Goal: Transaction & Acquisition: Purchase product/service

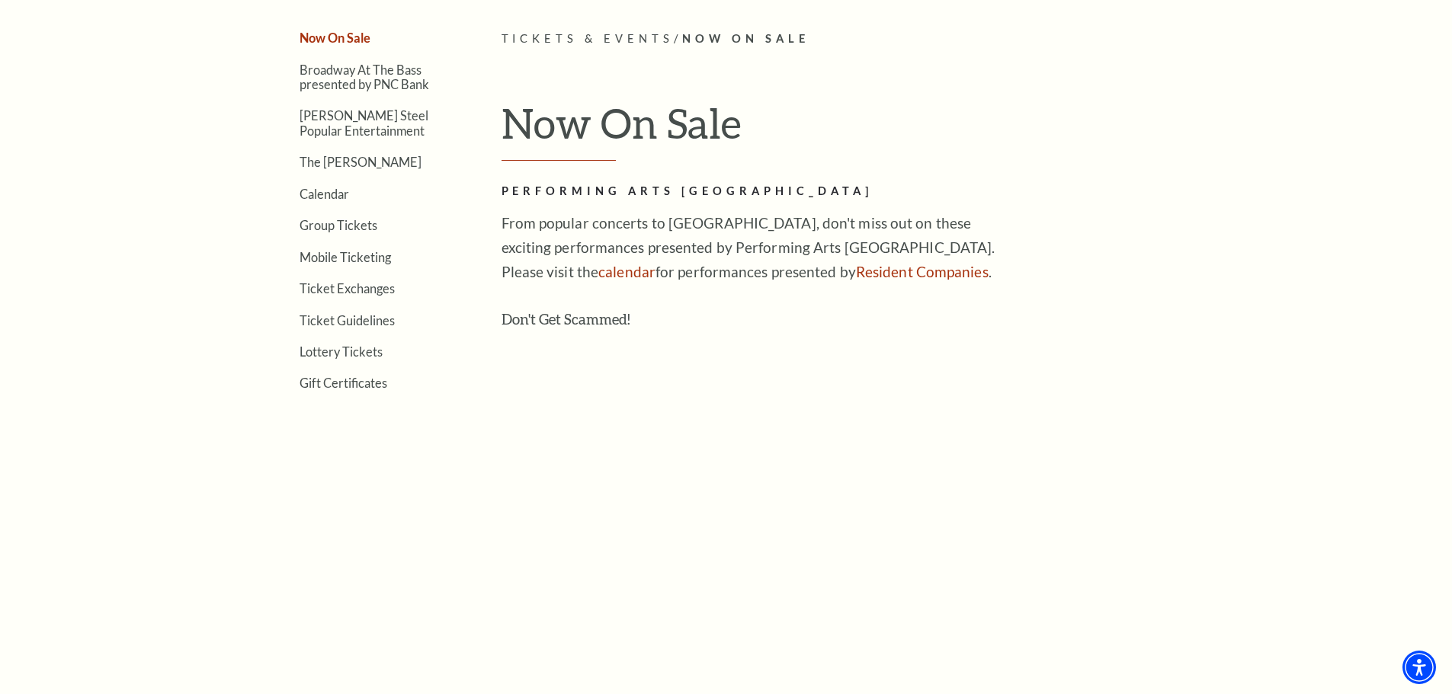
scroll to position [76, 0]
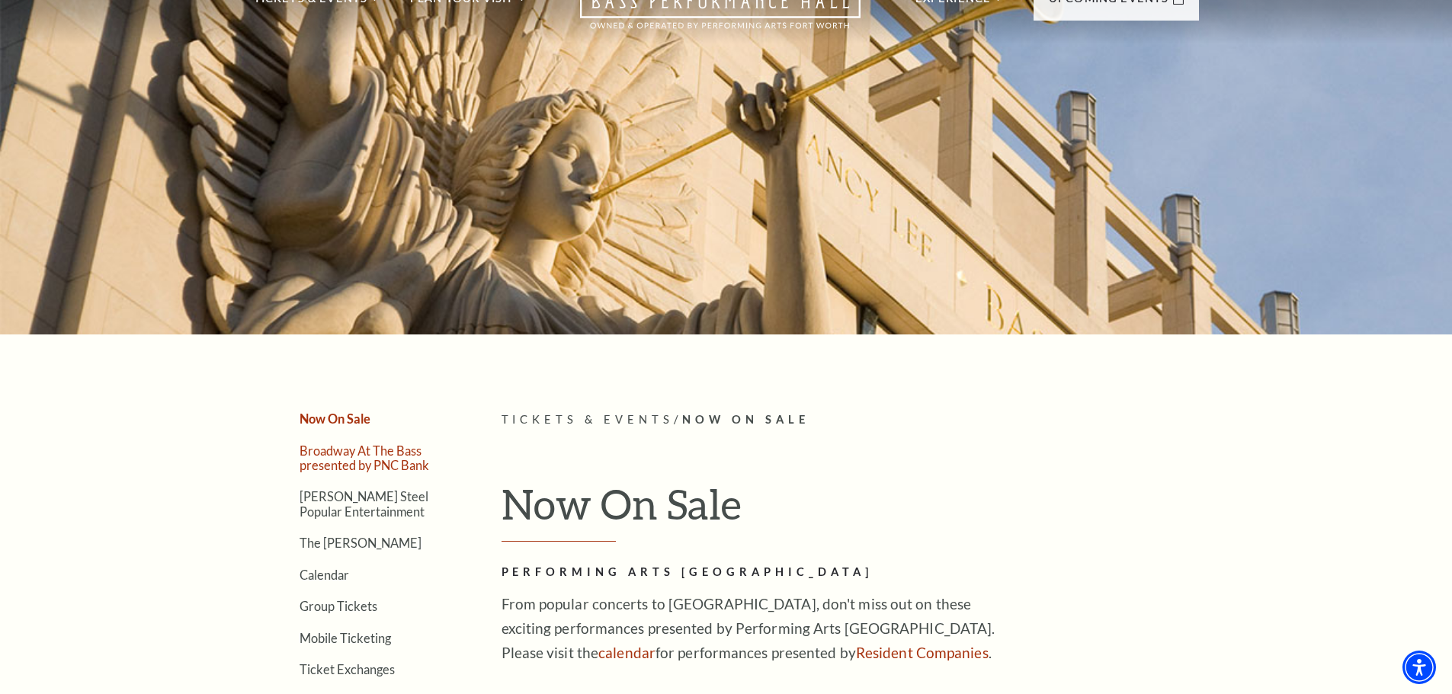
click at [347, 455] on link "Broadway At The Bass presented by PNC Bank" at bounding box center [364, 457] width 130 height 29
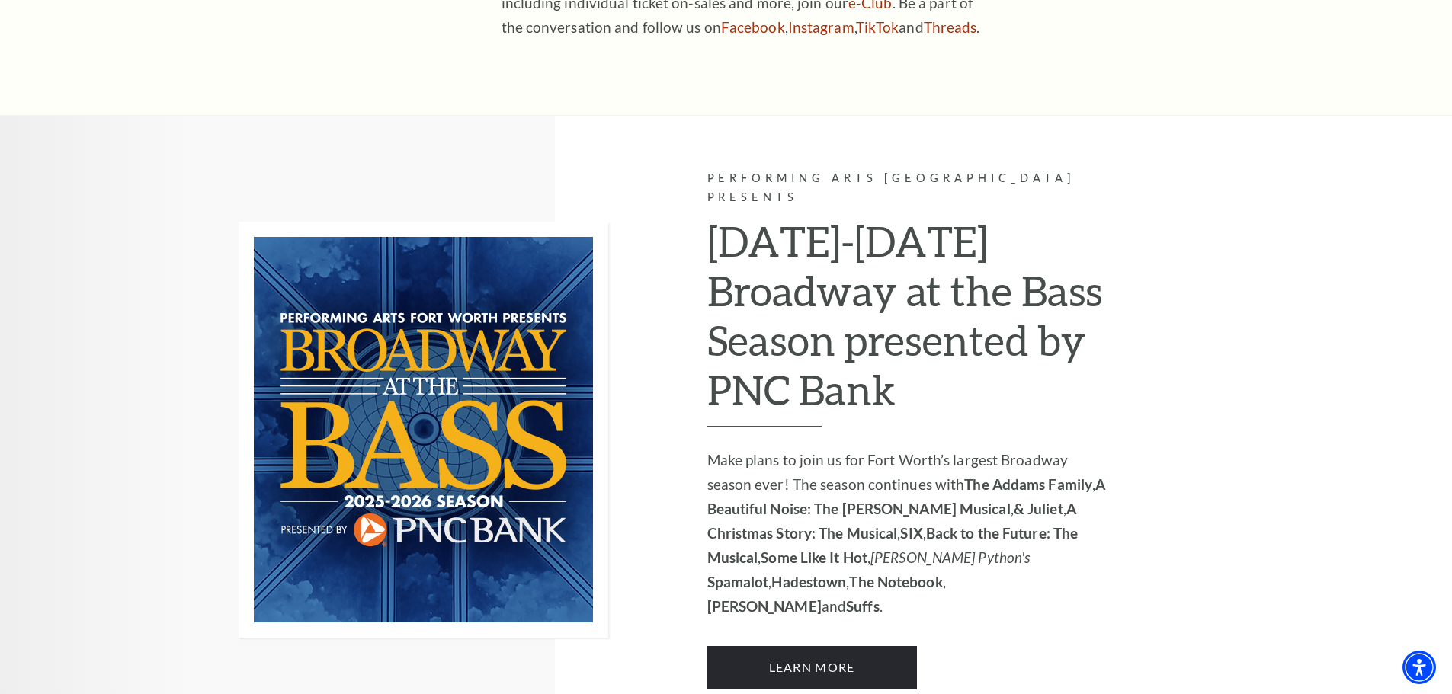
scroll to position [1143, 0]
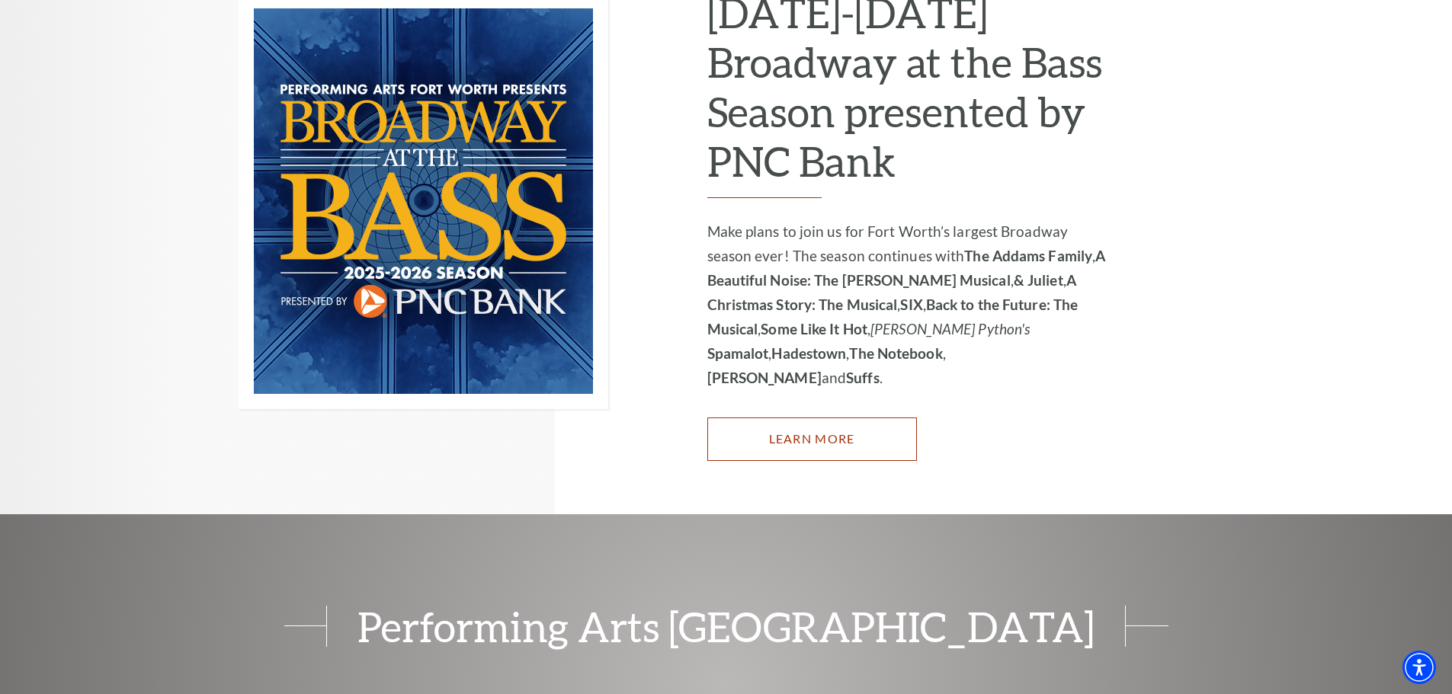
click at [869, 418] on link "Learn More" at bounding box center [812, 439] width 210 height 43
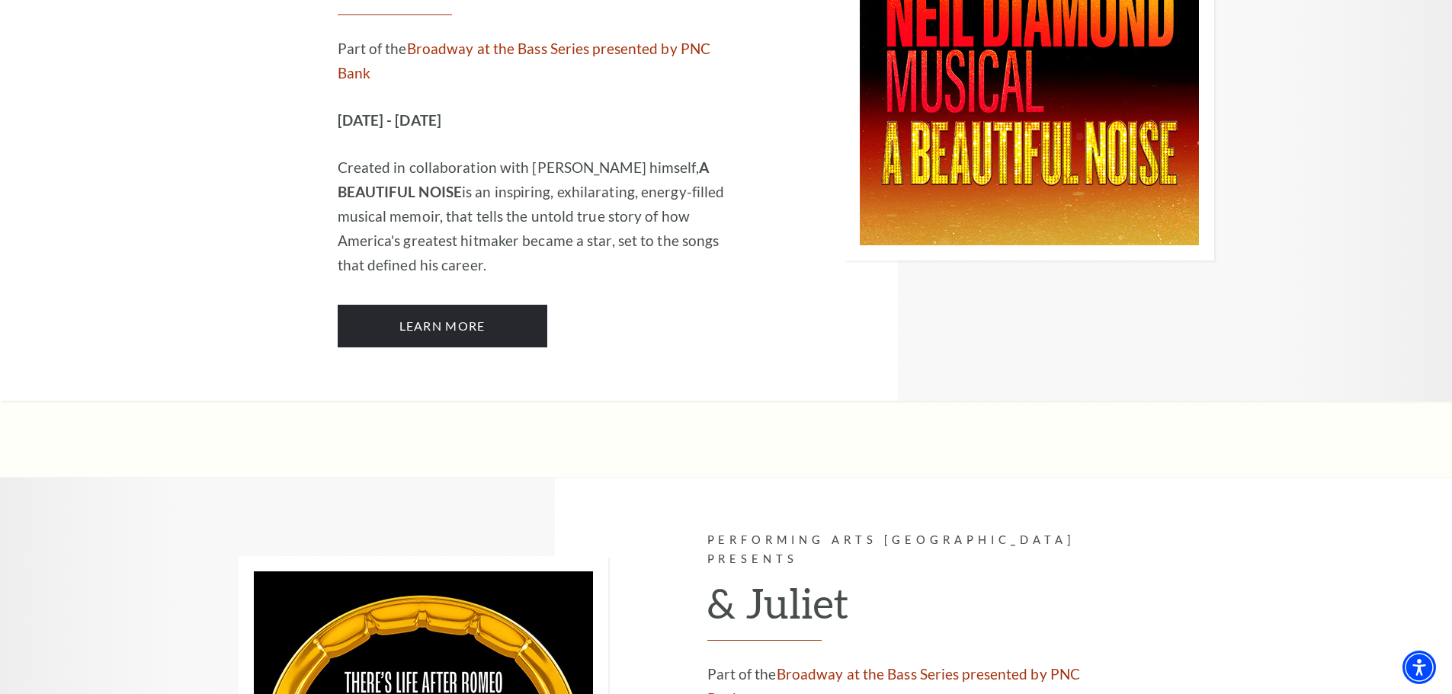
scroll to position [3277, 0]
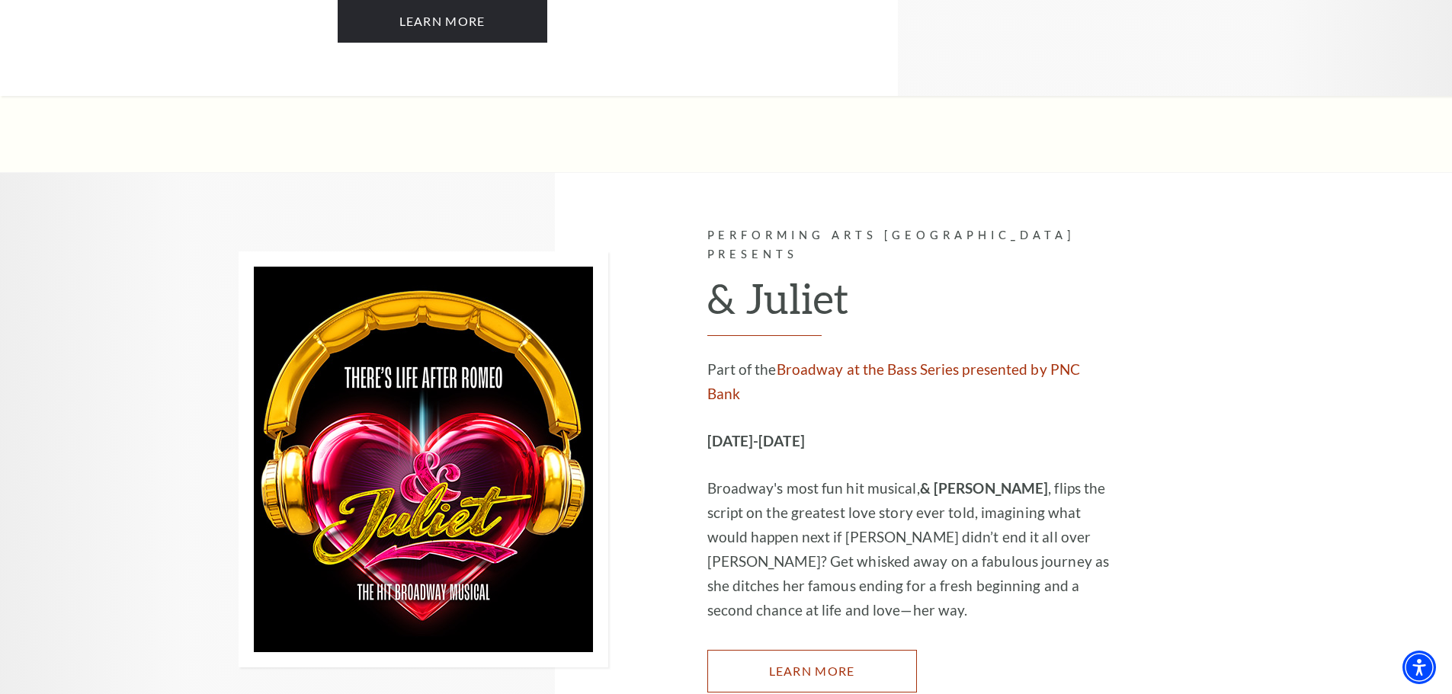
click at [816, 650] on link "Learn More" at bounding box center [812, 671] width 210 height 43
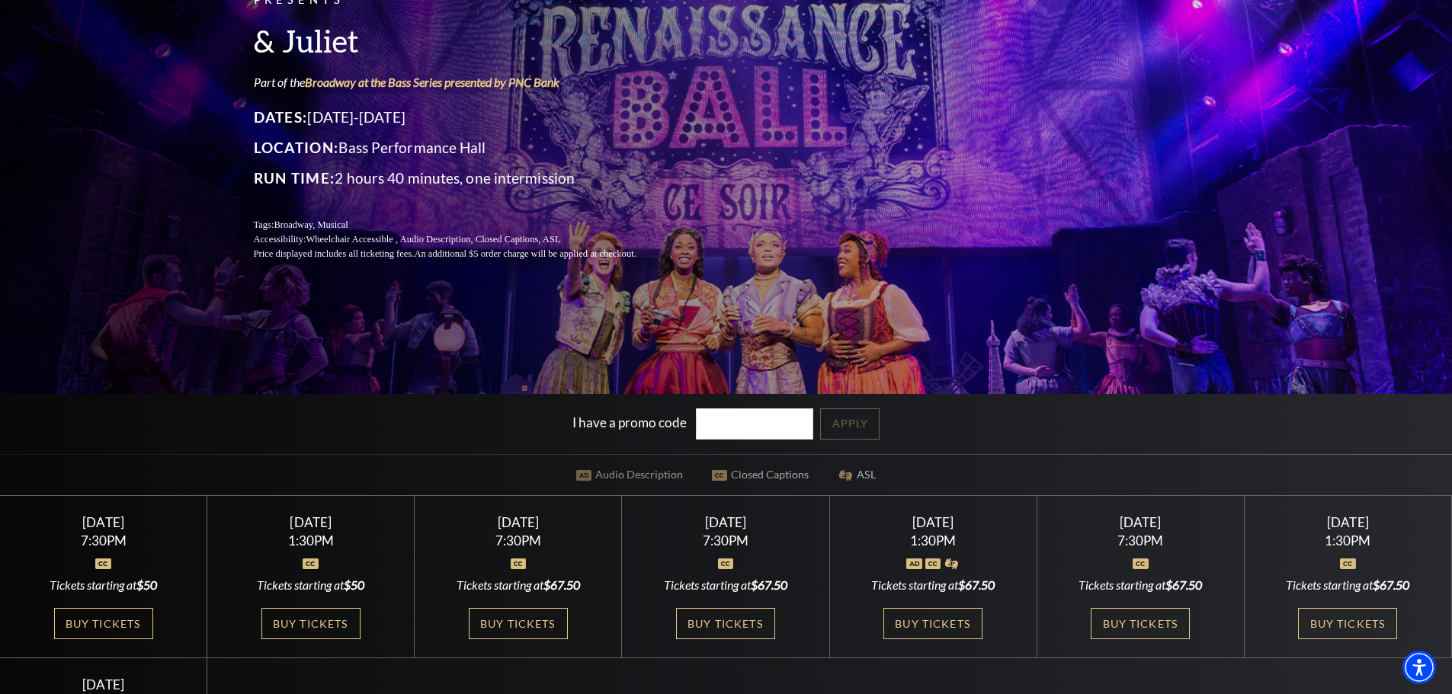
scroll to position [229, 0]
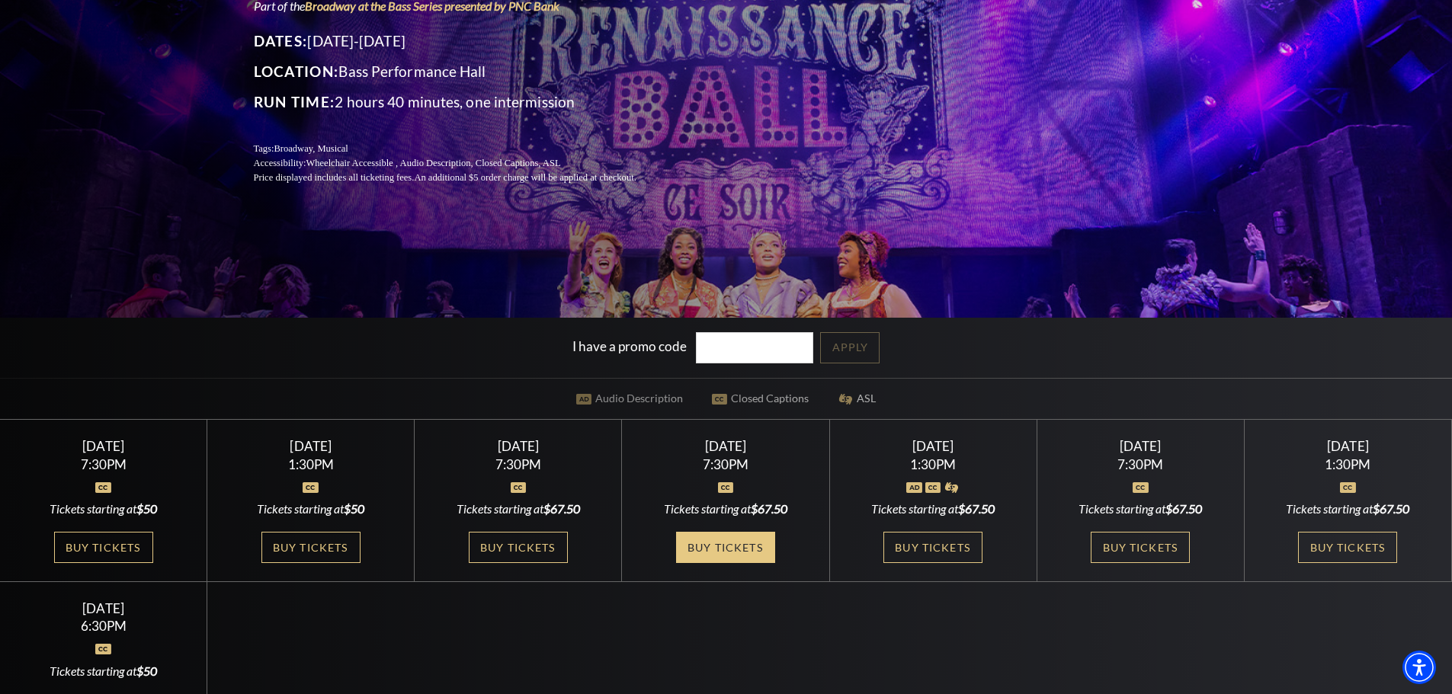
click at [715, 547] on link "Buy Tickets" at bounding box center [725, 547] width 99 height 31
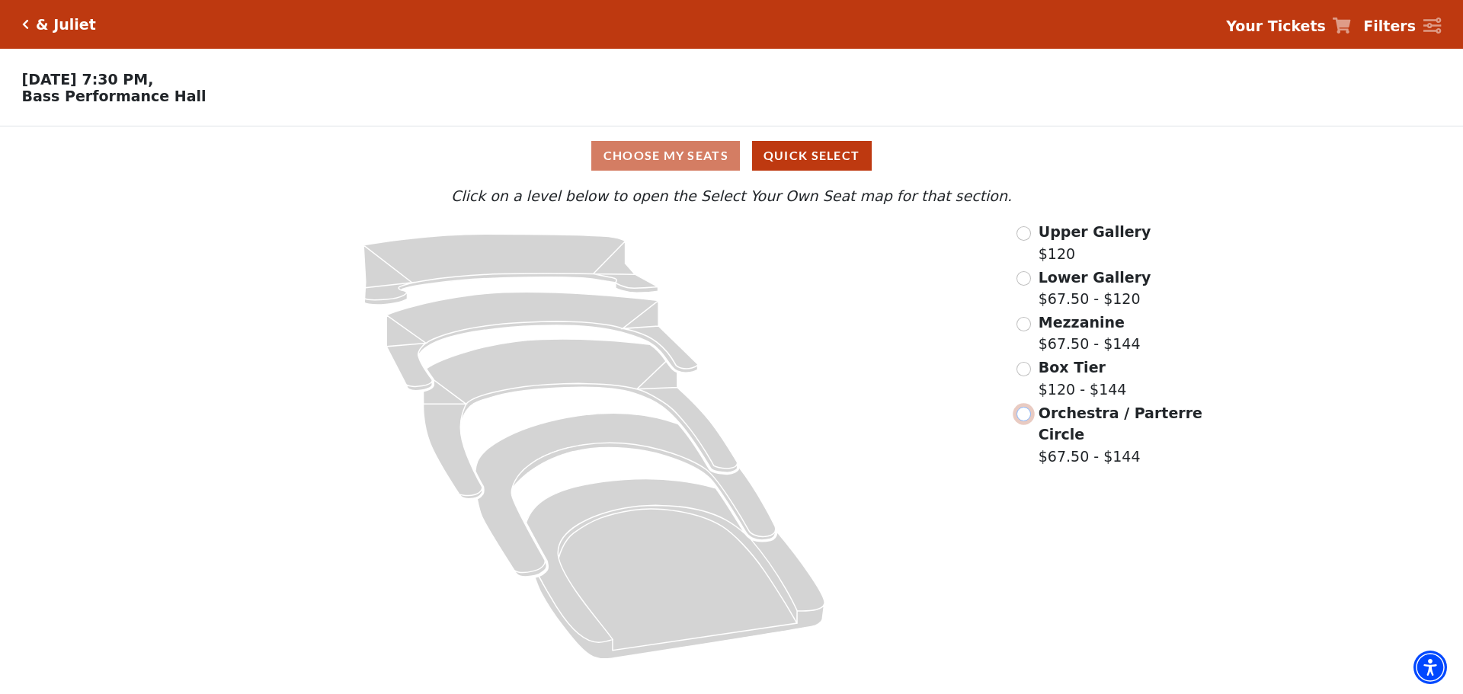
click at [1023, 419] on input "Orchestra / Parterre Circle$67.50 - $144\a" at bounding box center [1023, 414] width 14 height 14
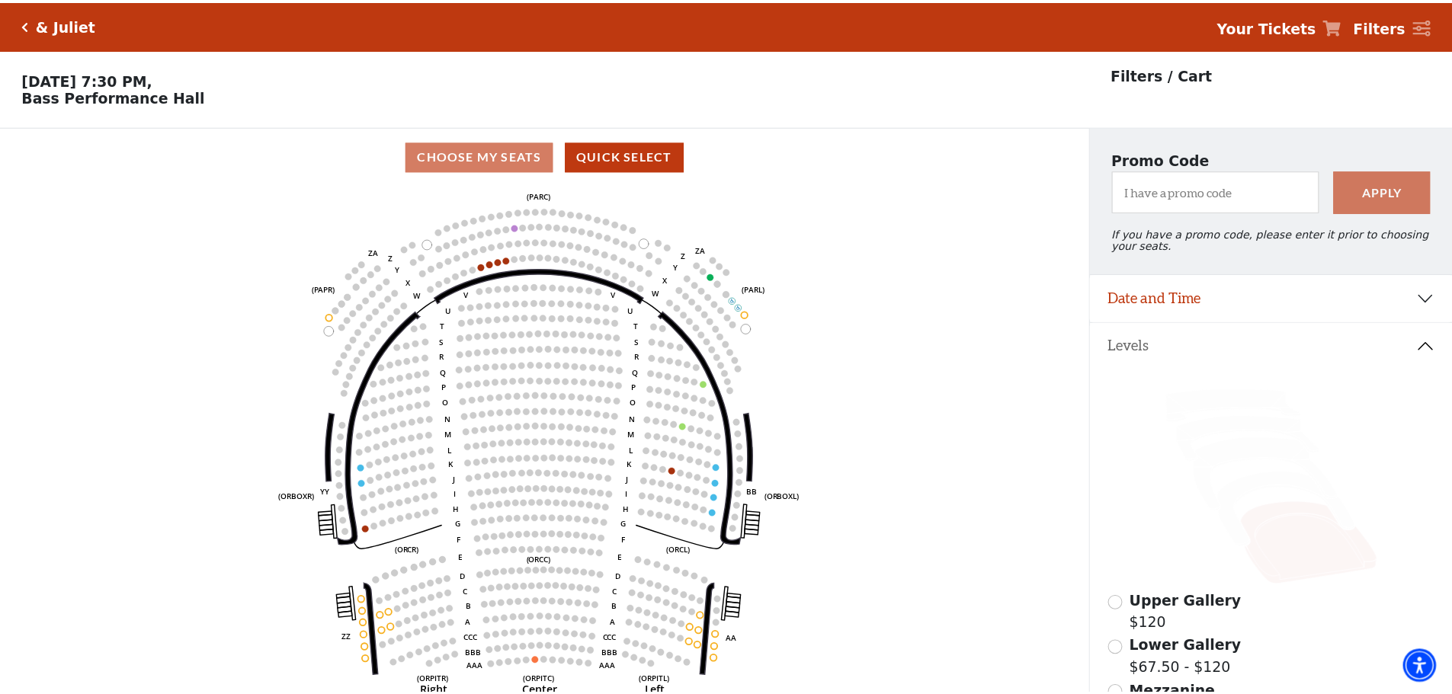
scroll to position [71, 0]
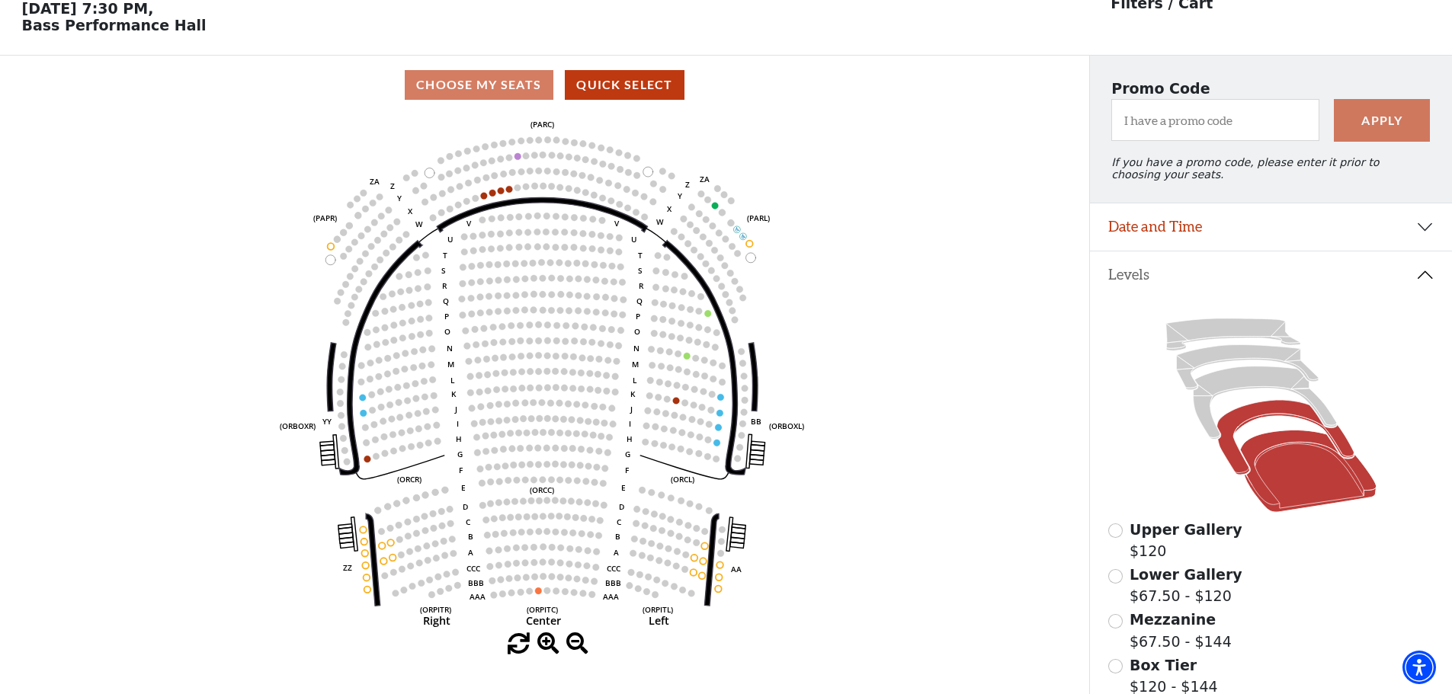
click at [1253, 422] on icon at bounding box center [1284, 438] width 137 height 75
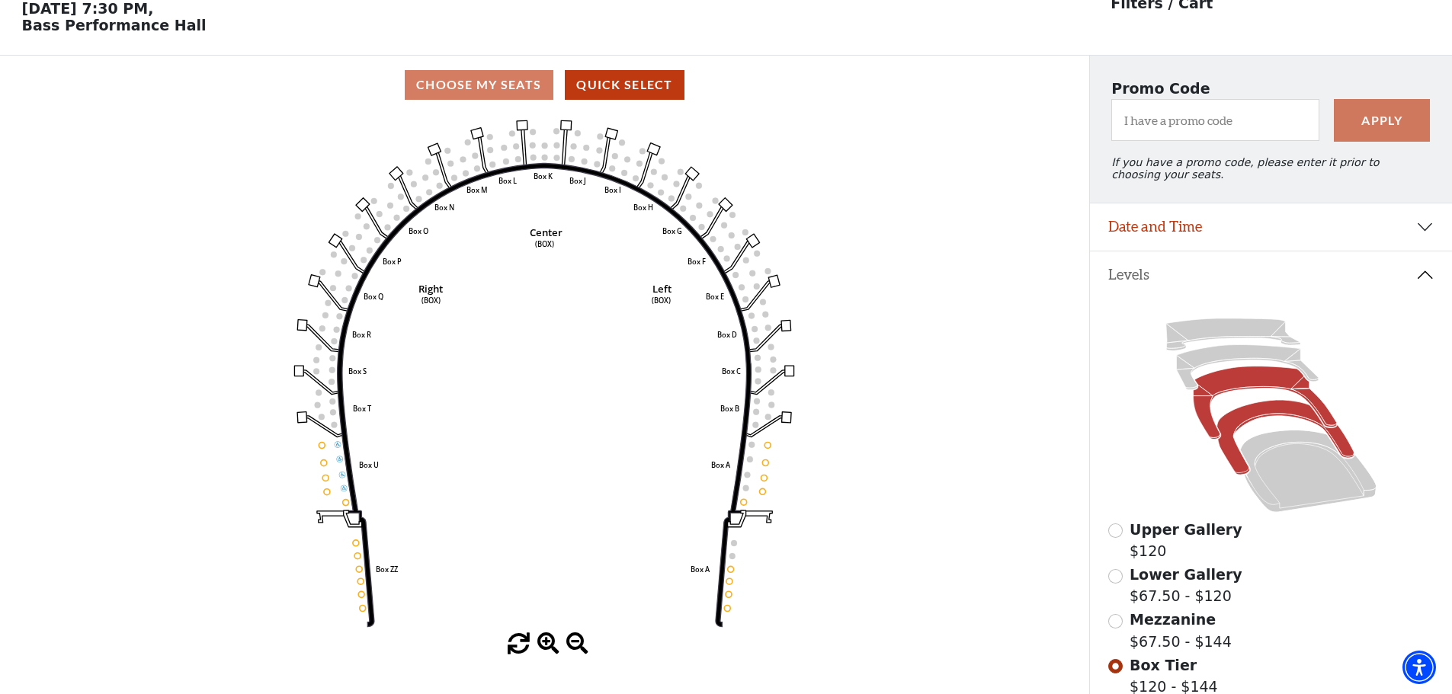
click at [1242, 394] on icon at bounding box center [1263, 403] width 143 height 73
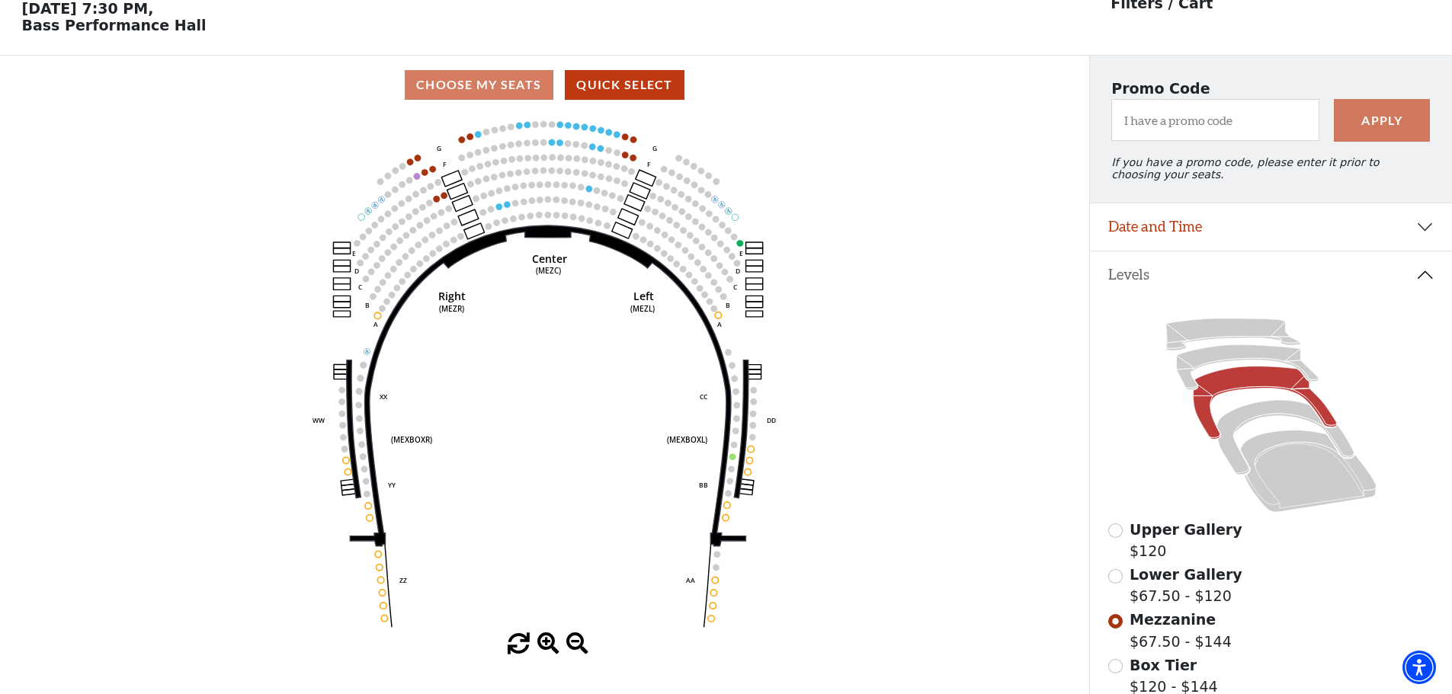
scroll to position [0, 0]
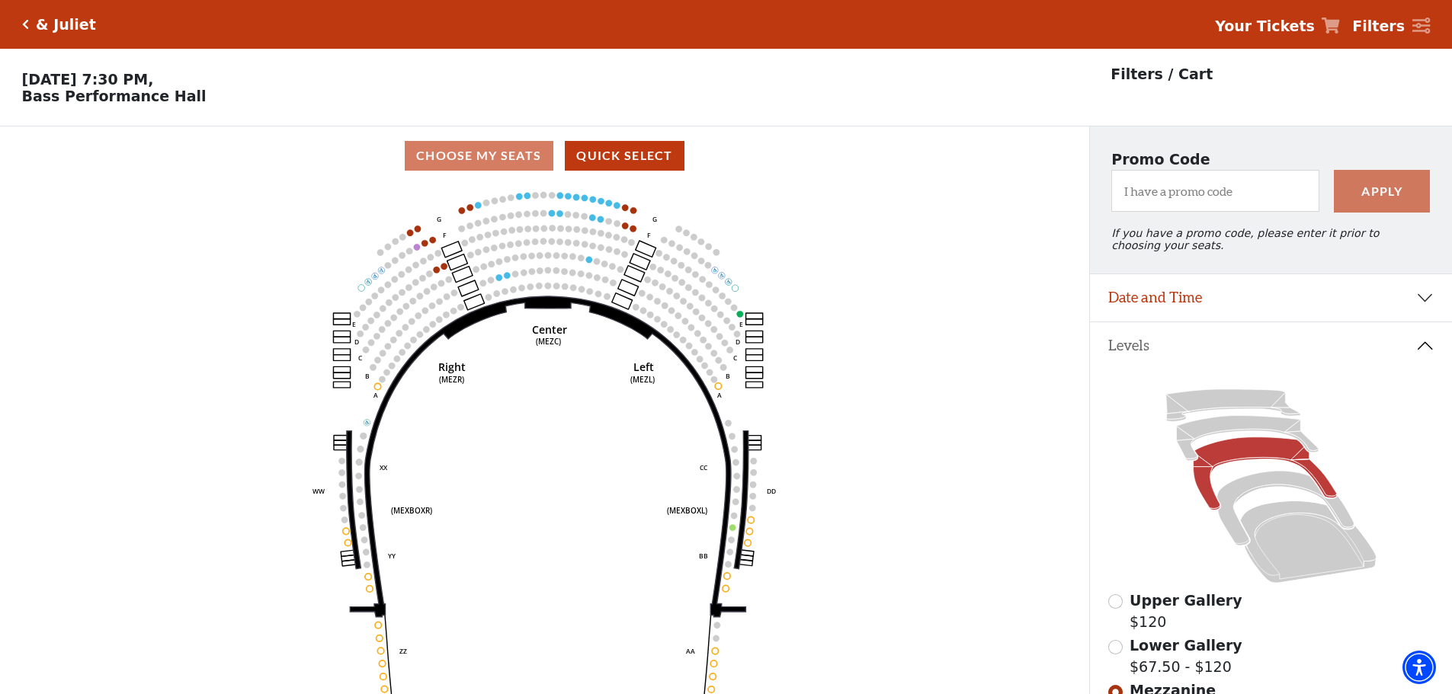
click at [166, 94] on p "Friday, November 14 at 7:30 PM, Bass Performance Hall" at bounding box center [544, 88] width 1089 height 34
click at [66, 24] on h5 "& Juliet" at bounding box center [66, 25] width 60 height 18
click at [29, 21] on div "& Juliet" at bounding box center [62, 25] width 67 height 18
click at [18, 23] on div "& Juliet Your Tickets Filters" at bounding box center [726, 24] width 1452 height 49
click at [25, 27] on icon "Click here to go back to filters" at bounding box center [25, 24] width 7 height 11
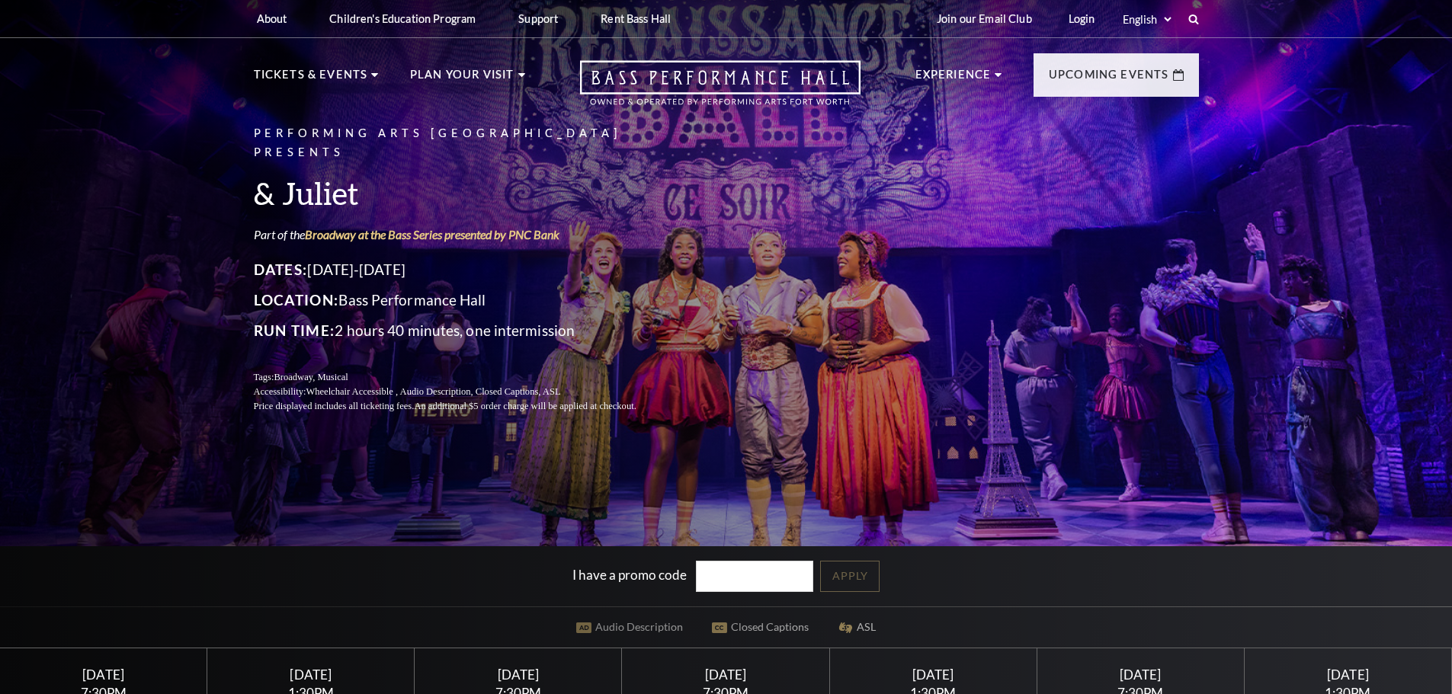
scroll to position [381, 0]
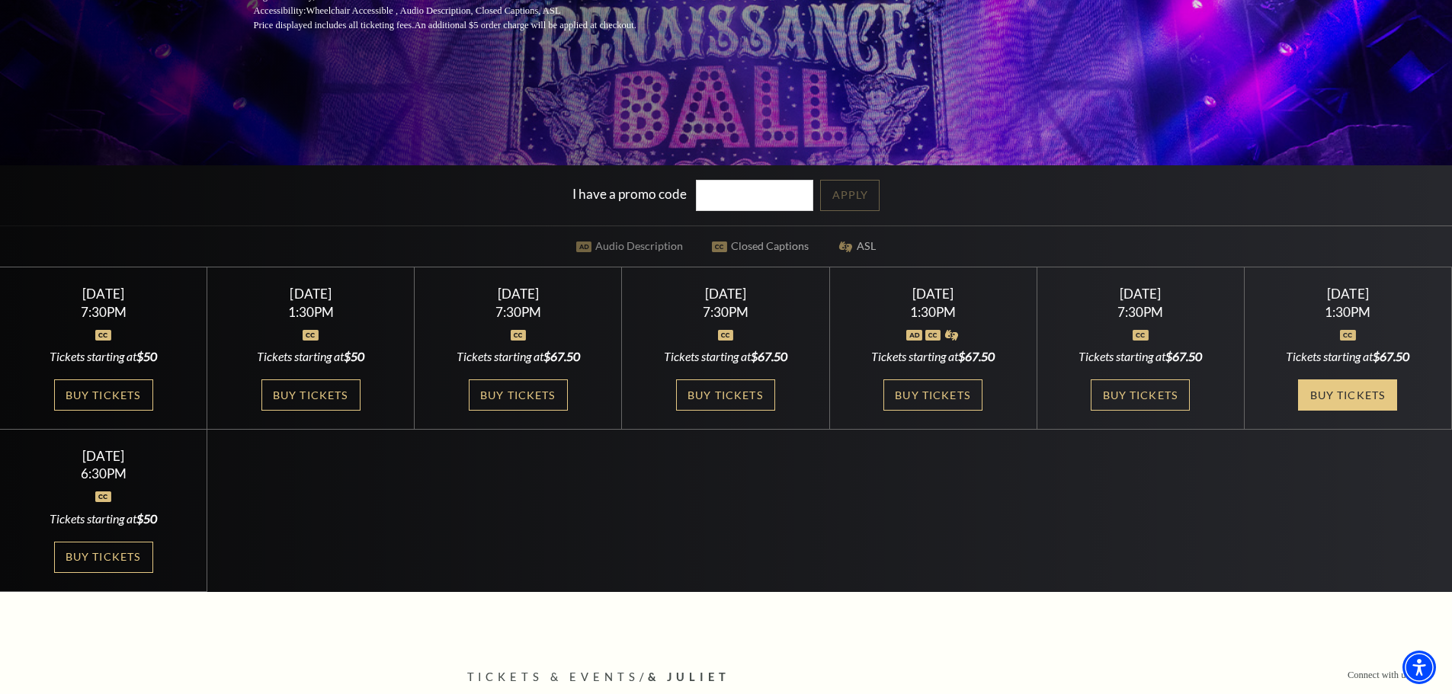
click at [1312, 393] on link "Buy Tickets" at bounding box center [1347, 394] width 99 height 31
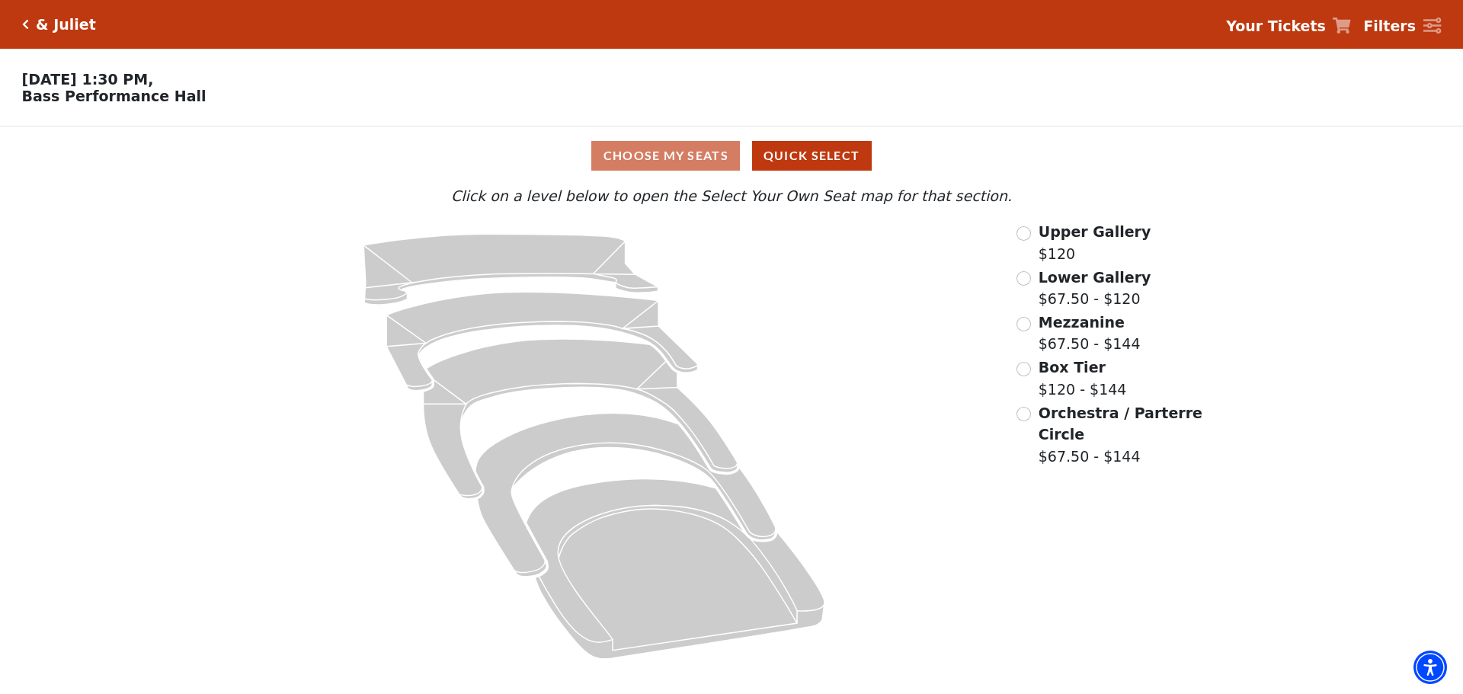
click at [1034, 422] on div "Orchestra / Parterre Circle $67.50 - $144" at bounding box center [1110, 435] width 188 height 66
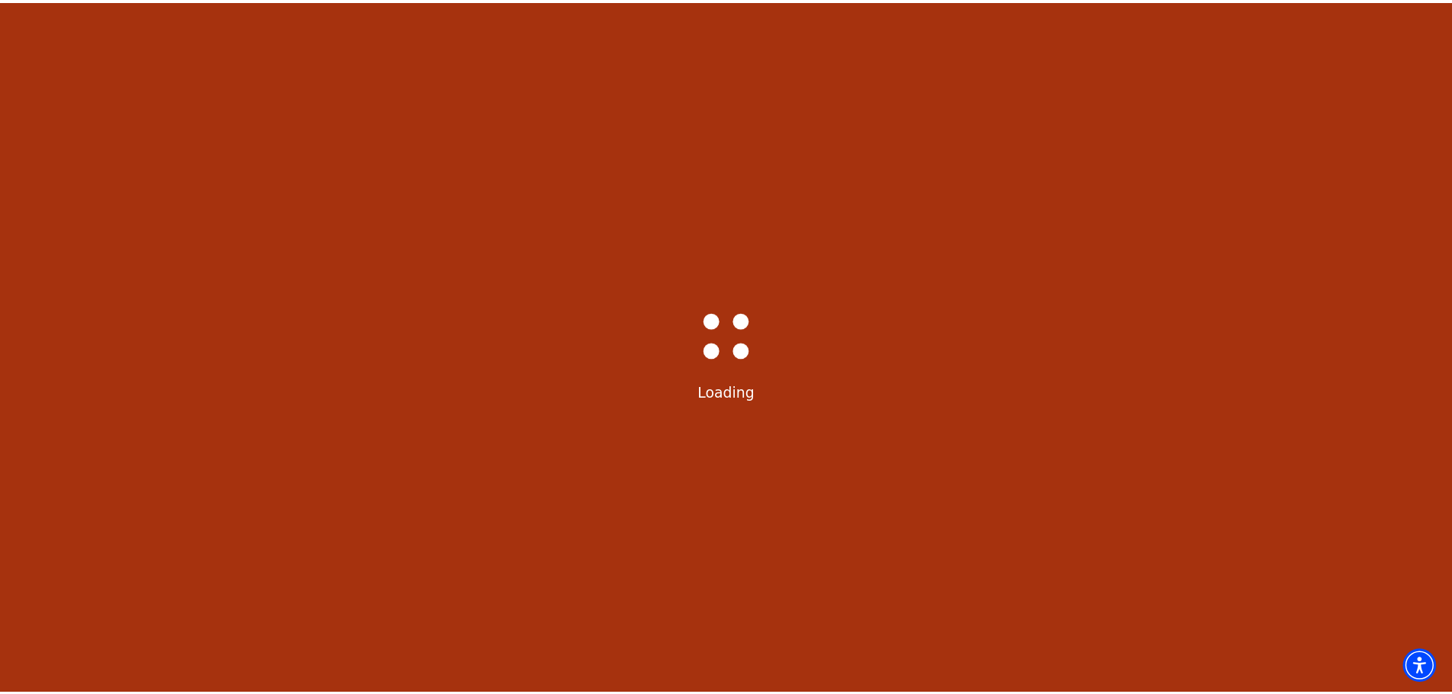
scroll to position [71, 0]
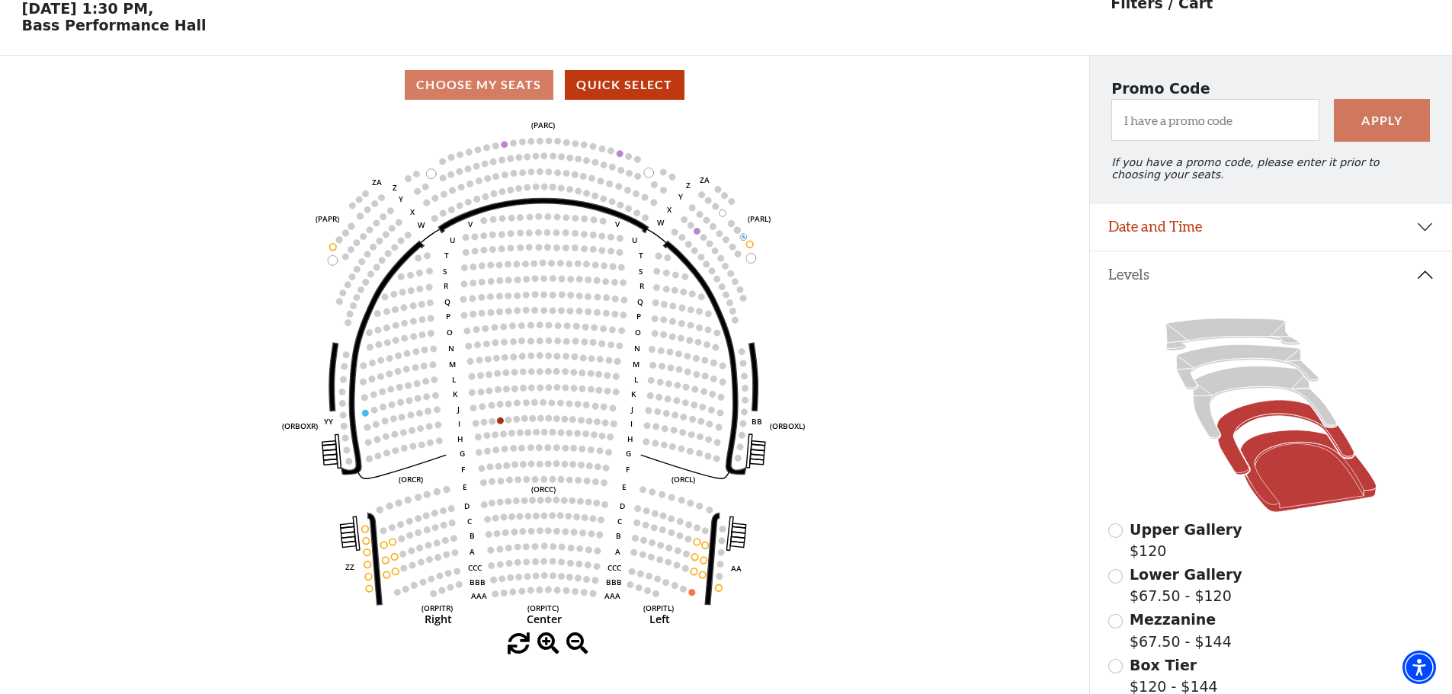
click at [1263, 423] on icon at bounding box center [1284, 438] width 137 height 75
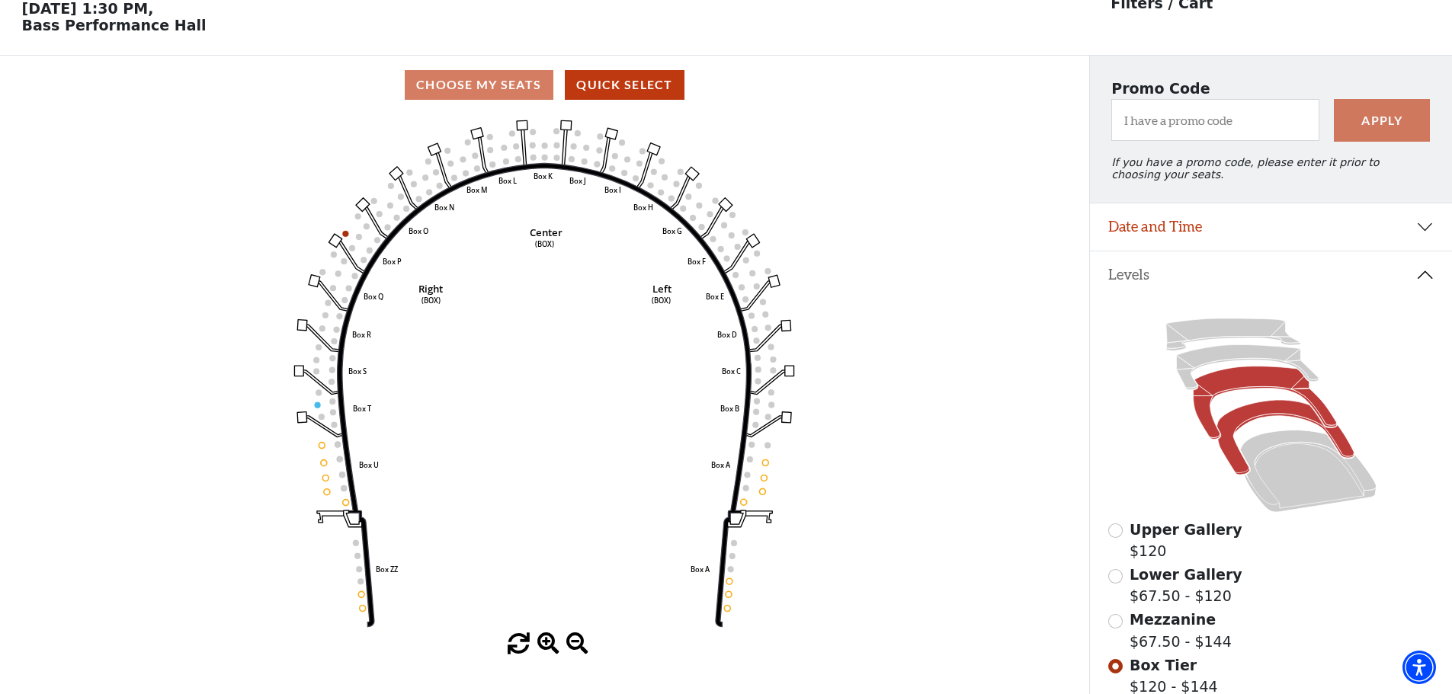
click at [1241, 392] on icon at bounding box center [1263, 403] width 143 height 73
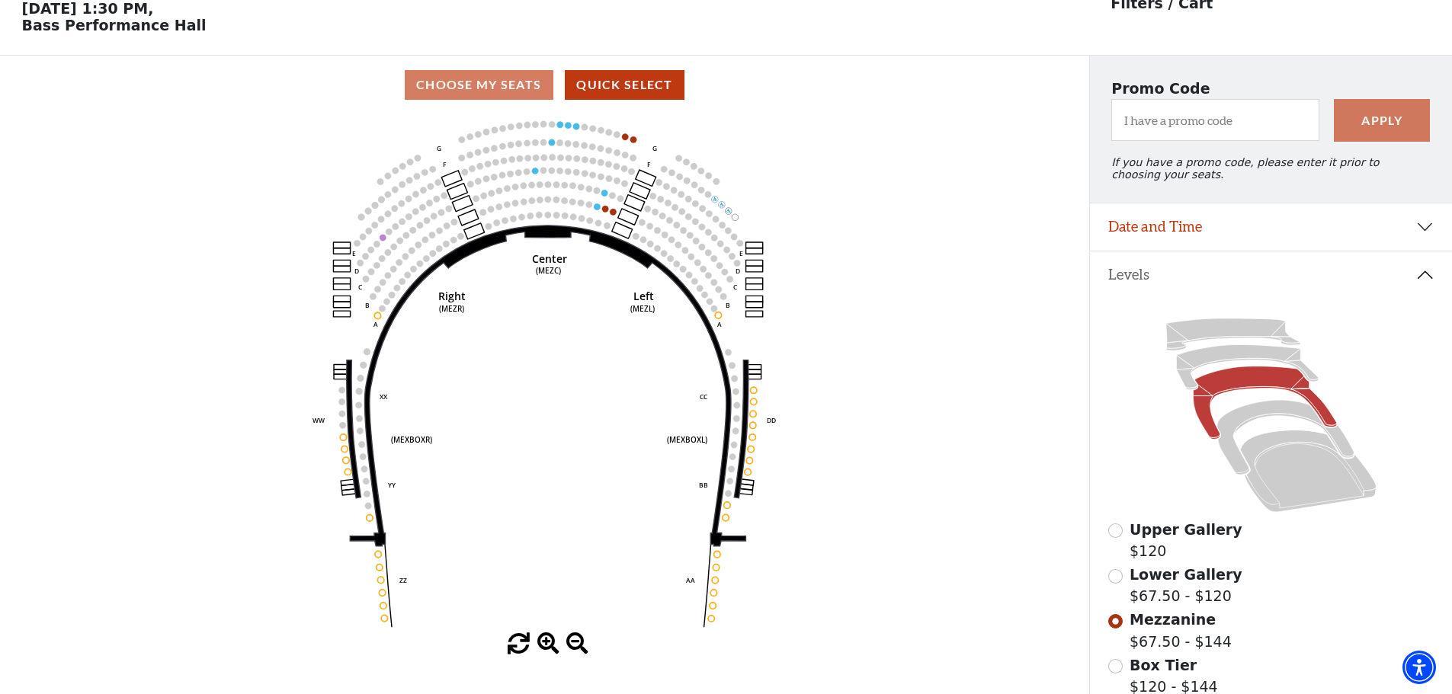
scroll to position [0, 0]
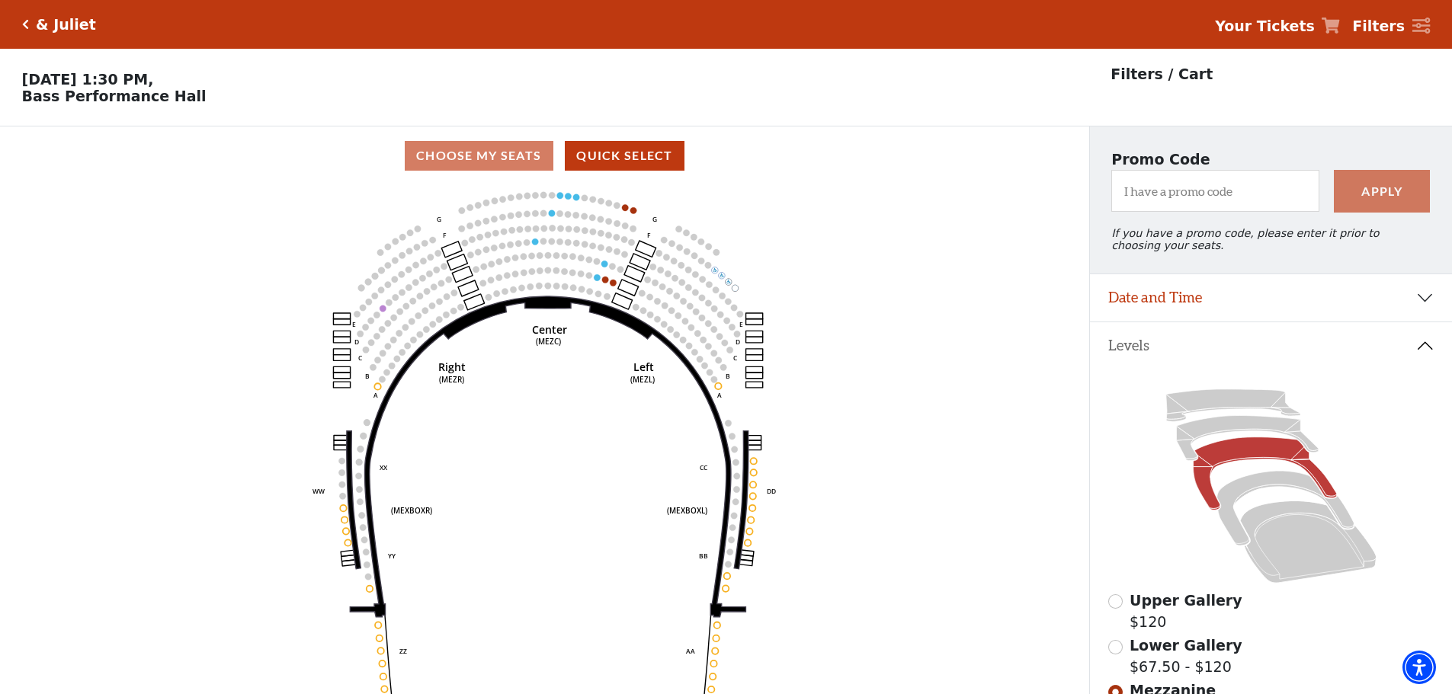
click at [27, 26] on icon "Click here to go back to filters" at bounding box center [25, 24] width 7 height 11
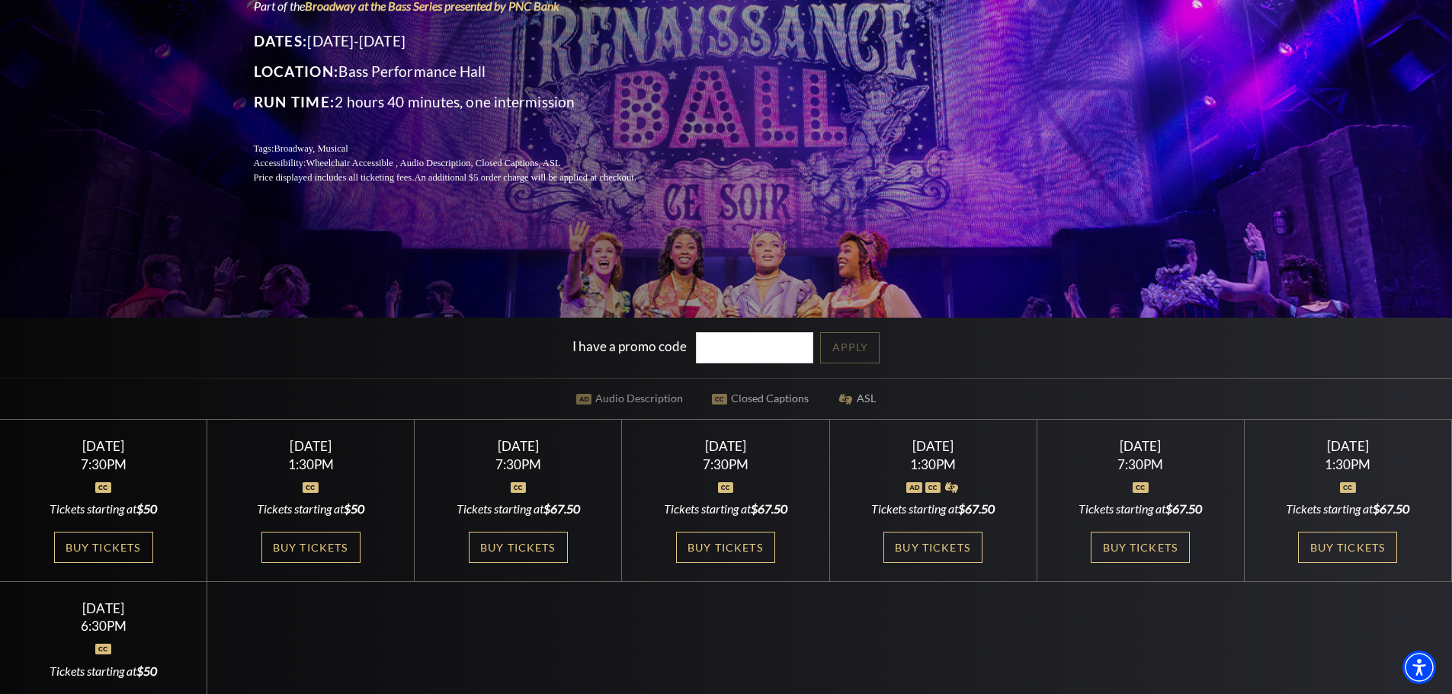
scroll to position [305, 0]
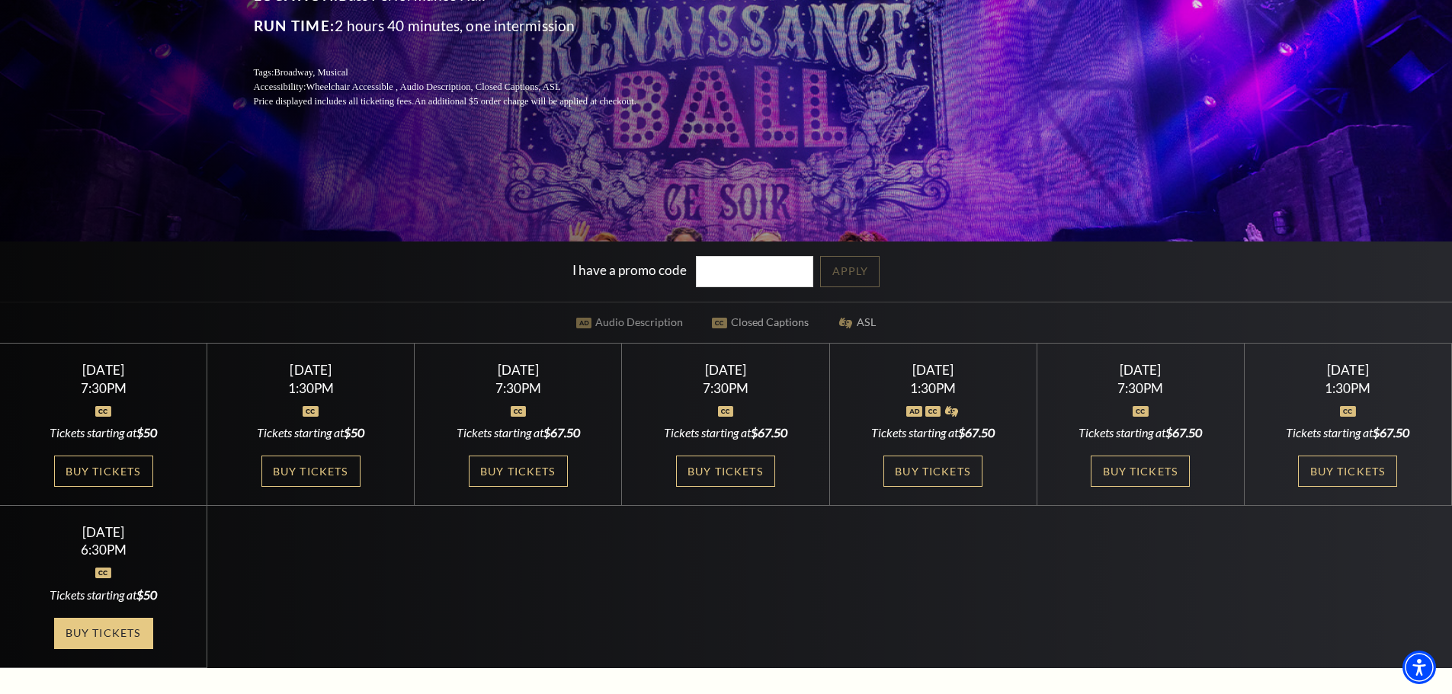
click at [120, 632] on link "Buy Tickets" at bounding box center [103, 633] width 99 height 31
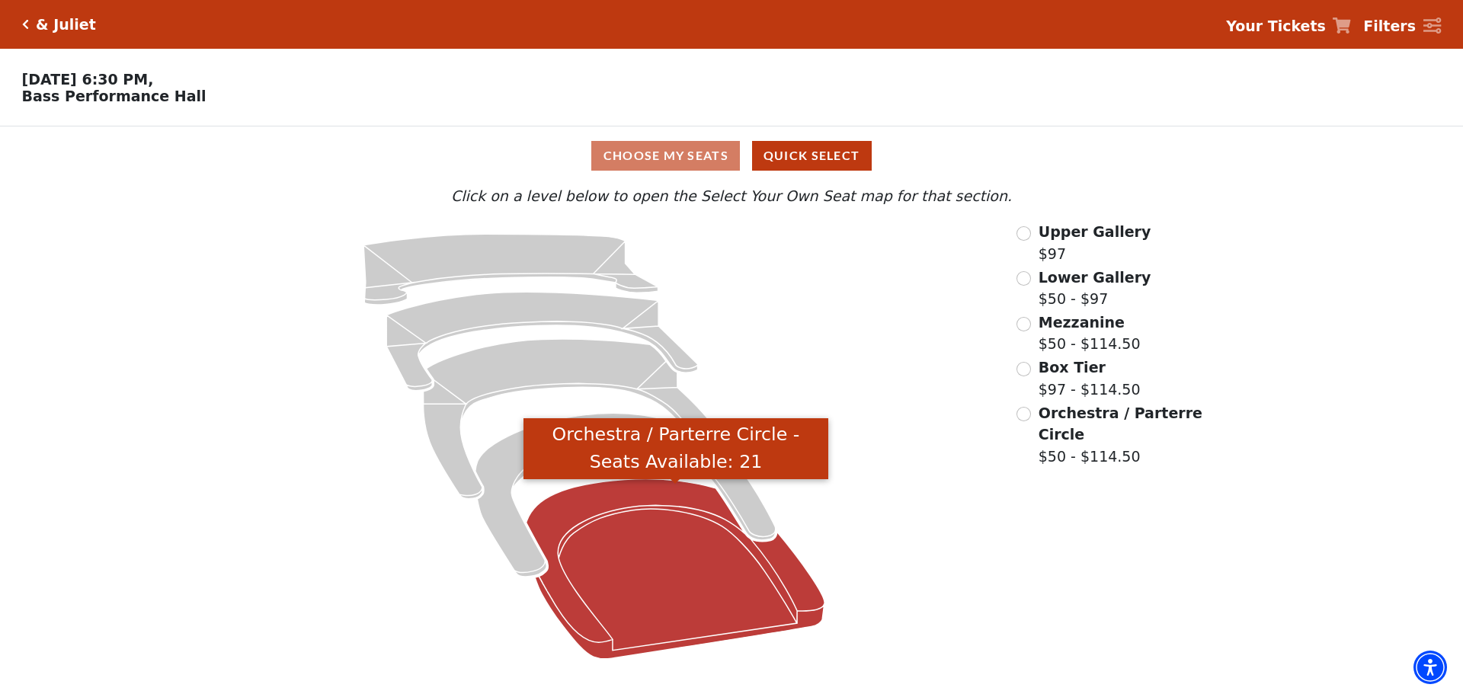
click at [657, 531] on icon "Orchestra / Parterre Circle - Seats Available: 21" at bounding box center [676, 569] width 299 height 180
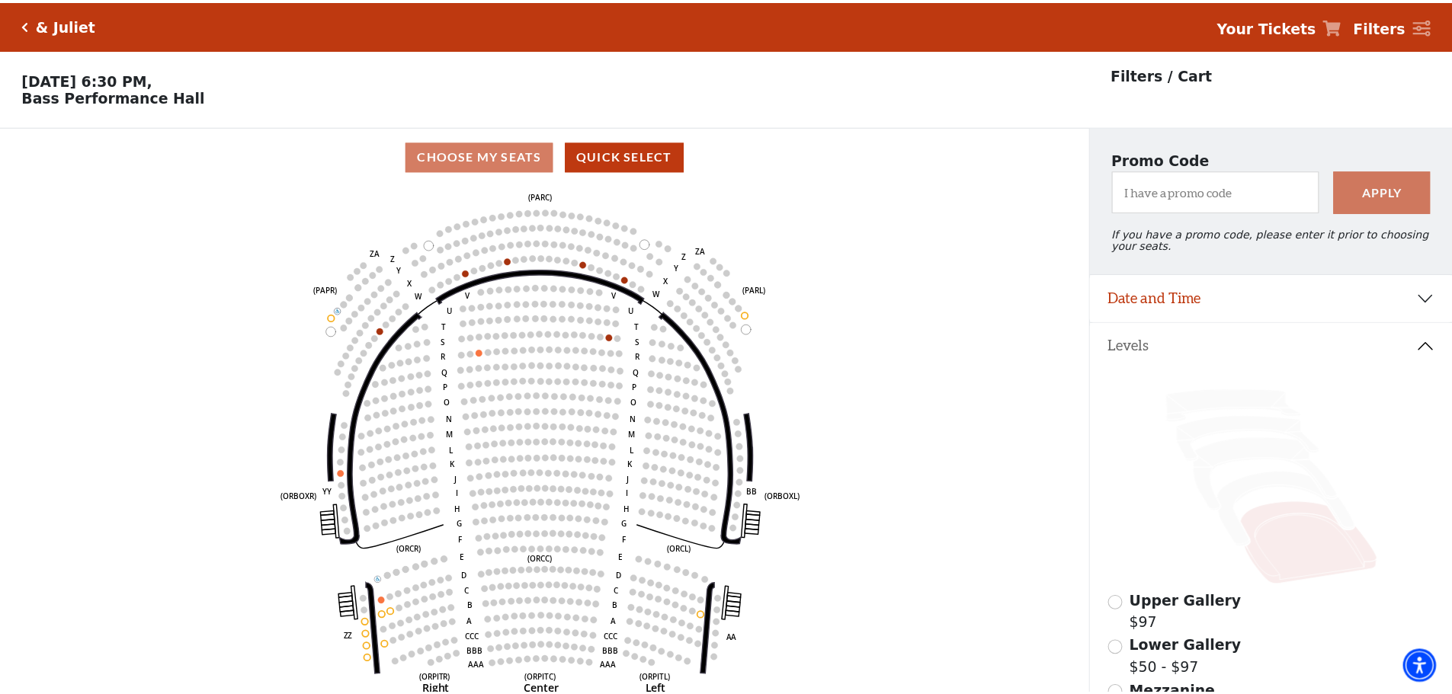
scroll to position [71, 0]
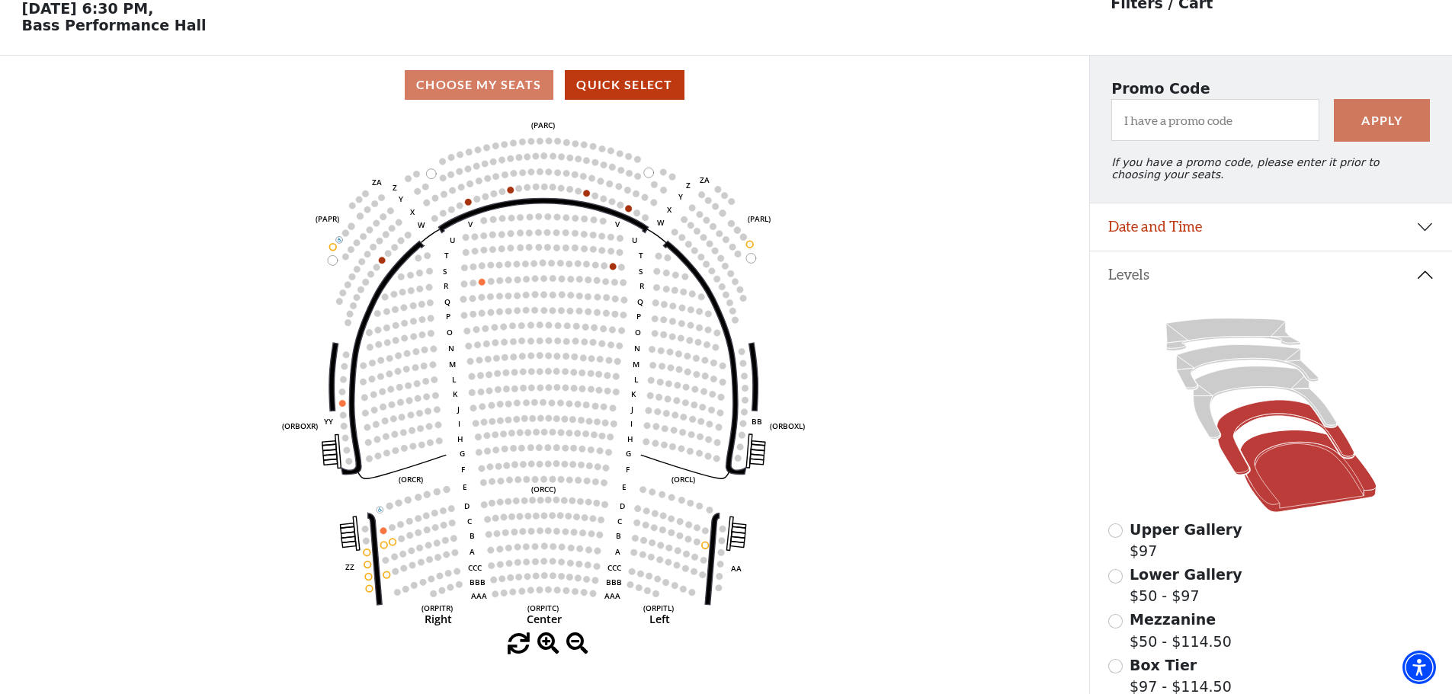
click at [1254, 415] on icon at bounding box center [1284, 438] width 137 height 75
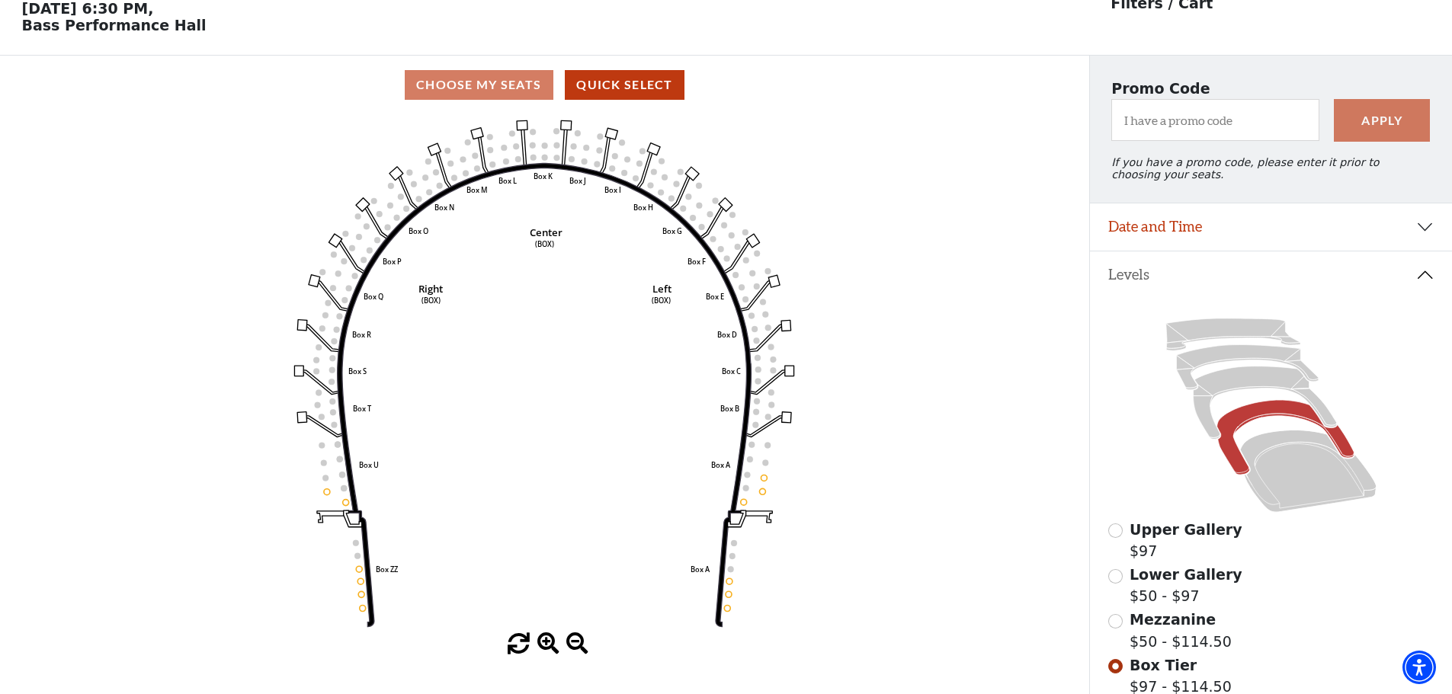
click at [1150, 607] on label "Lower Gallery $50 - $97" at bounding box center [1185, 585] width 113 height 43
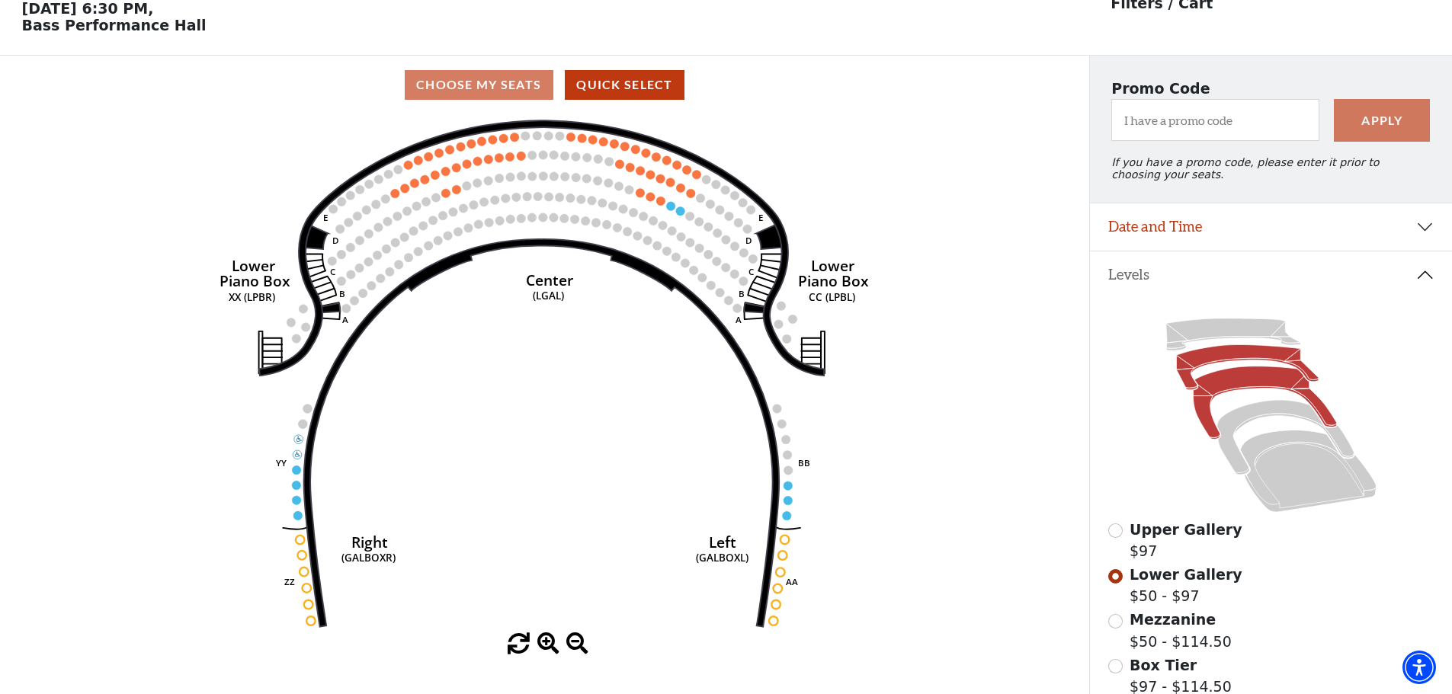
click at [1244, 390] on icon at bounding box center [1263, 403] width 143 height 73
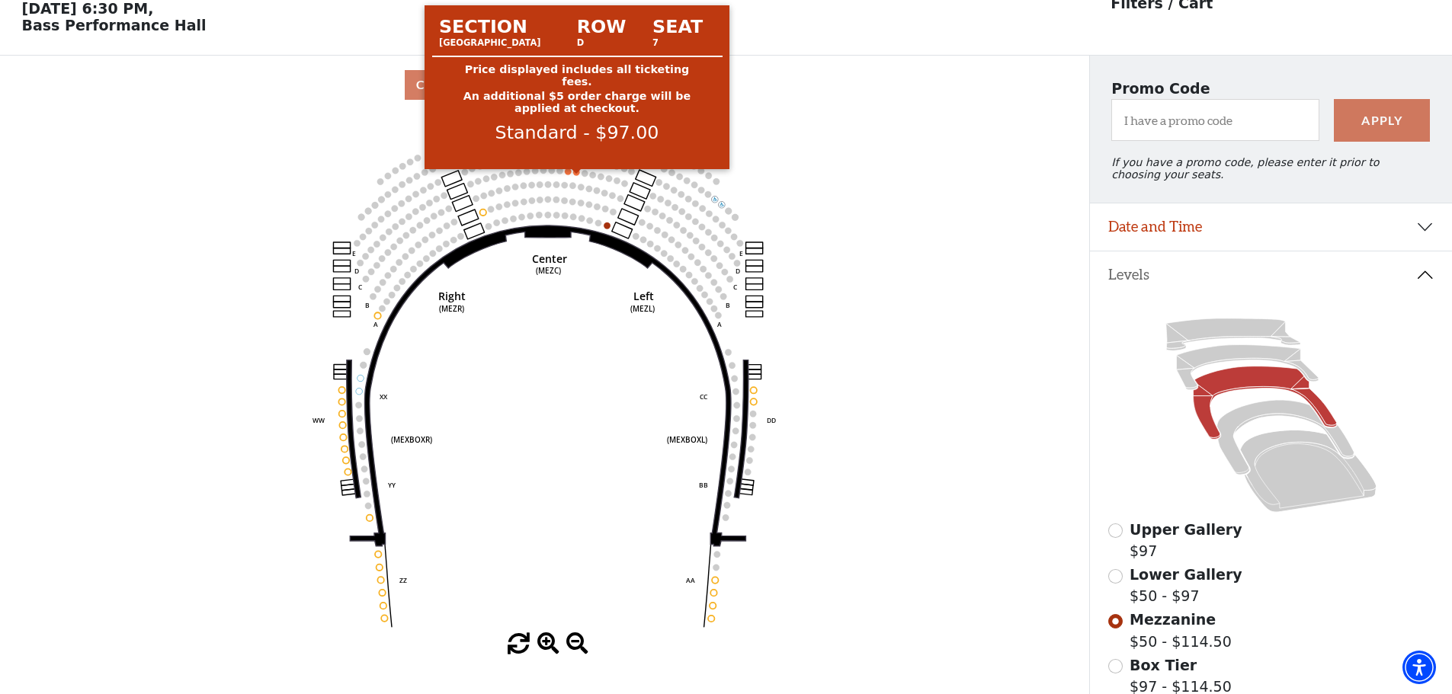
click at [574, 175] on circle at bounding box center [576, 172] width 6 height 6
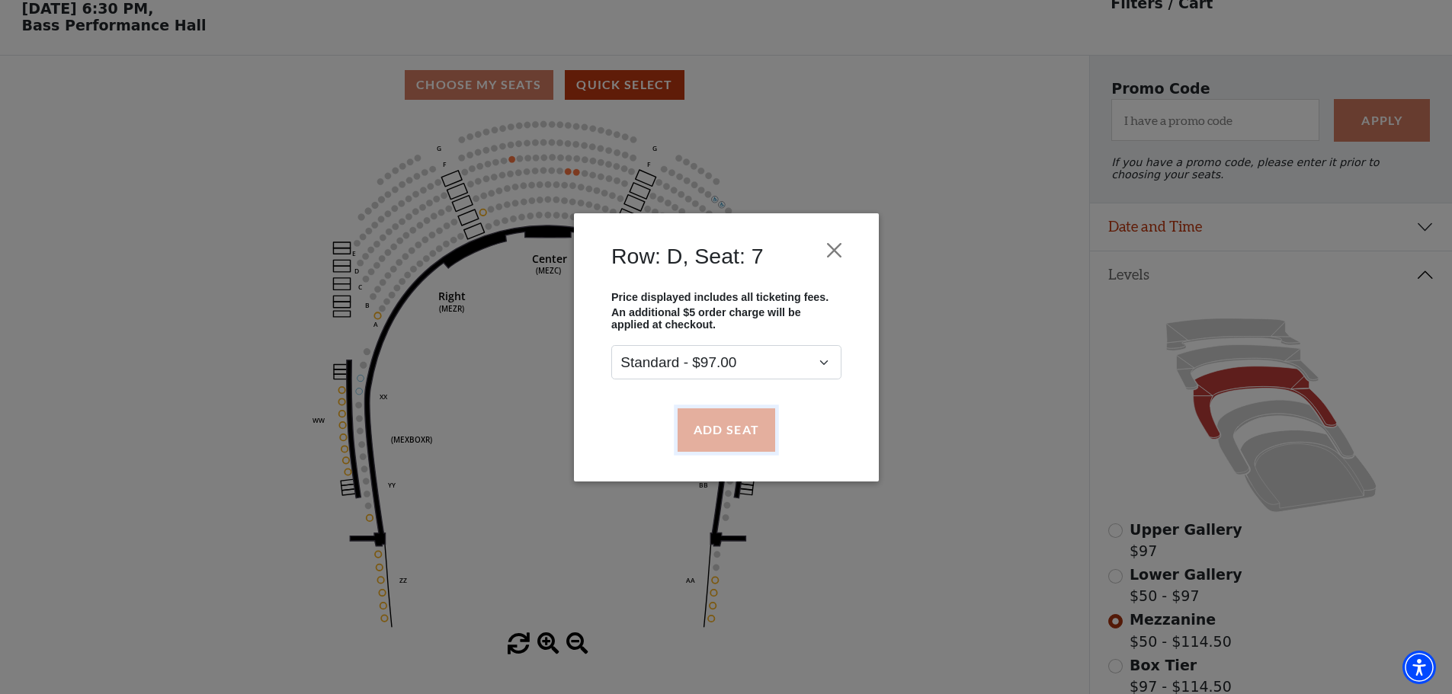
click at [712, 415] on button "Add Seat" at bounding box center [726, 429] width 98 height 43
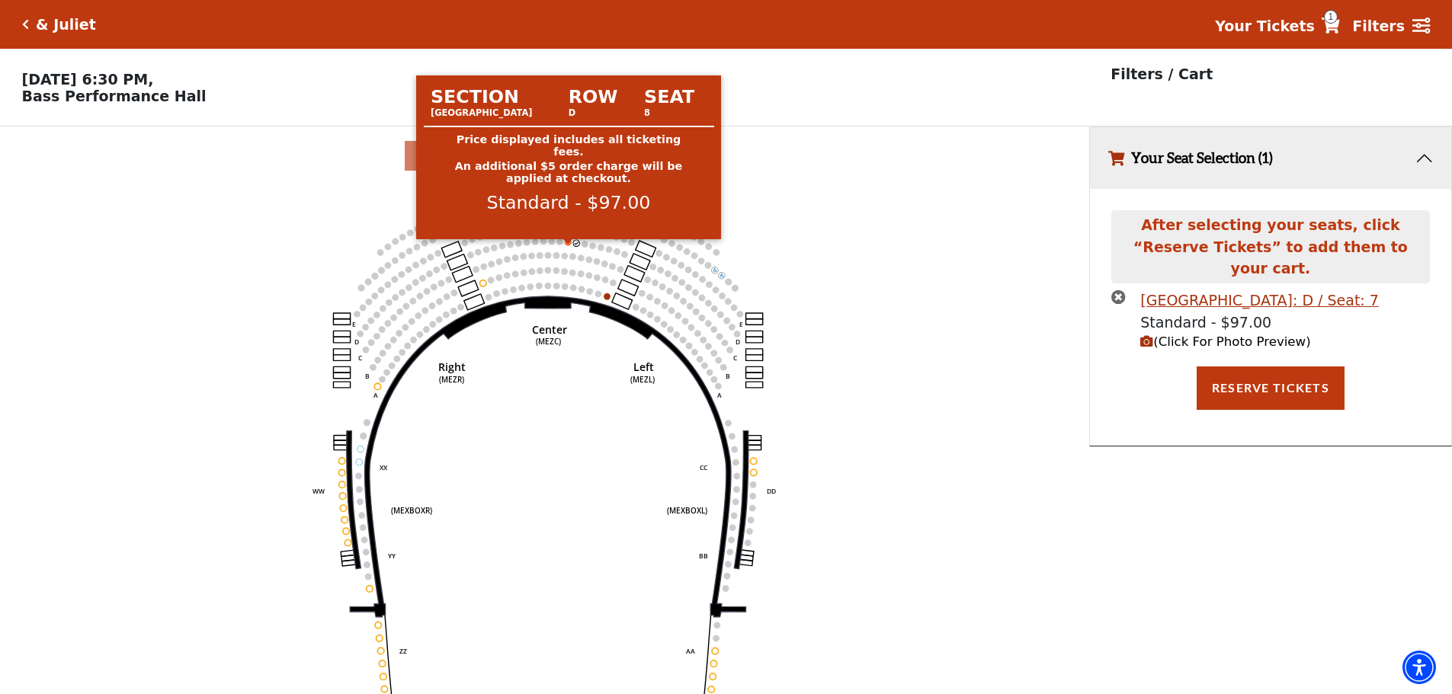
click at [565, 245] on circle at bounding box center [568, 242] width 6 height 6
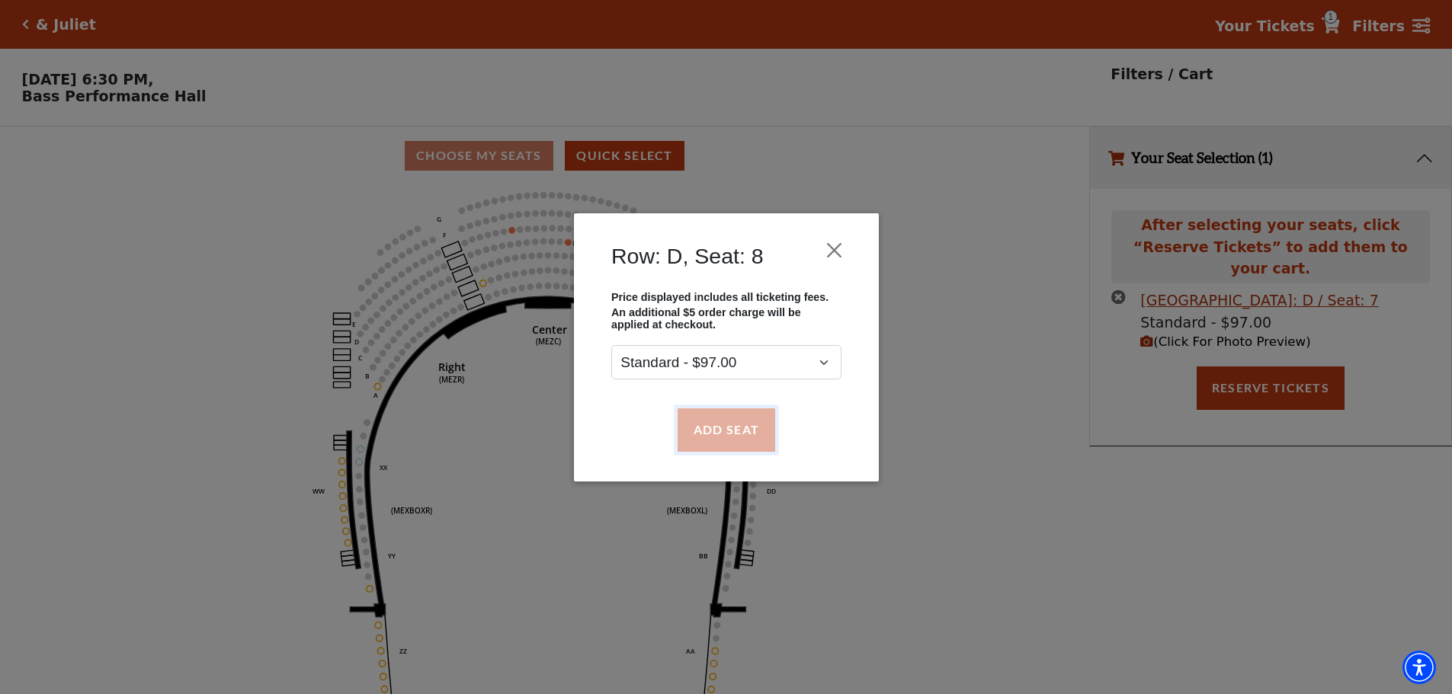
click at [719, 424] on button "Add Seat" at bounding box center [726, 429] width 98 height 43
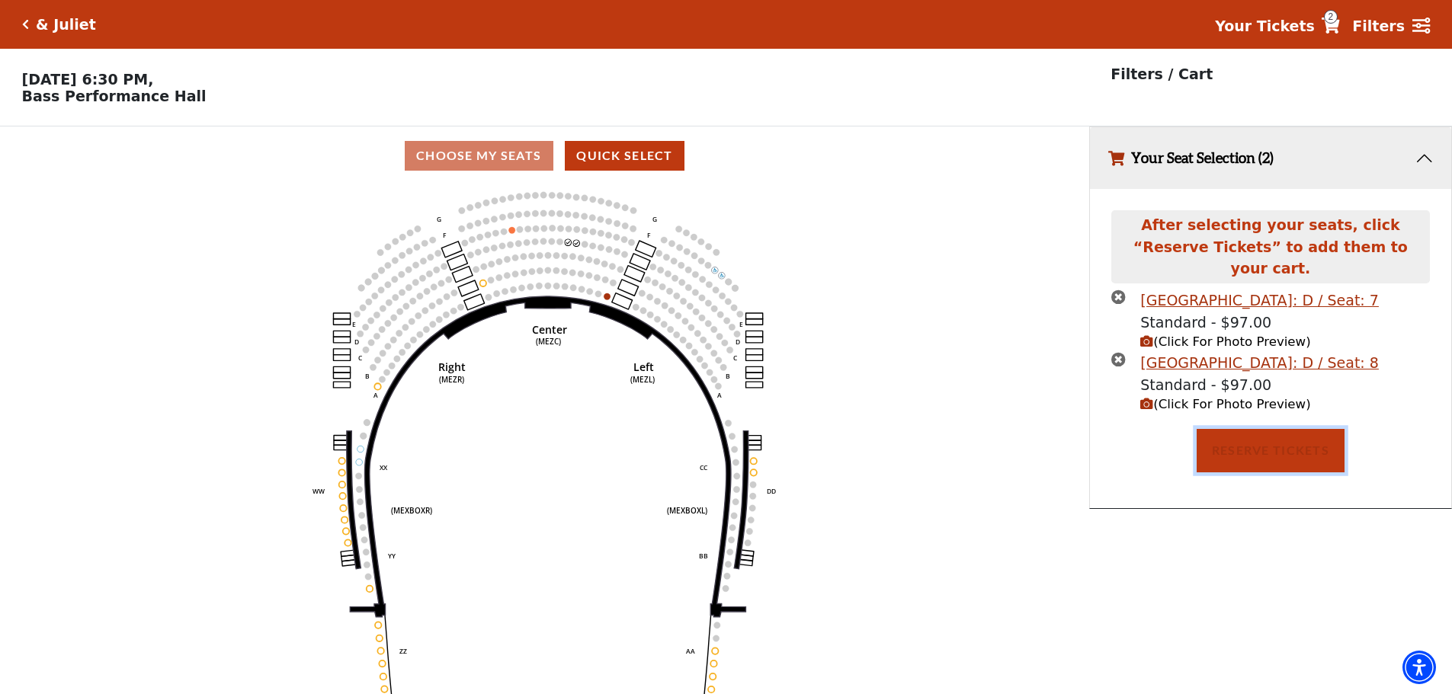
drag, startPoint x: 1255, startPoint y: 445, endPoint x: 1121, endPoint y: 416, distance: 137.2
click at [927, 577] on div "Choose My Seats Quick Select Current Level Mezzanine Click on a level below to …" at bounding box center [726, 425] width 1452 height 599
click at [1229, 335] on span "(Click For Photo Preview)" at bounding box center [1225, 342] width 170 height 14
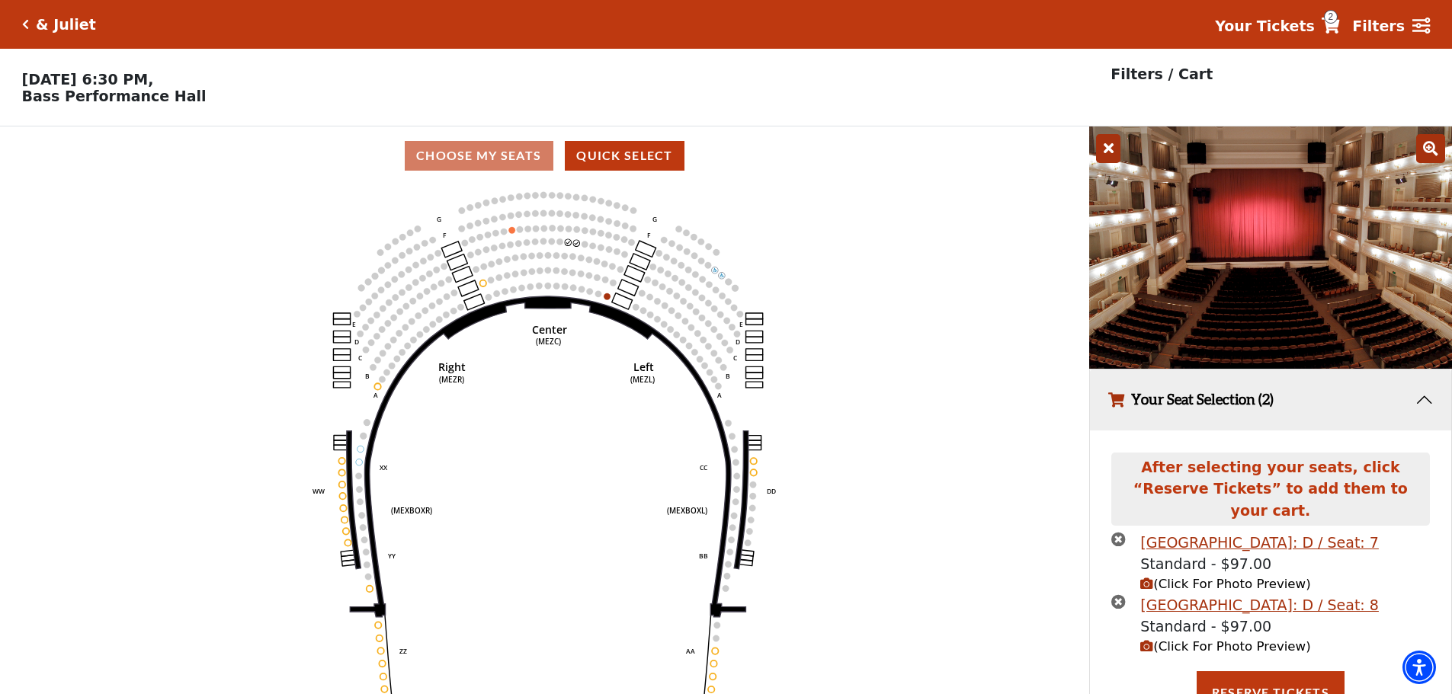
click at [1200, 639] on span "(Click For Photo Preview)" at bounding box center [1225, 646] width 170 height 14
drag, startPoint x: 828, startPoint y: 181, endPoint x: 904, endPoint y: 189, distance: 75.9
click at [834, 181] on div "Choose My Seats Quick Select" at bounding box center [544, 155] width 1089 height 59
click at [1103, 155] on icon at bounding box center [1108, 148] width 24 height 29
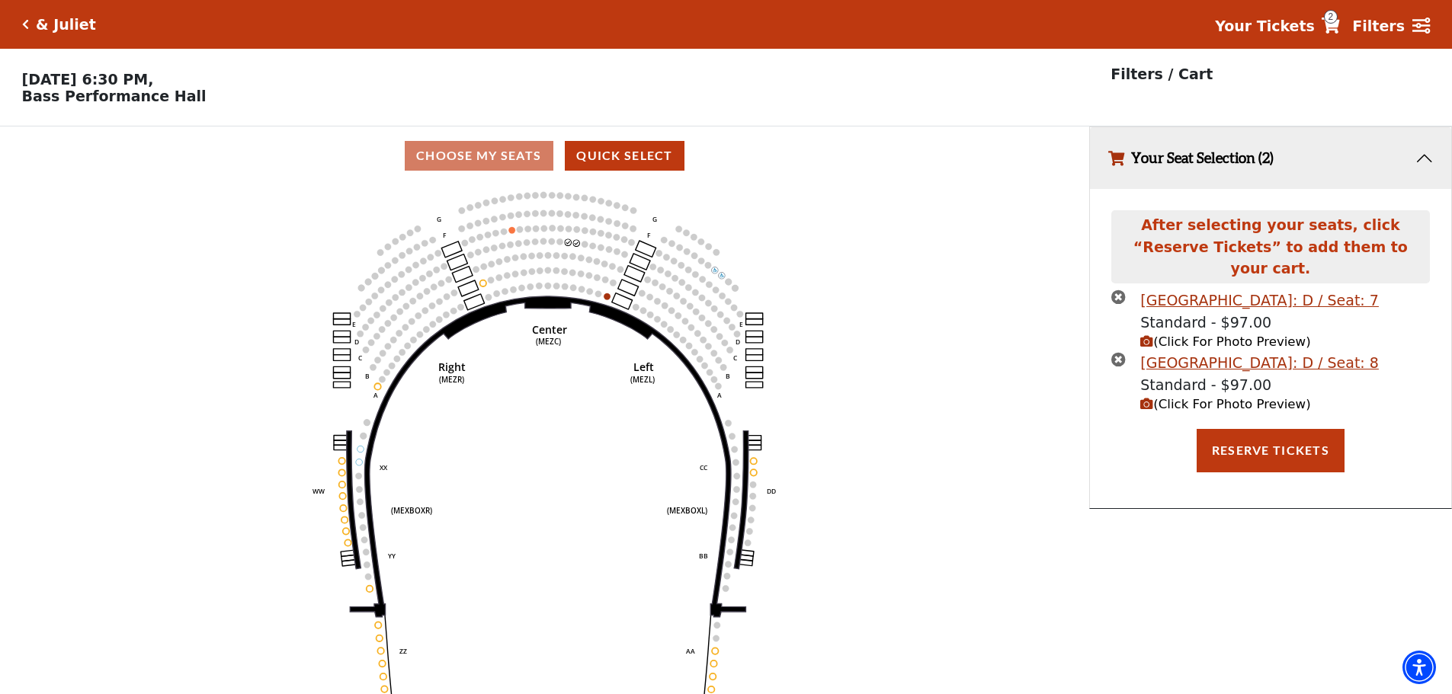
scroll to position [37, 0]
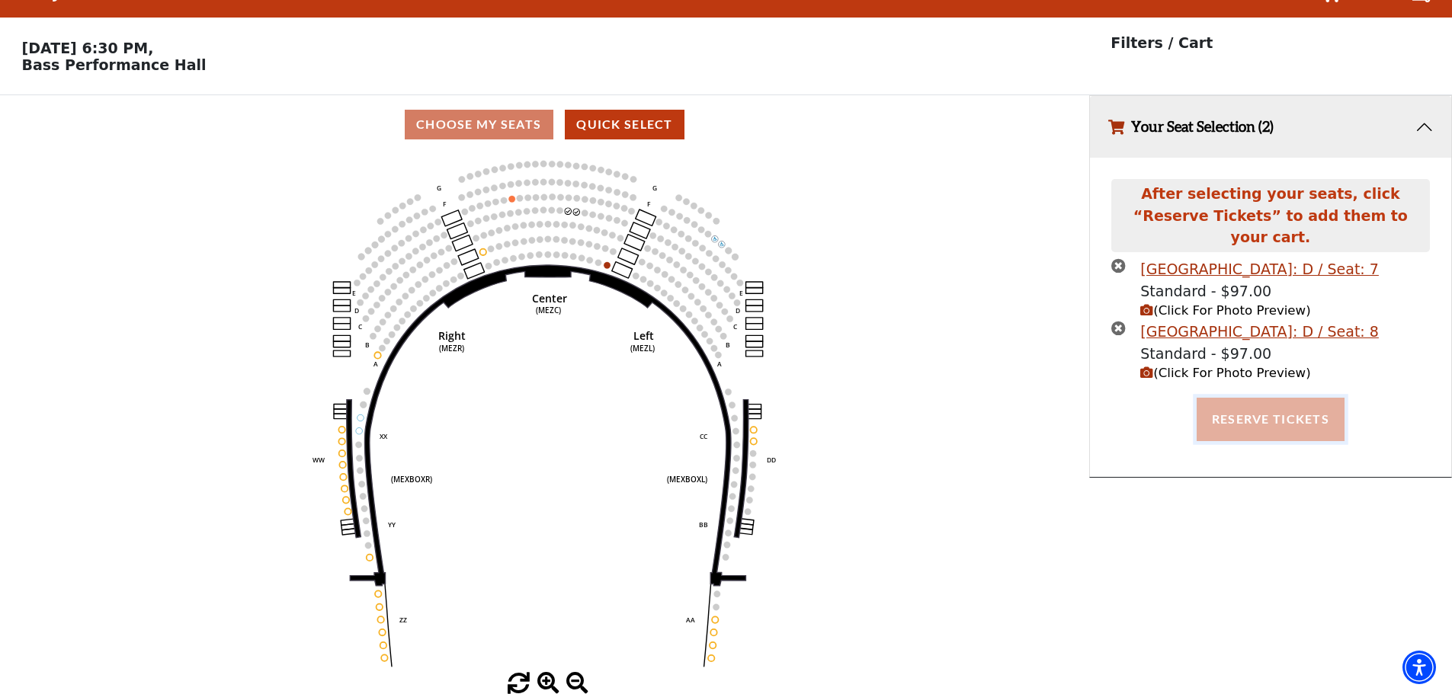
click at [1292, 398] on button "Reserve Tickets" at bounding box center [1270, 419] width 148 height 43
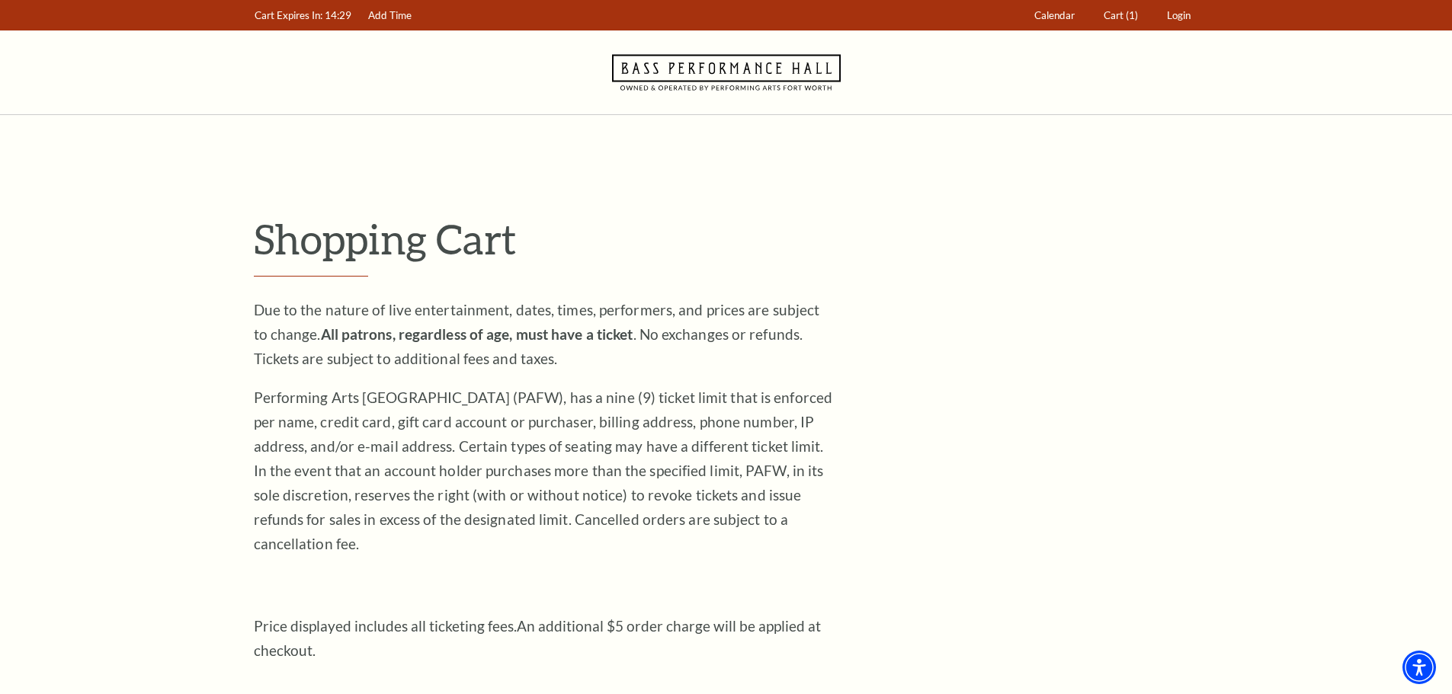
click at [677, 75] on icon "Navigate to Bass Performance Hall homepage" at bounding box center [726, 72] width 229 height 84
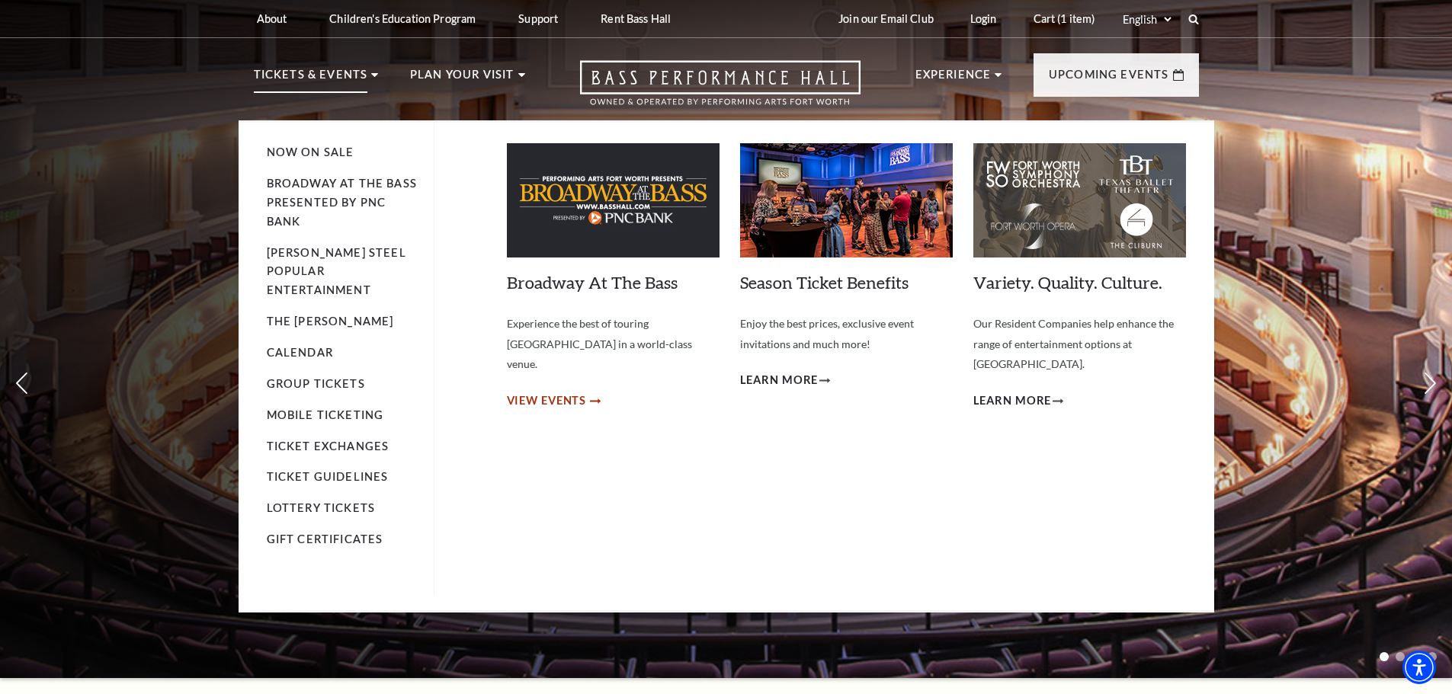
click at [552, 392] on span "View Events" at bounding box center [547, 401] width 80 height 19
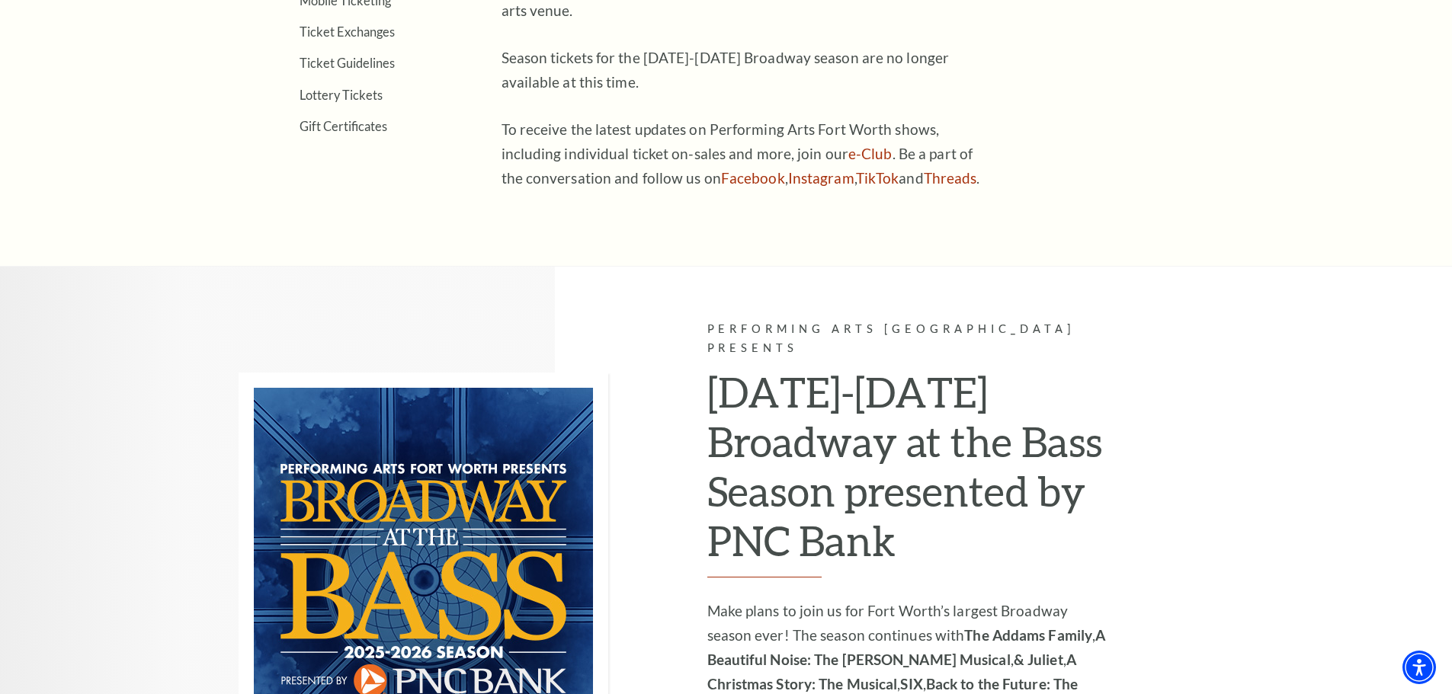
scroll to position [1068, 0]
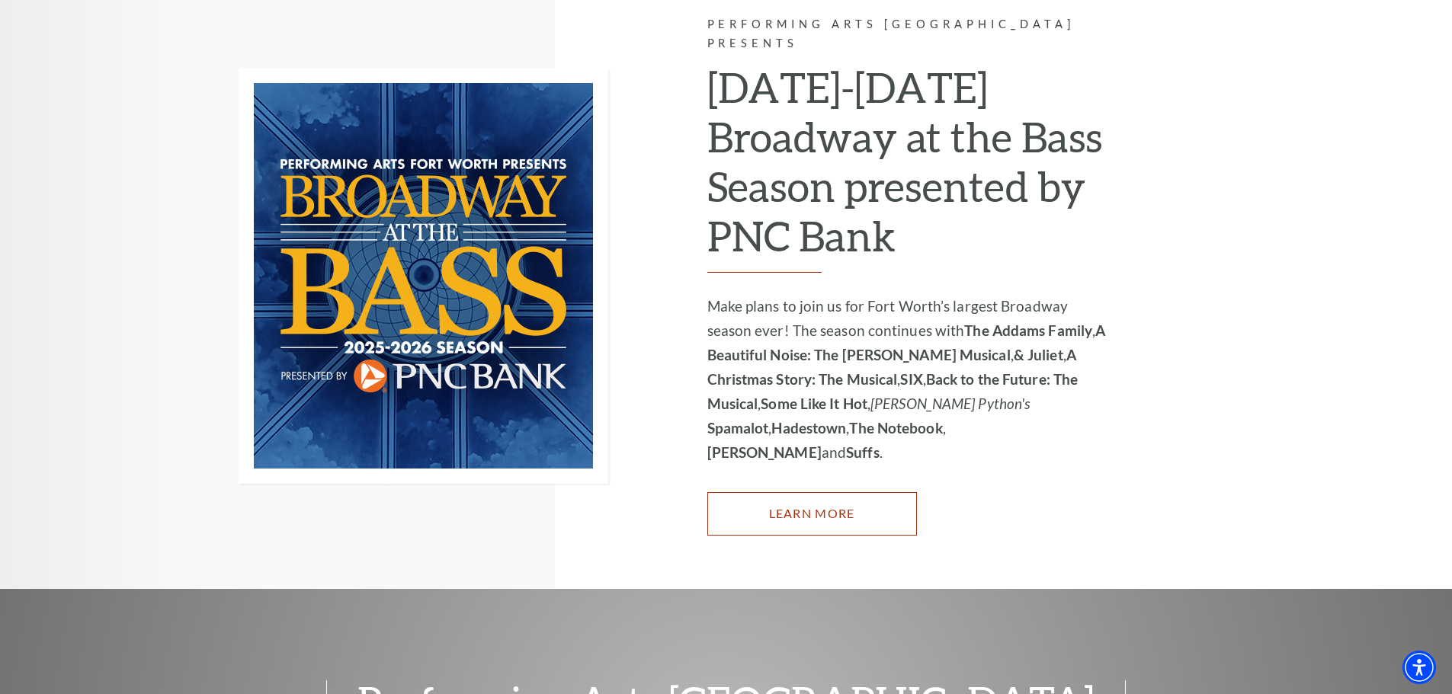
click at [802, 492] on link "Learn More" at bounding box center [812, 513] width 210 height 43
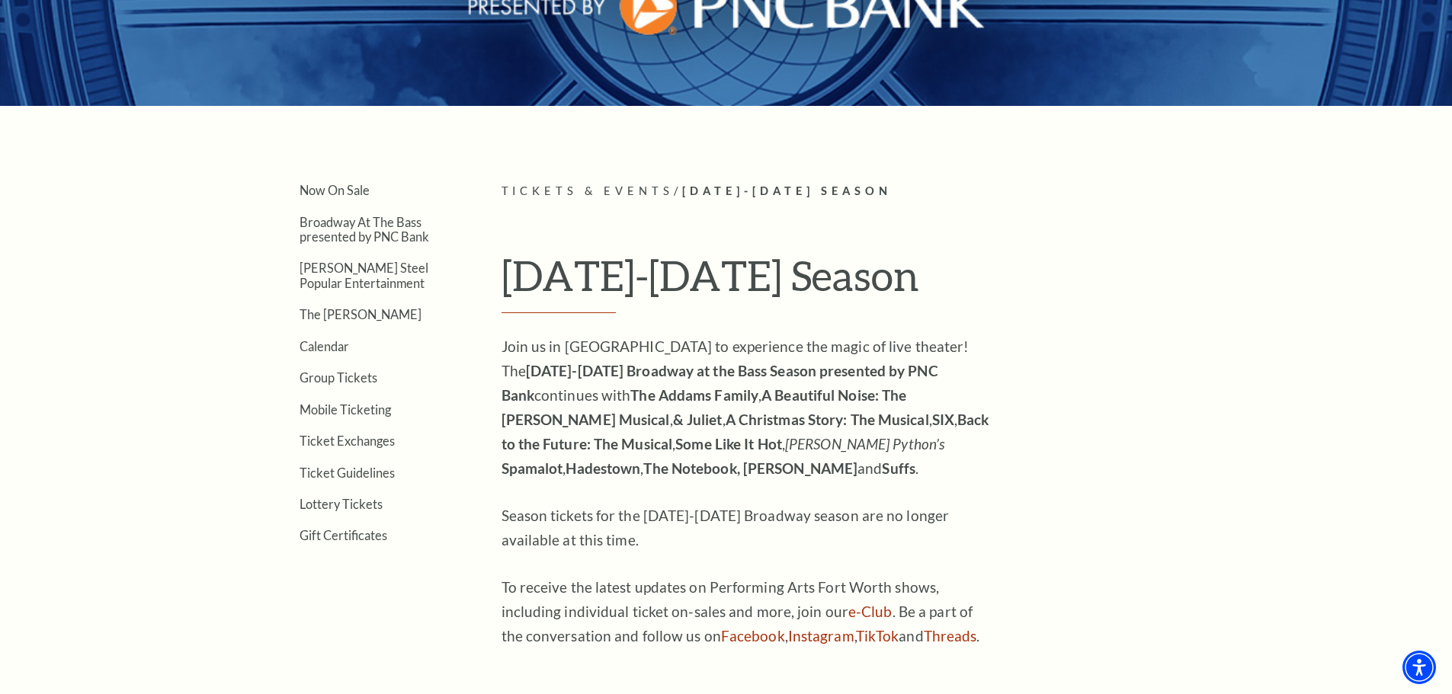
scroll to position [533, 0]
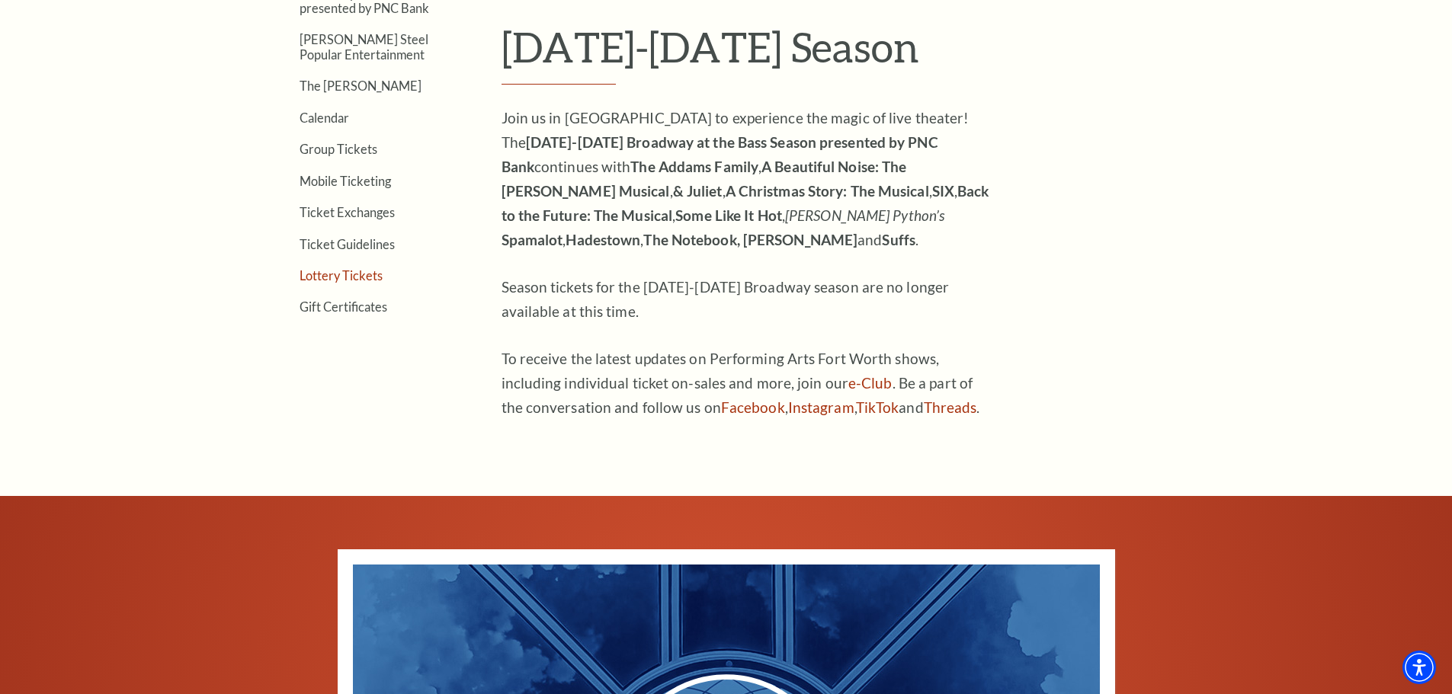
click at [335, 276] on link "Lottery Tickets" at bounding box center [340, 275] width 83 height 14
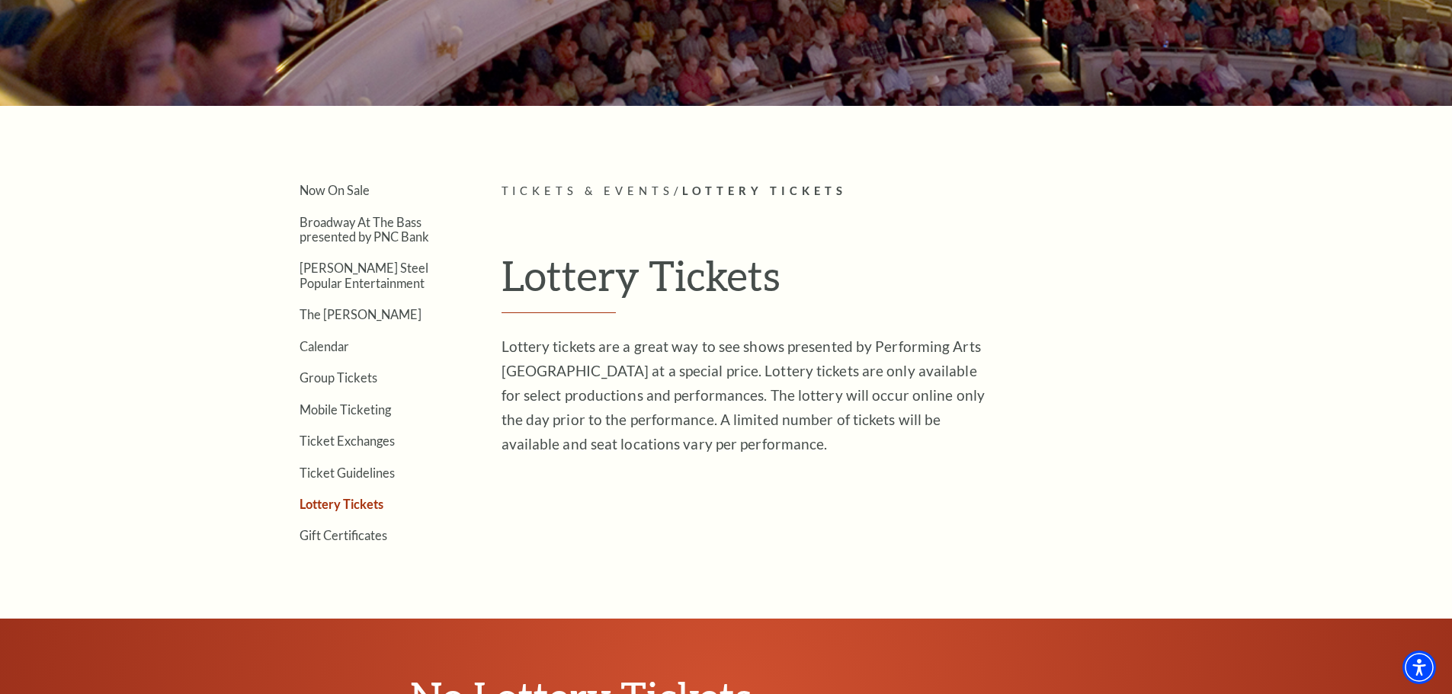
scroll to position [610, 0]
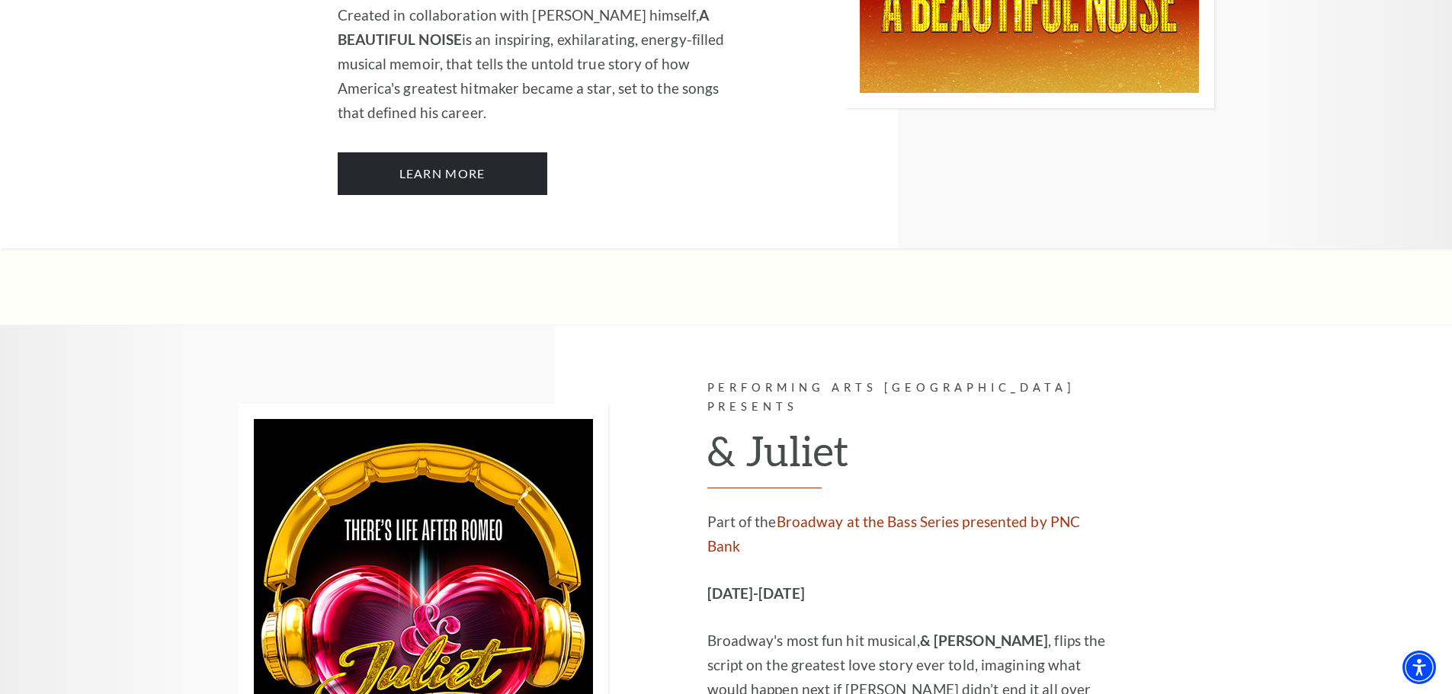
scroll to position [3200, 0]
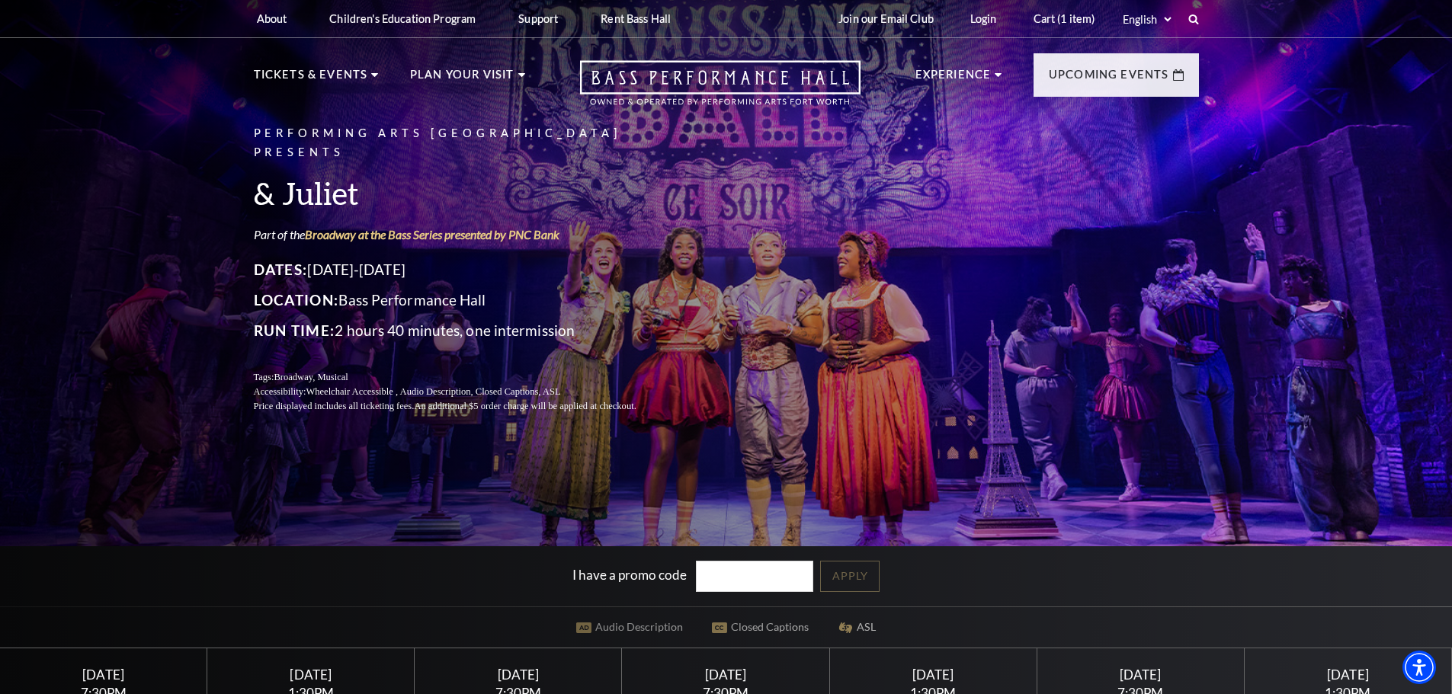
scroll to position [229, 0]
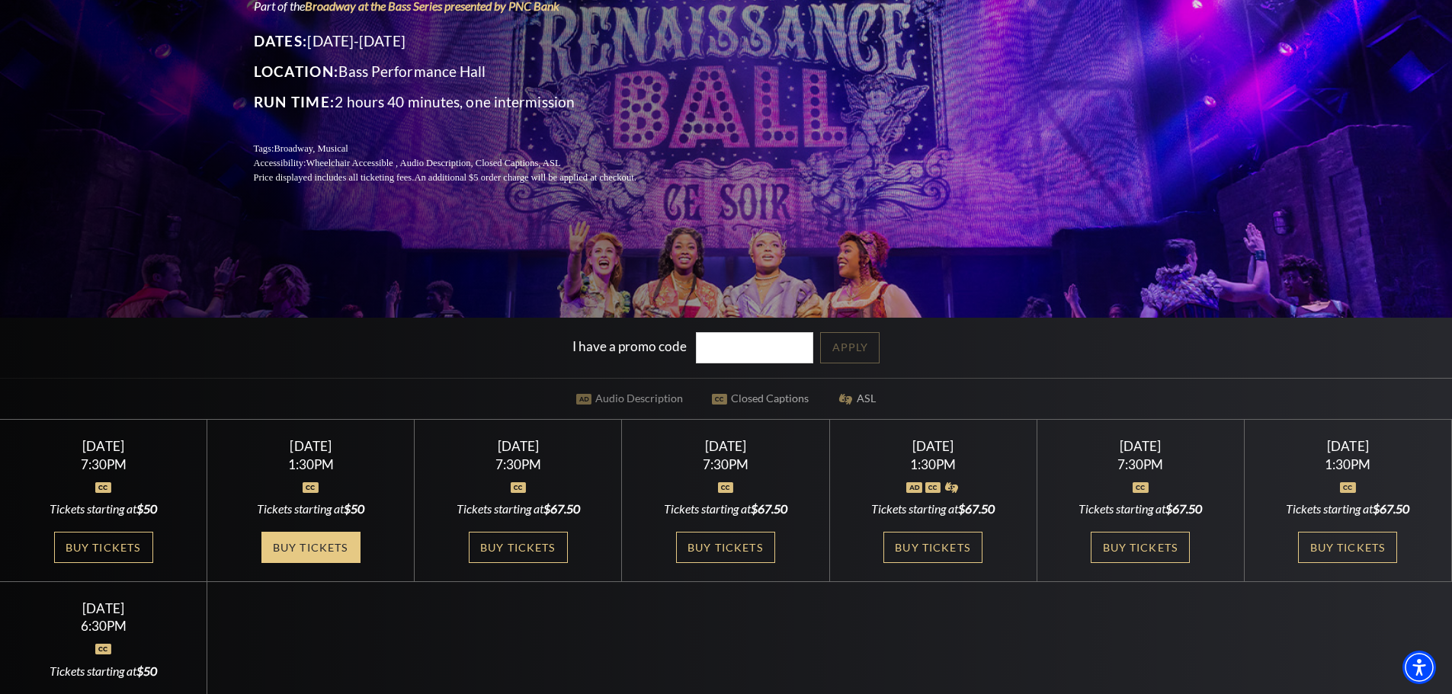
click at [328, 544] on link "Buy Tickets" at bounding box center [310, 547] width 99 height 31
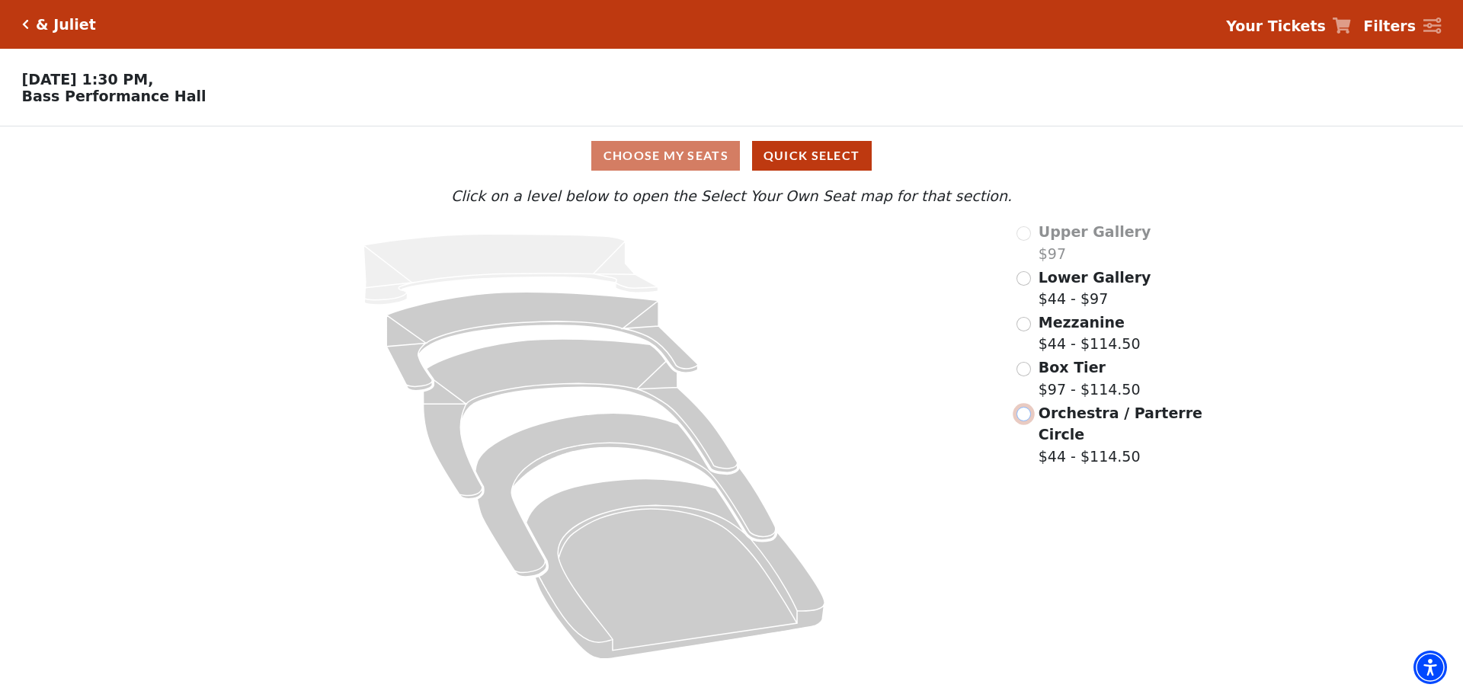
click at [1026, 420] on input "Orchestra / Parterre Circle$44 - $114.50\a" at bounding box center [1023, 414] width 14 height 14
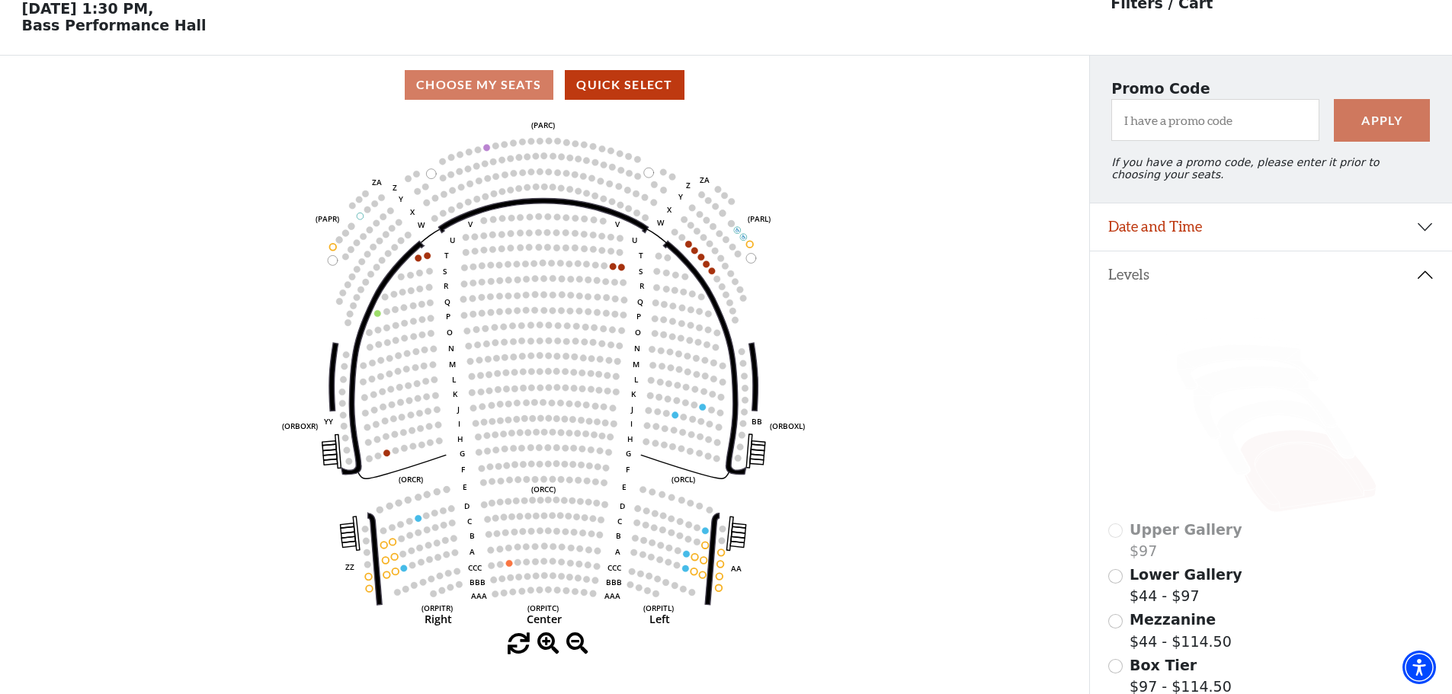
scroll to position [223, 0]
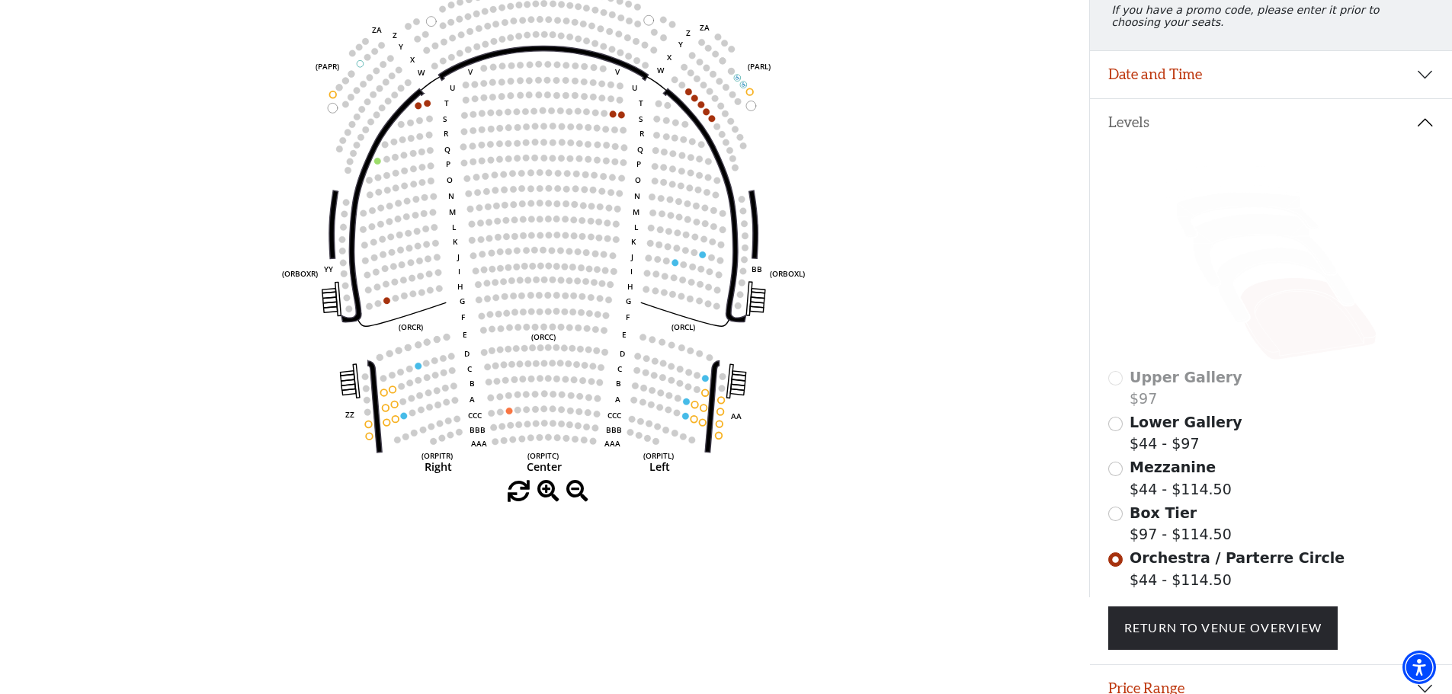
click at [1126, 525] on div "Box Tier $97 - $114.50" at bounding box center [1271, 523] width 326 height 43
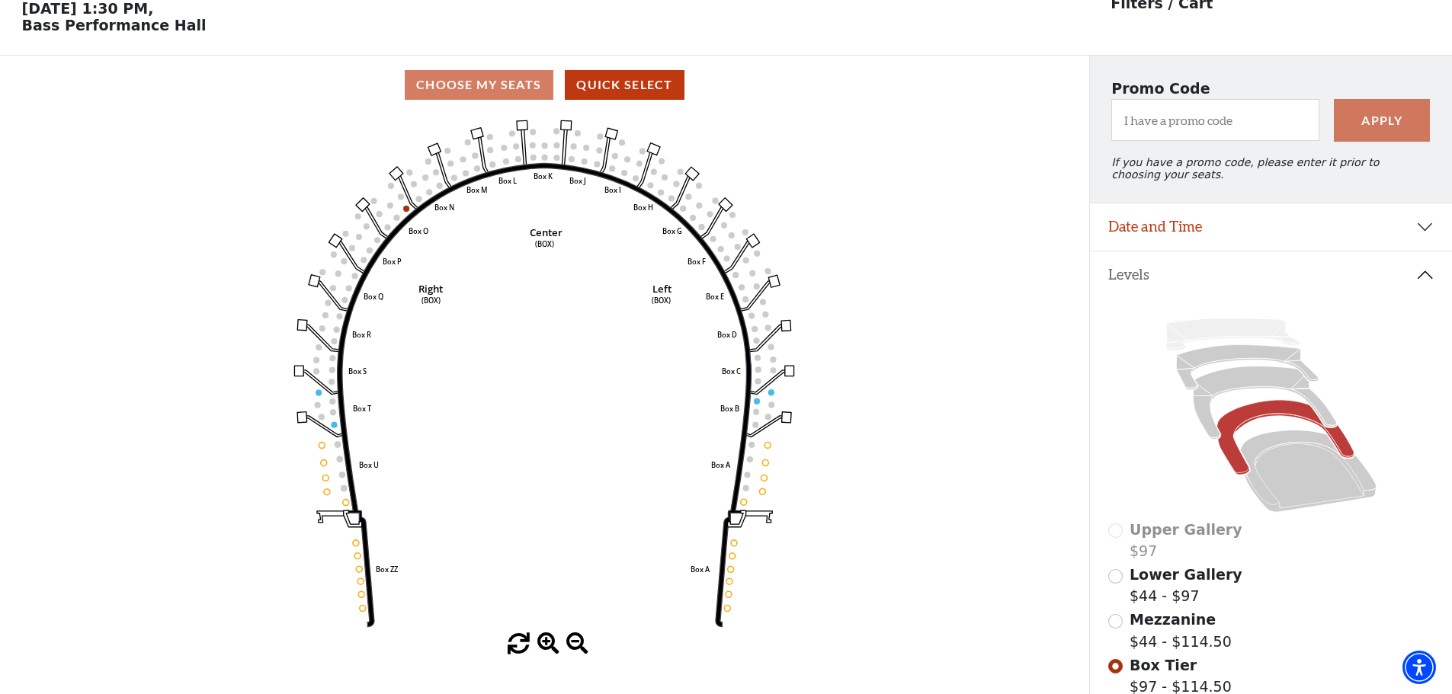
scroll to position [147, 0]
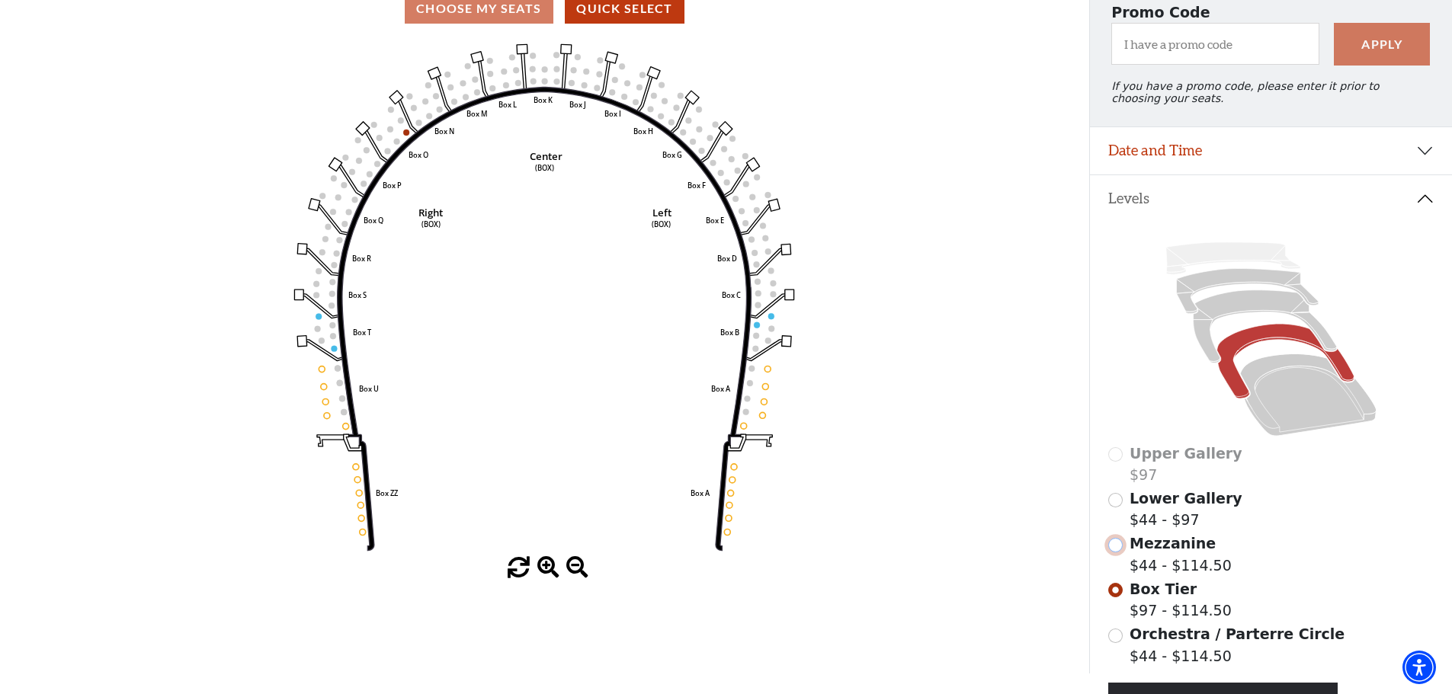
click at [1120, 552] on input "Mezzanine$44 - $114.50\a" at bounding box center [1115, 545] width 14 height 14
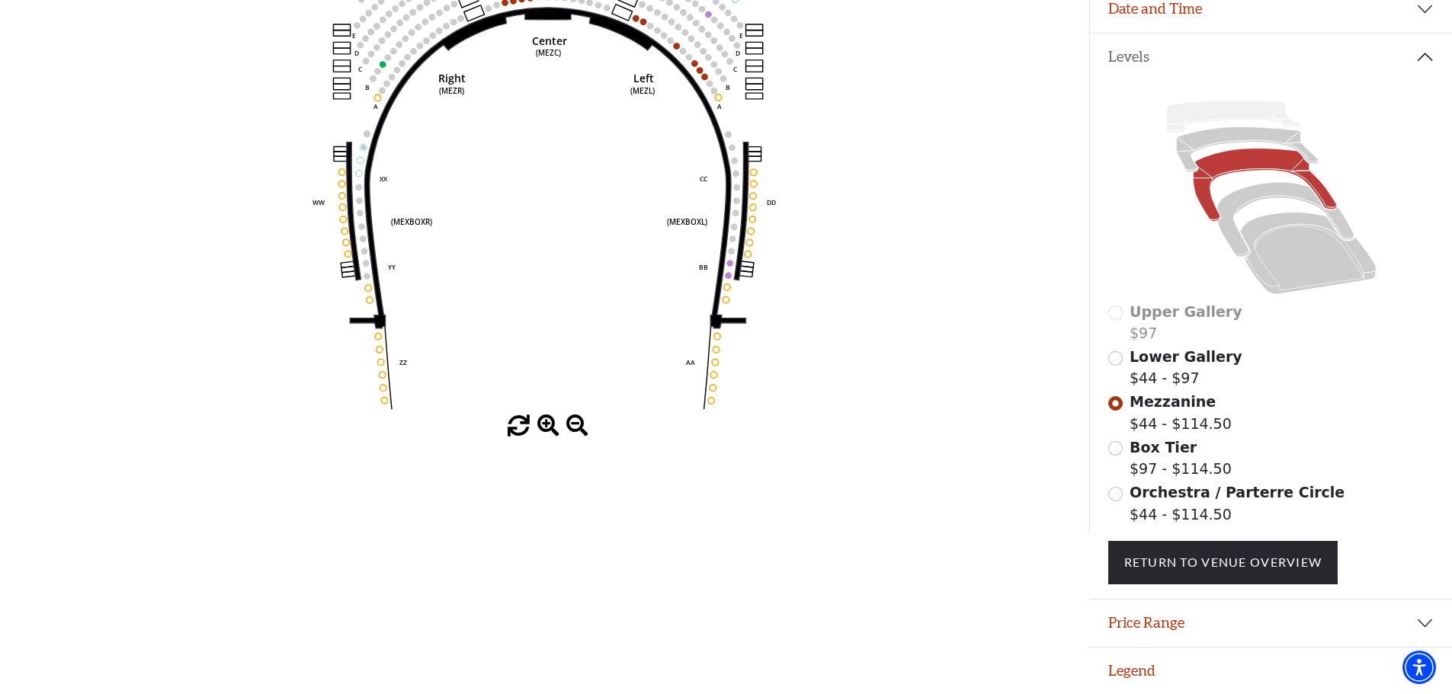
scroll to position [0, 0]
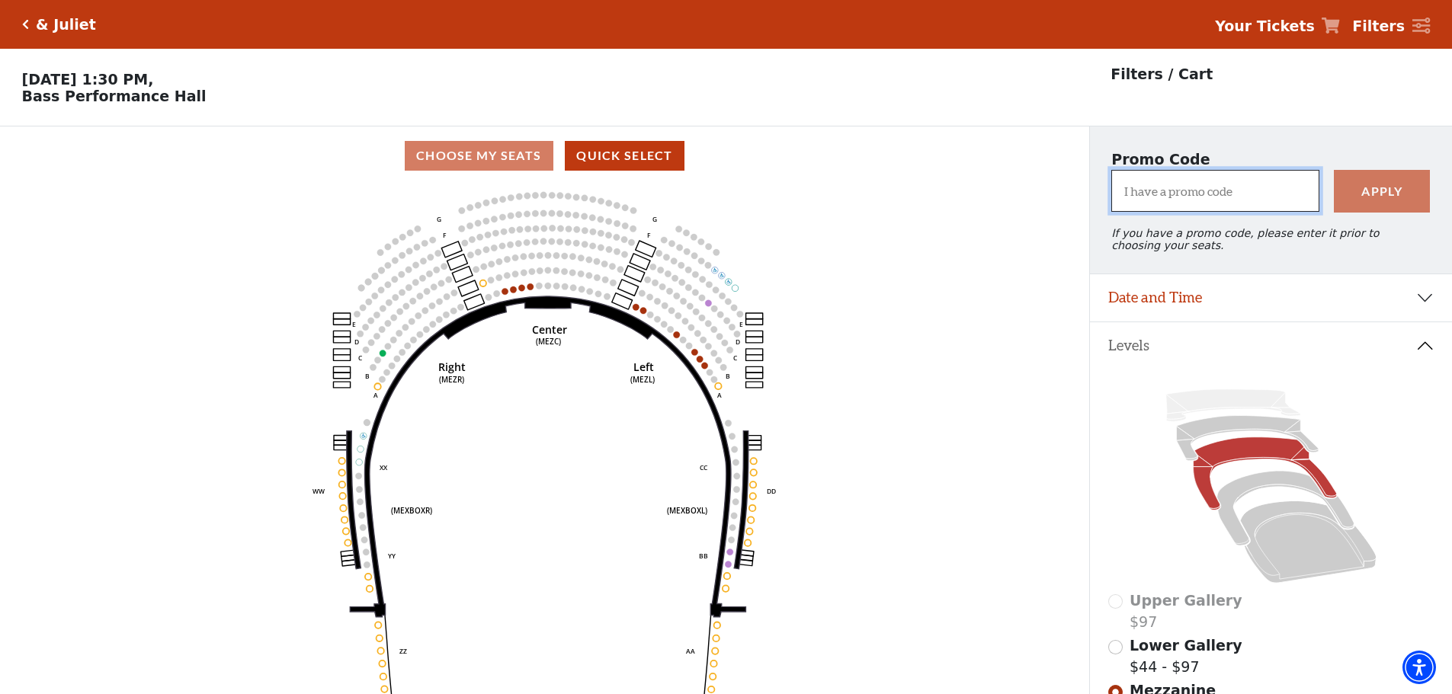
click at [1178, 199] on input "I have a promo code" at bounding box center [1214, 191] width 207 height 42
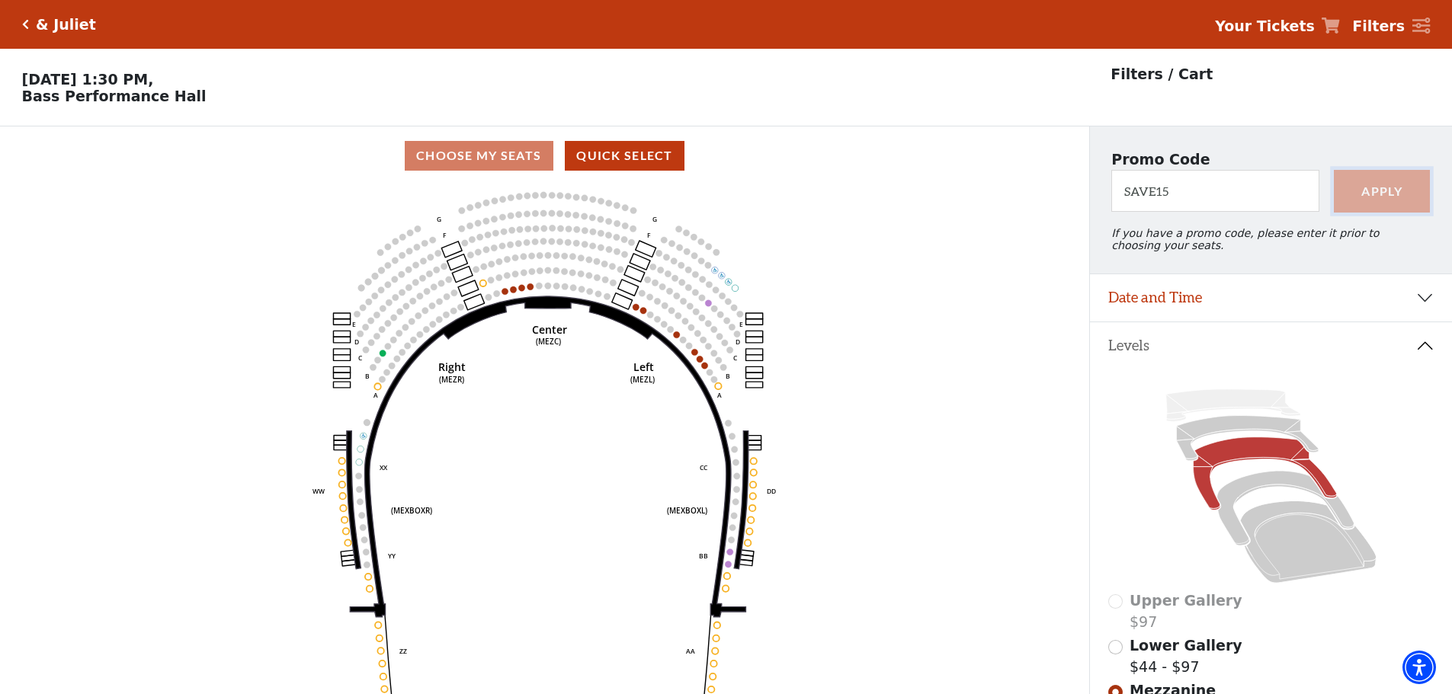
click at [1358, 185] on button "Apply" at bounding box center [1381, 191] width 97 height 43
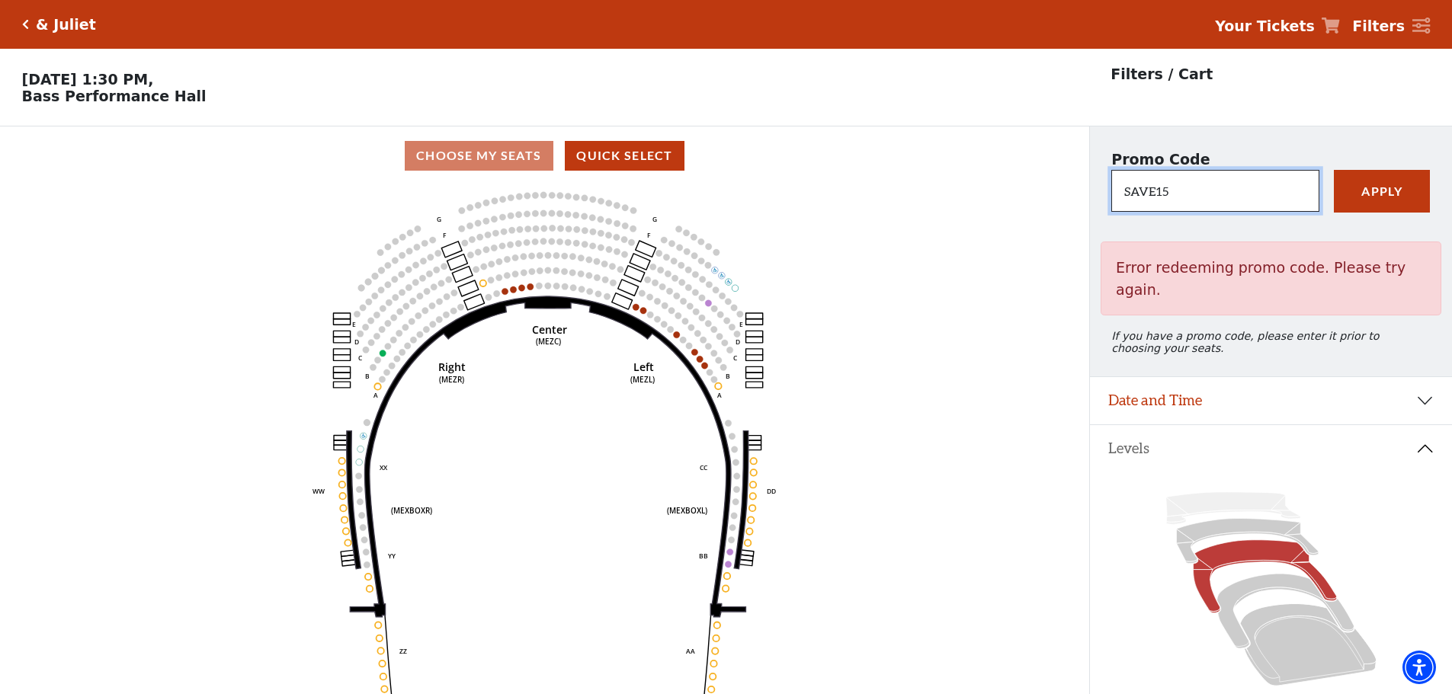
click at [1232, 188] on input "SAVE15" at bounding box center [1214, 191] width 207 height 42
type input "SAVE30"
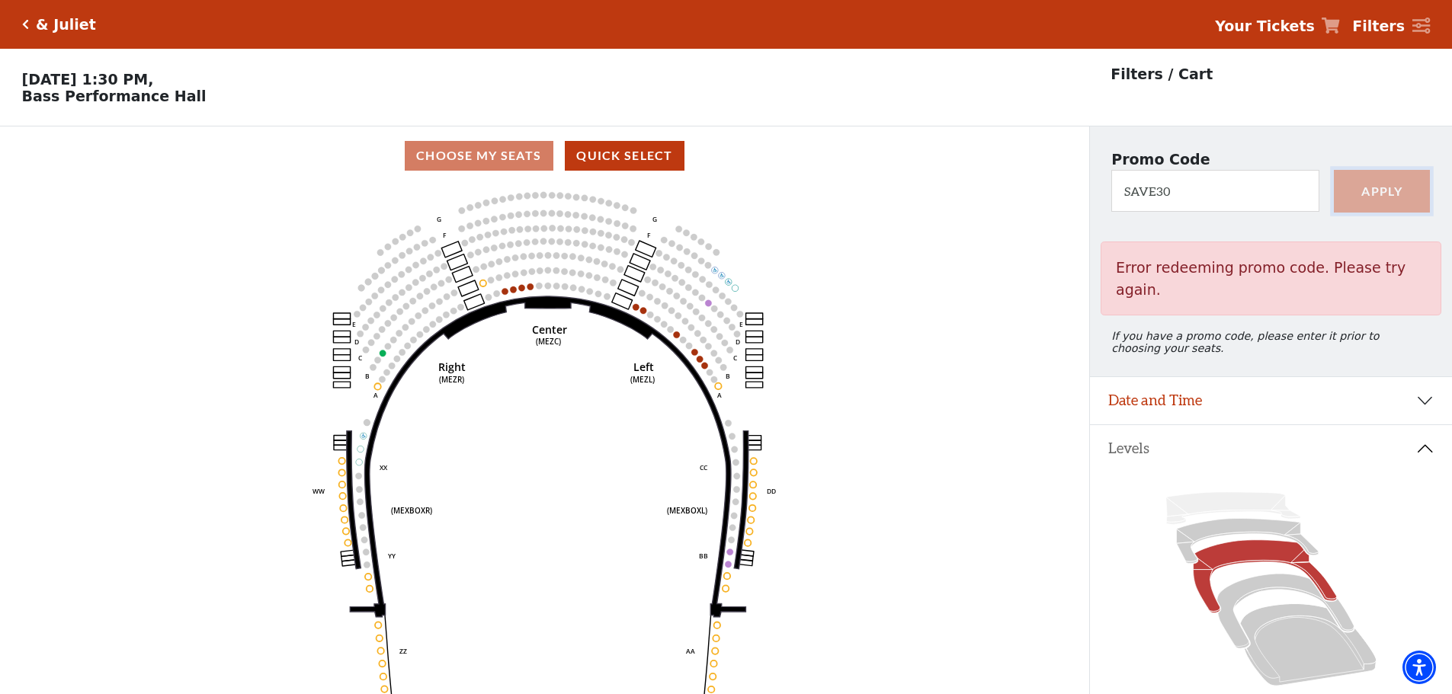
click at [1371, 194] on button "Apply" at bounding box center [1381, 191] width 97 height 43
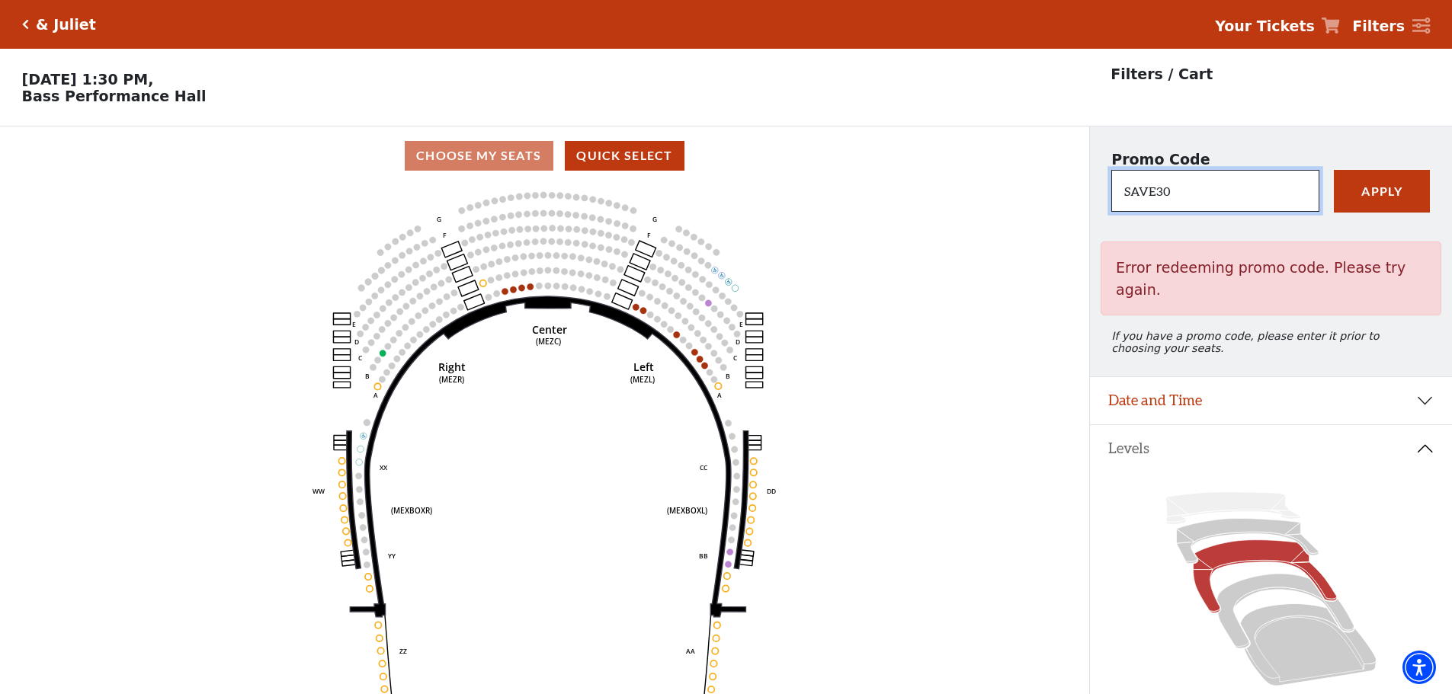
click at [1247, 202] on input "SAVE30" at bounding box center [1214, 191] width 207 height 42
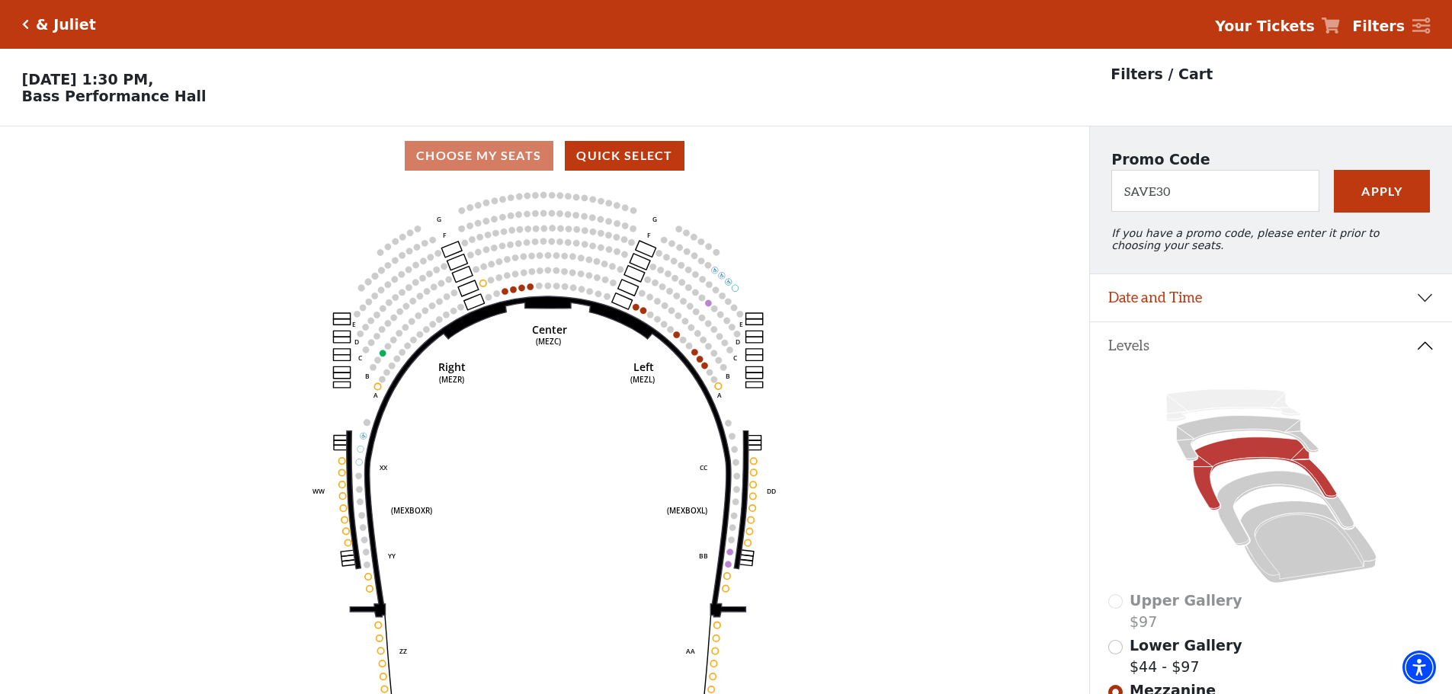
click at [27, 19] on icon "Click here to go back to filters" at bounding box center [25, 24] width 7 height 11
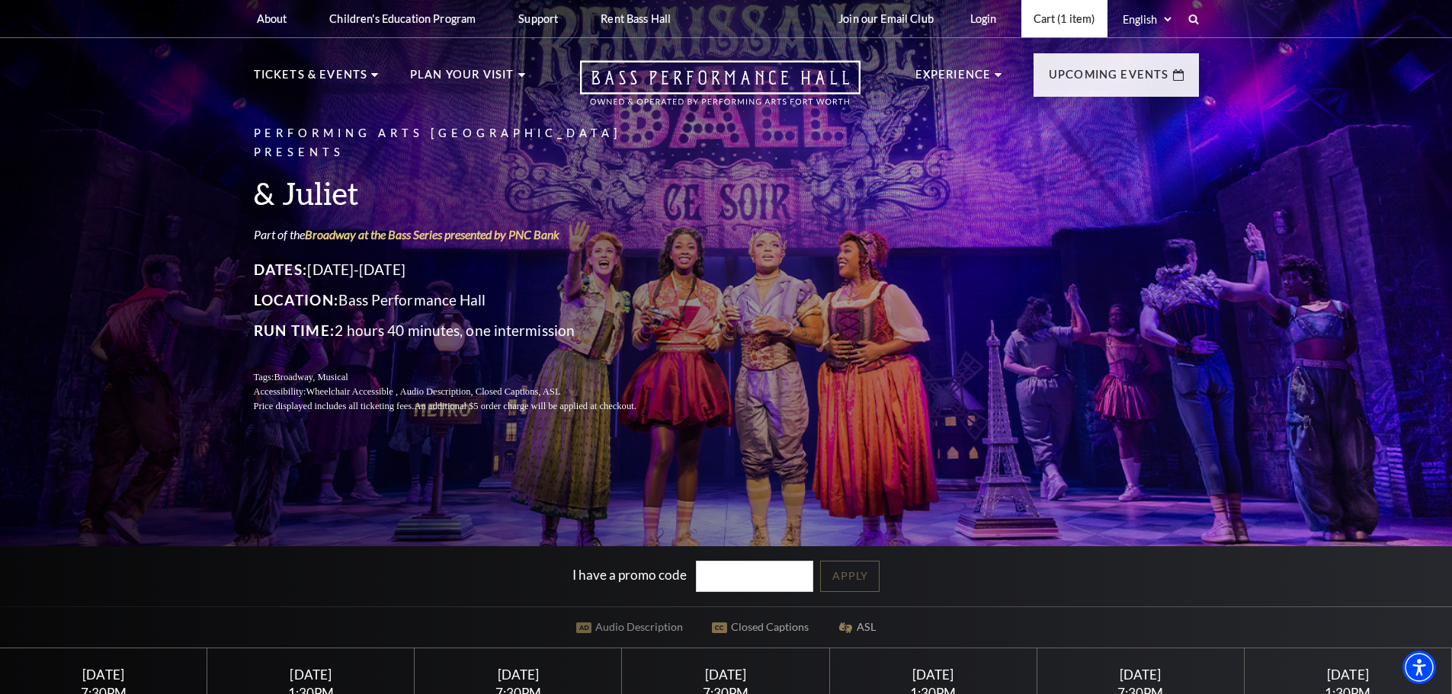
click at [1046, 16] on link "Cart (1 item)" at bounding box center [1064, 18] width 86 height 37
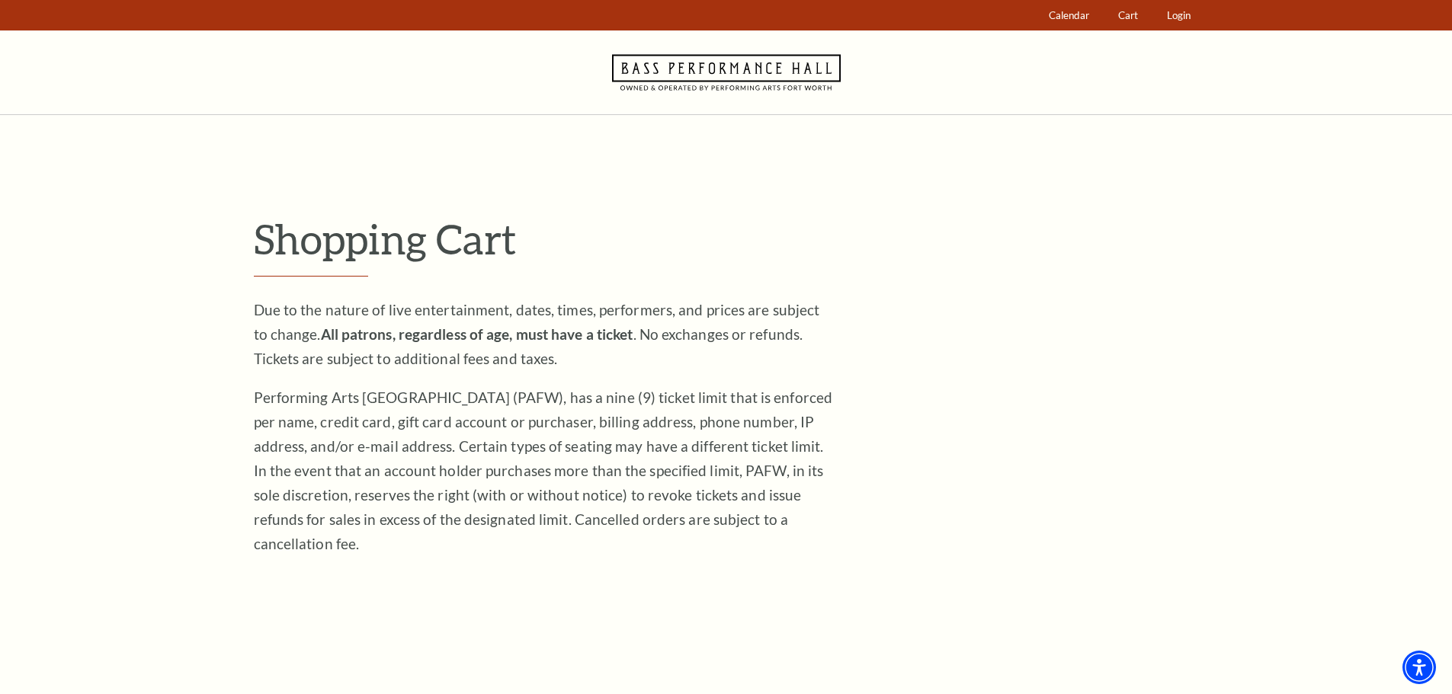
scroll to position [305, 0]
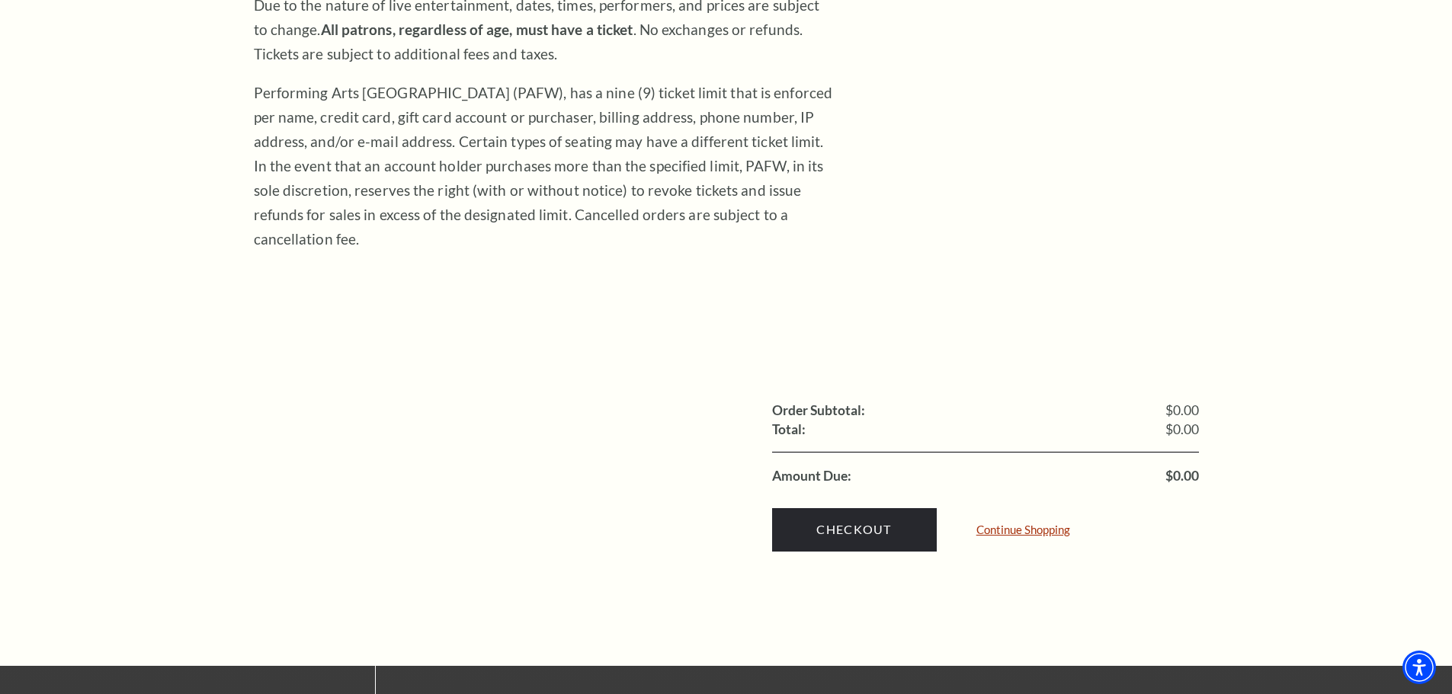
click at [1002, 524] on link "Continue Shopping" at bounding box center [1023, 529] width 94 height 11
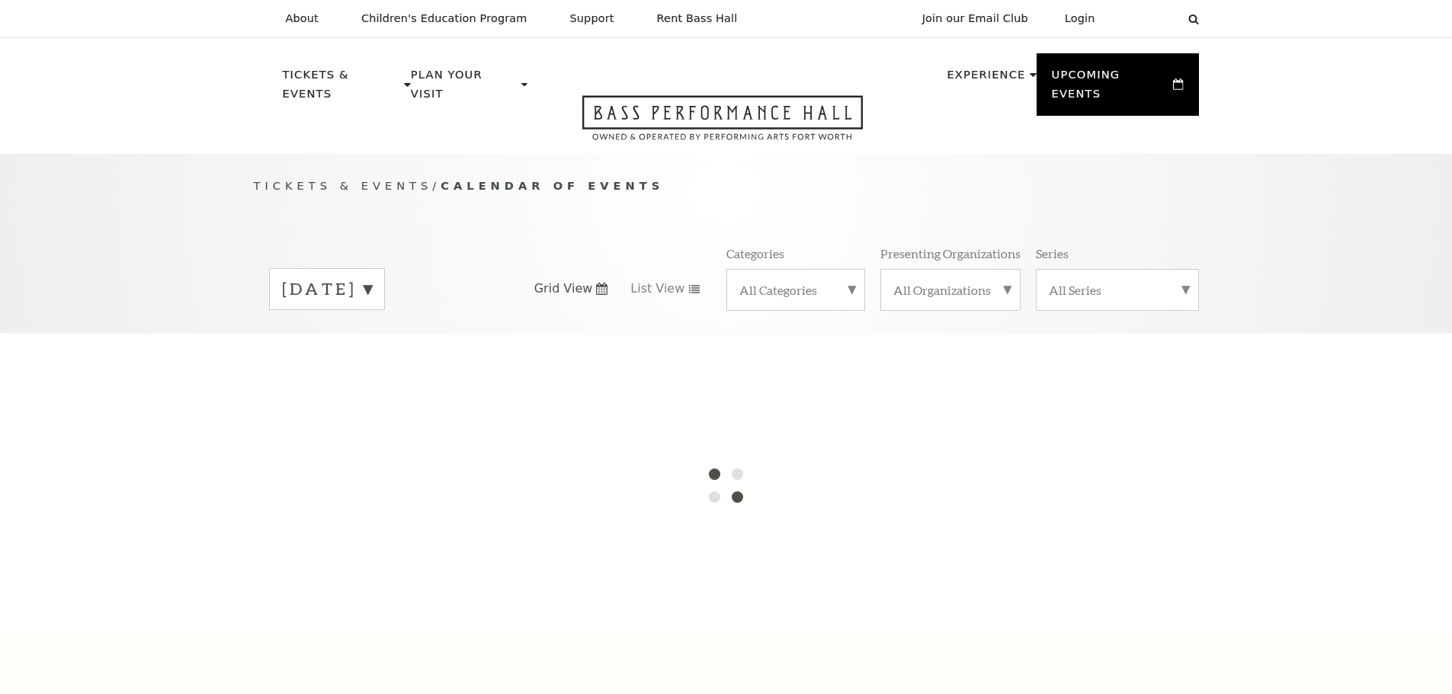
scroll to position [135, 0]
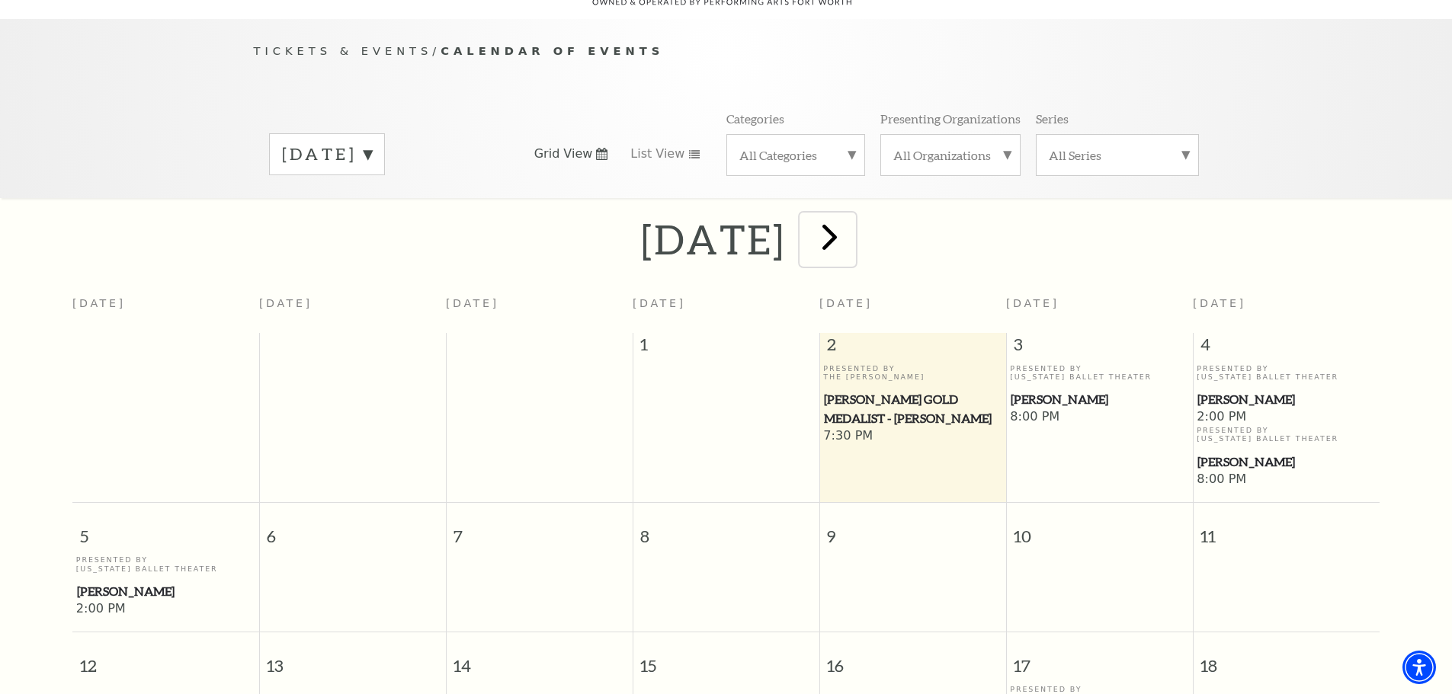
click at [851, 226] on span "next" at bounding box center [829, 236] width 43 height 43
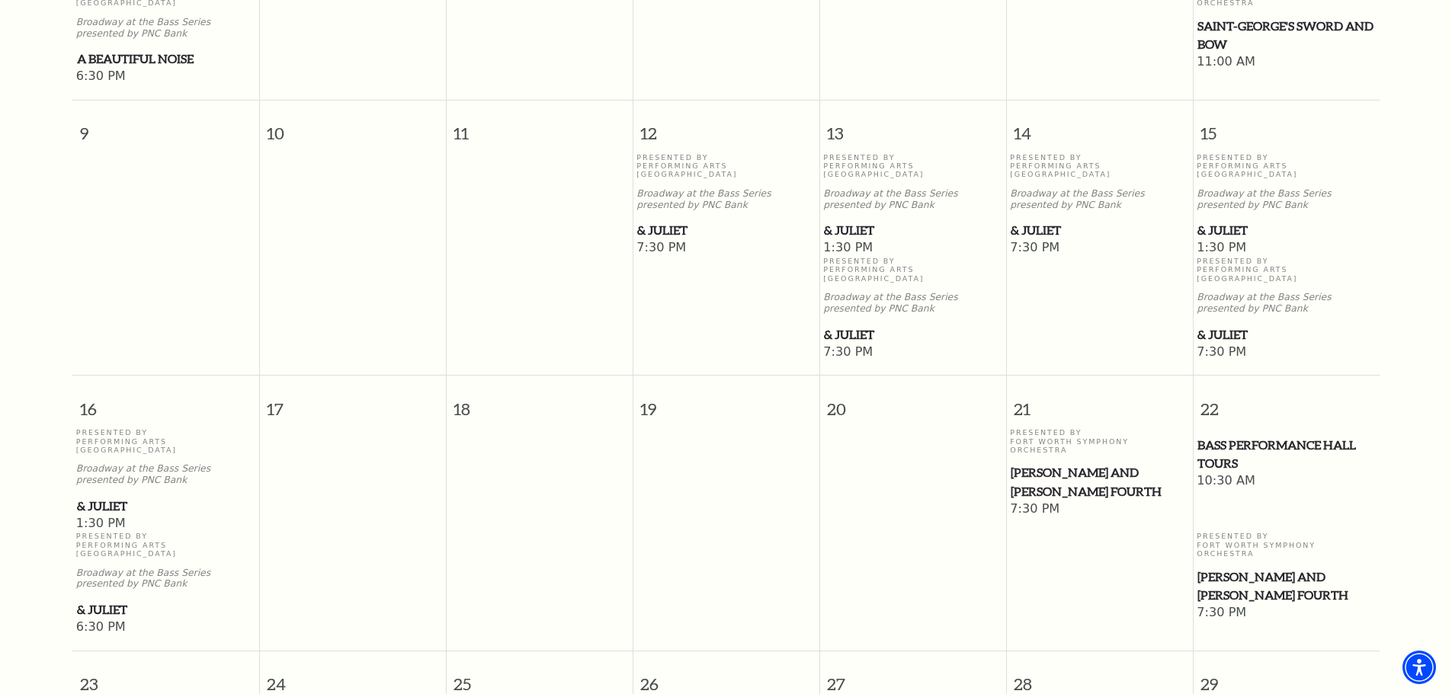
scroll to position [973, 0]
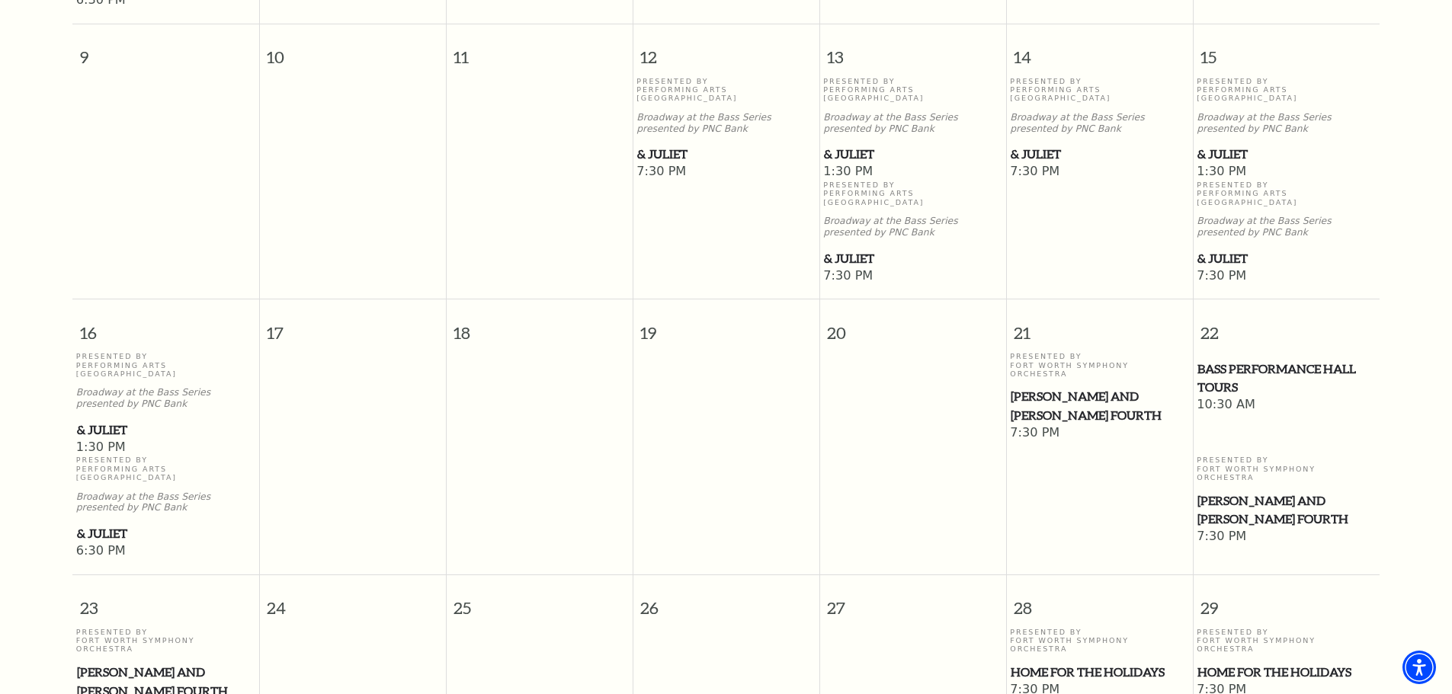
click at [107, 524] on span "& Juliet" at bounding box center [166, 533] width 178 height 19
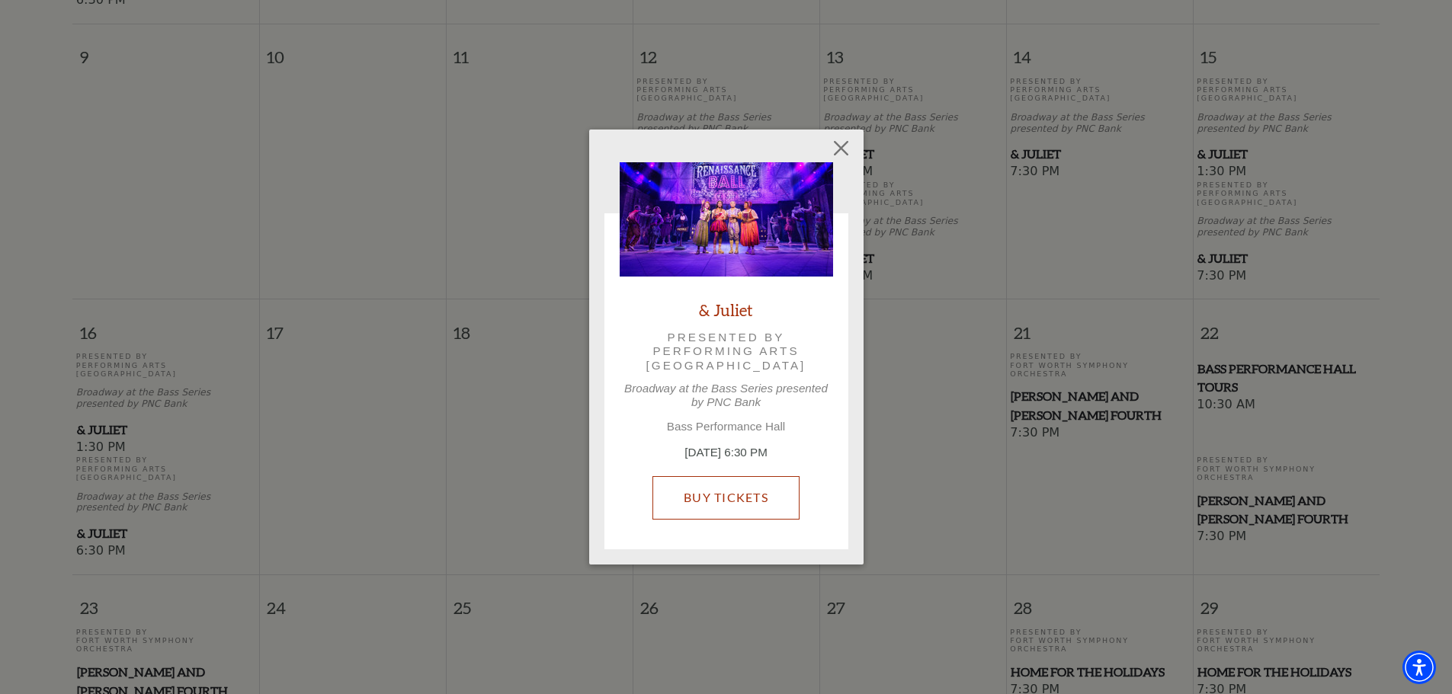
click at [722, 495] on link "Buy Tickets" at bounding box center [725, 497] width 147 height 43
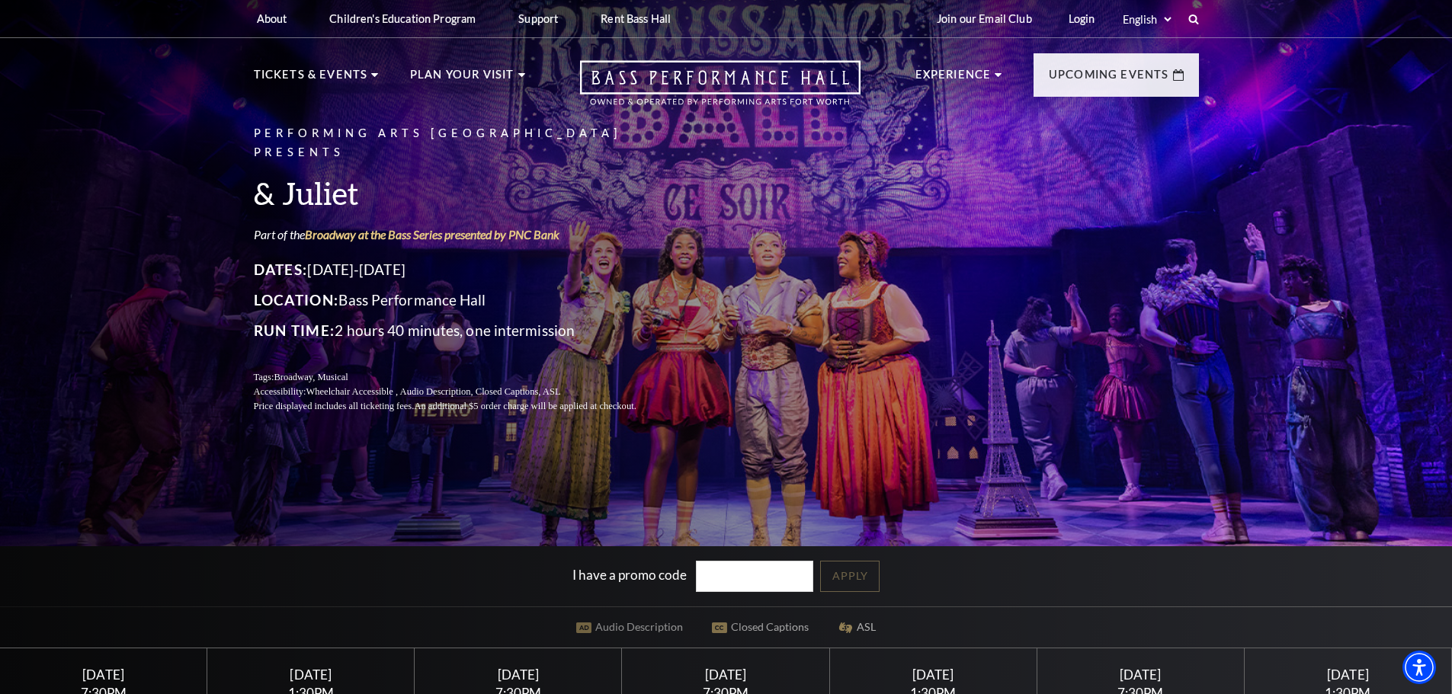
scroll to position [229, 0]
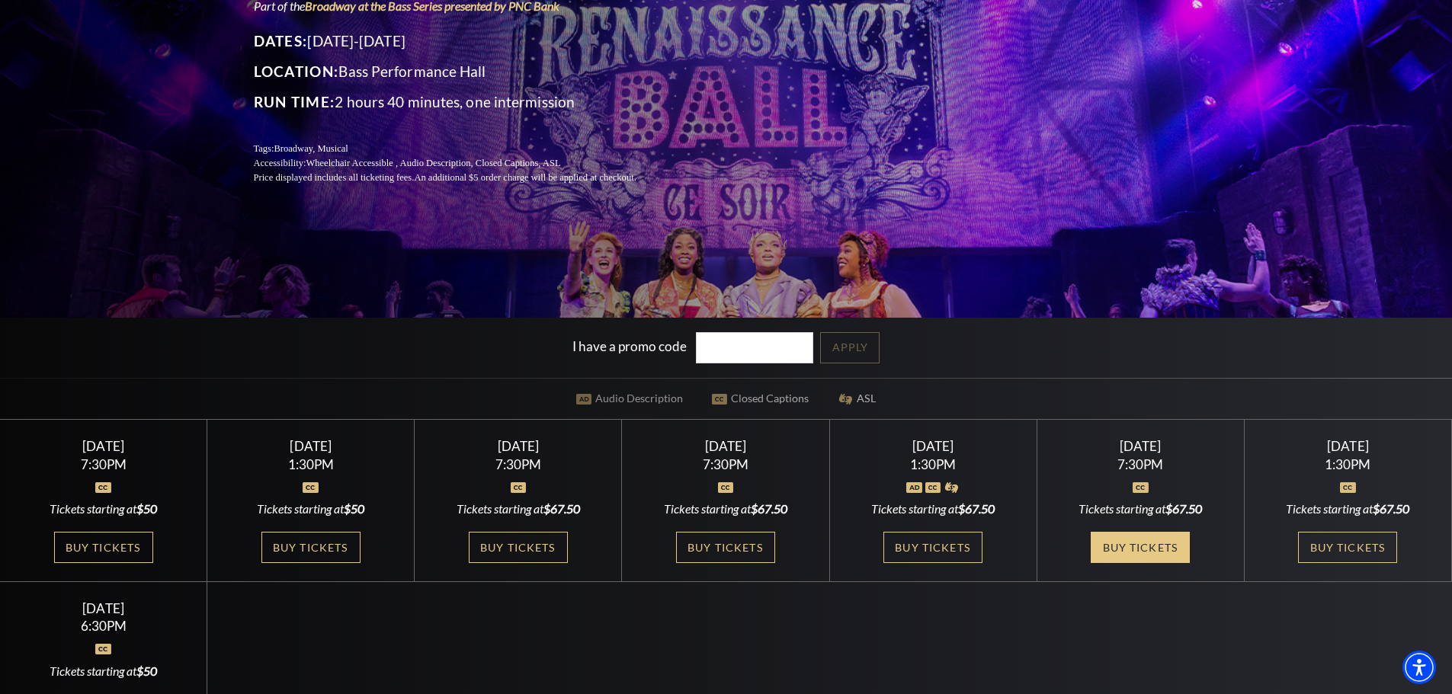
click at [1148, 545] on link "Buy Tickets" at bounding box center [1139, 547] width 99 height 31
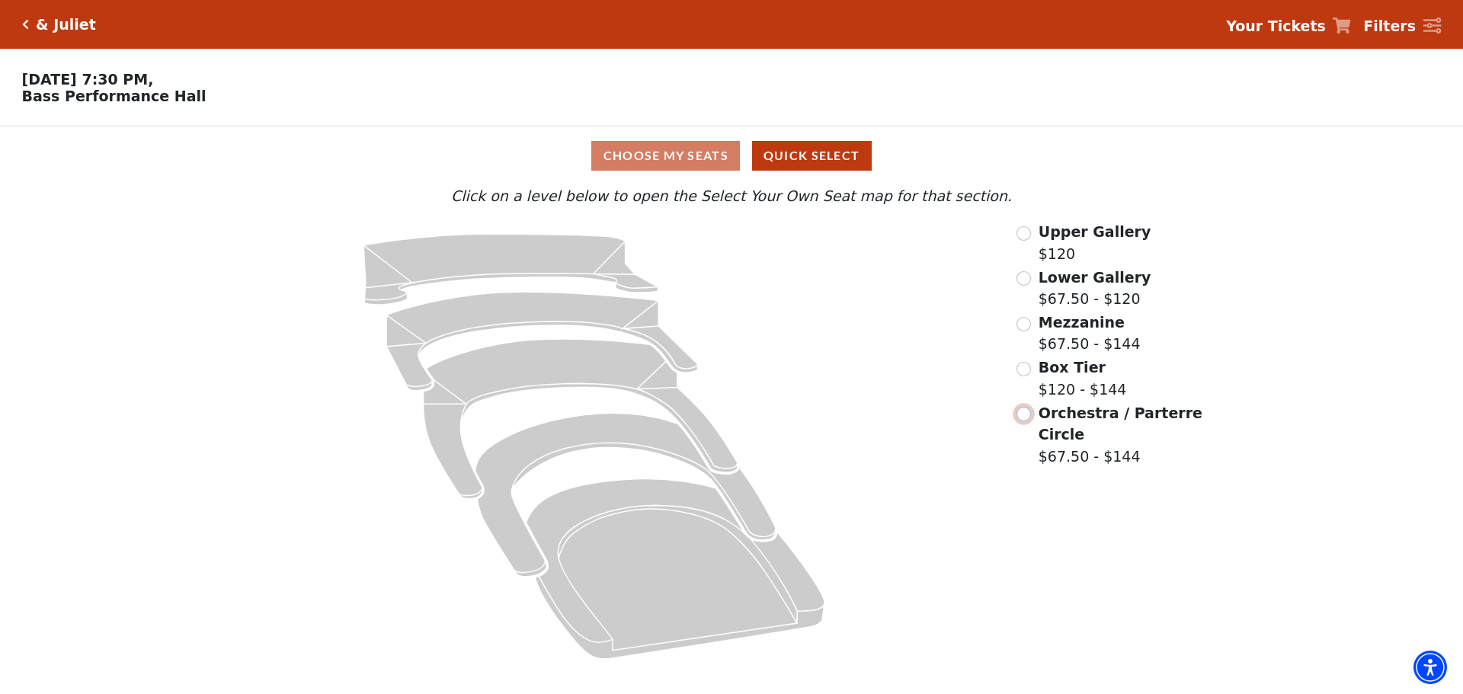
click at [1028, 418] on input "Orchestra / Parterre Circle$67.50 - $144\a" at bounding box center [1023, 414] width 14 height 14
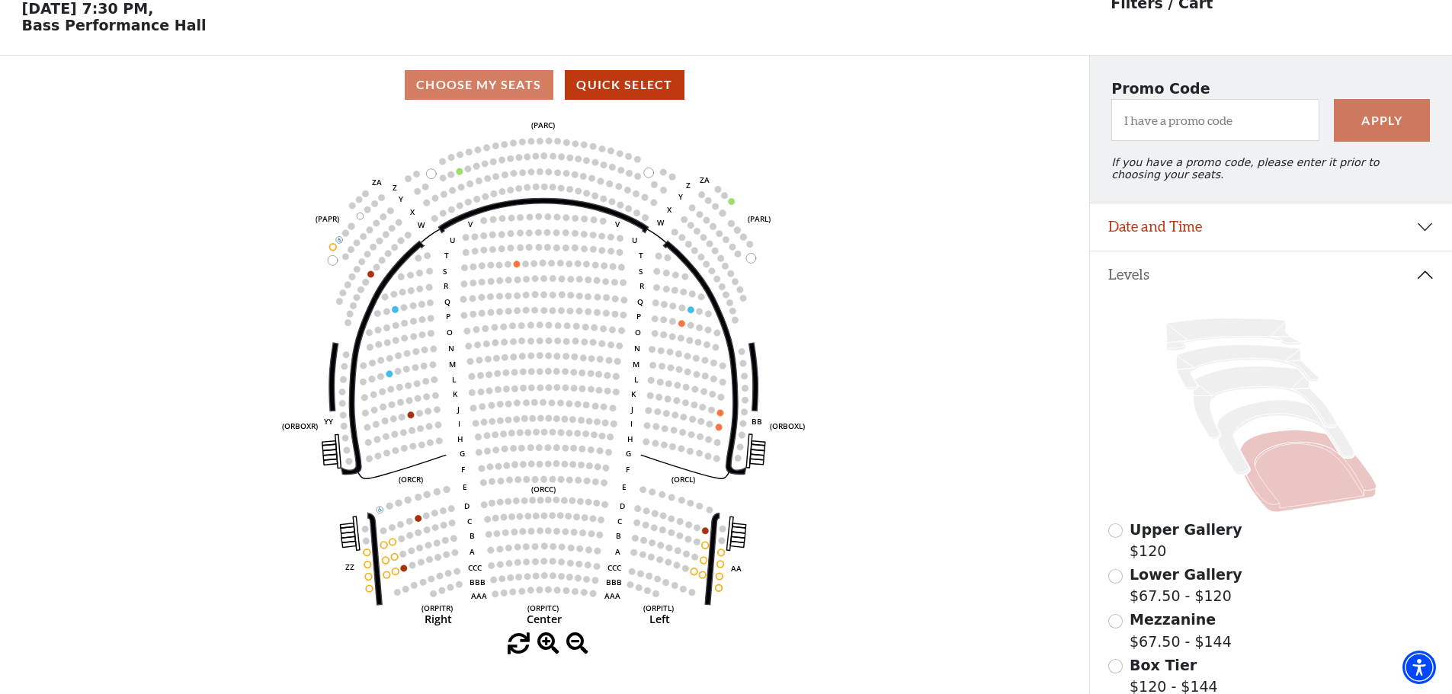
scroll to position [147, 0]
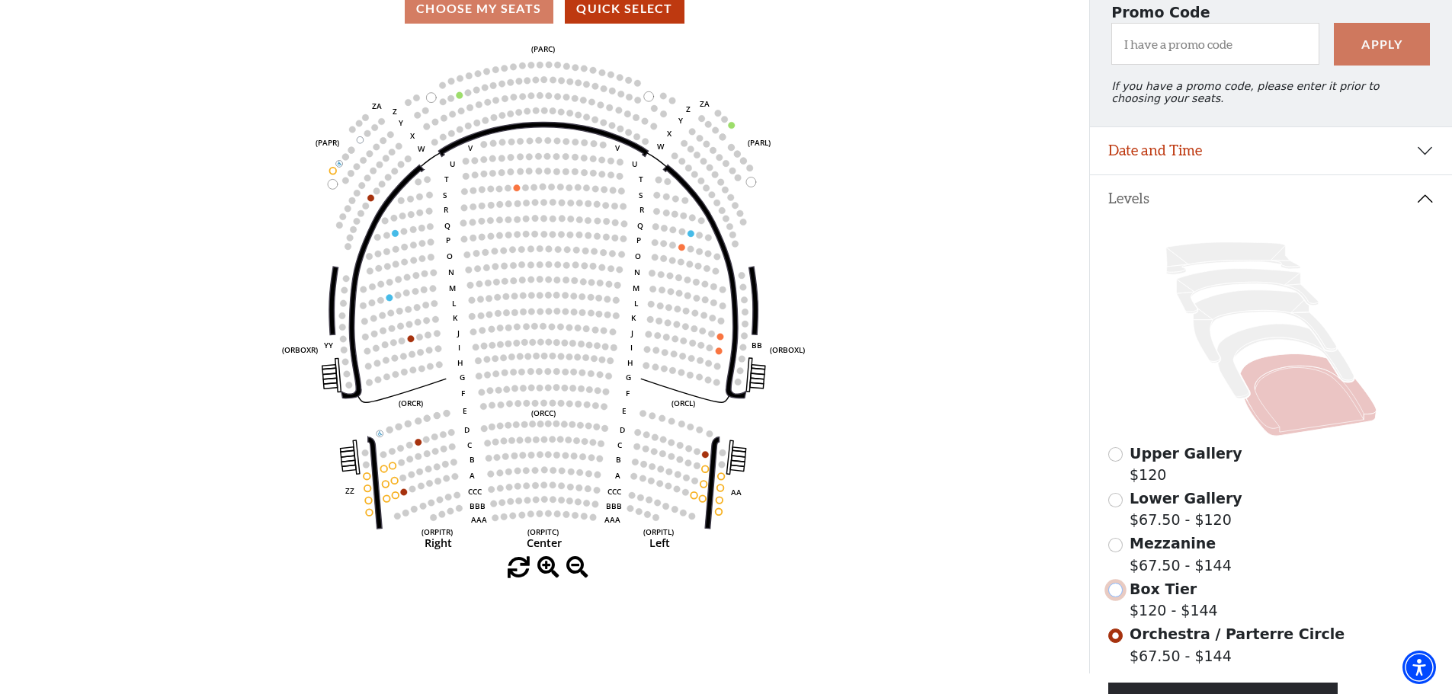
click at [1109, 597] on input "Box Tier$120 - $144\a" at bounding box center [1115, 590] width 14 height 14
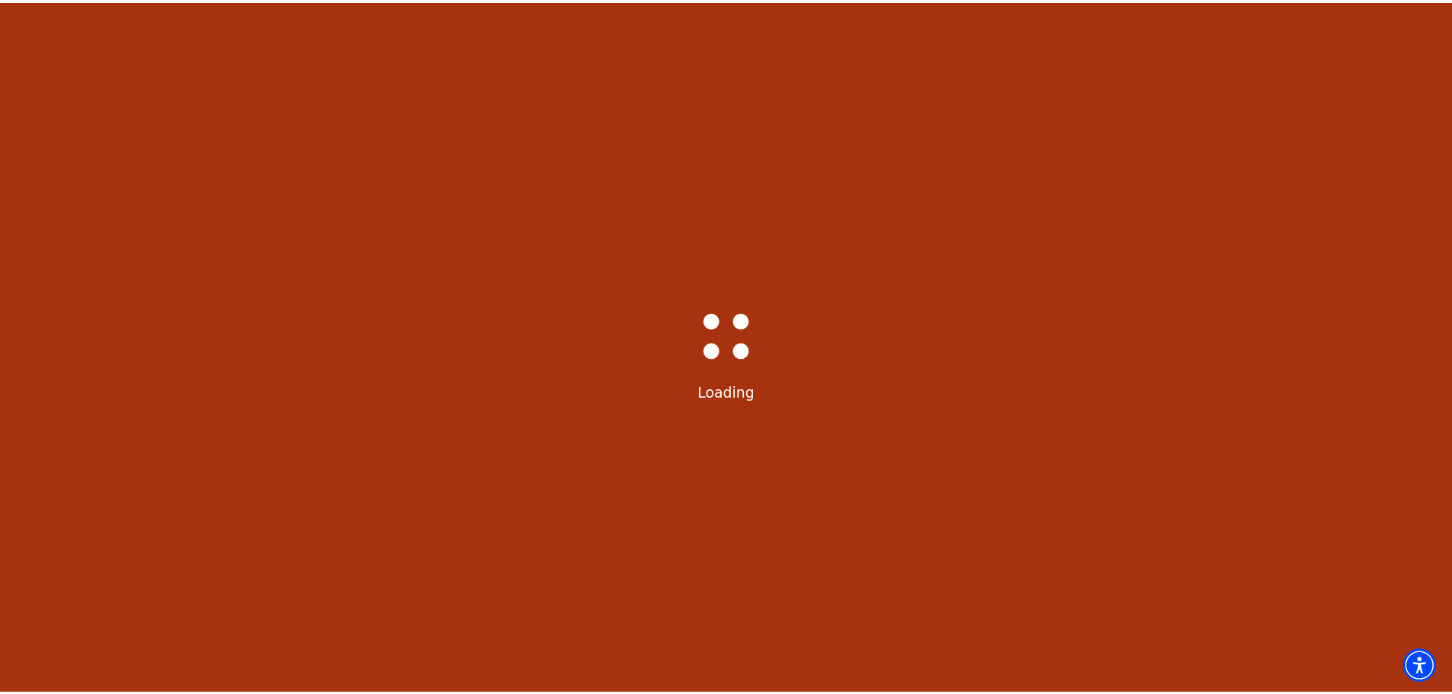
scroll to position [71, 0]
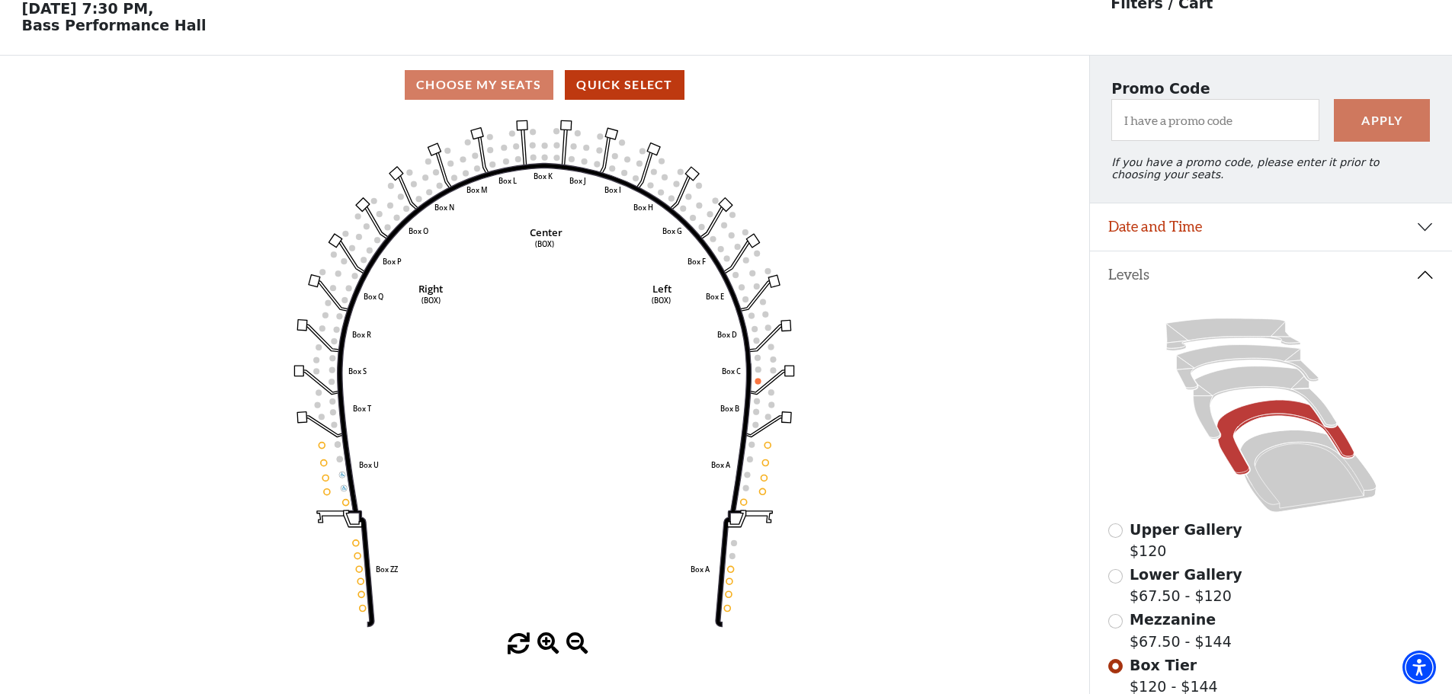
click at [1123, 634] on div "Mezzanine $67.50 - $144" at bounding box center [1271, 630] width 326 height 43
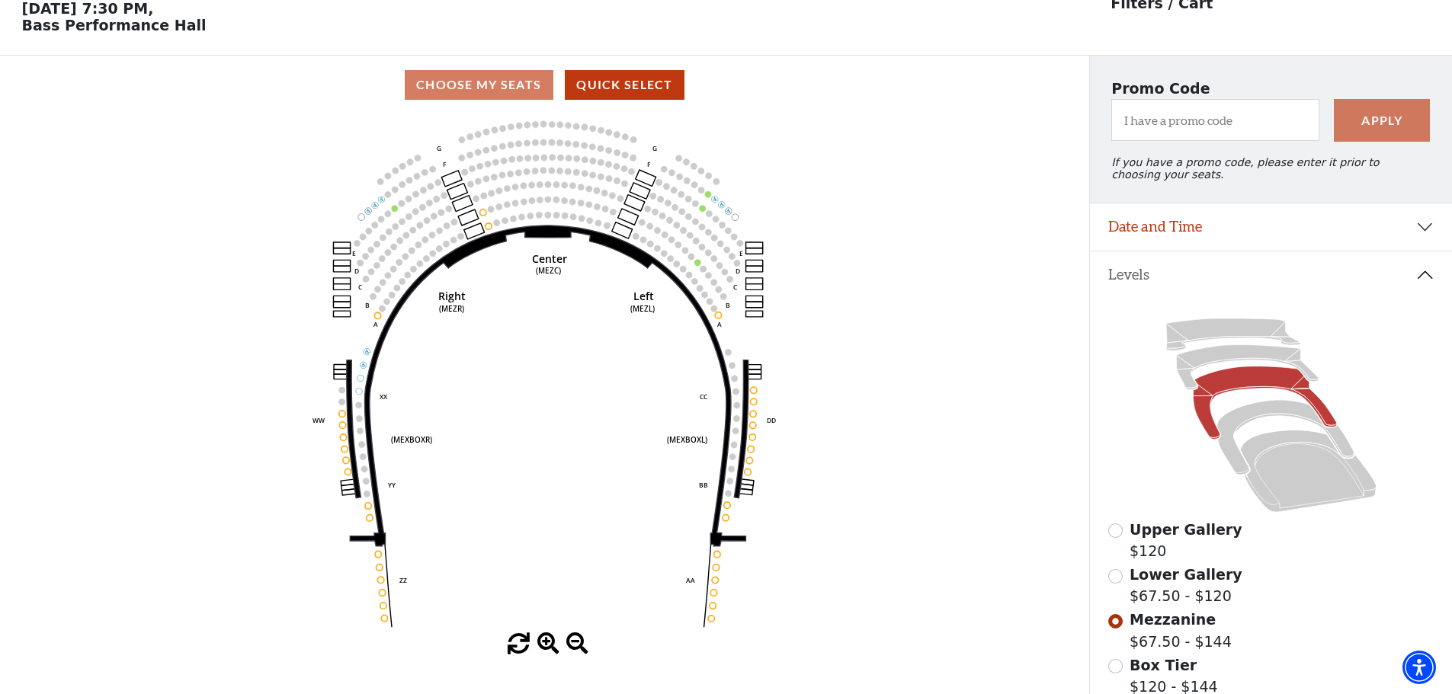
scroll to position [0, 0]
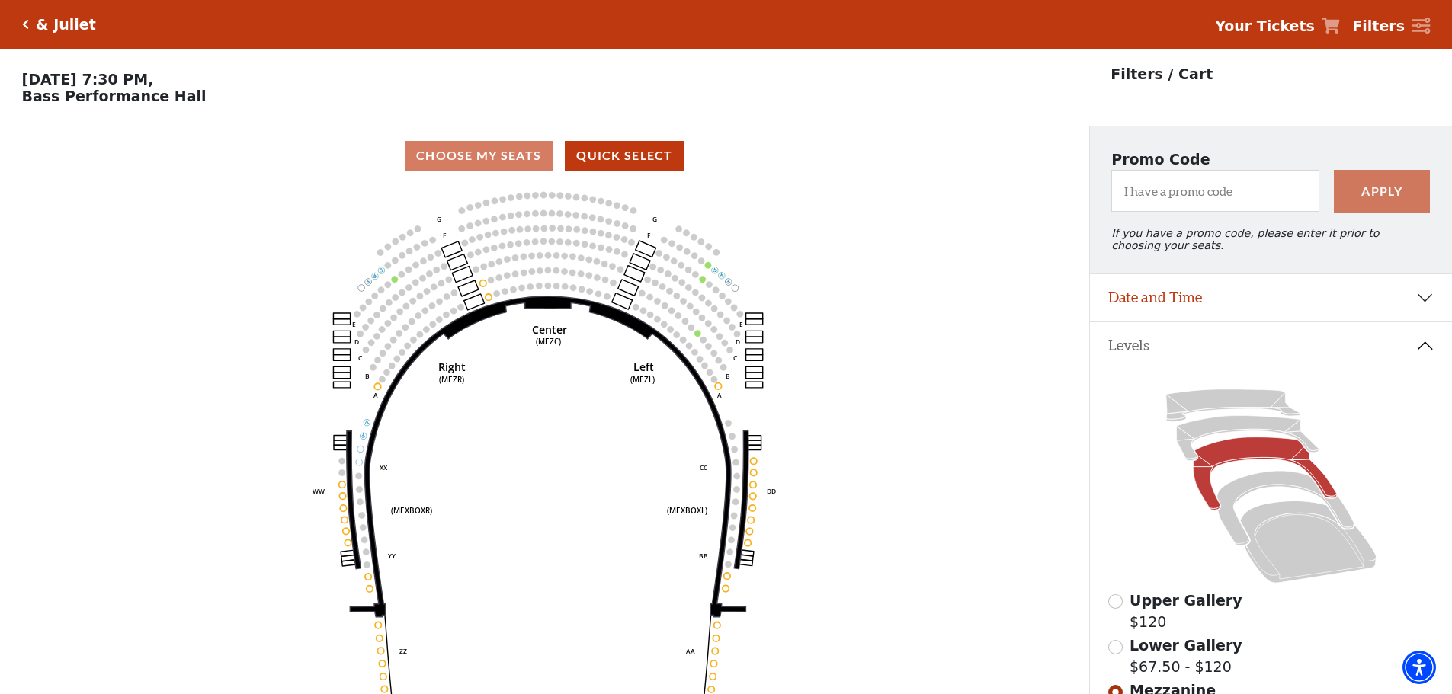
click at [39, 30] on h5 "& Juliet" at bounding box center [66, 25] width 60 height 18
click at [27, 24] on icon "Click here to go back to filters" at bounding box center [25, 24] width 7 height 11
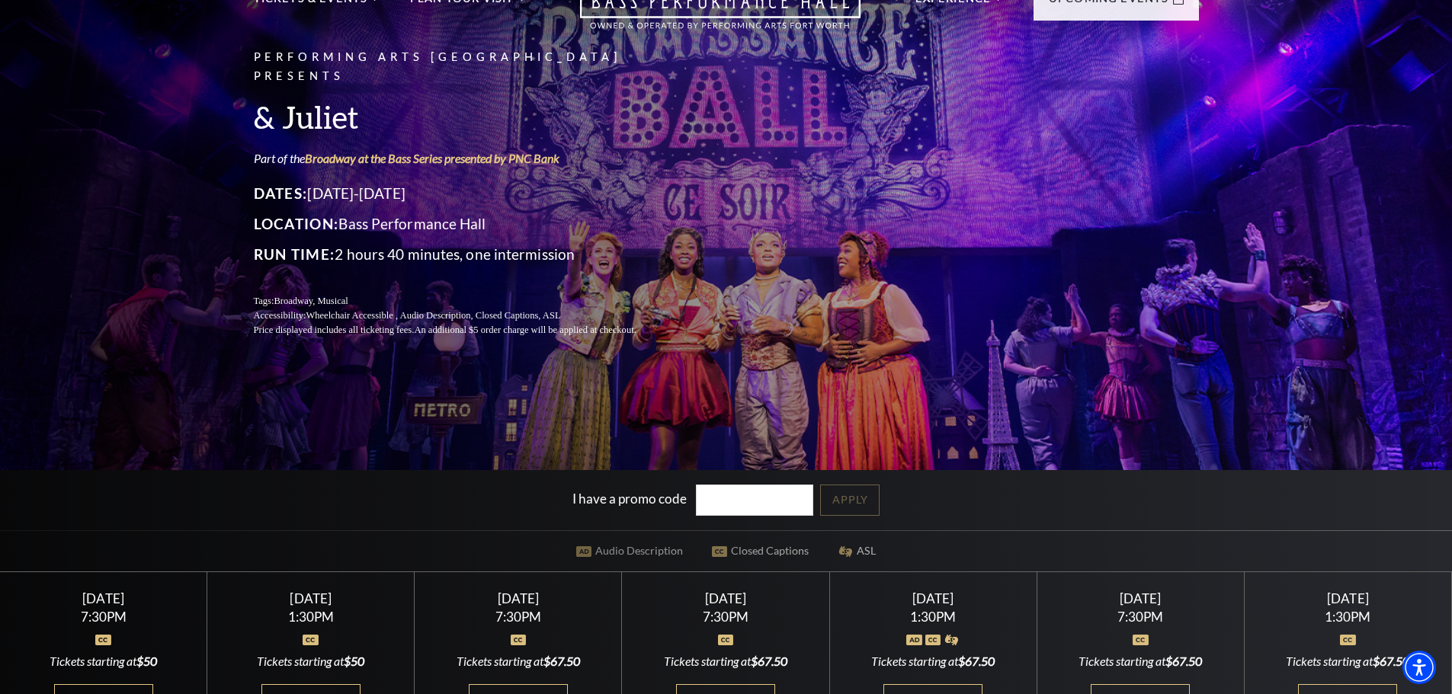
scroll to position [152, 0]
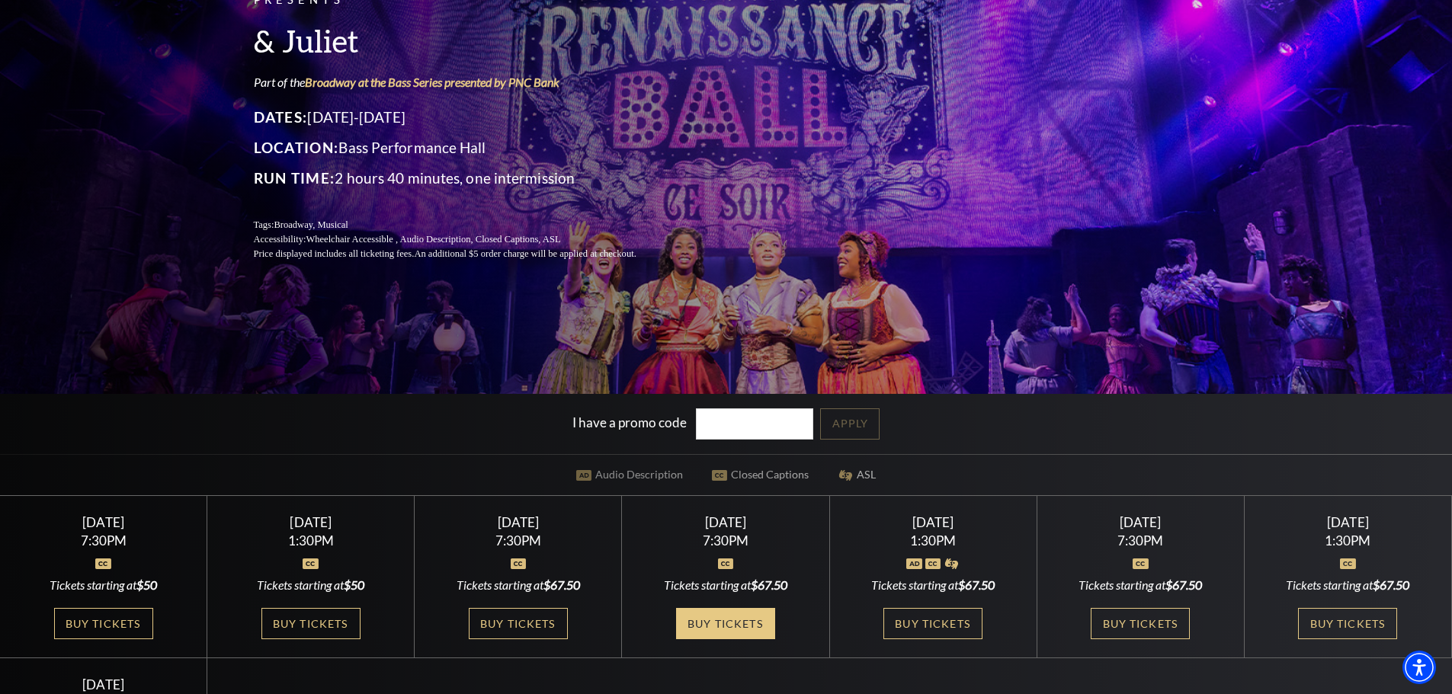
click at [722, 636] on link "Buy Tickets" at bounding box center [725, 623] width 99 height 31
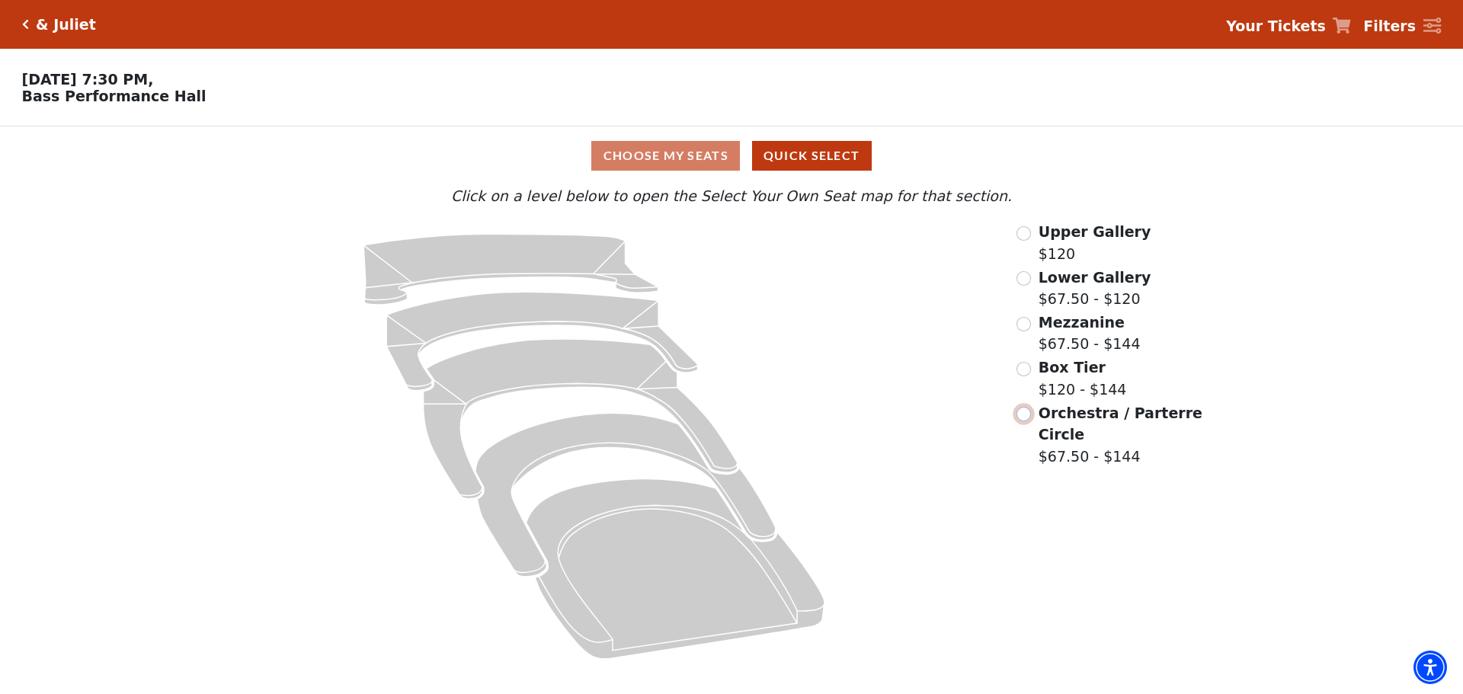
click at [1017, 421] on input "Orchestra / Parterre Circle$67.50 - $144\a" at bounding box center [1023, 414] width 14 height 14
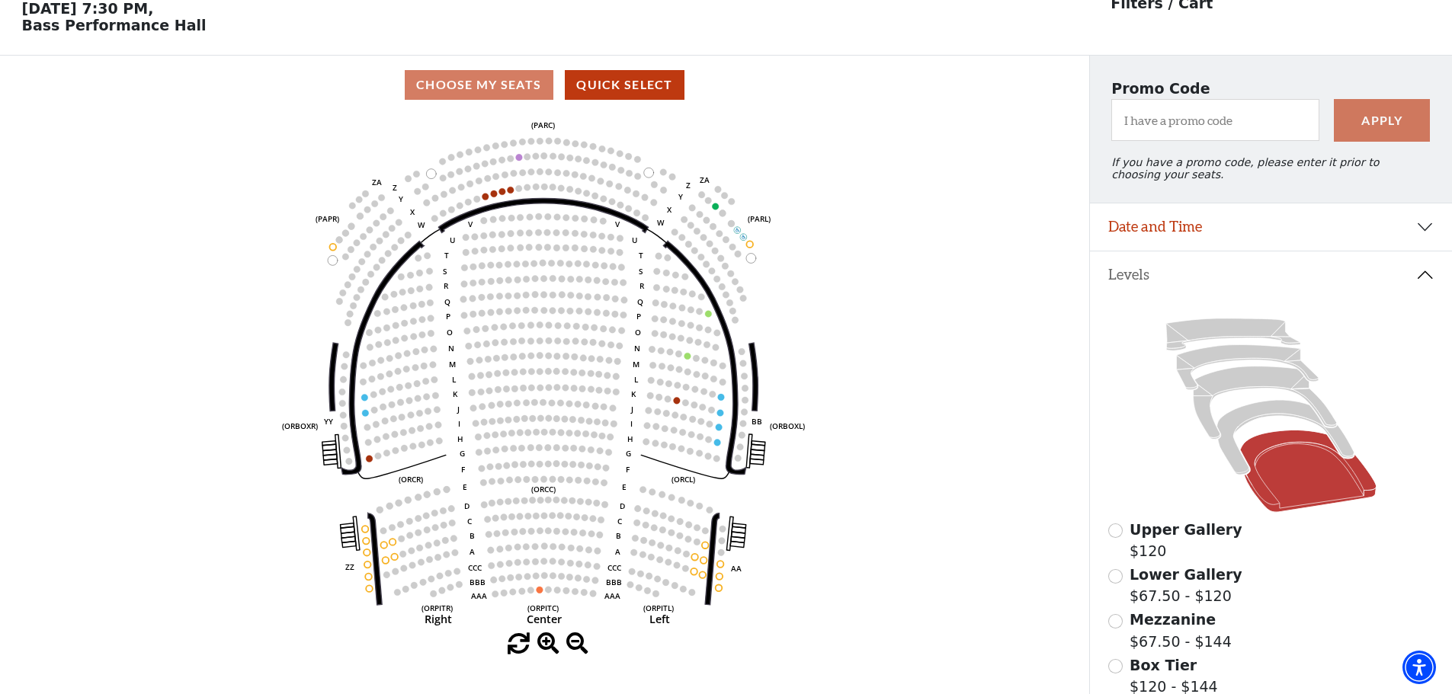
scroll to position [223, 0]
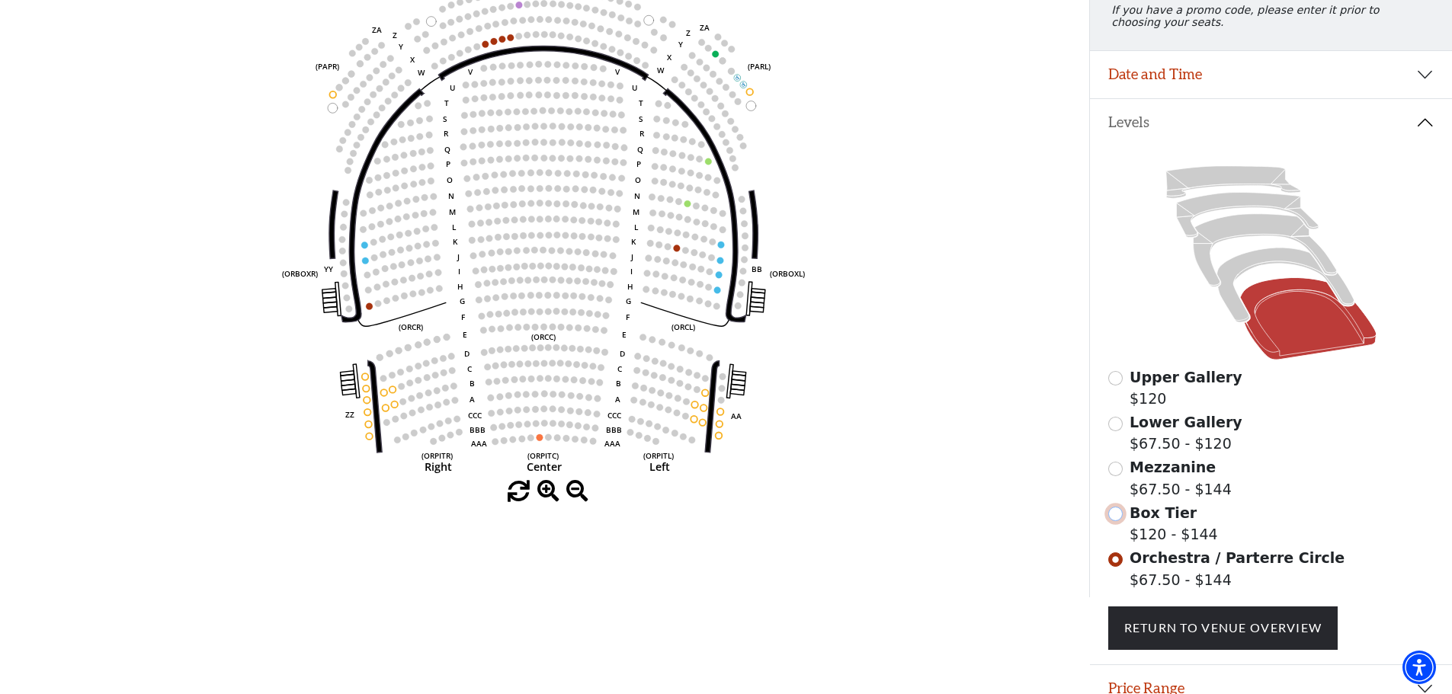
click at [1118, 521] on input "Box Tier$120 - $144\a" at bounding box center [1115, 514] width 14 height 14
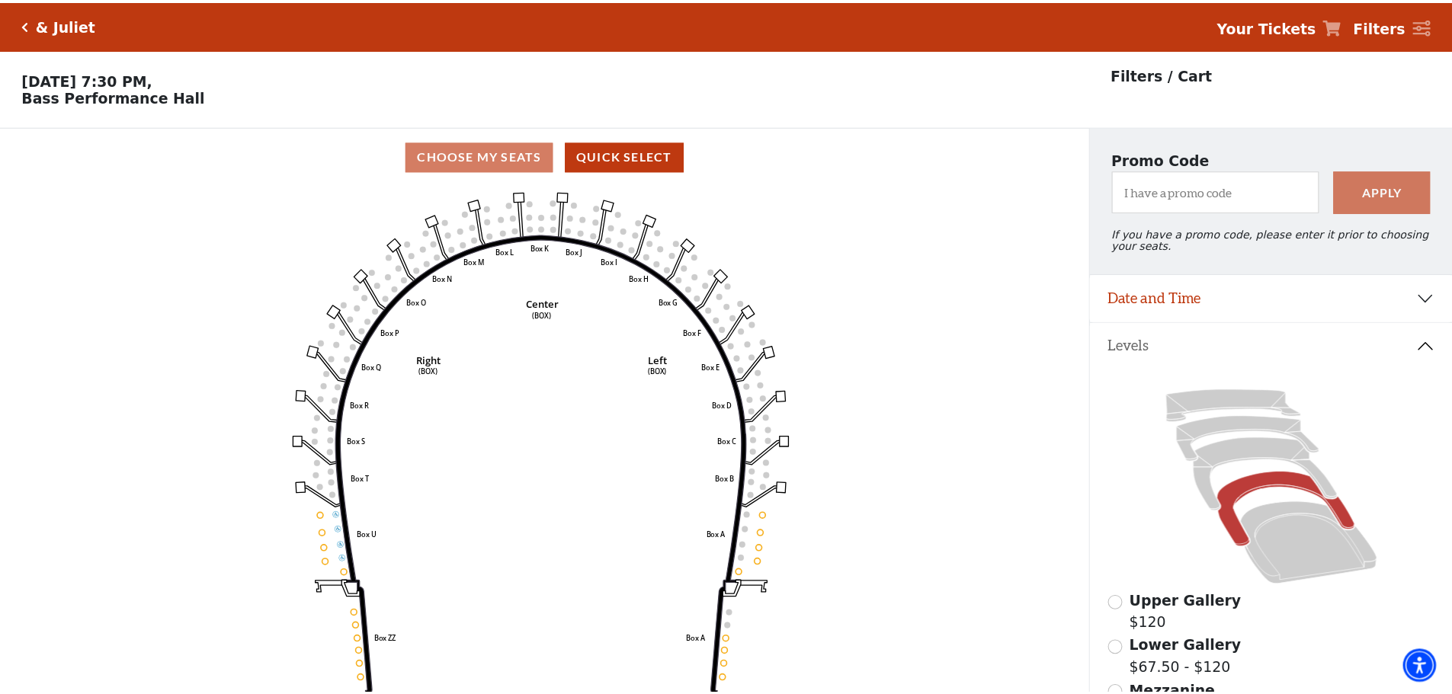
scroll to position [71, 0]
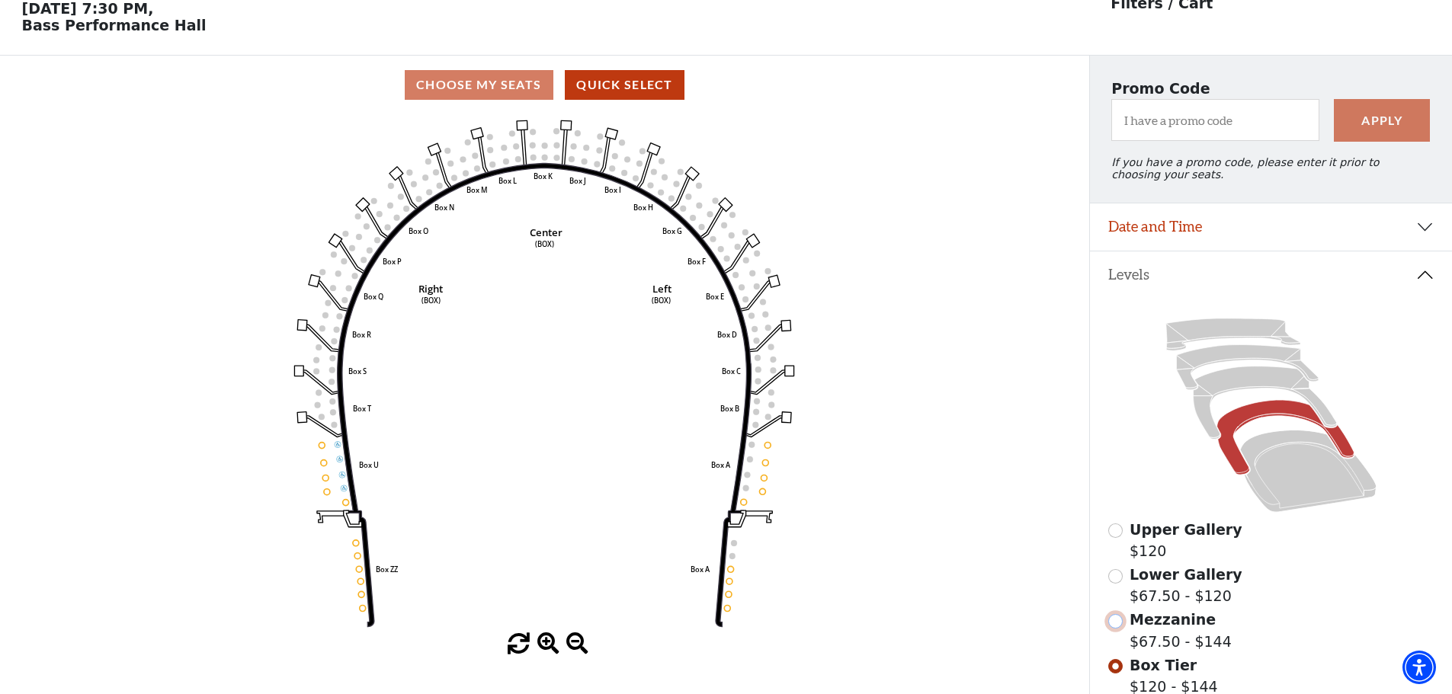
click at [1118, 629] on input "Mezzanine$67.50 - $144\a" at bounding box center [1115, 621] width 14 height 14
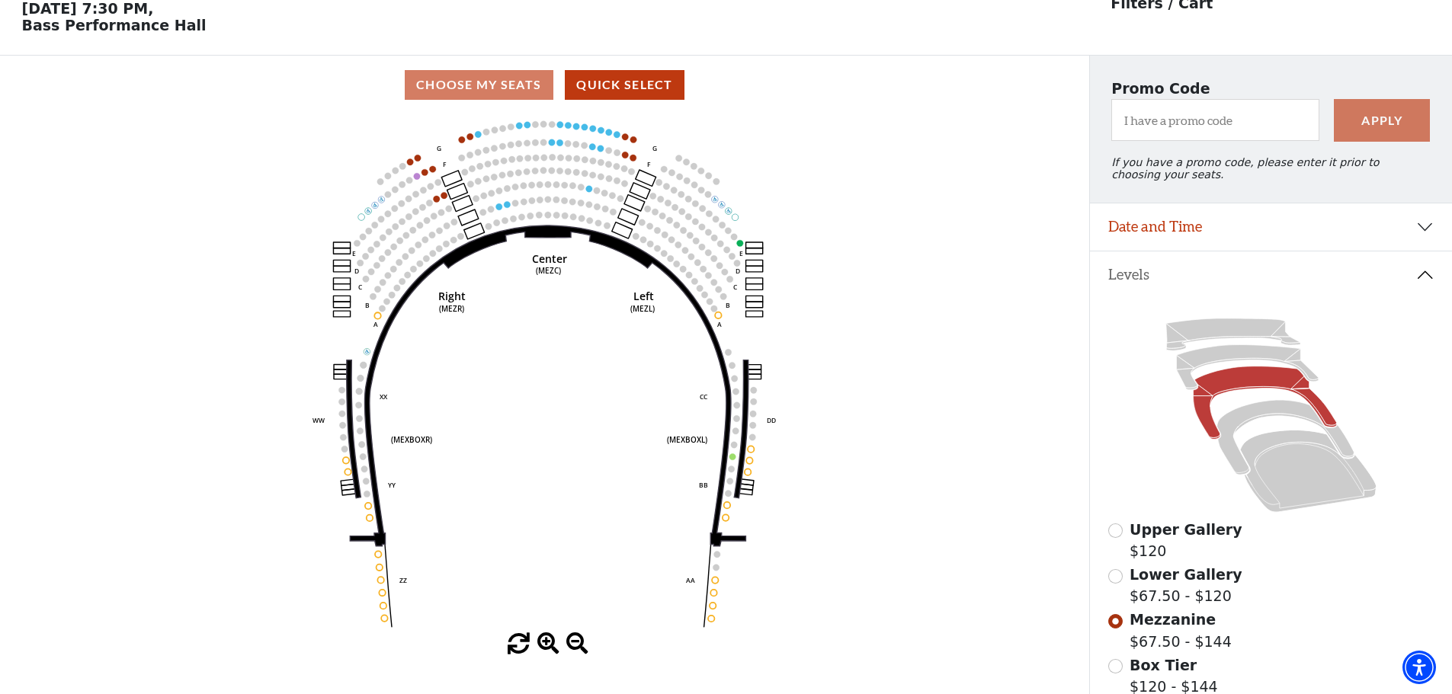
scroll to position [0, 0]
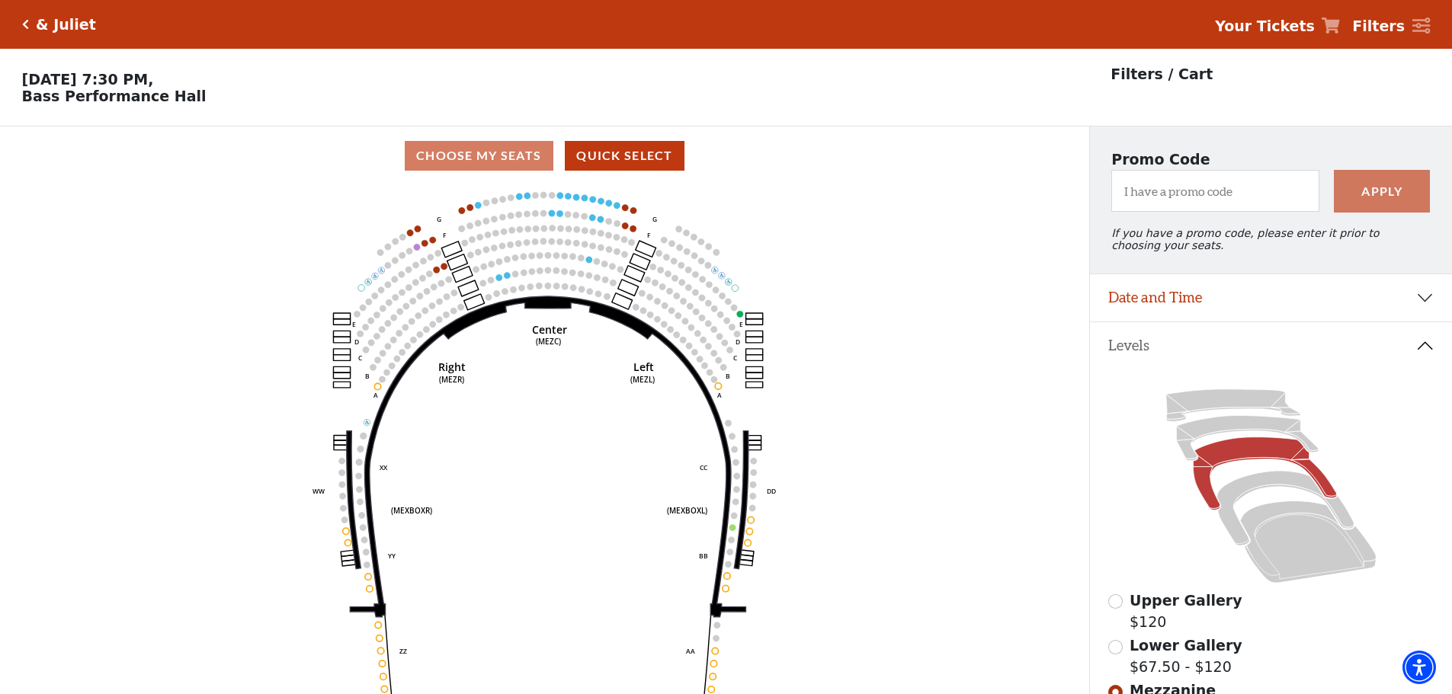
click at [29, 23] on div "& Juliet" at bounding box center [62, 25] width 67 height 18
click at [27, 24] on icon "Click here to go back to filters" at bounding box center [25, 24] width 7 height 11
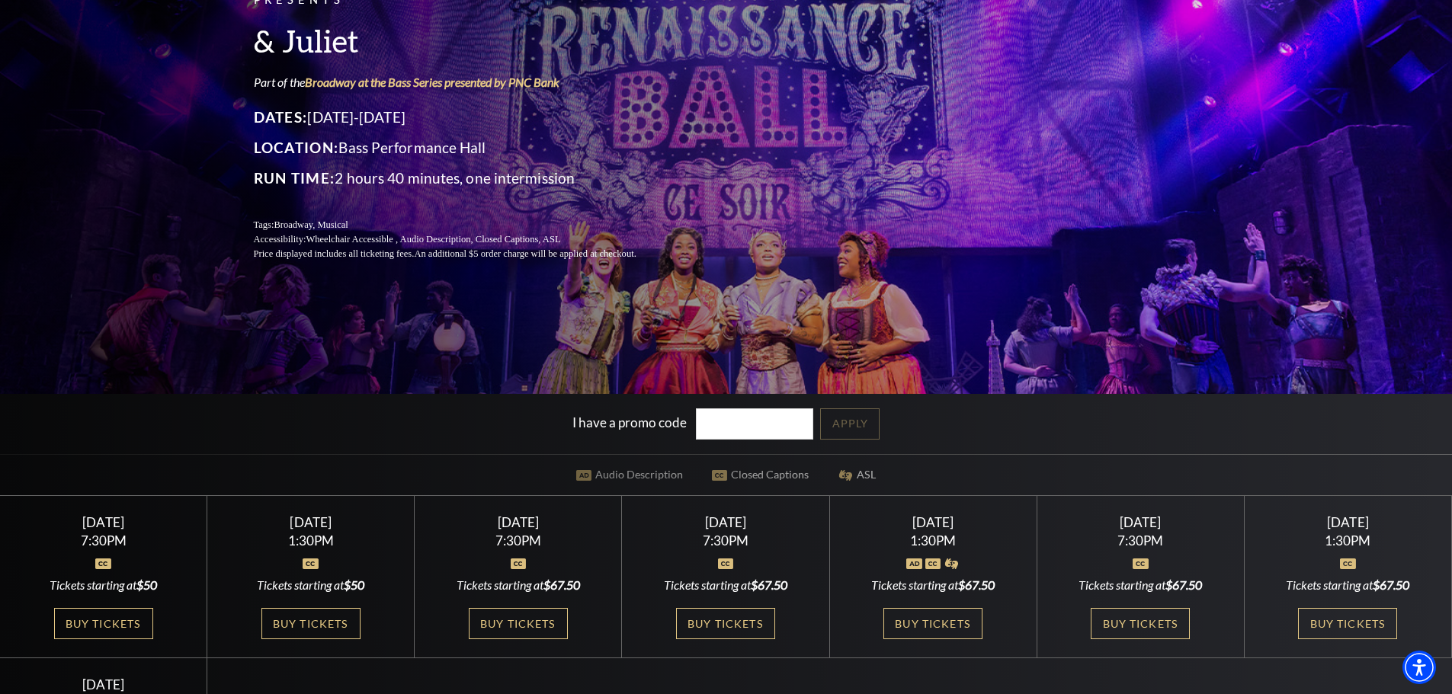
scroll to position [381, 0]
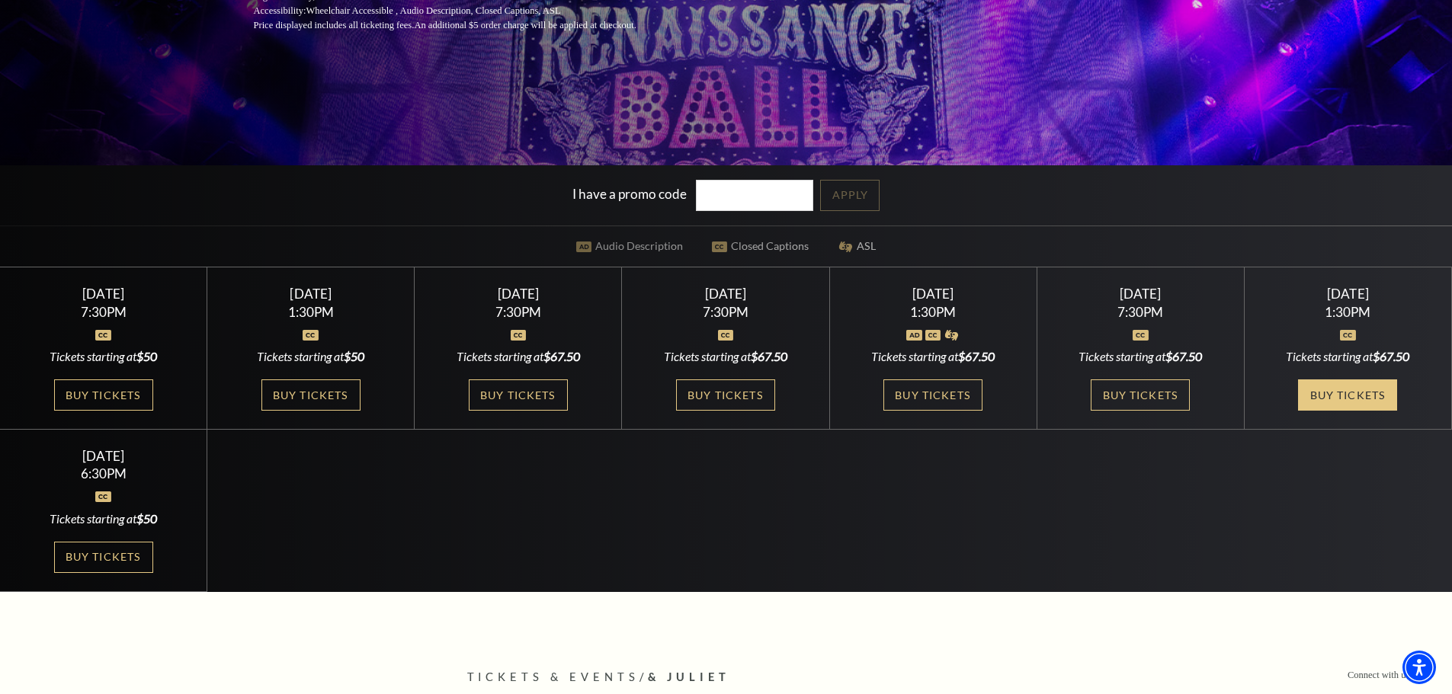
click at [1352, 386] on link "Buy Tickets" at bounding box center [1347, 394] width 99 height 31
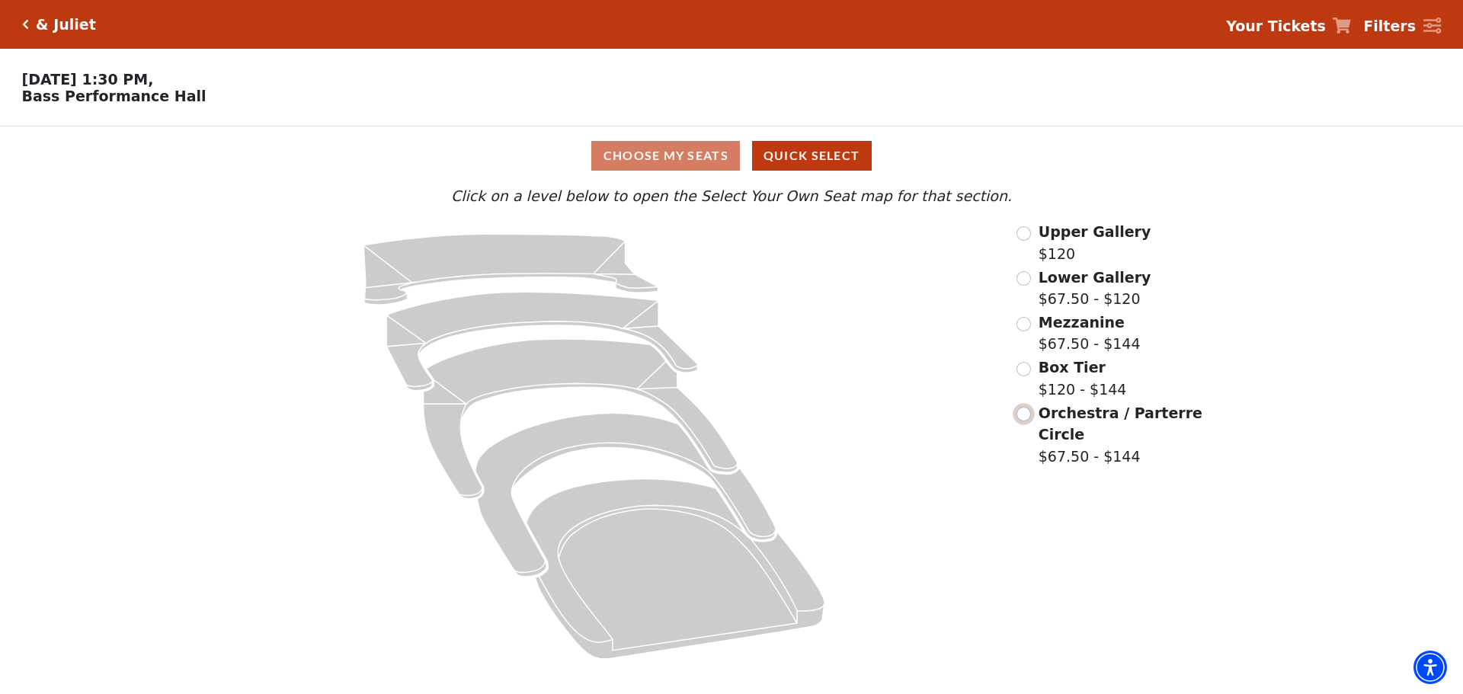
click at [1023, 420] on input "Orchestra / Parterre Circle$67.50 - $144\a" at bounding box center [1023, 414] width 14 height 14
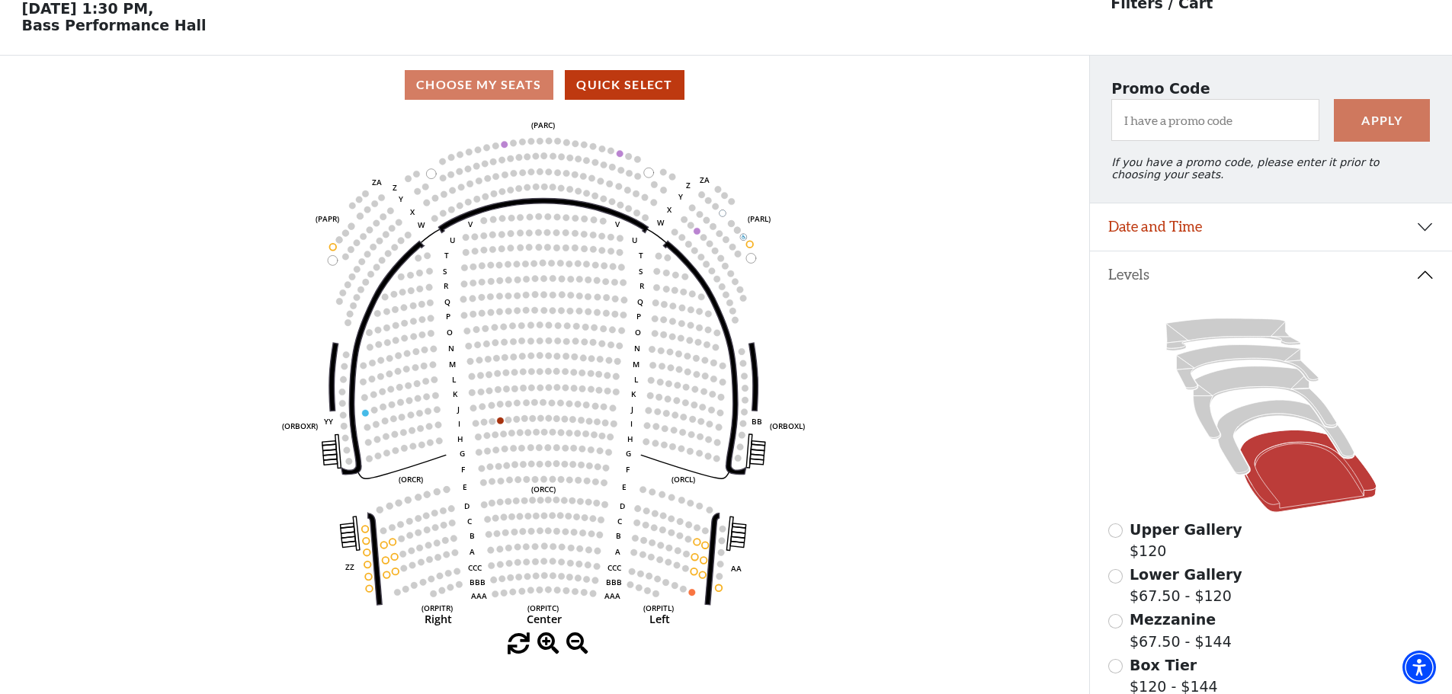
scroll to position [147, 0]
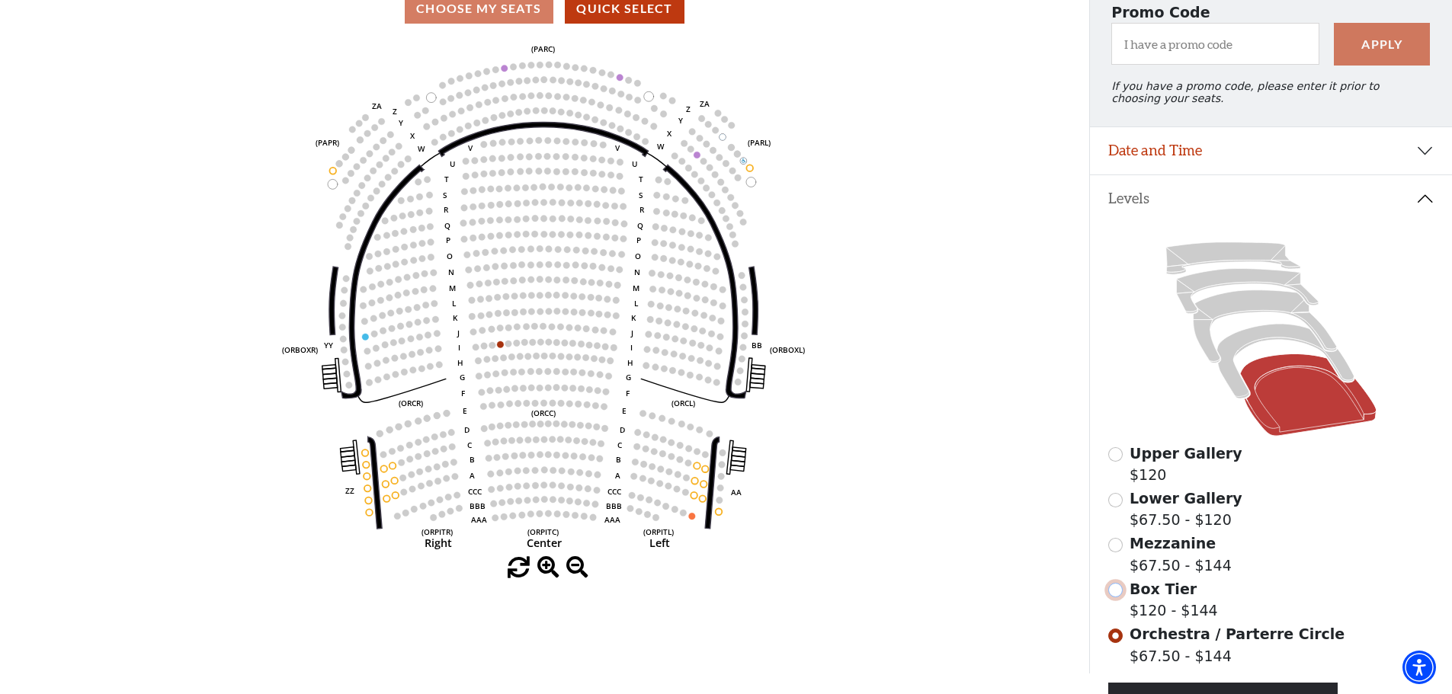
click at [1110, 597] on input "Box Tier$120 - $144\a" at bounding box center [1115, 590] width 14 height 14
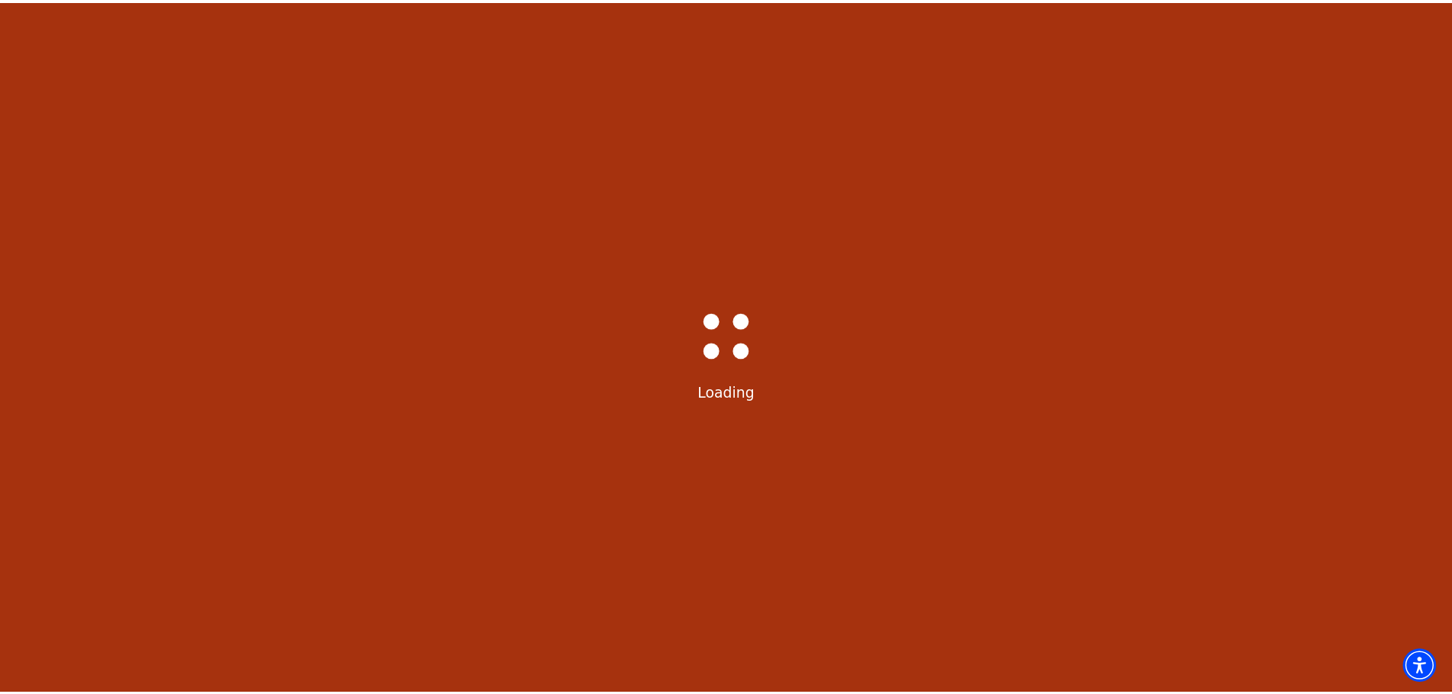
scroll to position [71, 0]
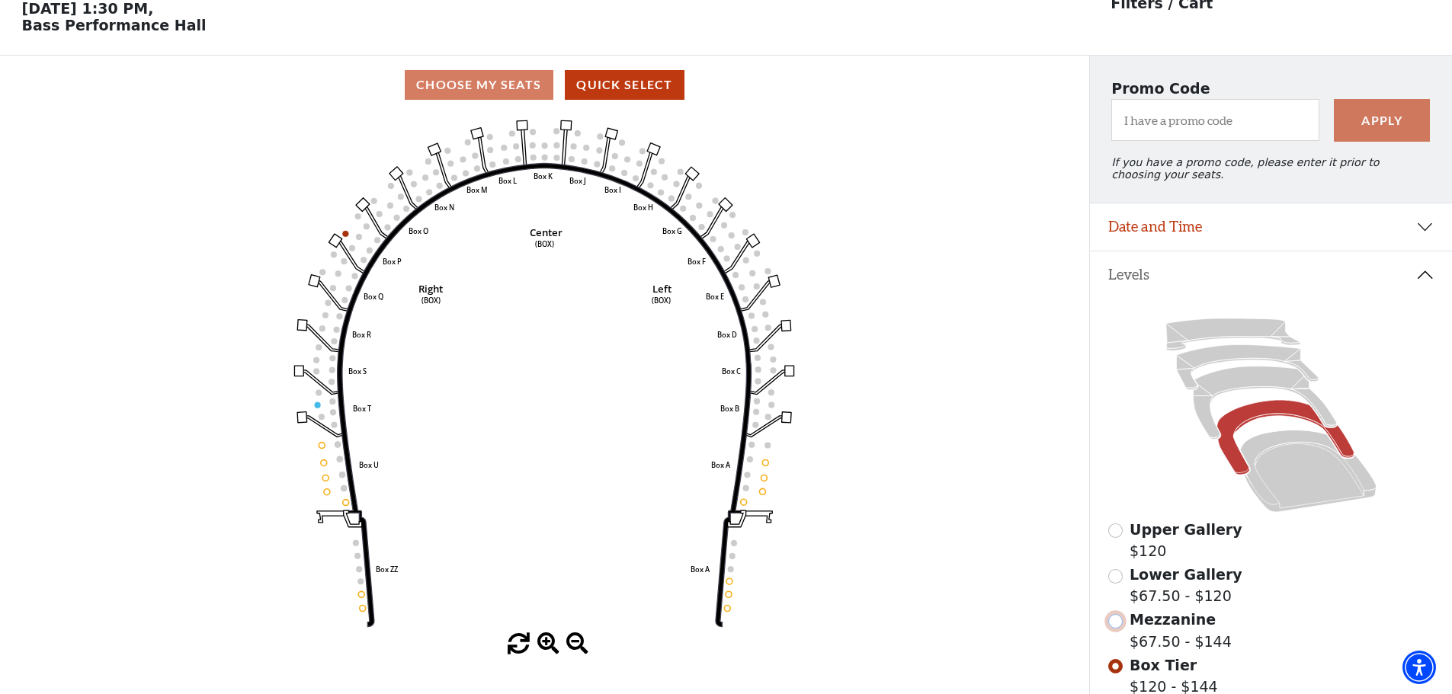
click at [1116, 629] on input "Mezzanine$67.50 - $144\a" at bounding box center [1115, 621] width 14 height 14
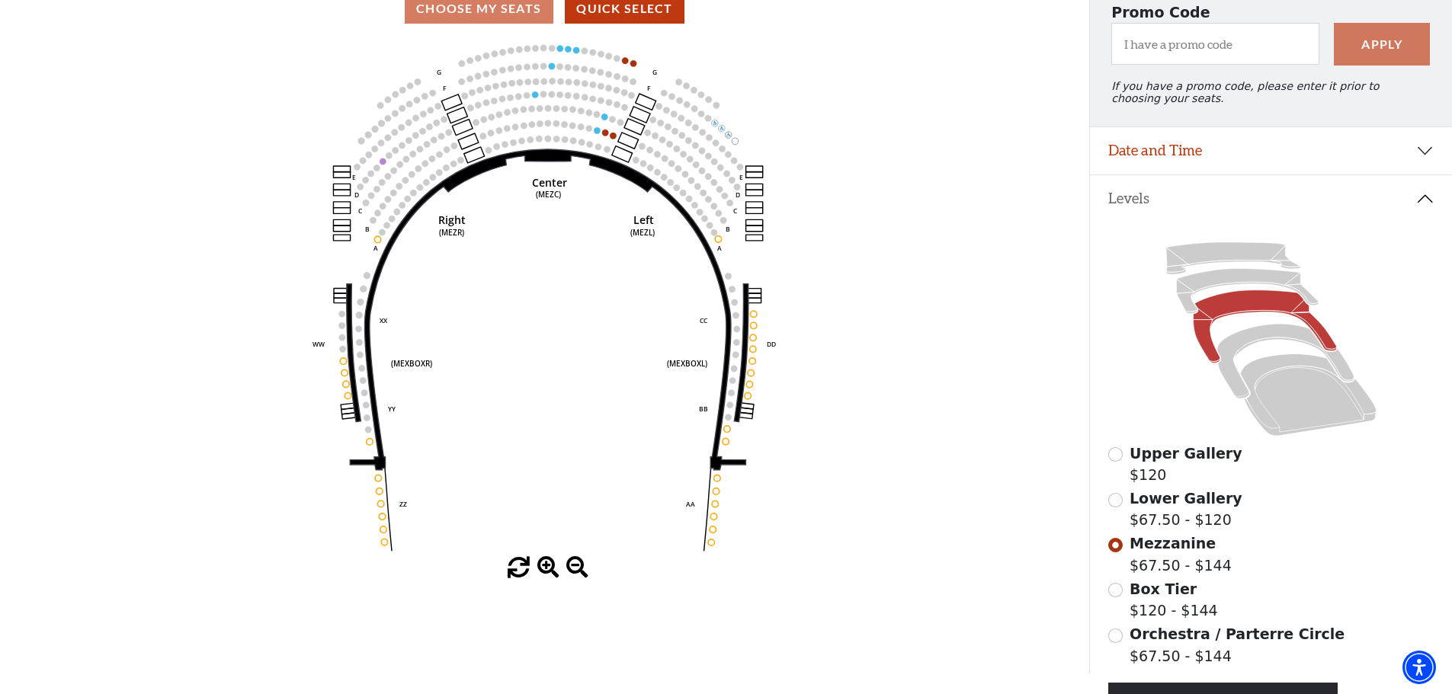
scroll to position [0, 0]
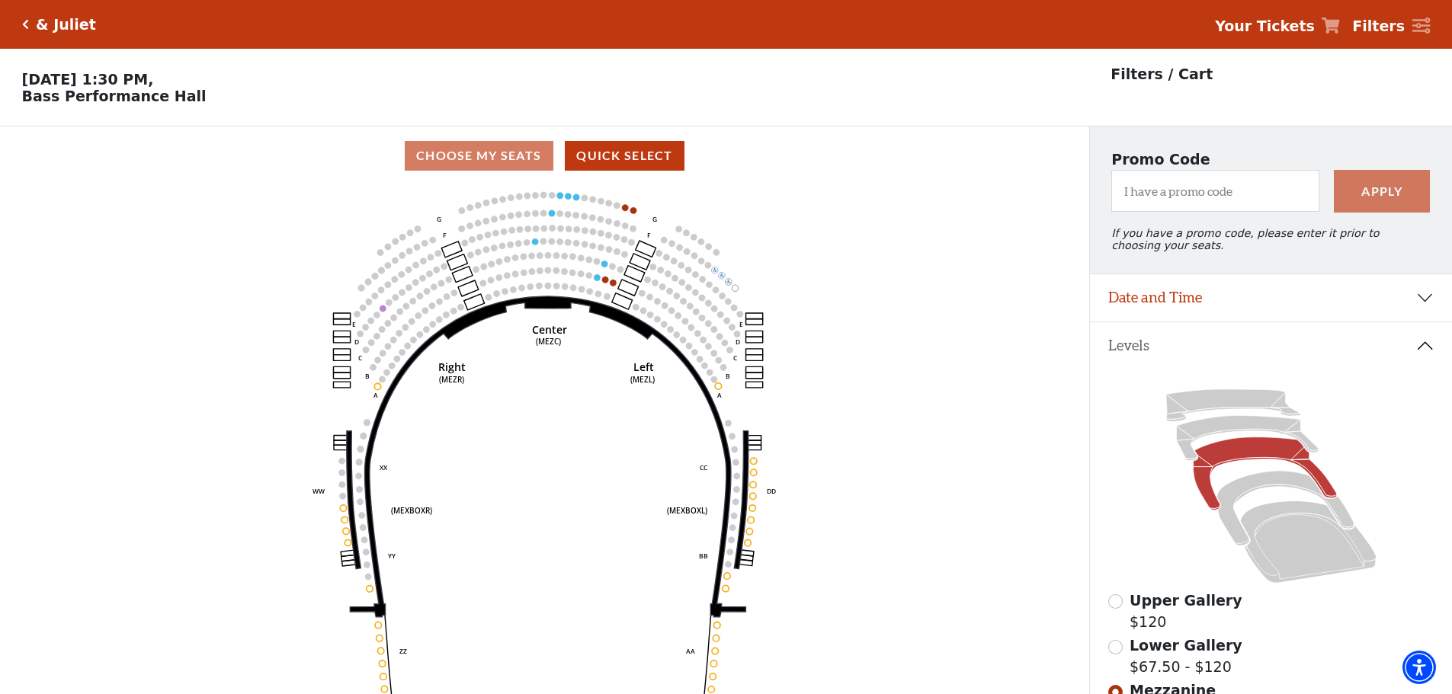
click at [27, 24] on icon "Click here to go back to filters" at bounding box center [25, 24] width 7 height 11
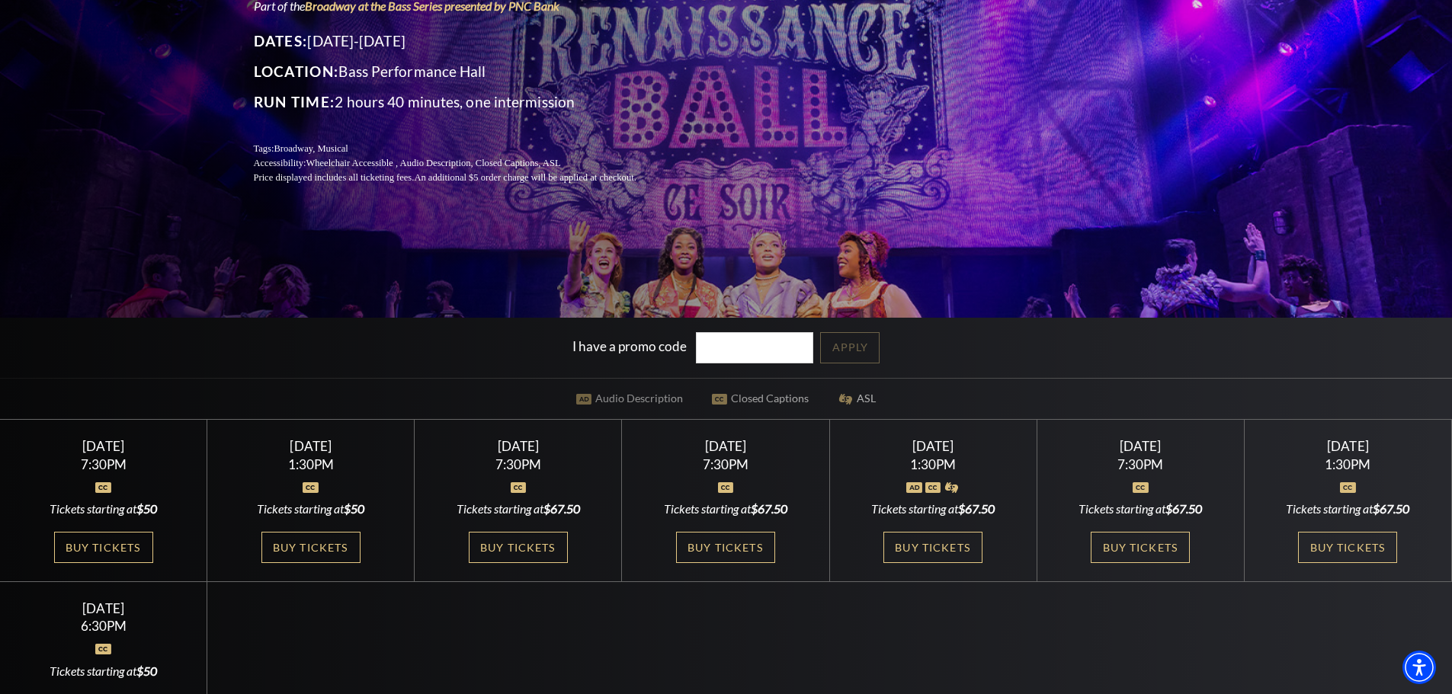
scroll to position [305, 0]
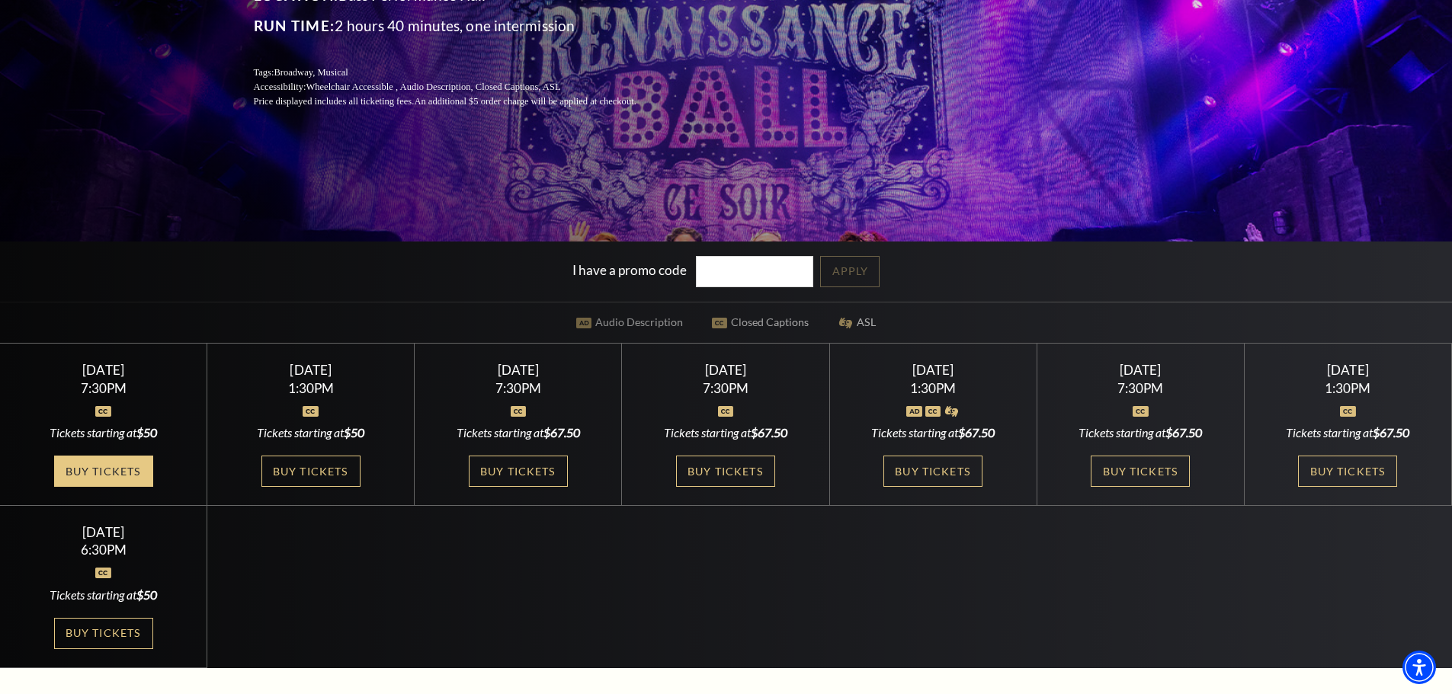
click at [90, 466] on link "Buy Tickets" at bounding box center [103, 471] width 99 height 31
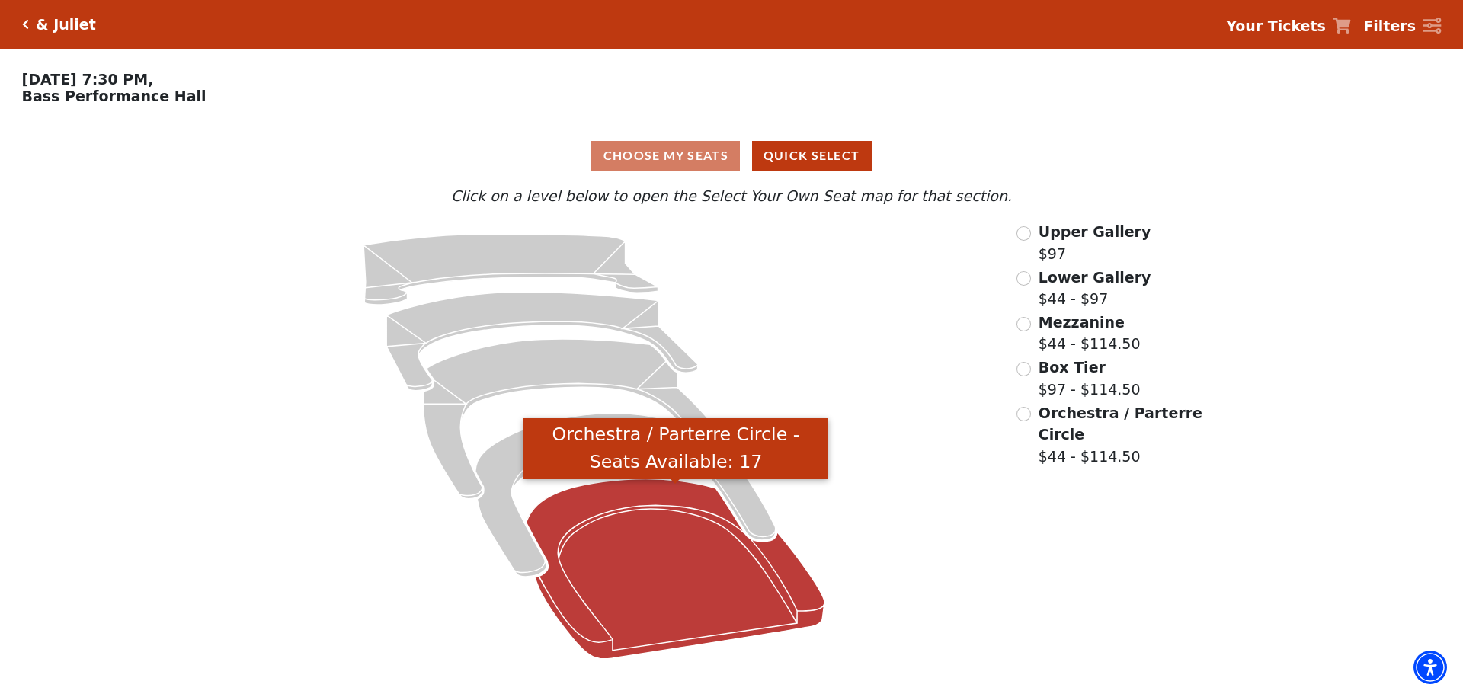
click at [693, 587] on icon "Orchestra / Parterre Circle - Seats Available: 17" at bounding box center [676, 569] width 299 height 180
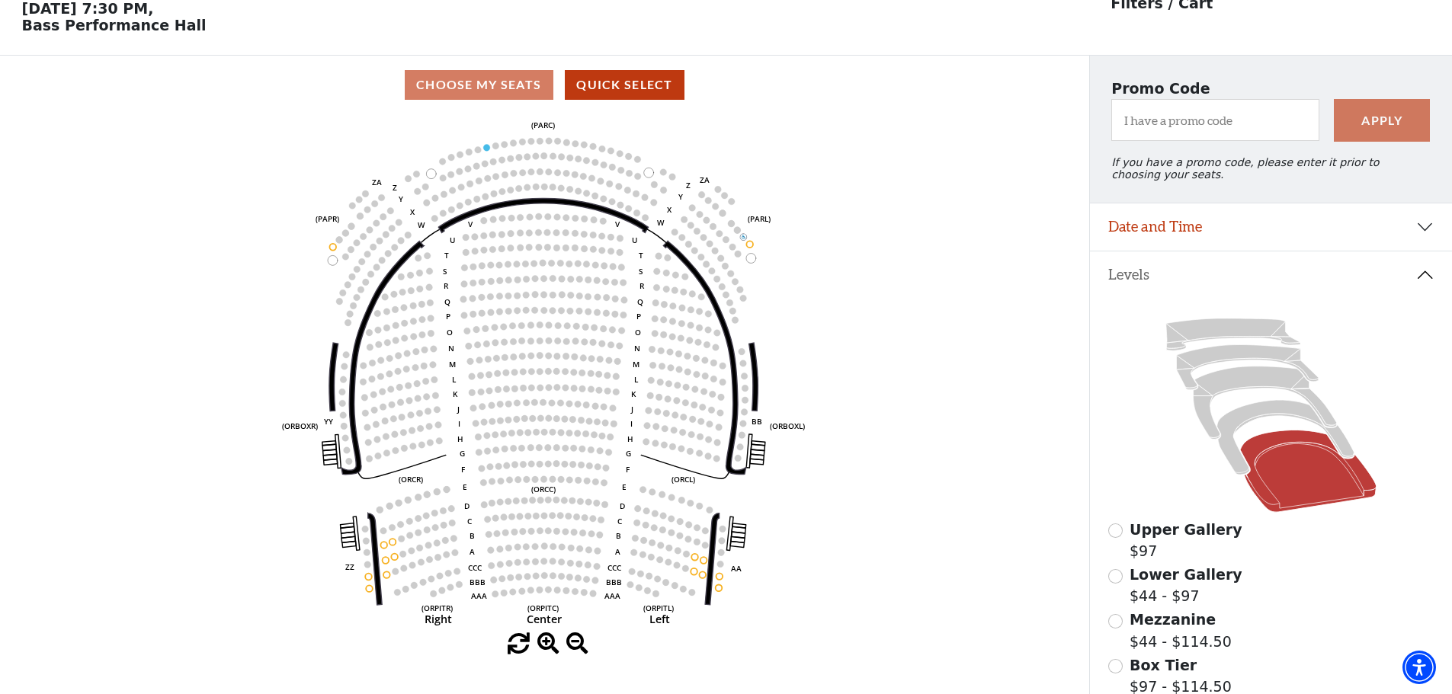
scroll to position [147, 0]
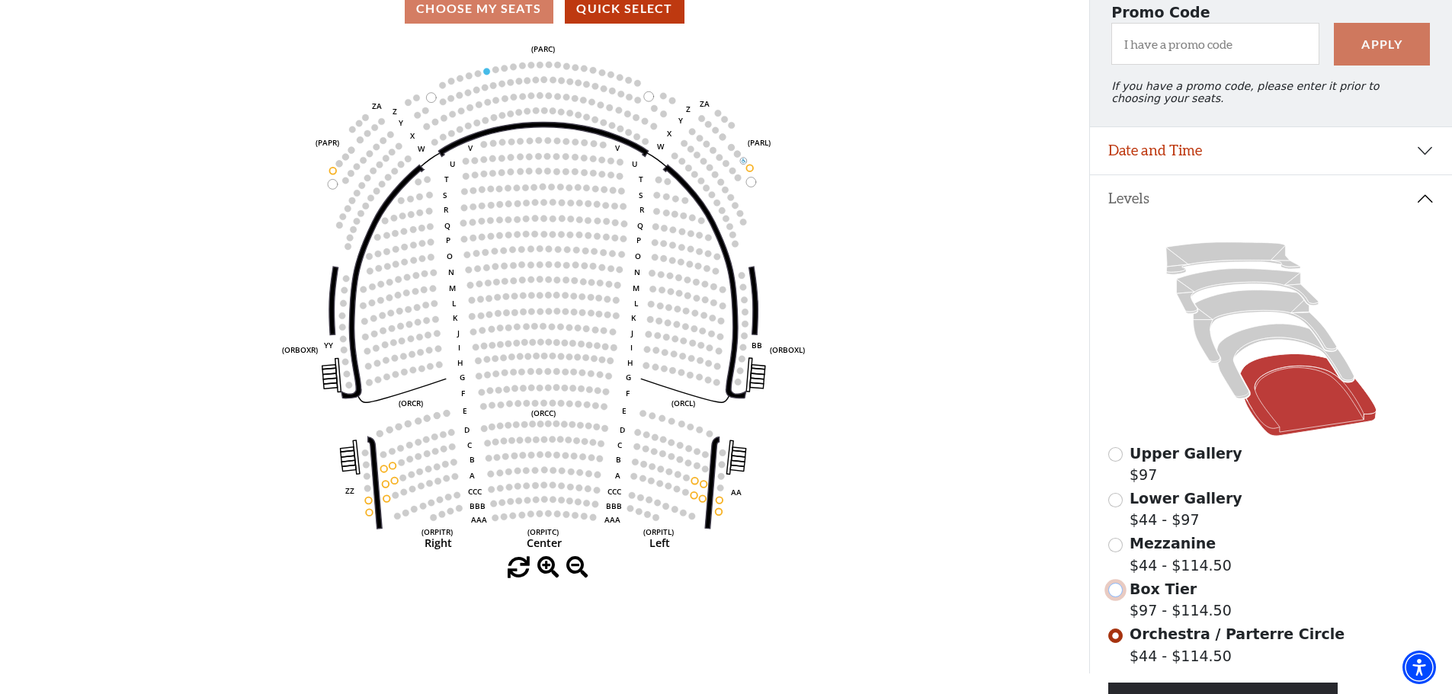
click at [1119, 597] on input "Box Tier$97 - $114.50\a" at bounding box center [1115, 590] width 14 height 14
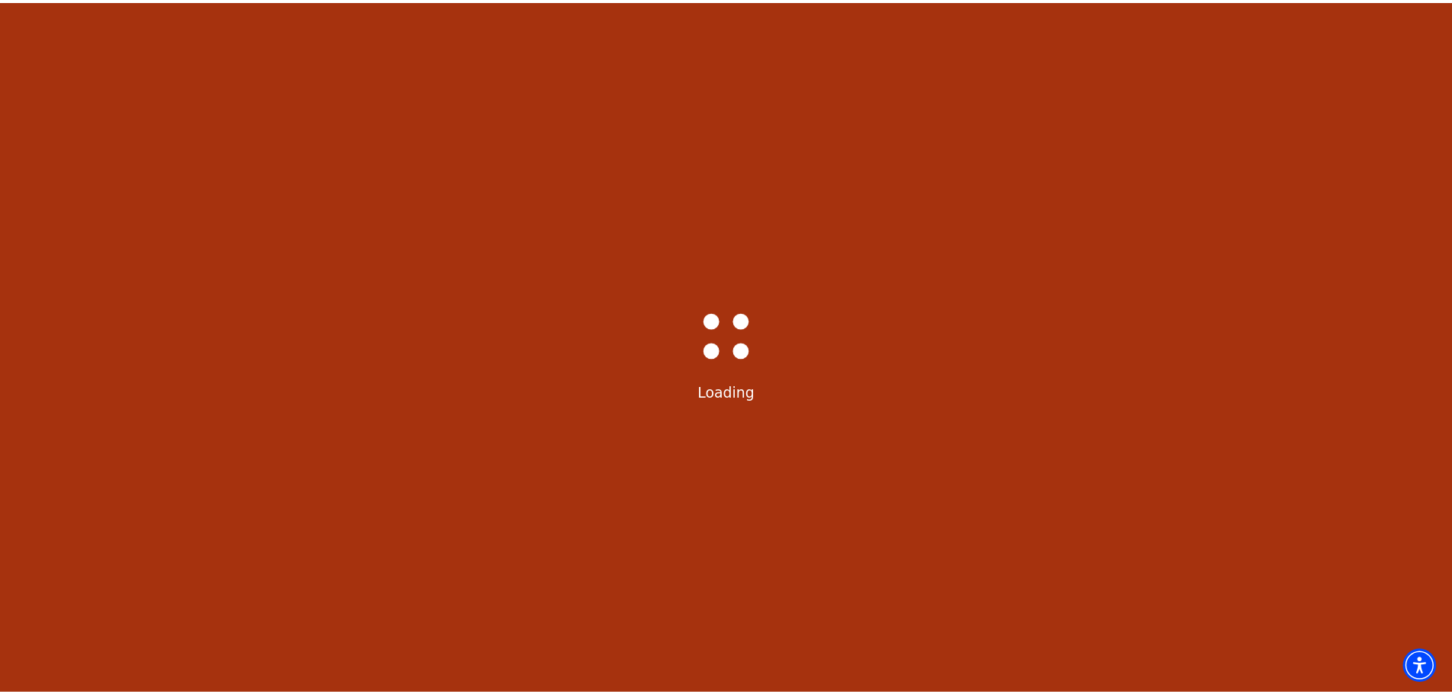
scroll to position [71, 0]
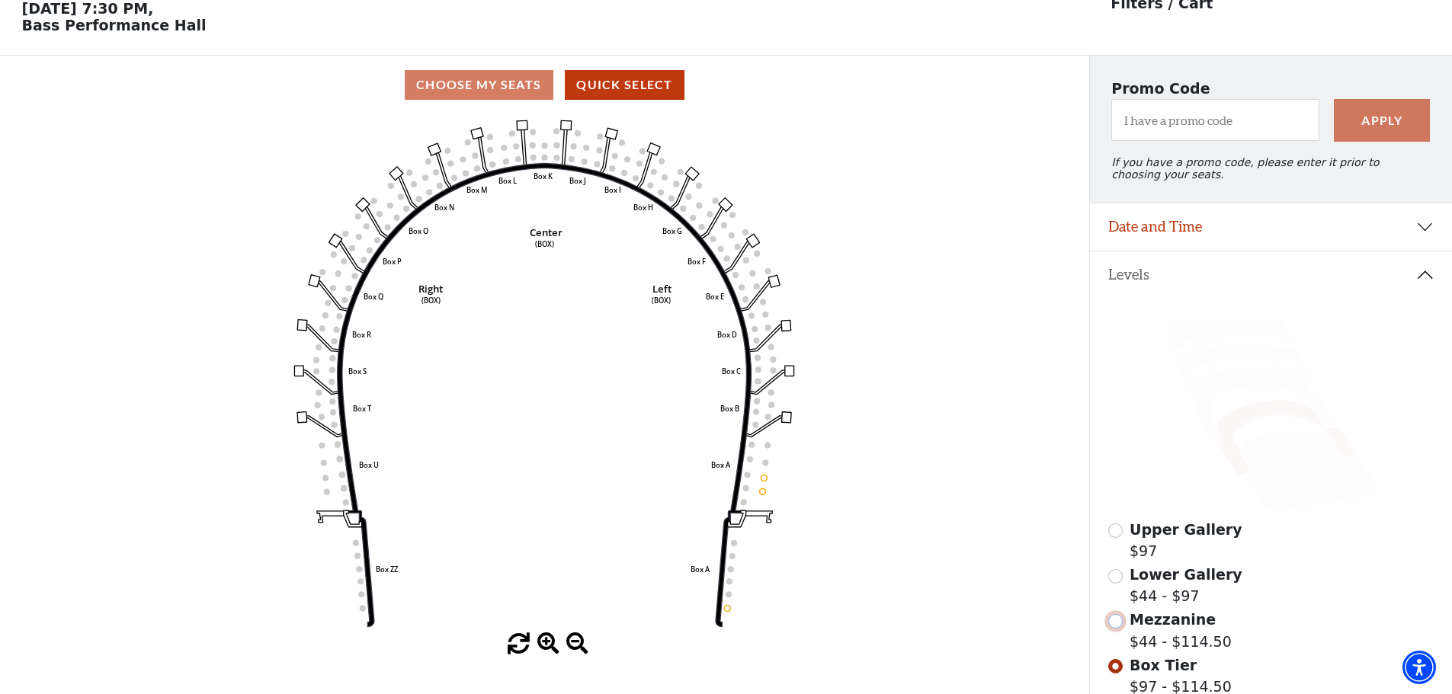
click at [1118, 629] on input "Mezzanine$44 - $114.50\a" at bounding box center [1115, 621] width 14 height 14
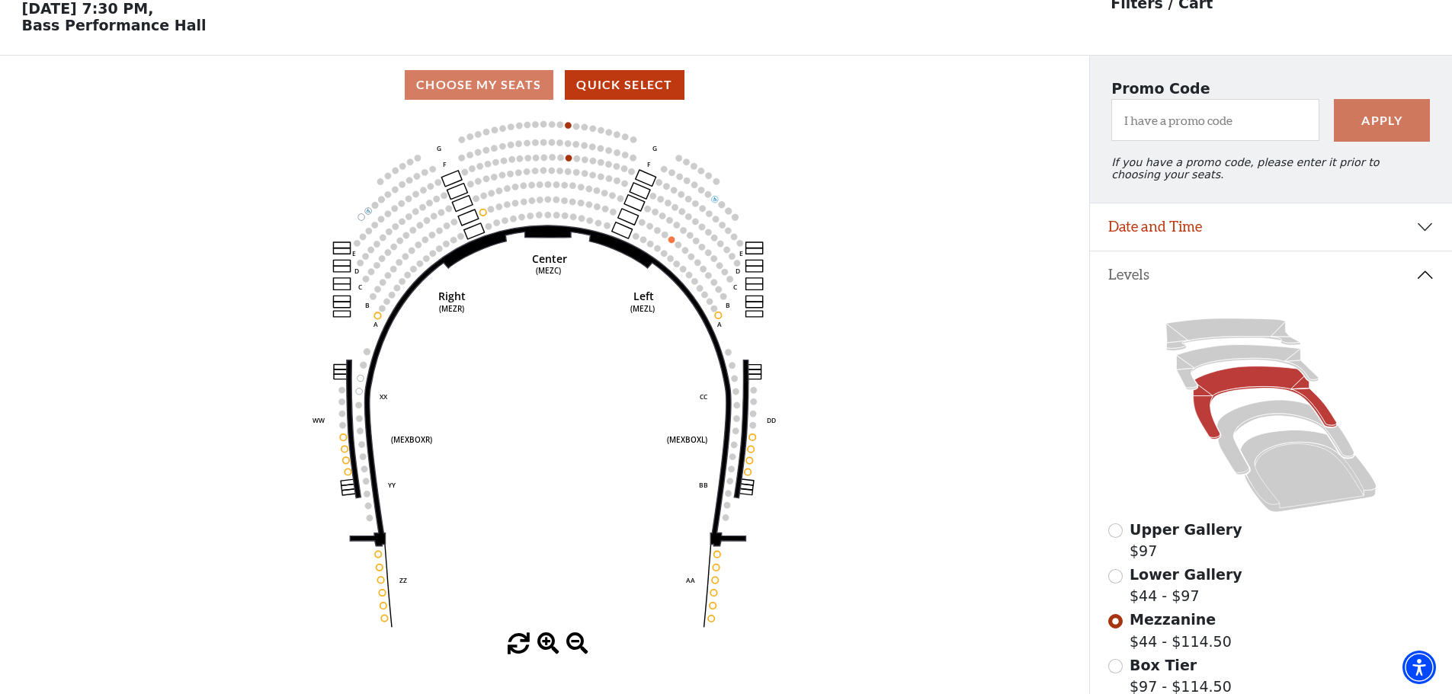
scroll to position [0, 0]
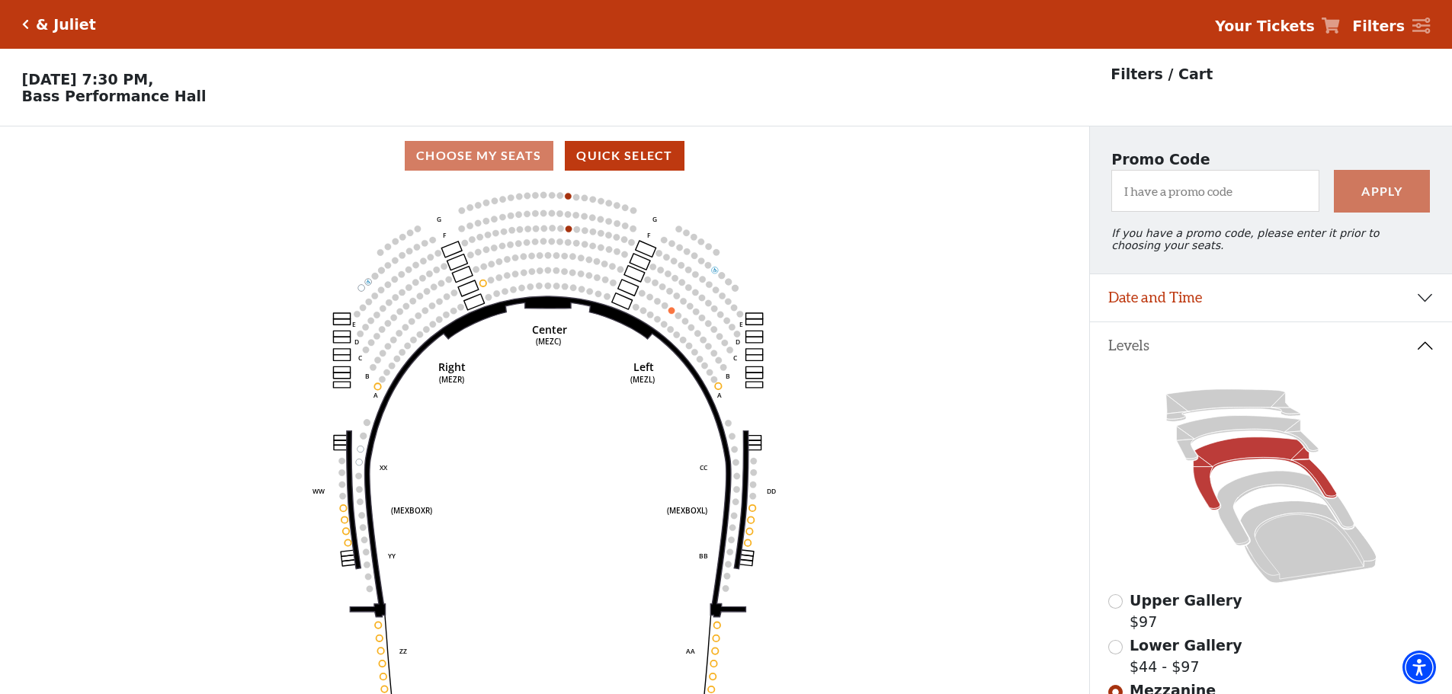
click at [25, 24] on icon "Click here to go back to filters" at bounding box center [25, 24] width 7 height 11
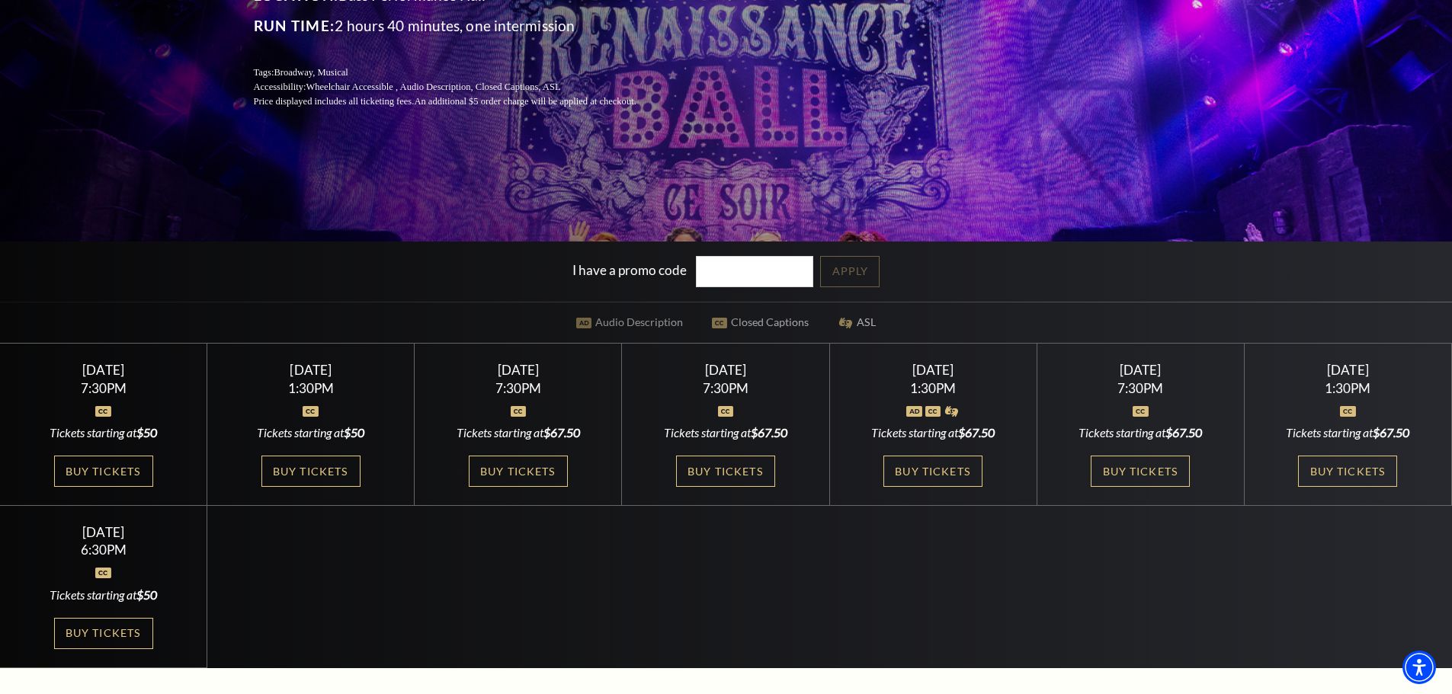
scroll to position [381, 0]
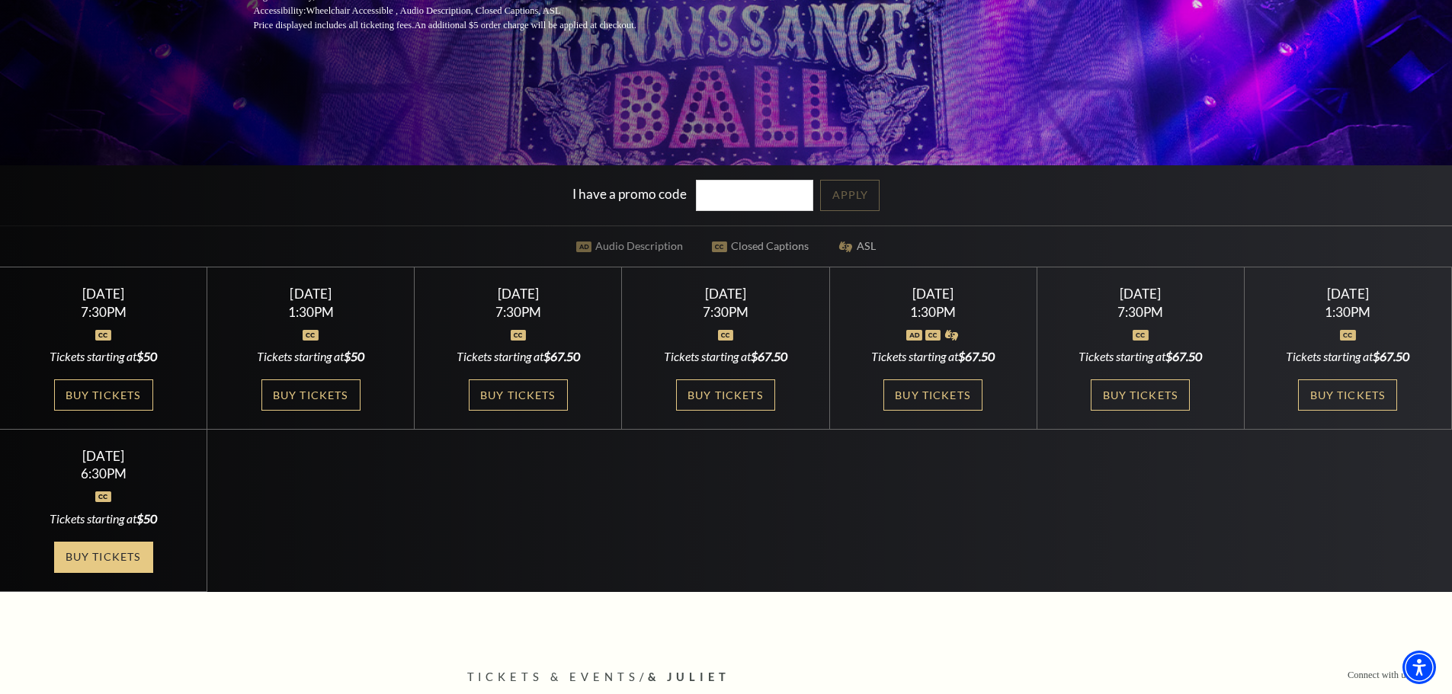
click at [121, 559] on link "Buy Tickets" at bounding box center [103, 557] width 99 height 31
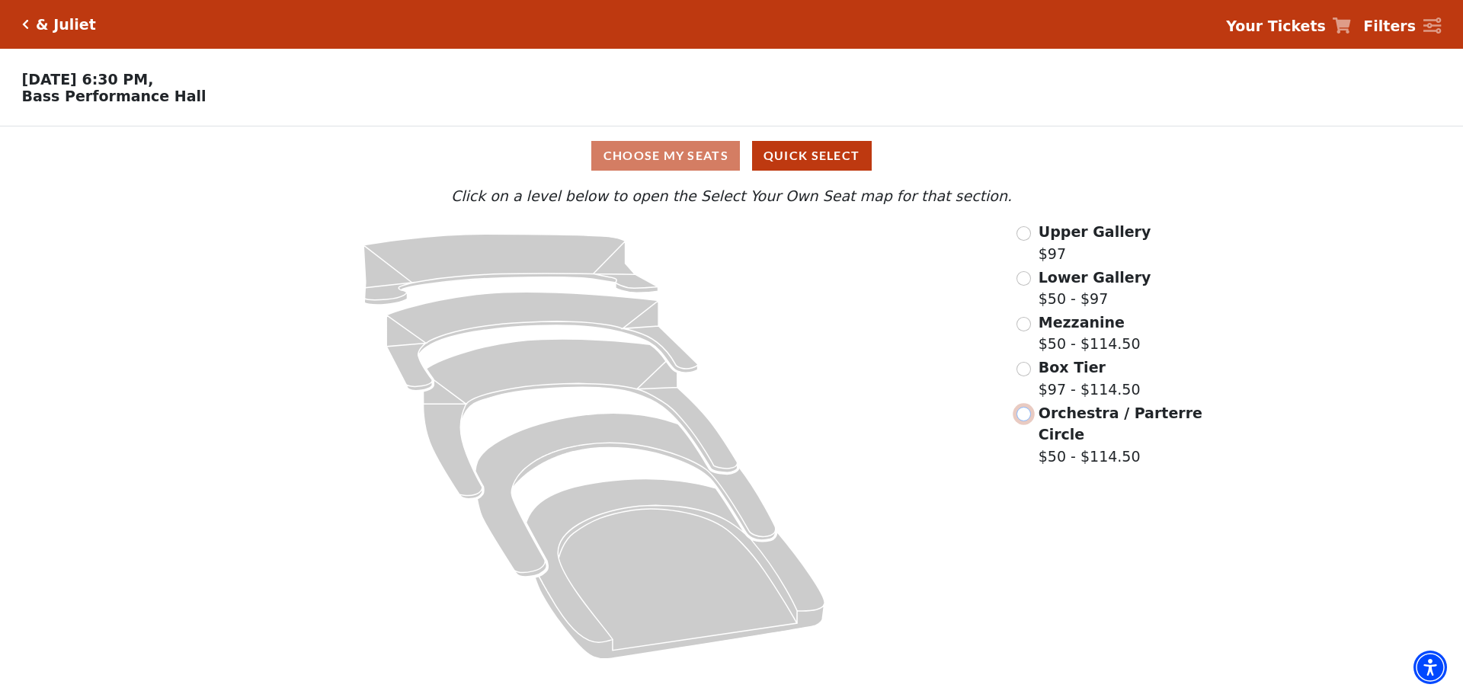
click at [1018, 417] on input "Orchestra / Parterre Circle$50 - $114.50\a" at bounding box center [1023, 414] width 14 height 14
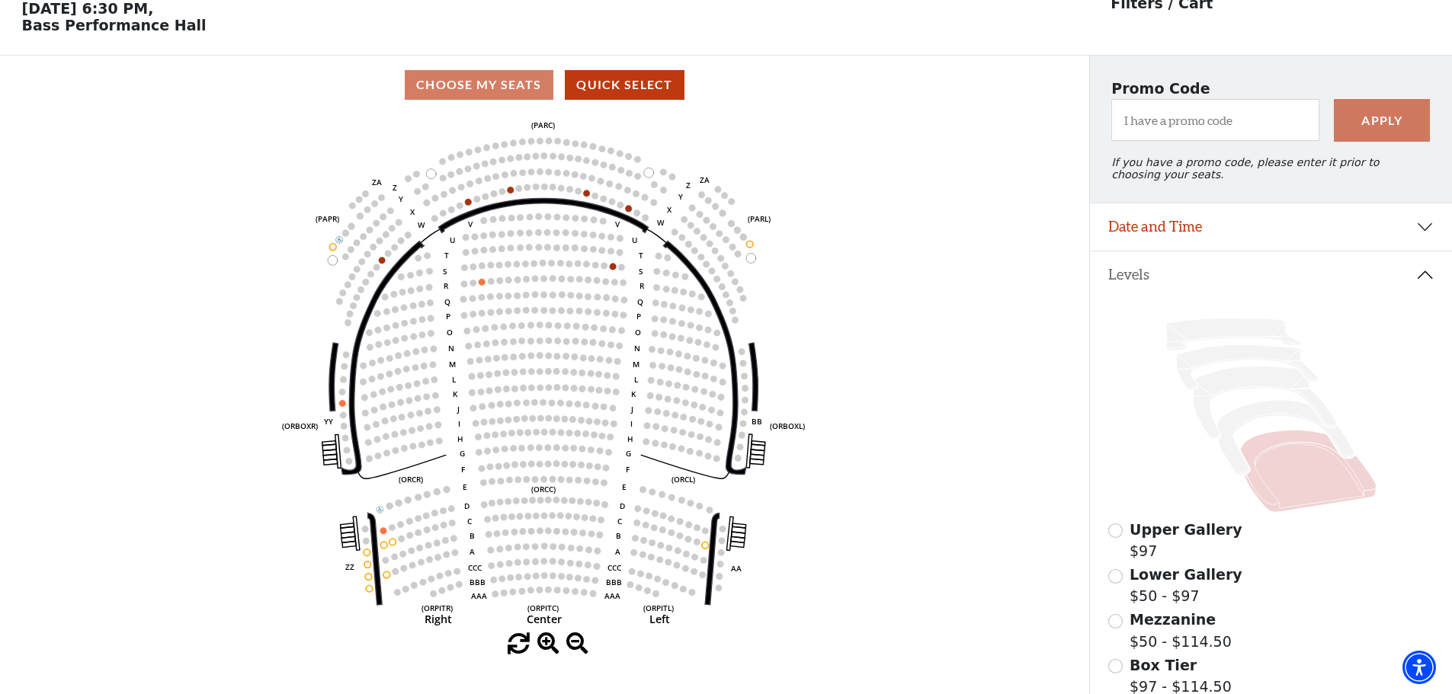
scroll to position [147, 0]
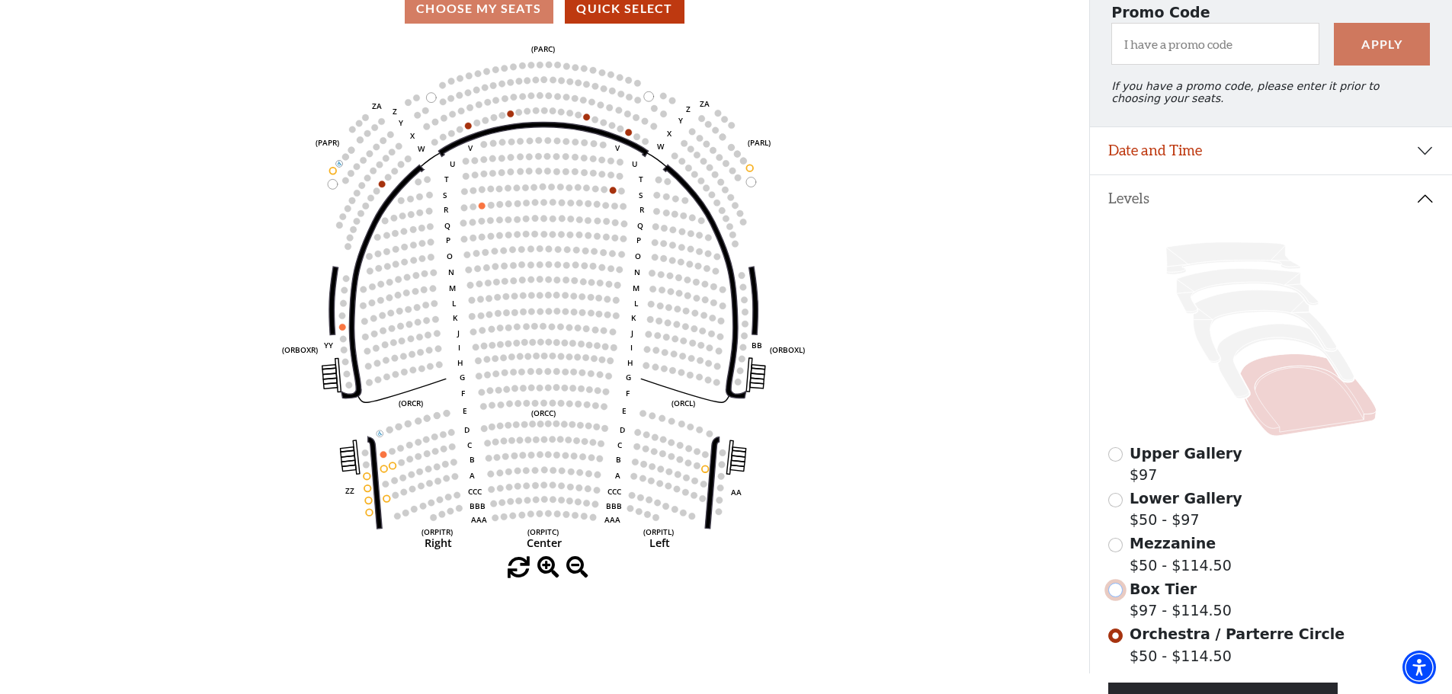
click at [1116, 597] on input "Box Tier$97 - $114.50\a" at bounding box center [1115, 590] width 14 height 14
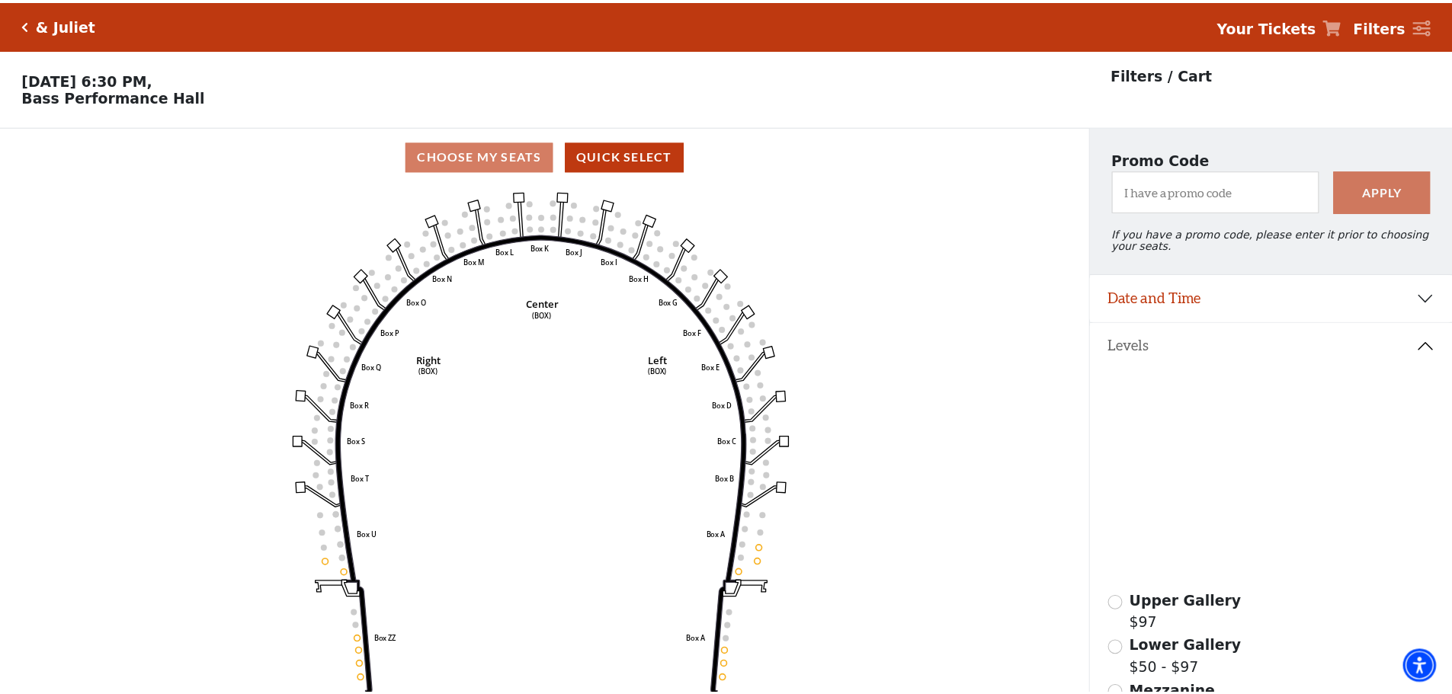
scroll to position [71, 0]
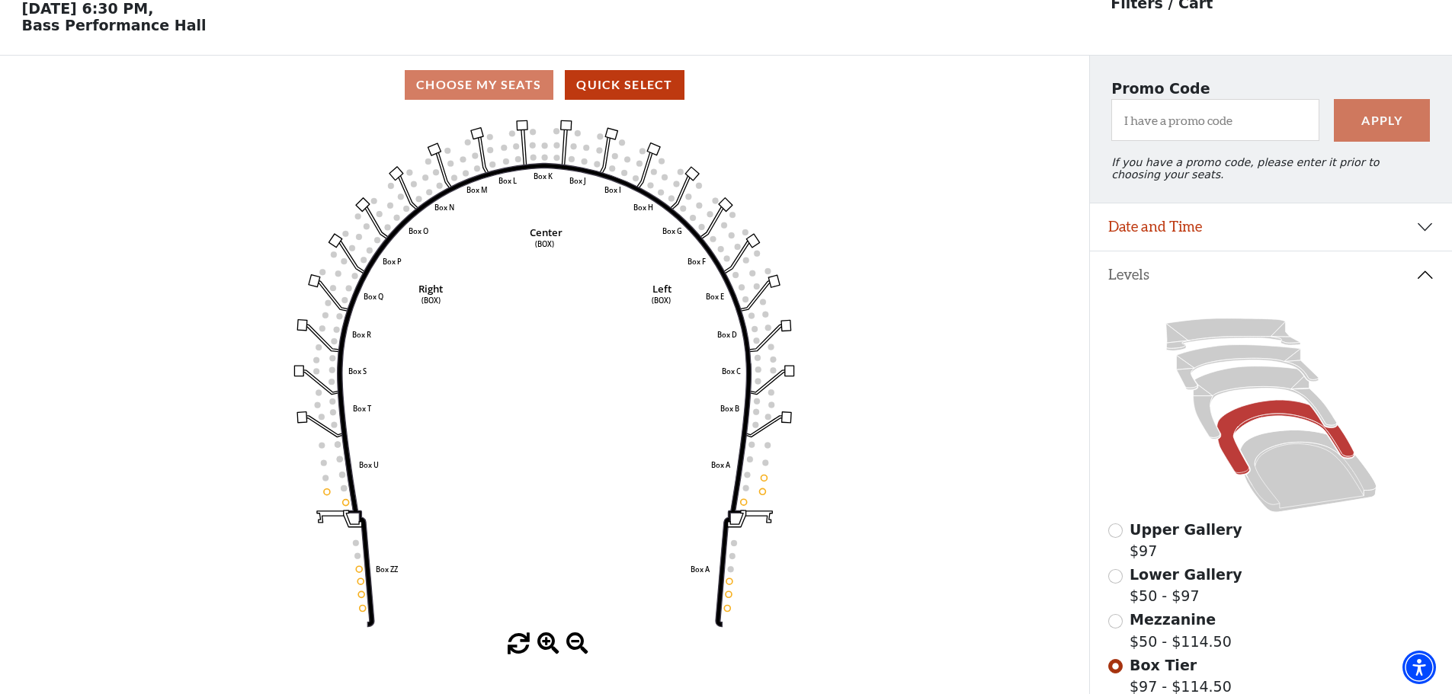
click at [1108, 628] on div "Mezzanine $50 - $114.50" at bounding box center [1271, 630] width 326 height 43
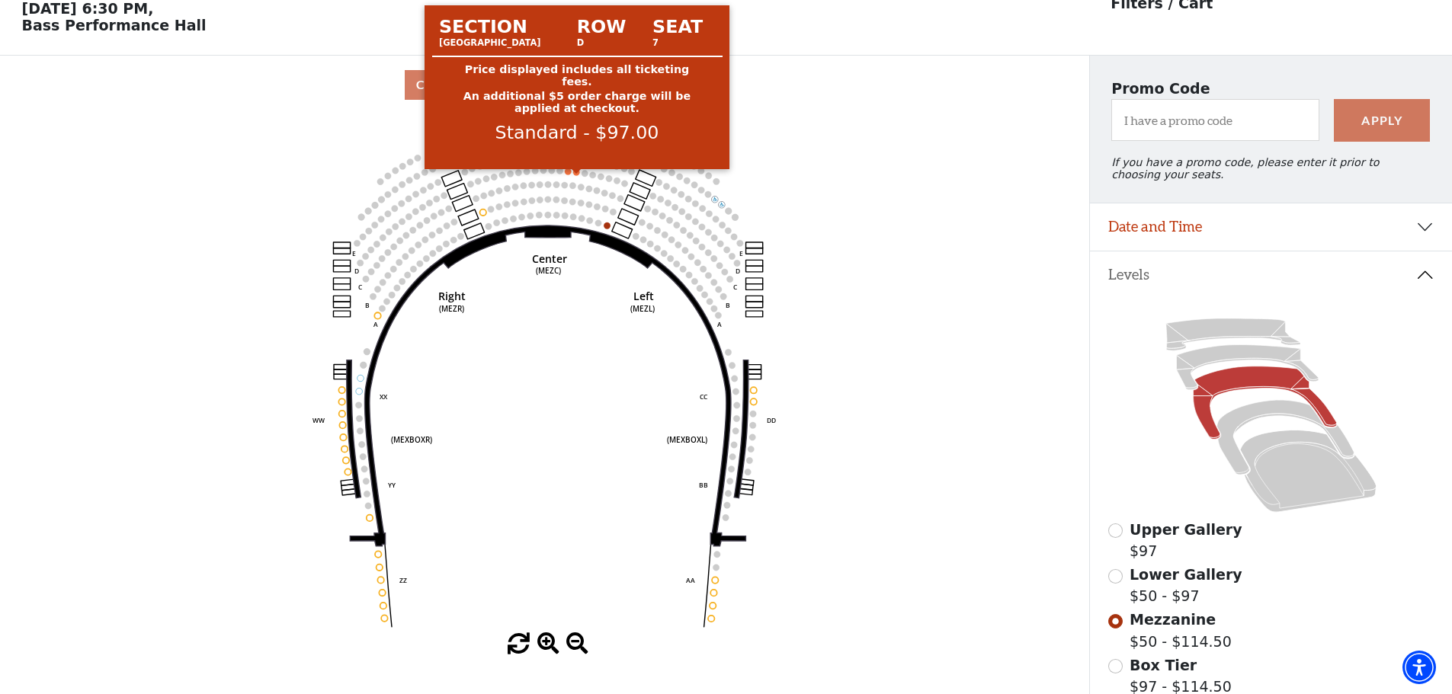
click at [576, 175] on circle at bounding box center [576, 172] width 6 height 6
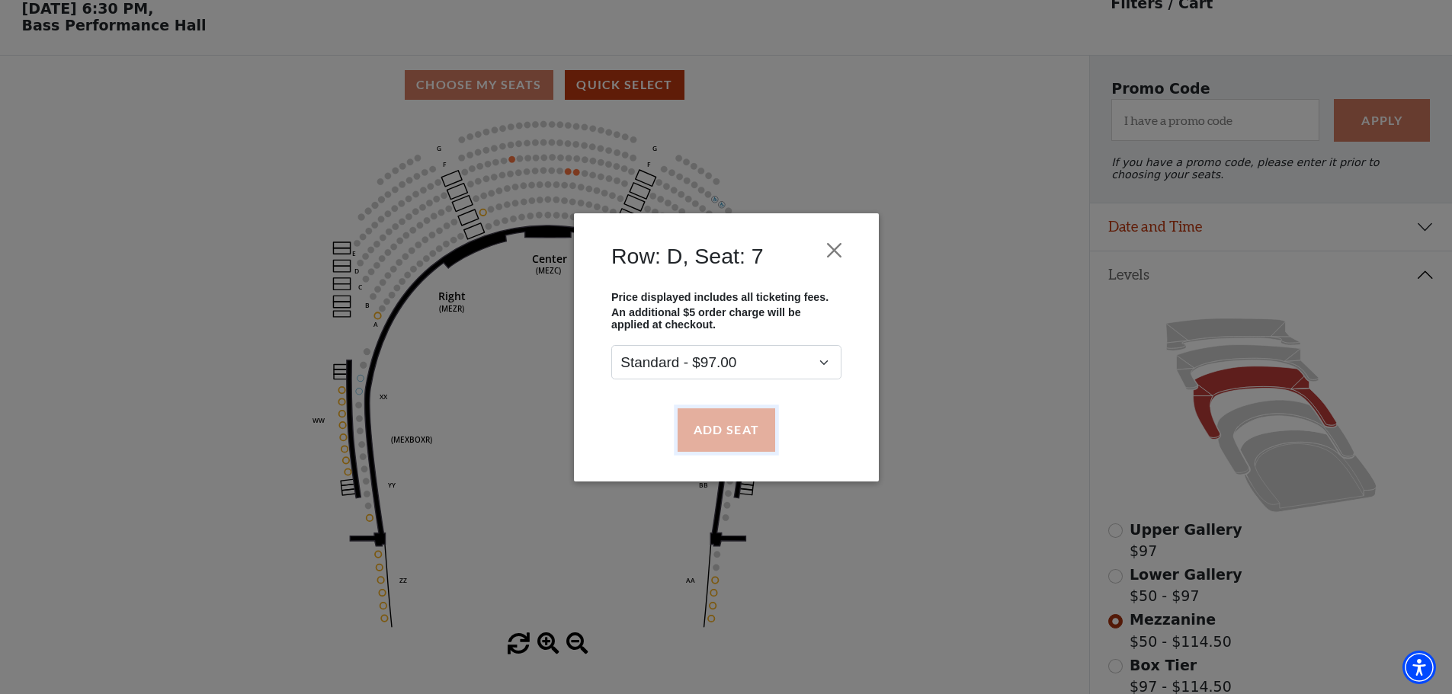
click at [725, 434] on button "Add Seat" at bounding box center [726, 429] width 98 height 43
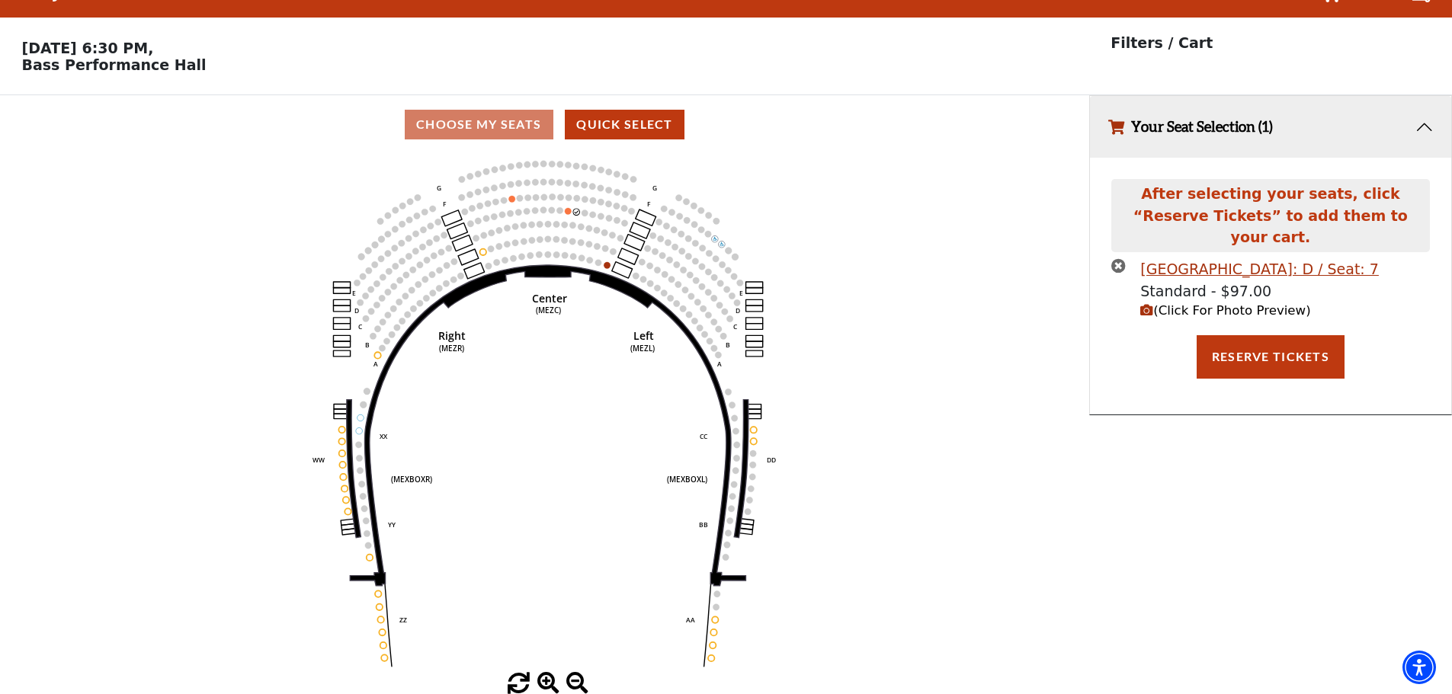
scroll to position [0, 0]
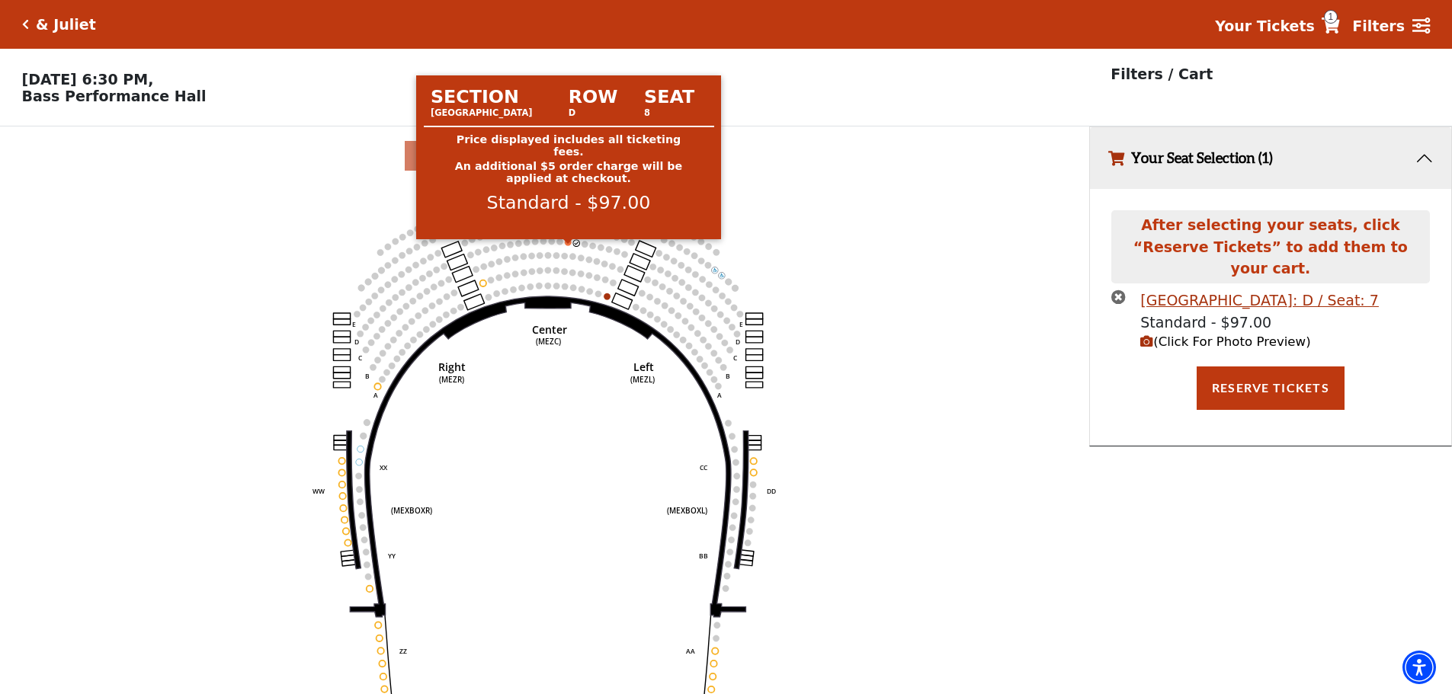
click at [567, 245] on circle at bounding box center [568, 242] width 6 height 6
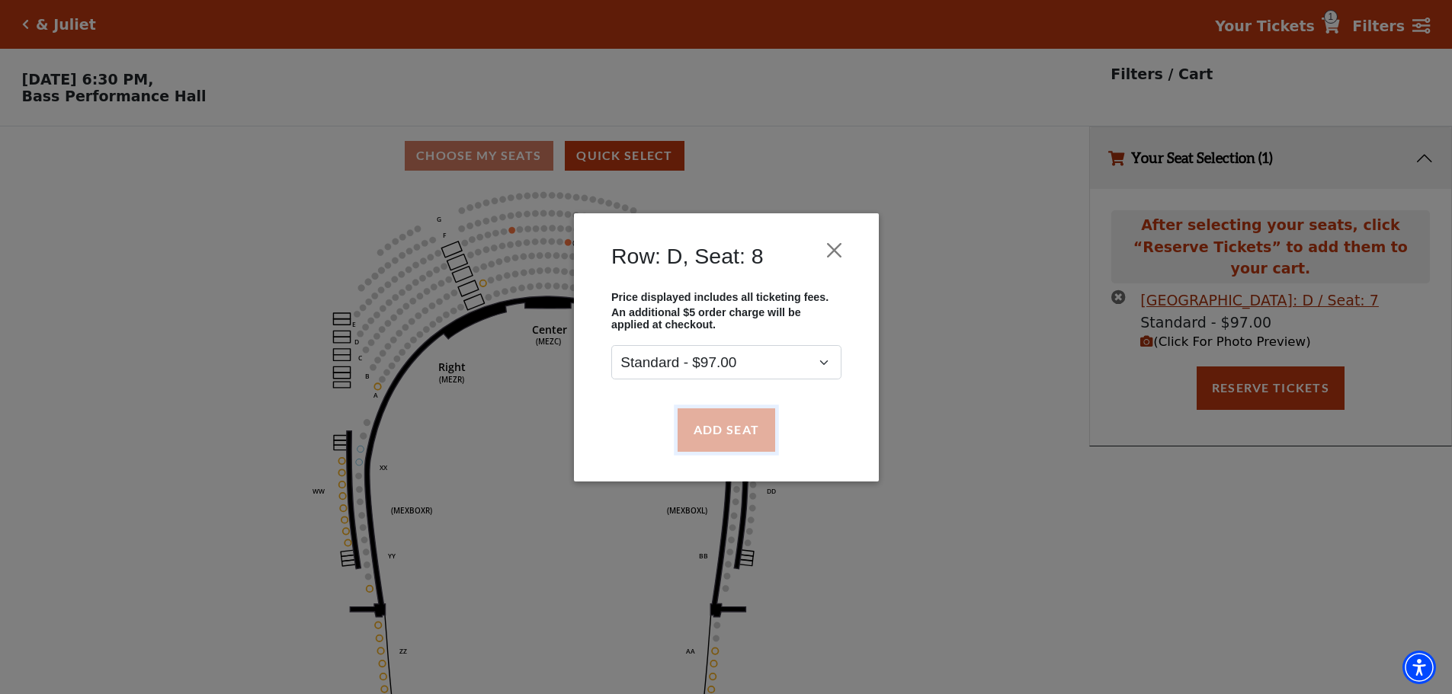
click at [712, 427] on button "Add Seat" at bounding box center [726, 429] width 98 height 43
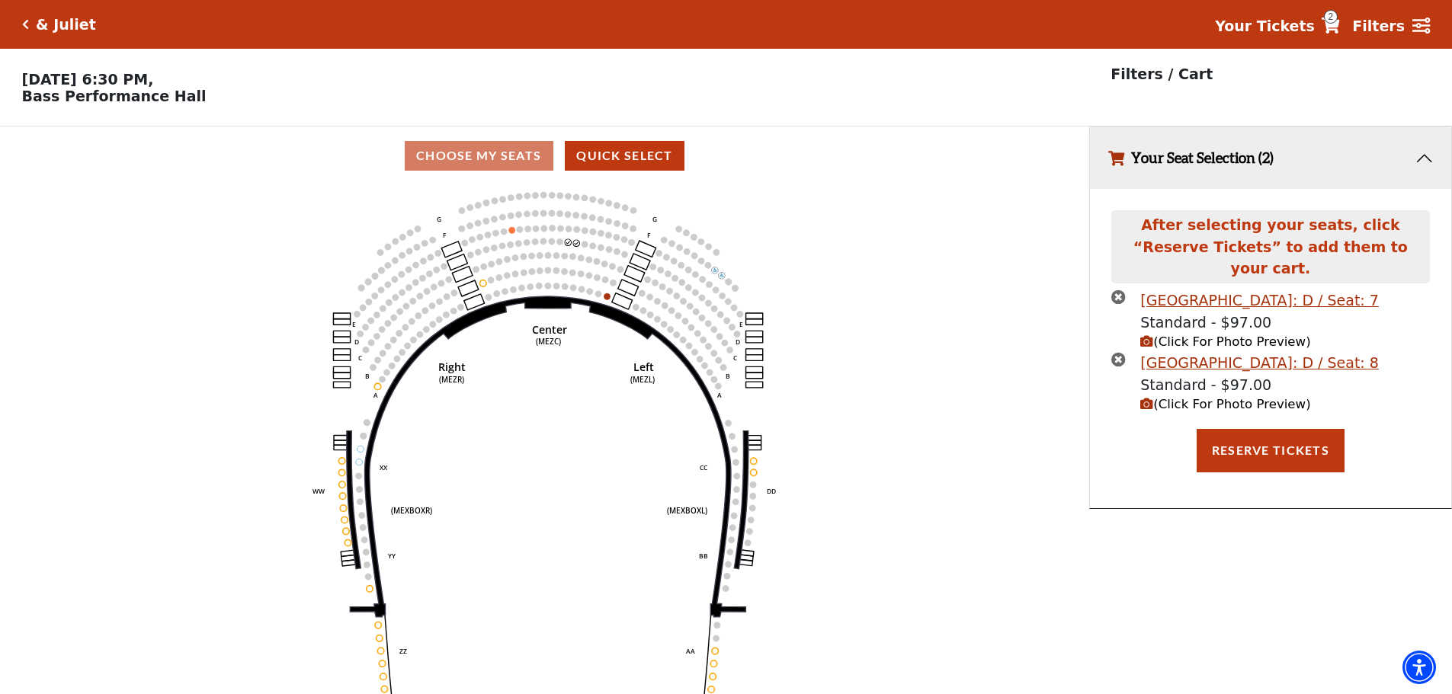
click at [24, 19] on icon "Click here to go back to filters" at bounding box center [25, 24] width 7 height 11
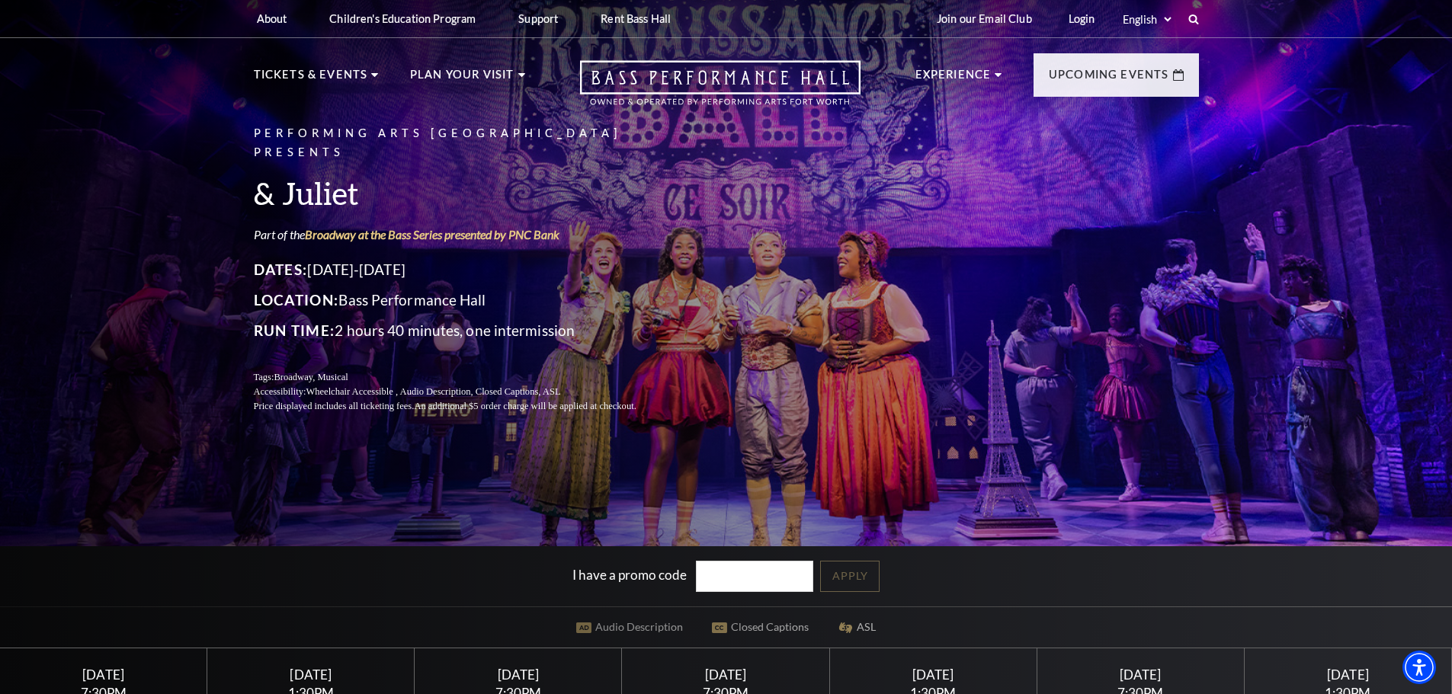
scroll to position [152, 0]
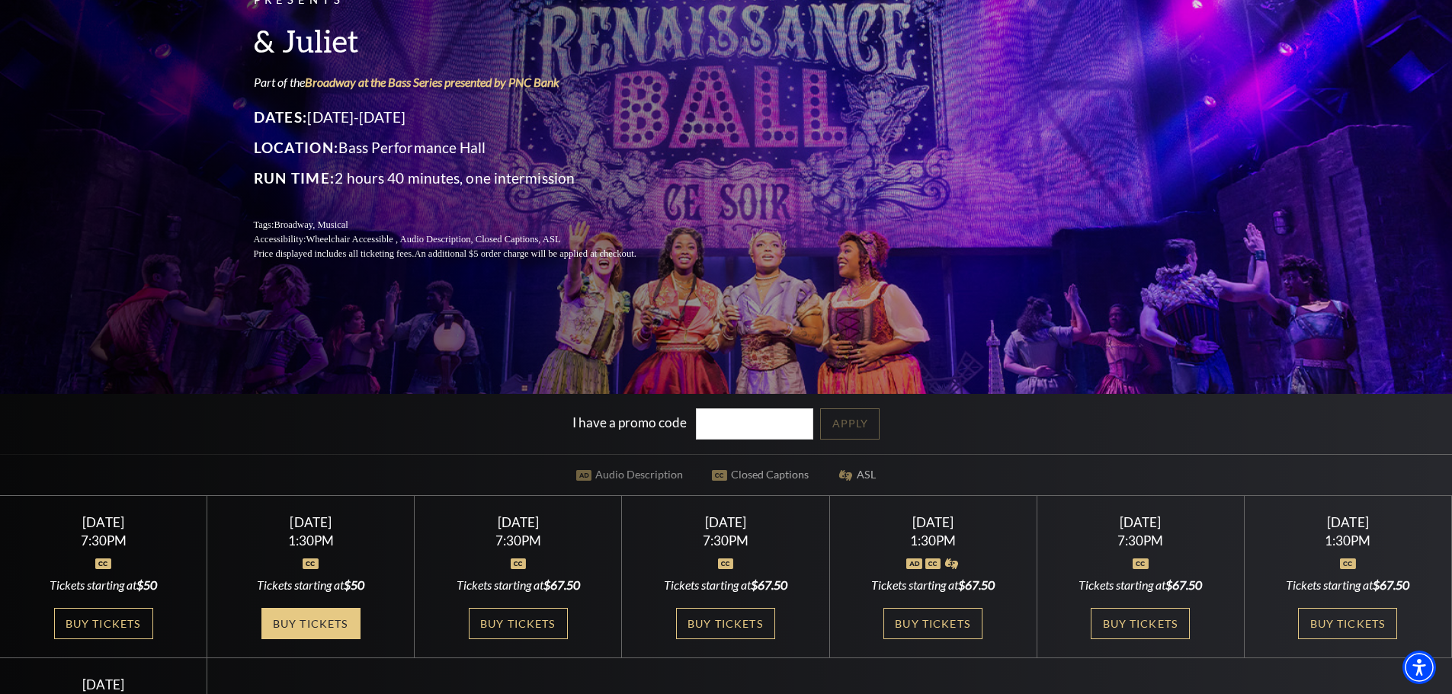
click at [315, 624] on link "Buy Tickets" at bounding box center [310, 623] width 99 height 31
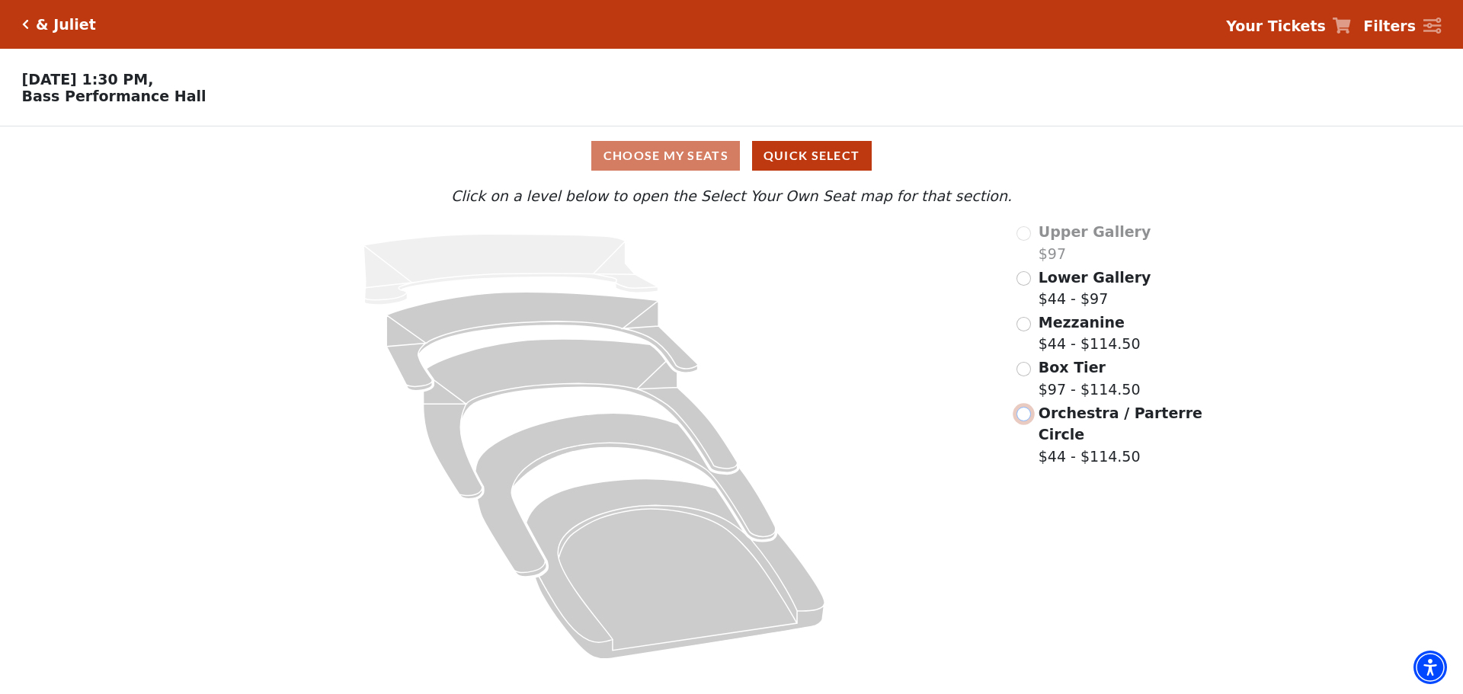
click at [1023, 417] on input "Orchestra / Parterre Circle$44 - $114.50\a" at bounding box center [1023, 414] width 14 height 14
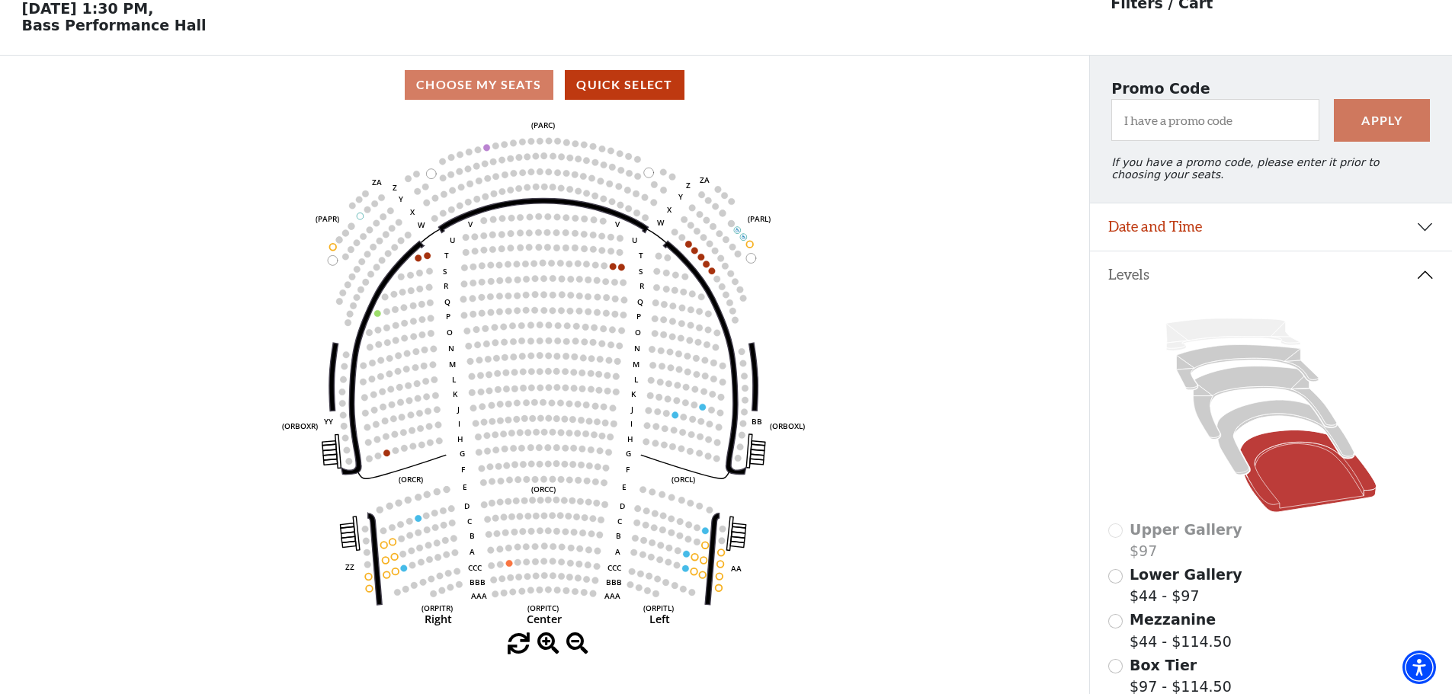
scroll to position [147, 0]
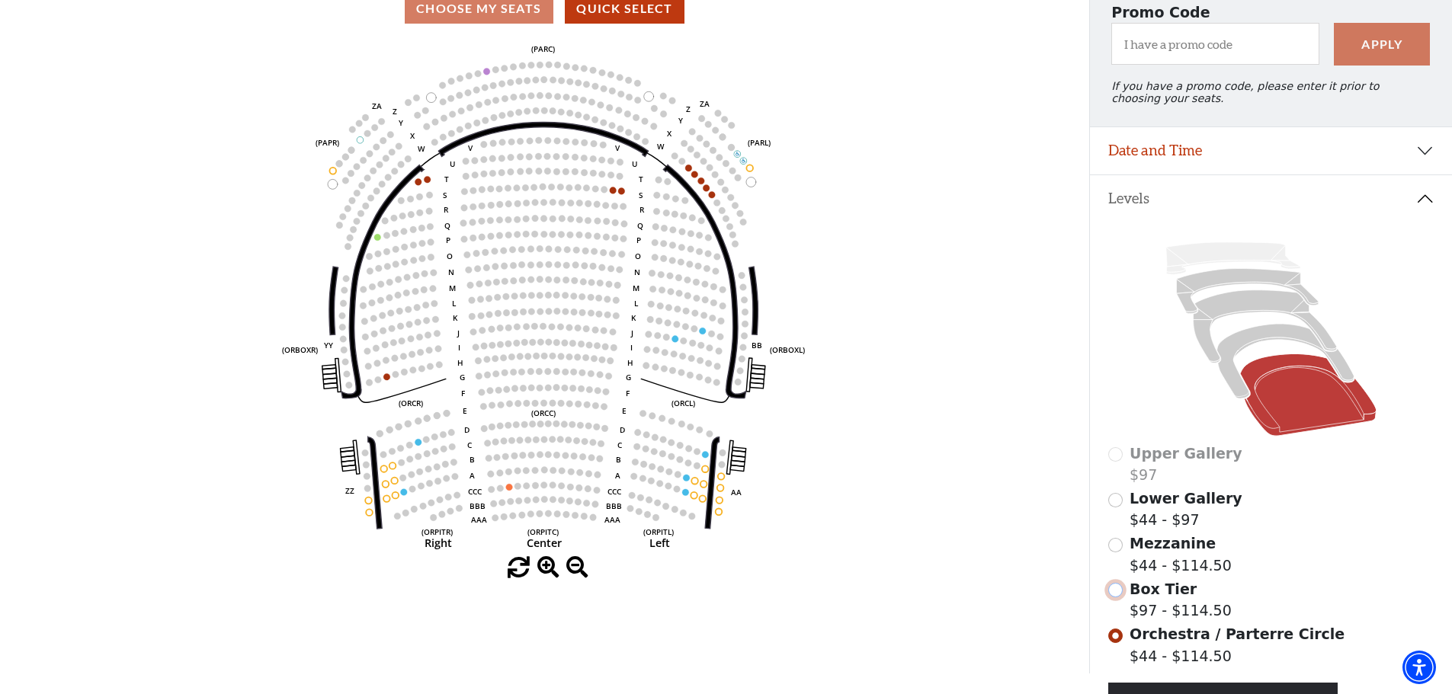
click at [1119, 597] on input "Box Tier$97 - $114.50\a" at bounding box center [1115, 590] width 14 height 14
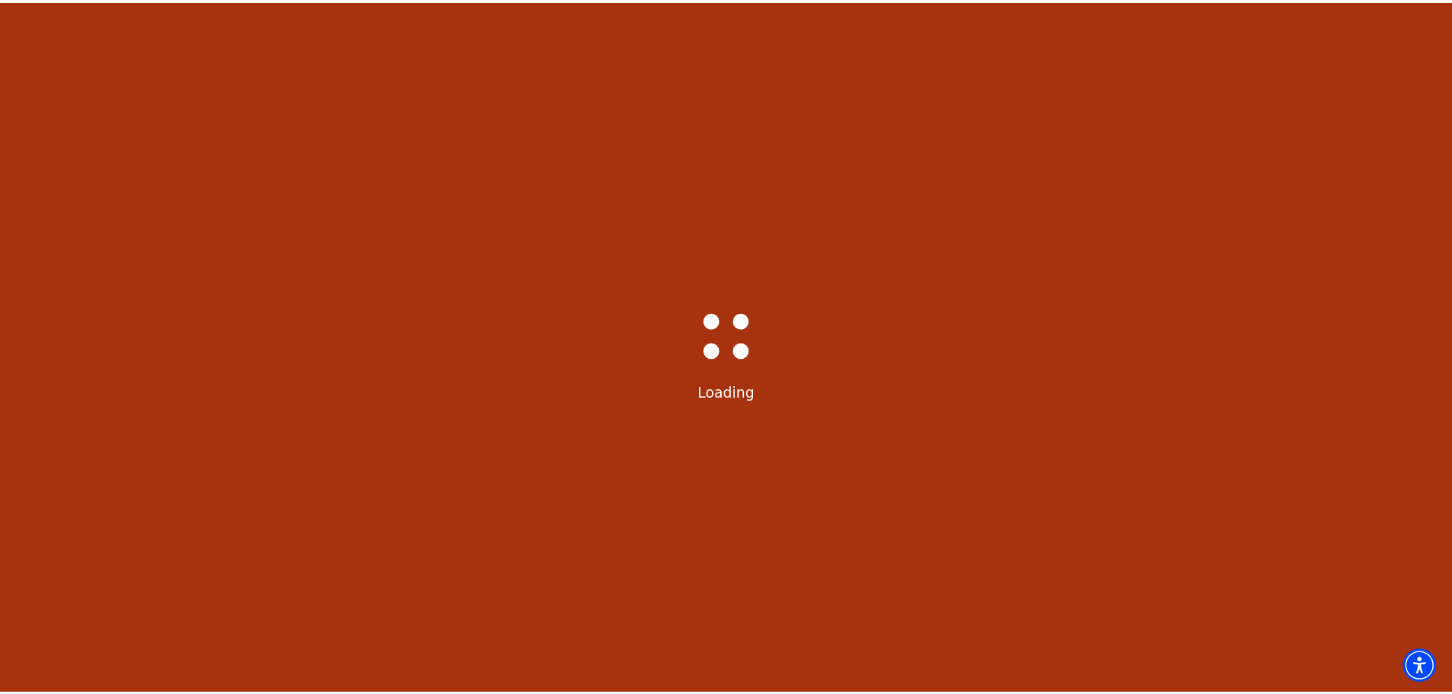
scroll to position [71, 0]
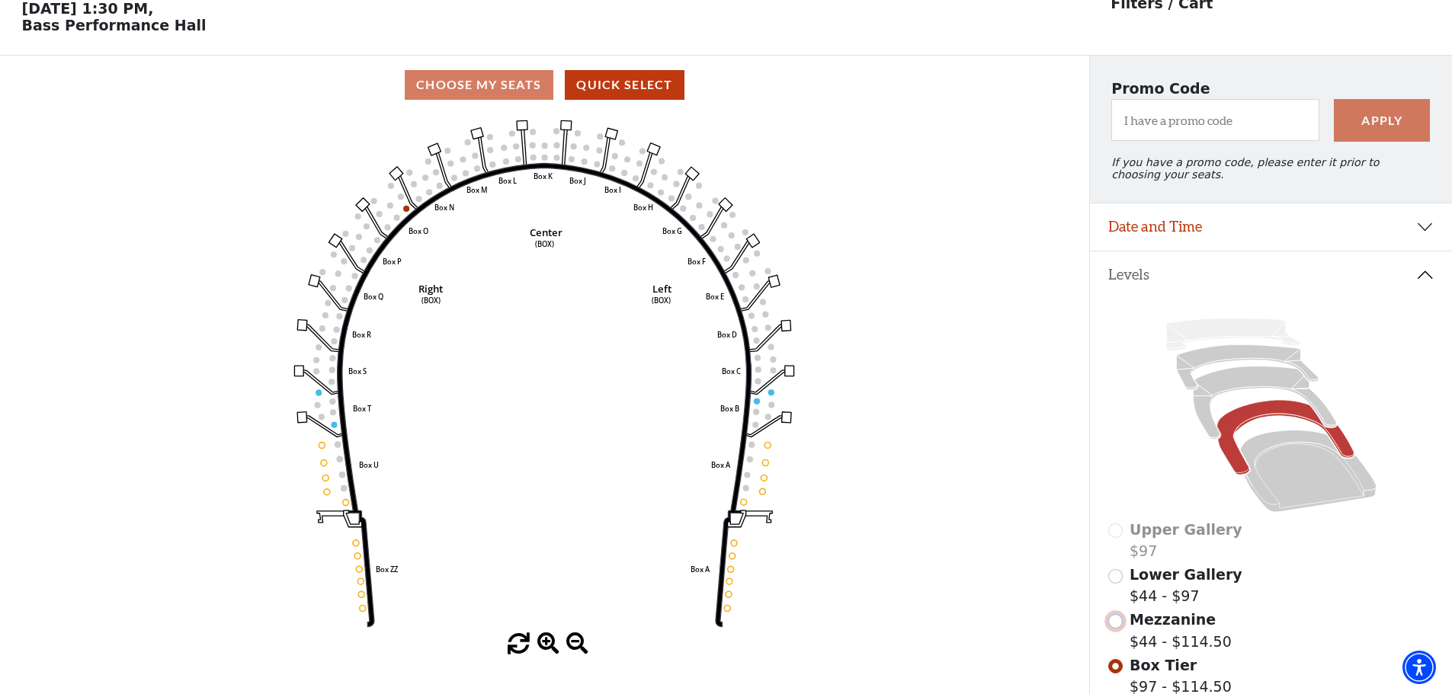
click at [1116, 629] on input "Mezzanine$44 - $114.50\a" at bounding box center [1115, 621] width 14 height 14
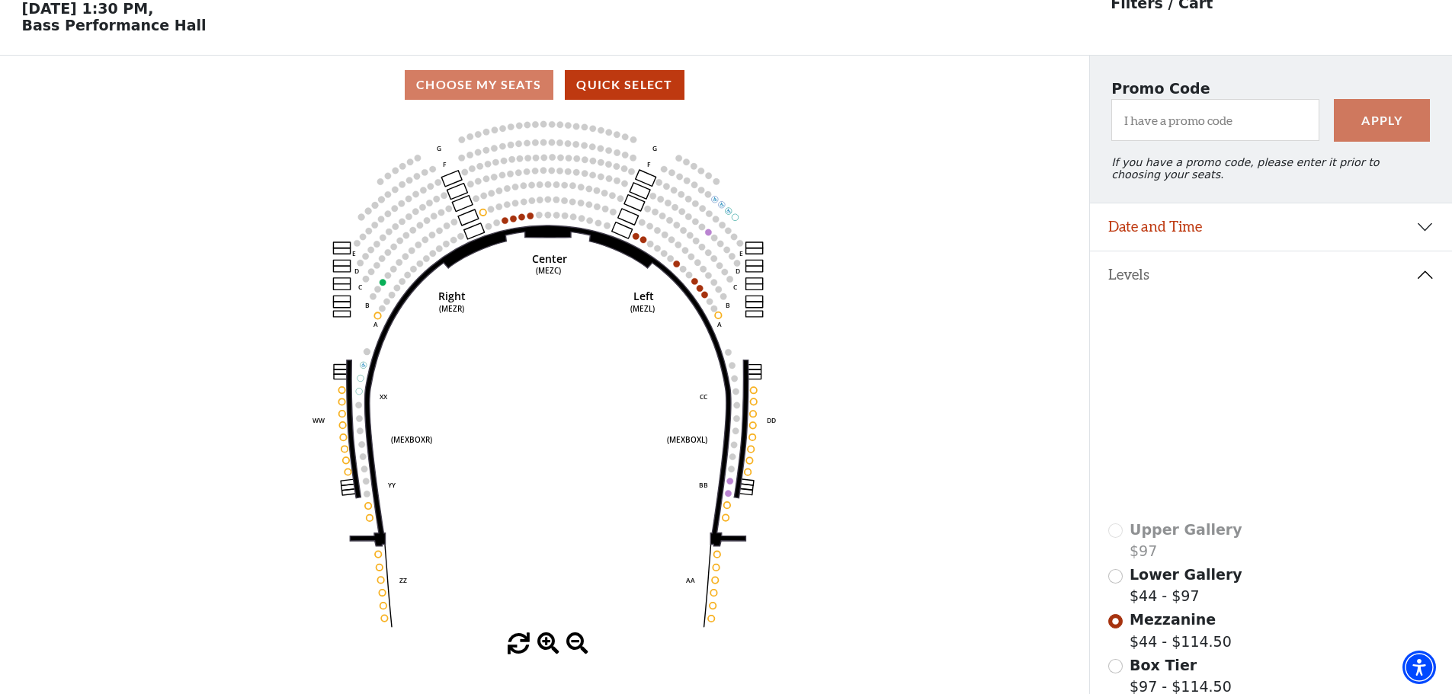
scroll to position [147, 0]
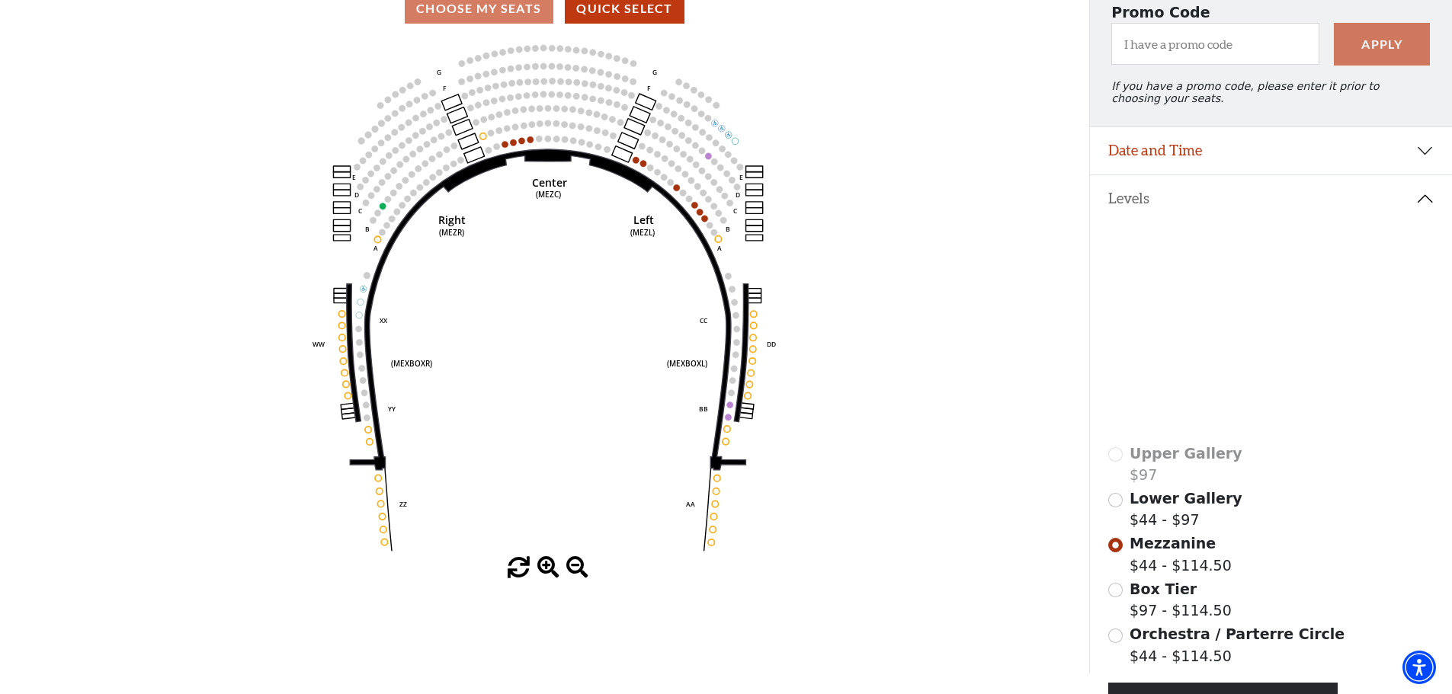
click at [1123, 596] on div "Box Tier $97 - $114.50" at bounding box center [1271, 599] width 326 height 43
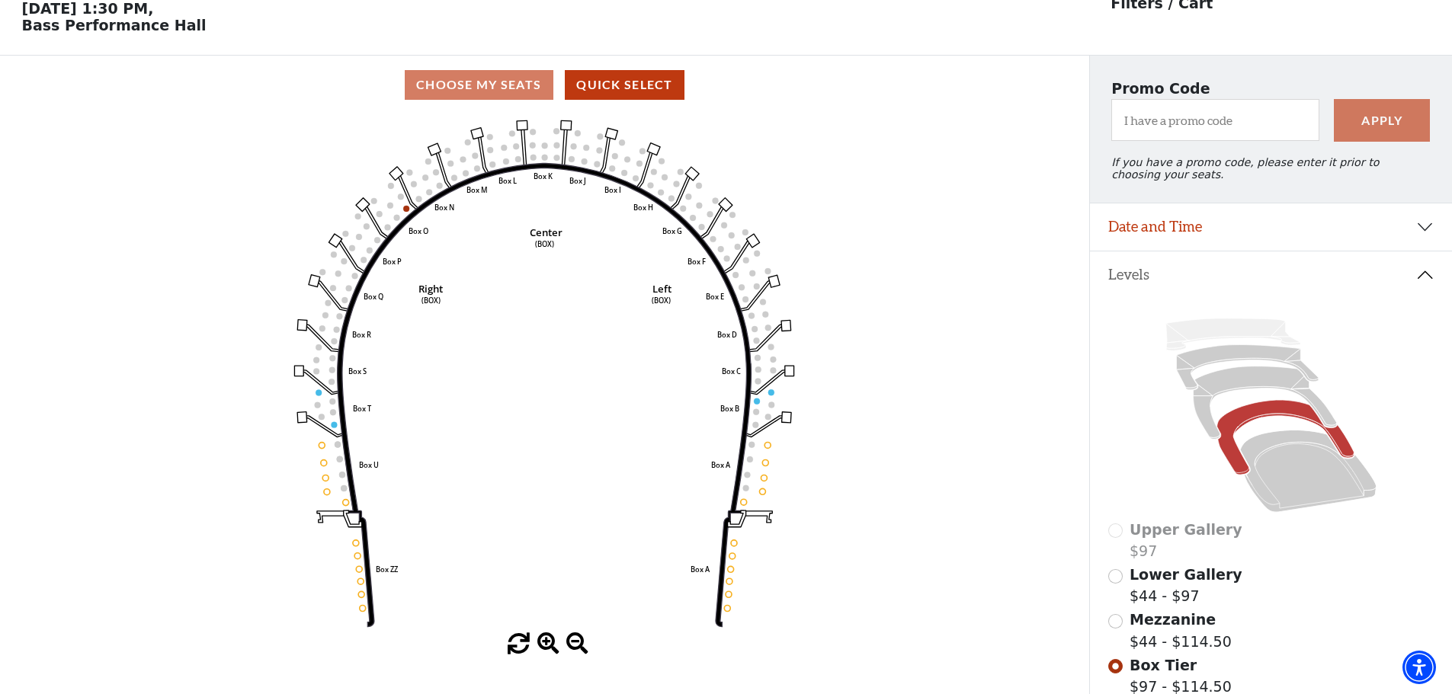
scroll to position [299, 0]
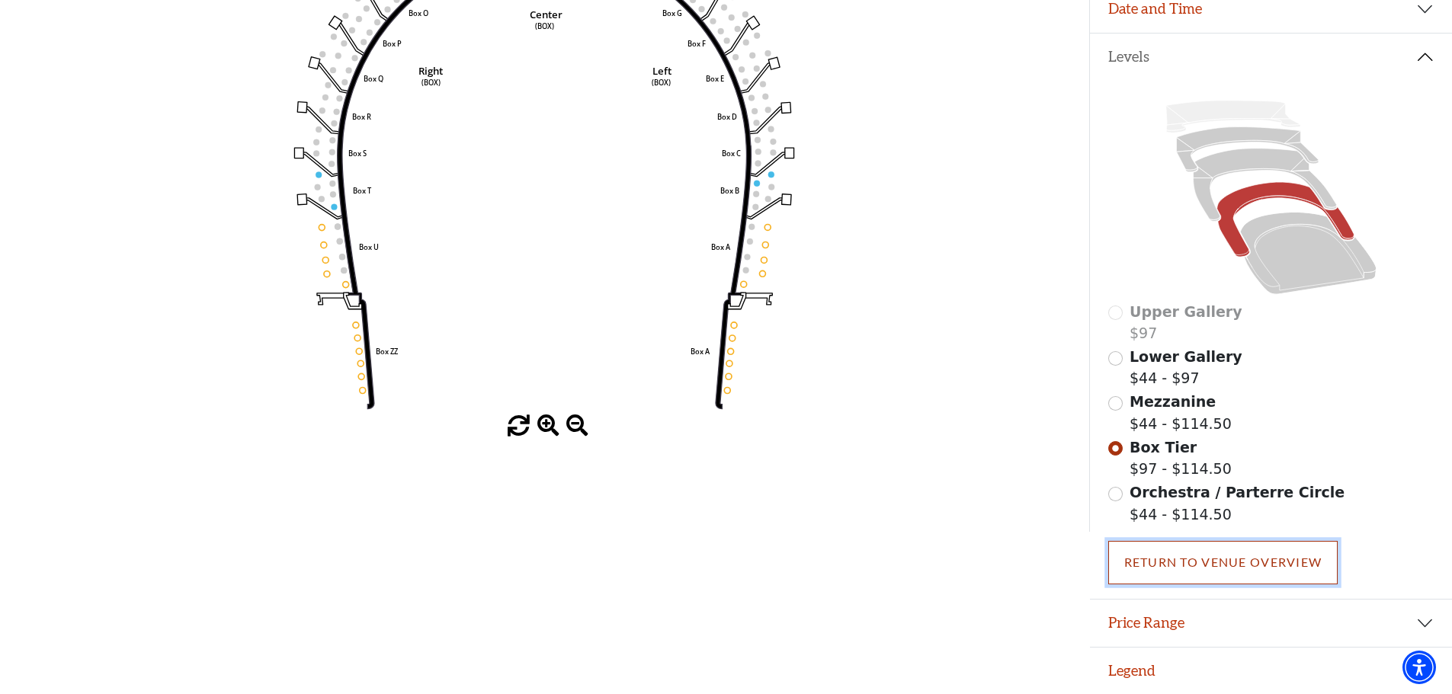
click at [1229, 565] on link "Return To Venue Overview" at bounding box center [1223, 562] width 230 height 43
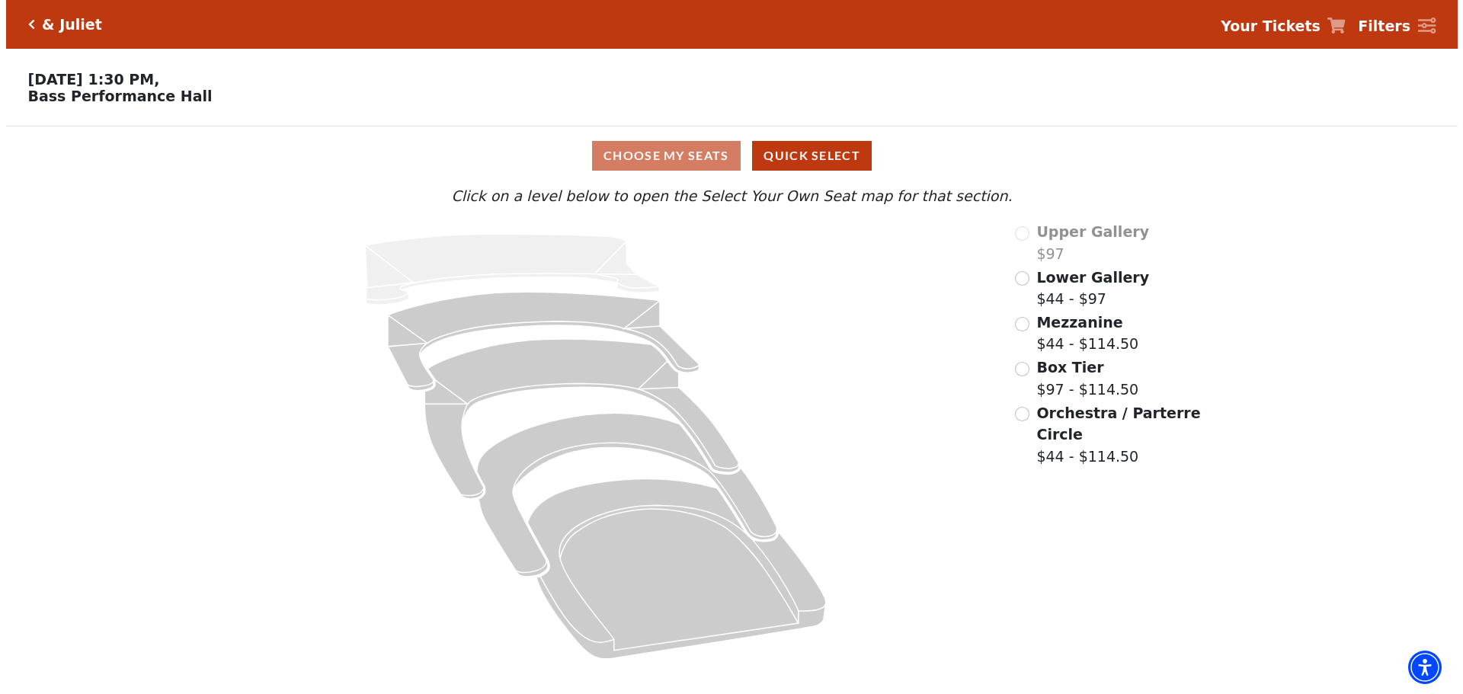
scroll to position [0, 0]
click at [1023, 375] on input "Box Tier$97 - $114.50\a" at bounding box center [1023, 369] width 14 height 14
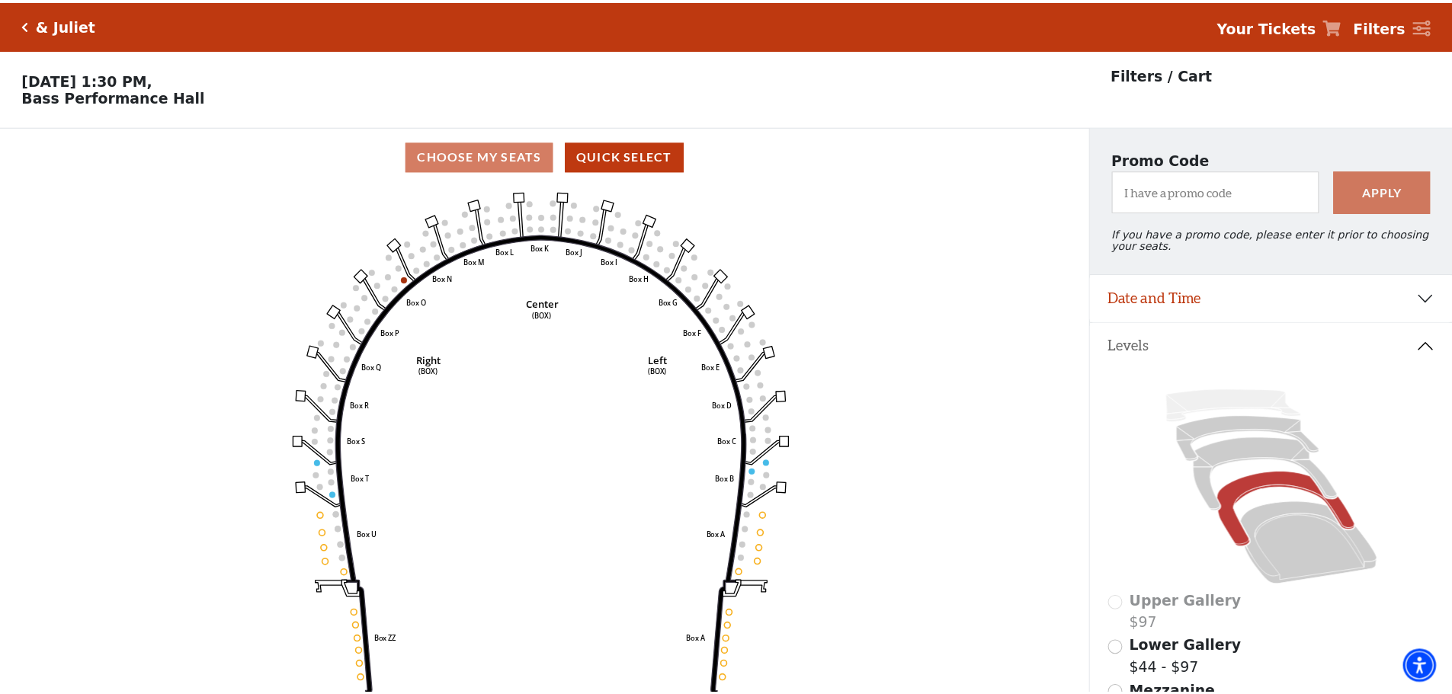
scroll to position [71, 0]
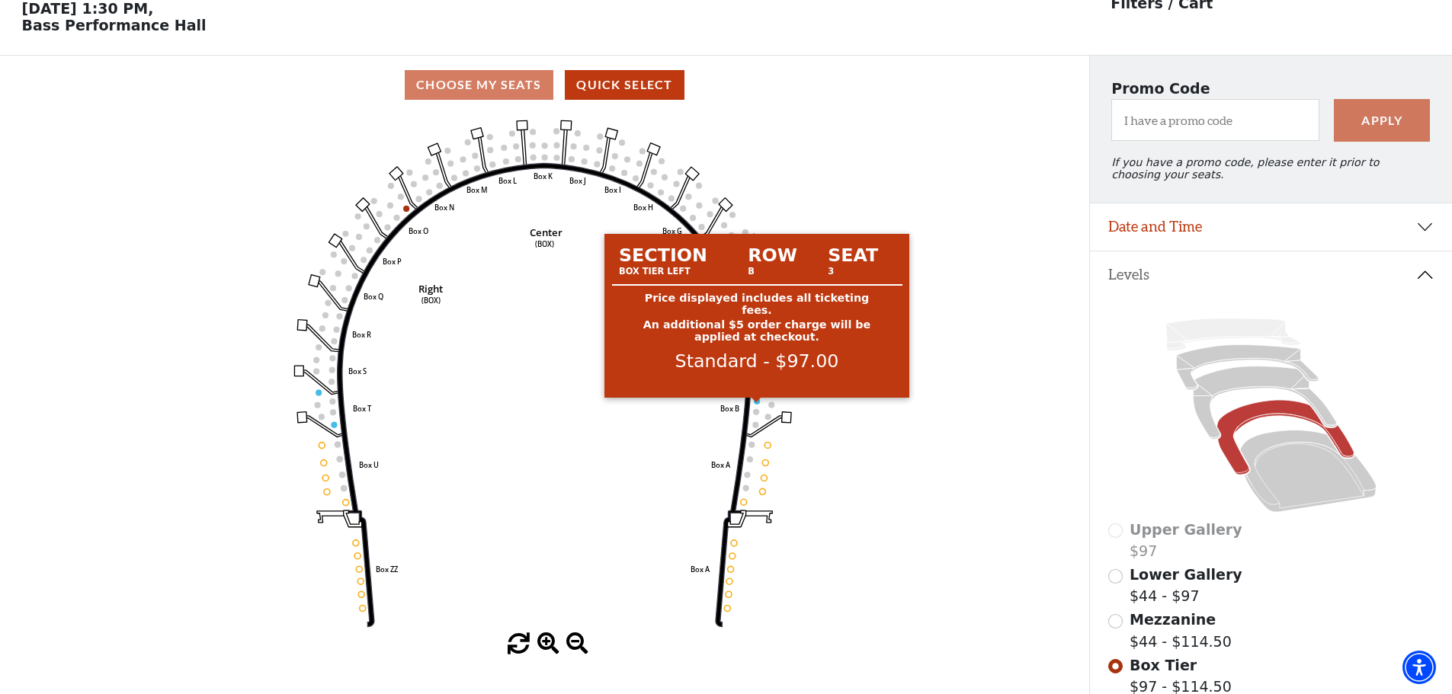
click at [757, 404] on circle at bounding box center [757, 401] width 6 height 6
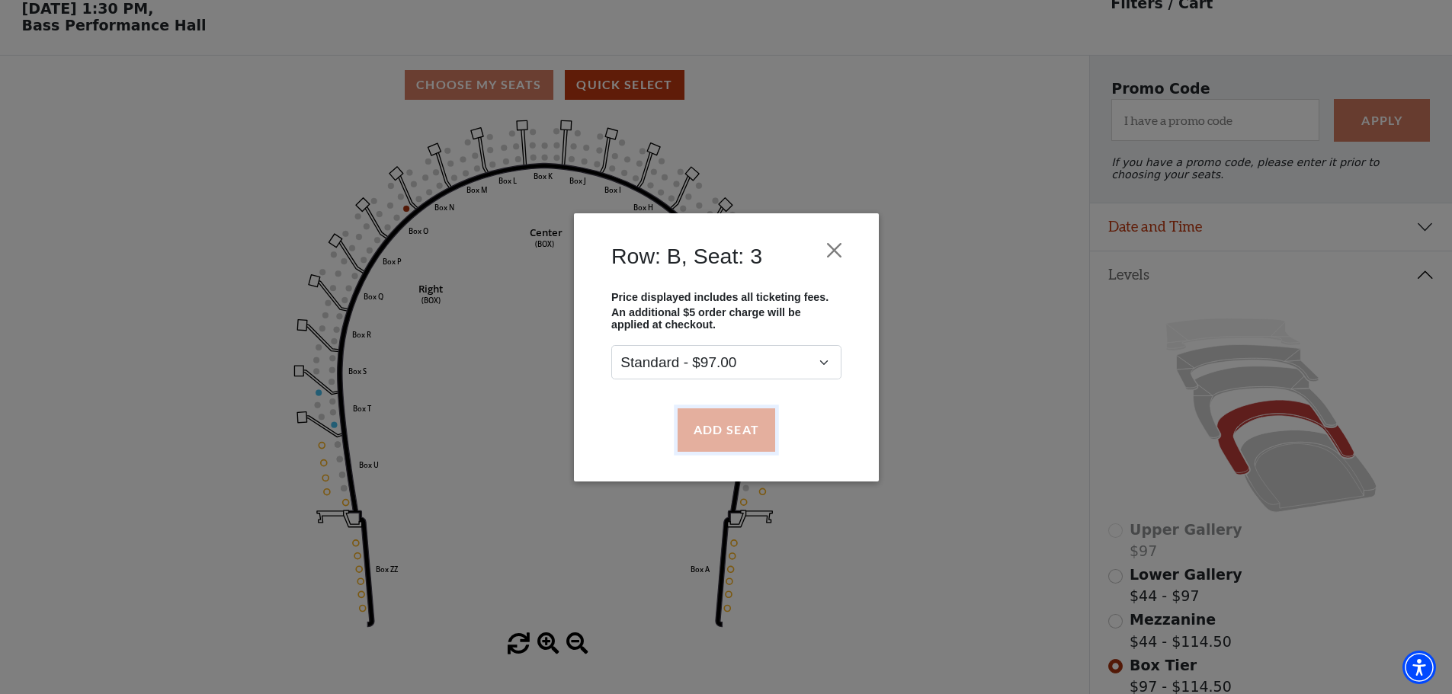
click at [730, 427] on button "Add Seat" at bounding box center [726, 429] width 98 height 43
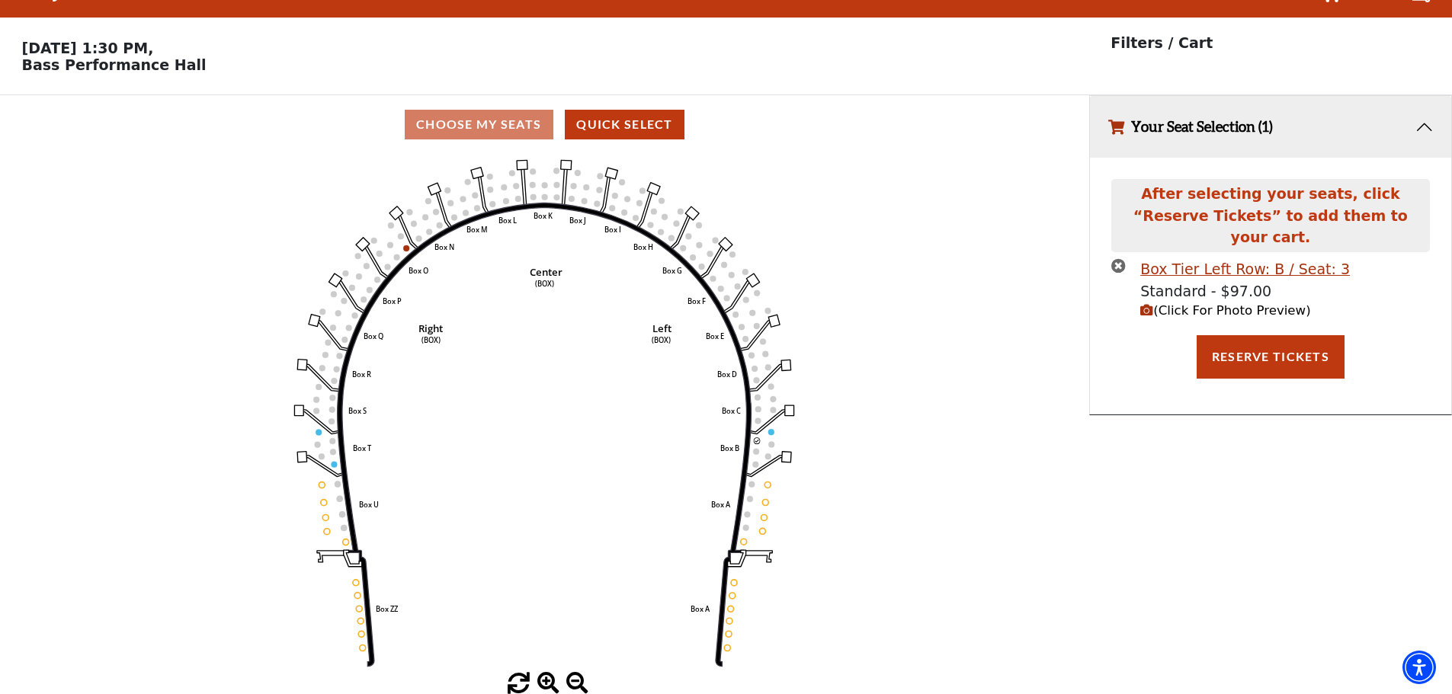
scroll to position [0, 0]
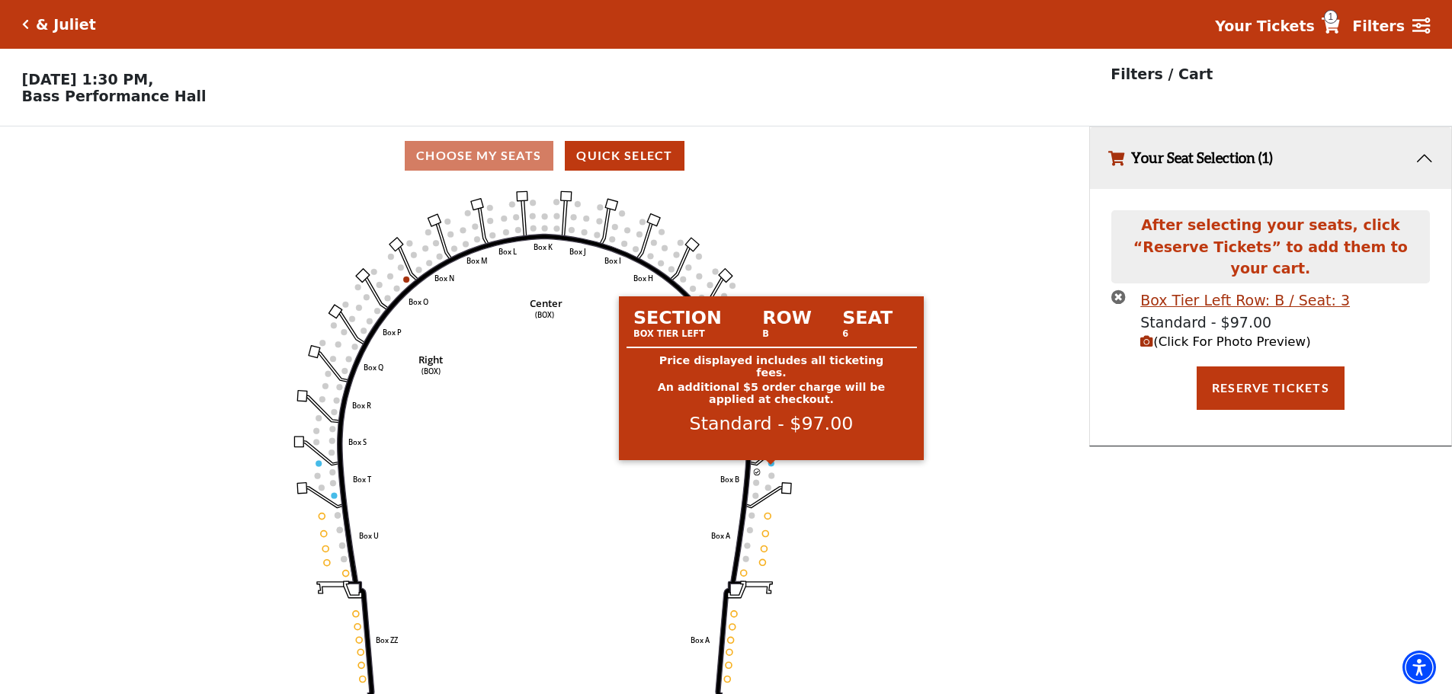
click at [771, 466] on circle at bounding box center [771, 463] width 6 height 6
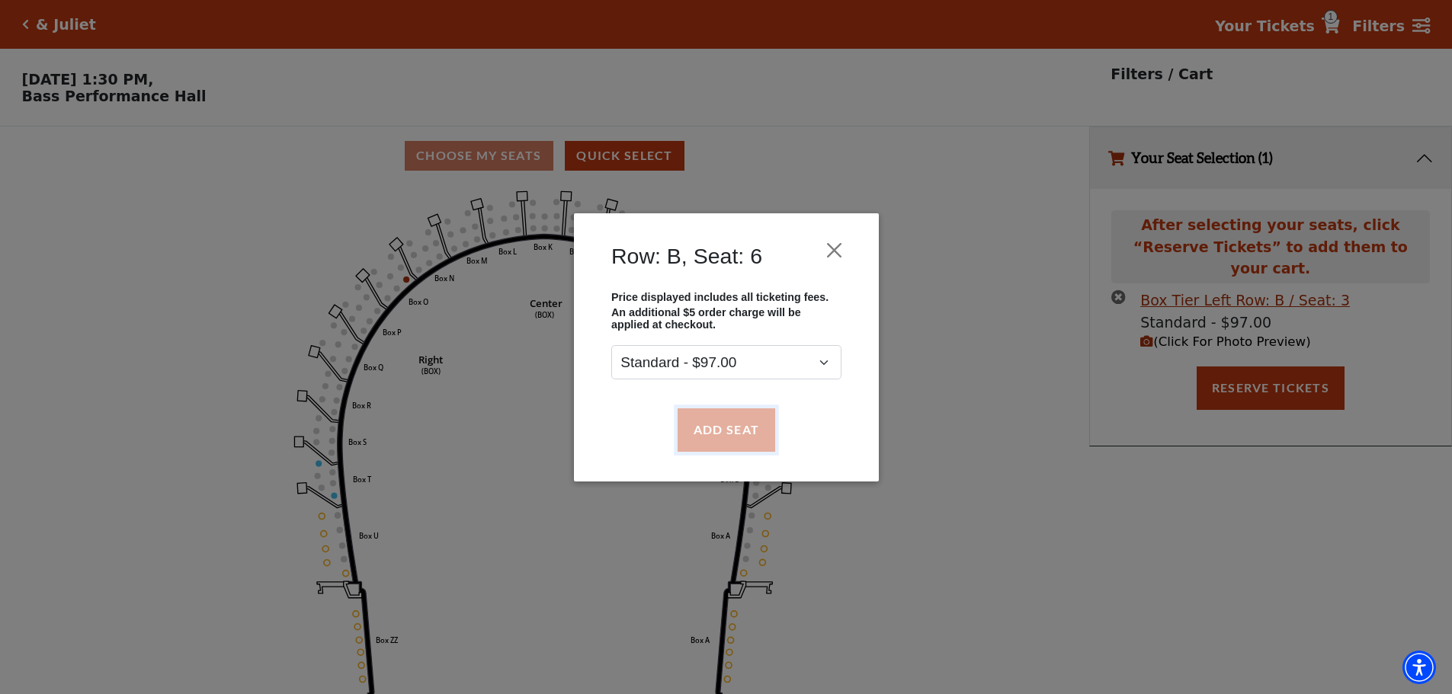
click at [751, 429] on button "Add Seat" at bounding box center [726, 429] width 98 height 43
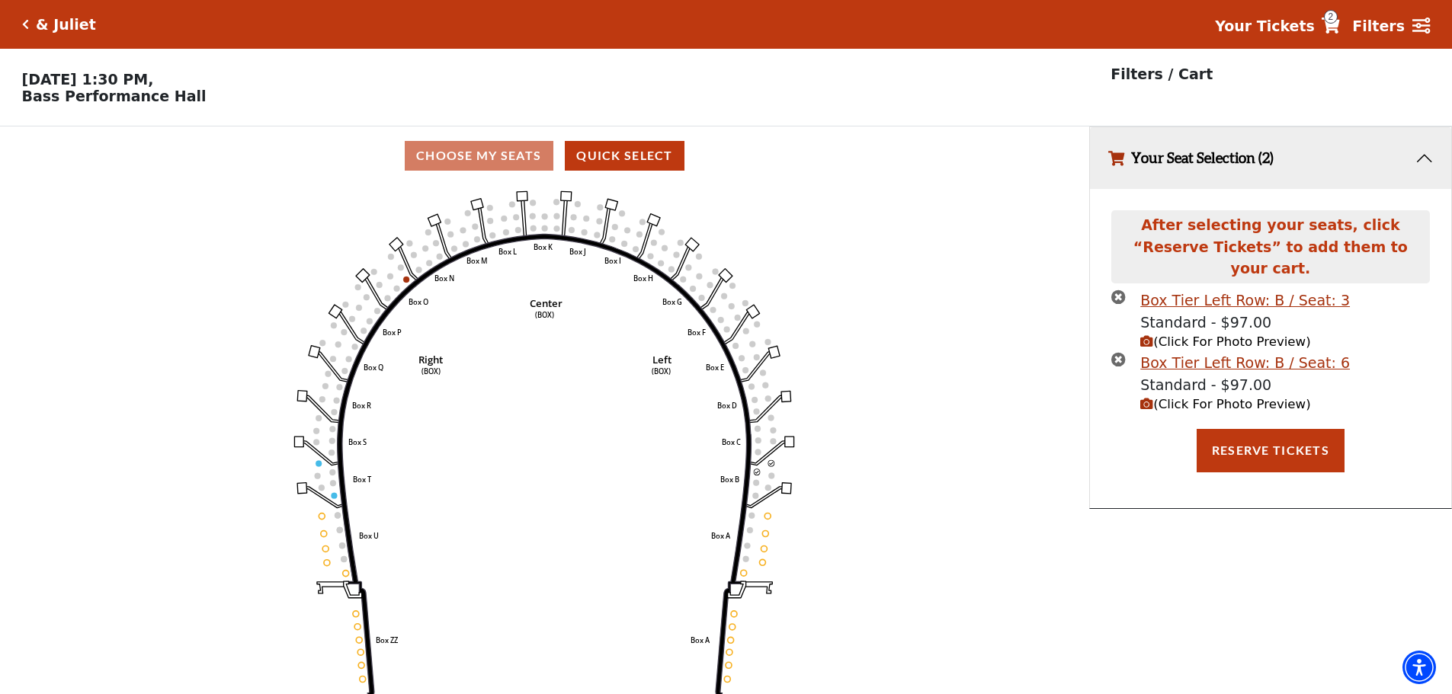
click at [1184, 335] on span "(Click For Photo Preview)" at bounding box center [1225, 342] width 170 height 14
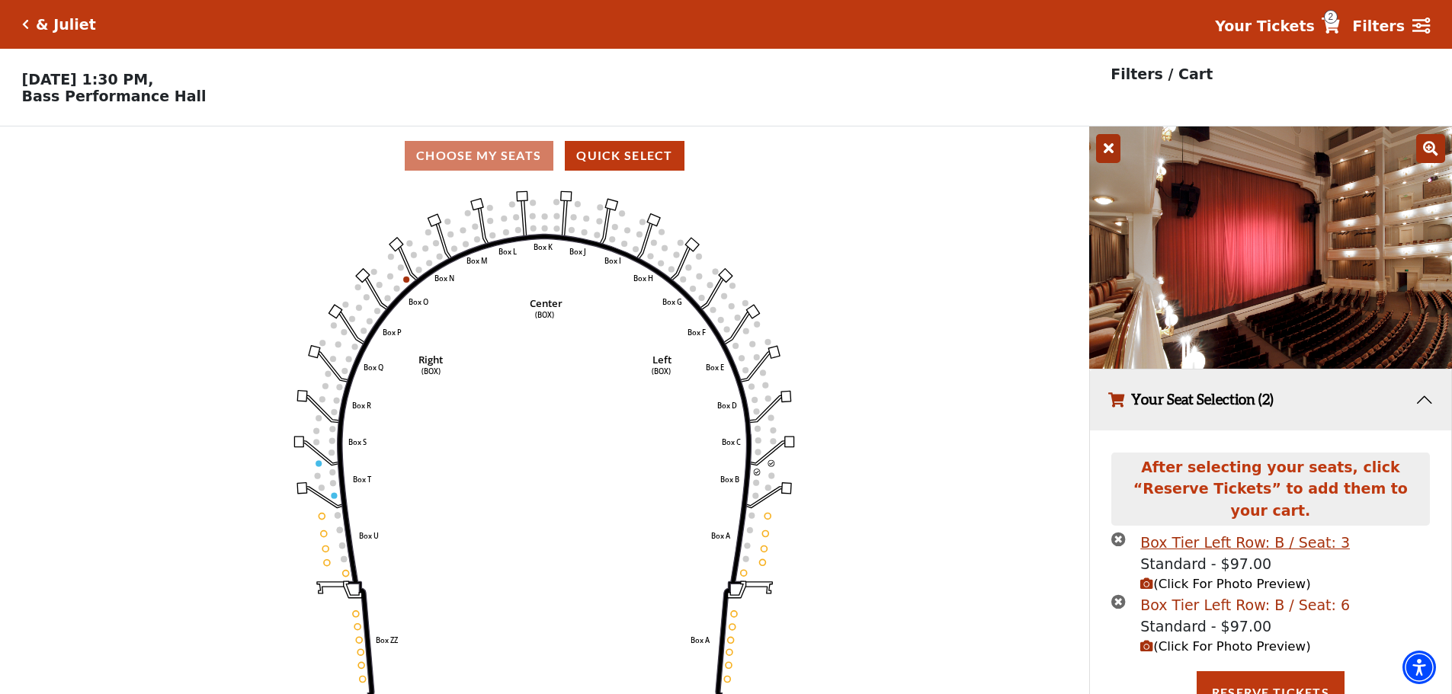
click at [1192, 594] on div "Box Tier Left Row: B / Seat: 6" at bounding box center [1245, 605] width 210 height 22
click at [1119, 532] on icon "times-circle" at bounding box center [1118, 539] width 14 height 14
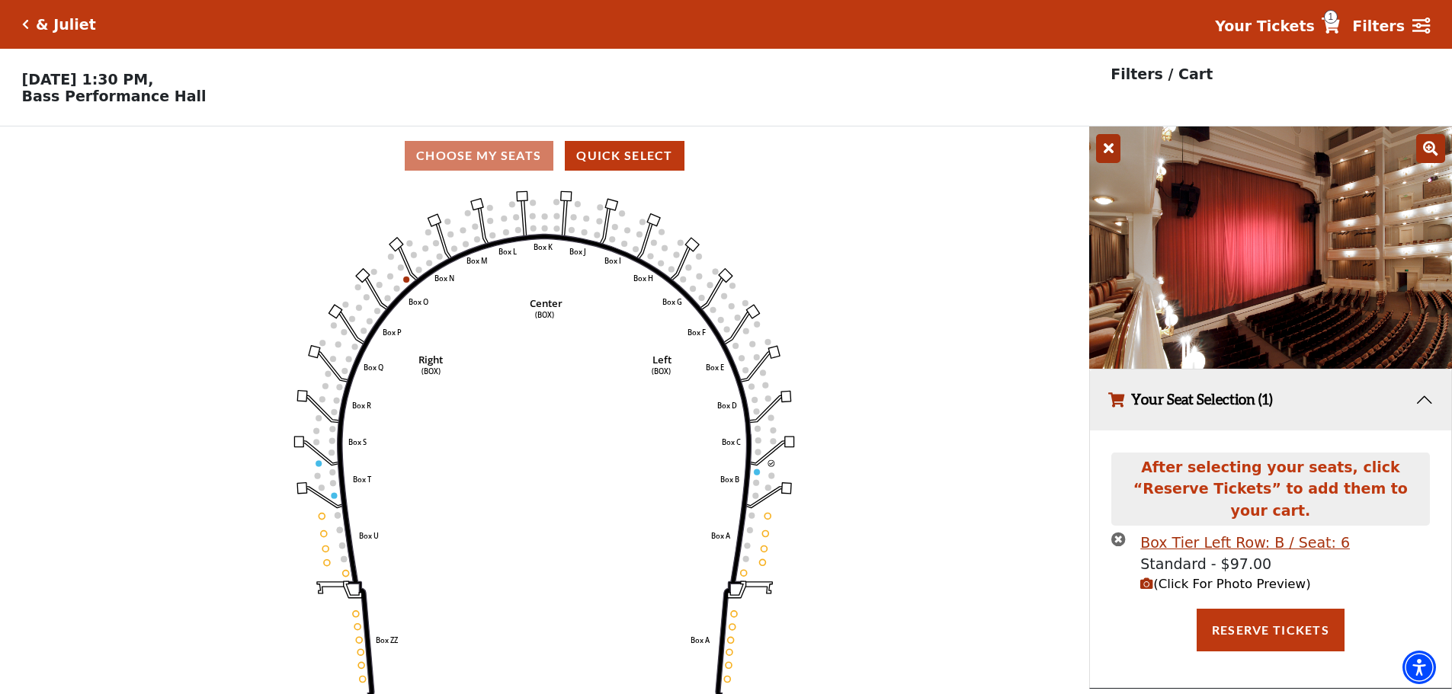
click at [1119, 532] on icon "times-circle" at bounding box center [1118, 539] width 14 height 14
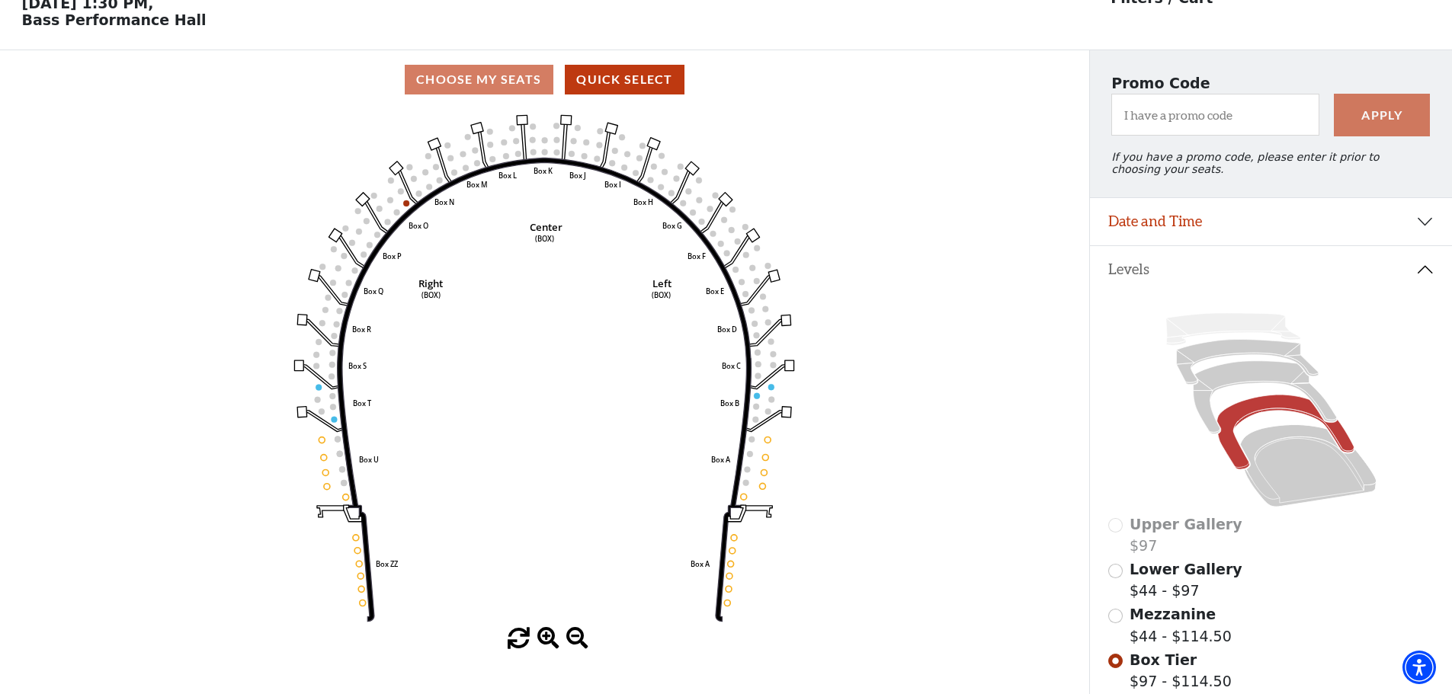
scroll to position [152, 0]
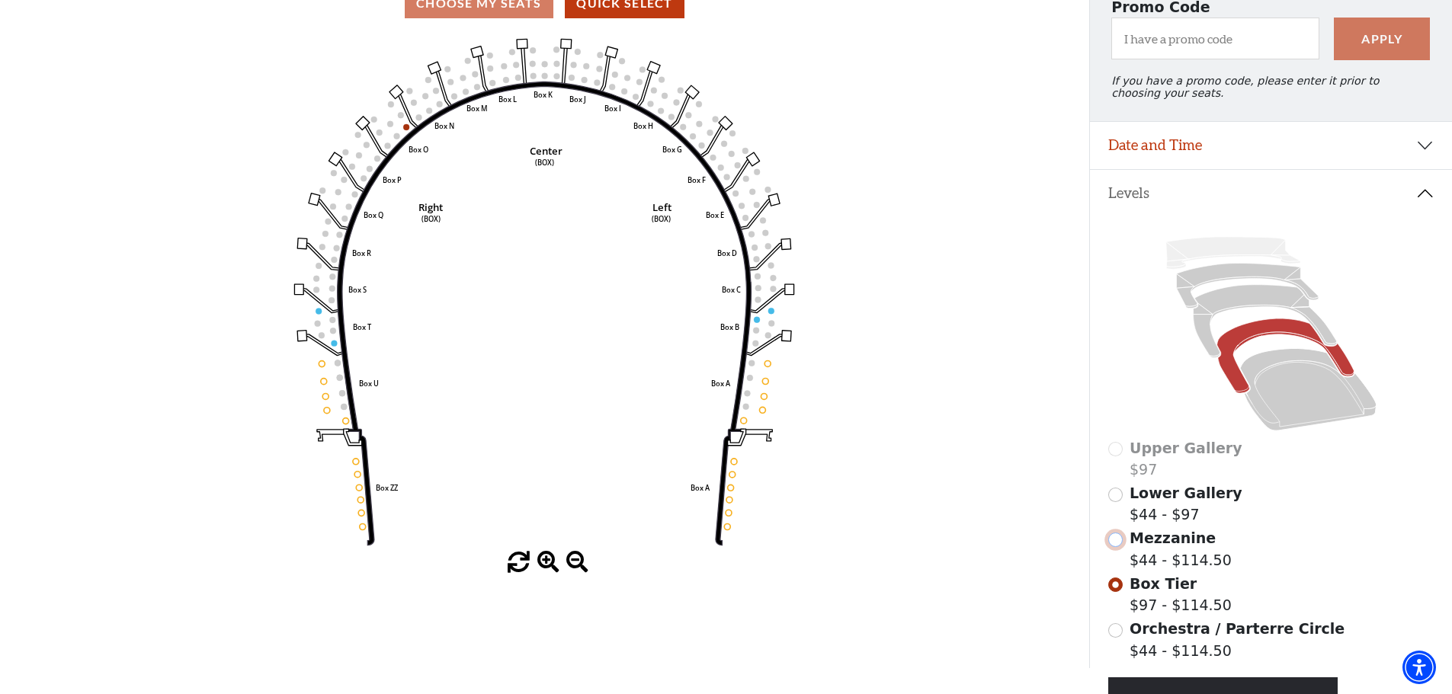
click at [1119, 547] on input "Mezzanine$44 - $114.50\a" at bounding box center [1115, 540] width 14 height 14
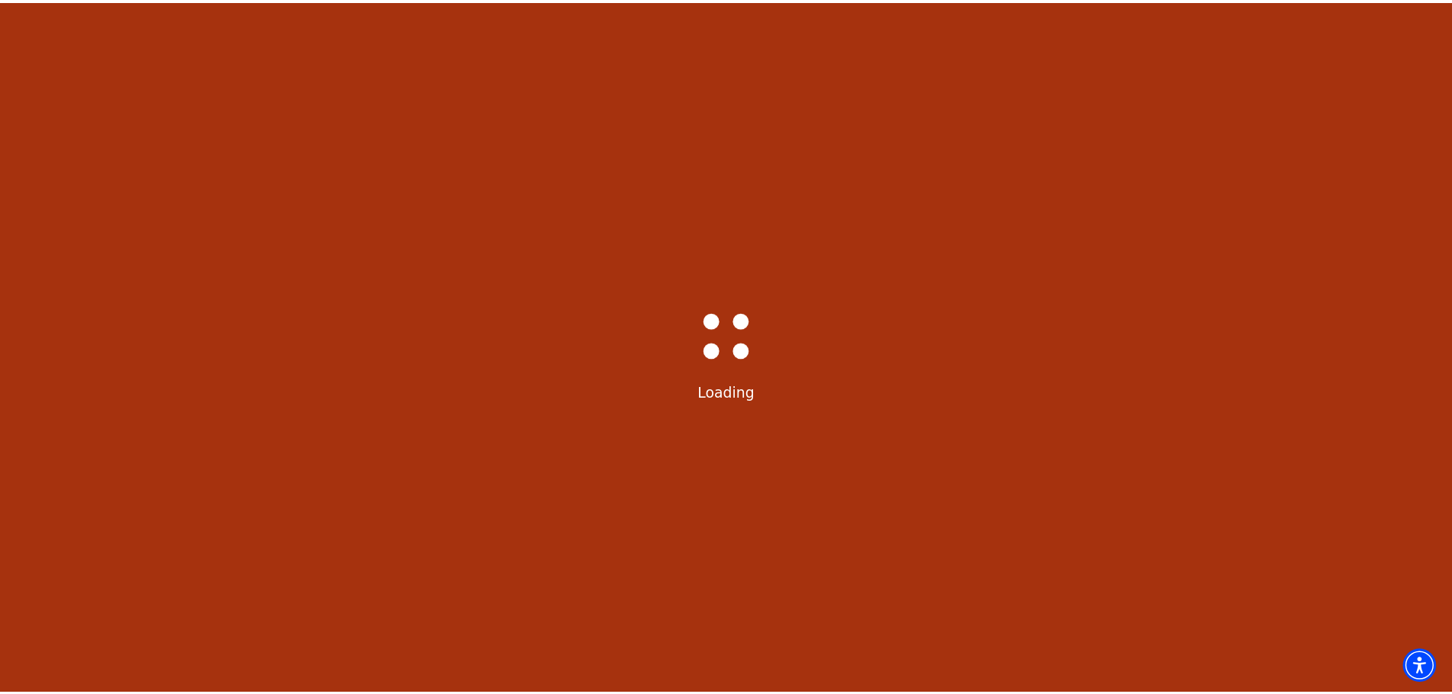
scroll to position [71, 0]
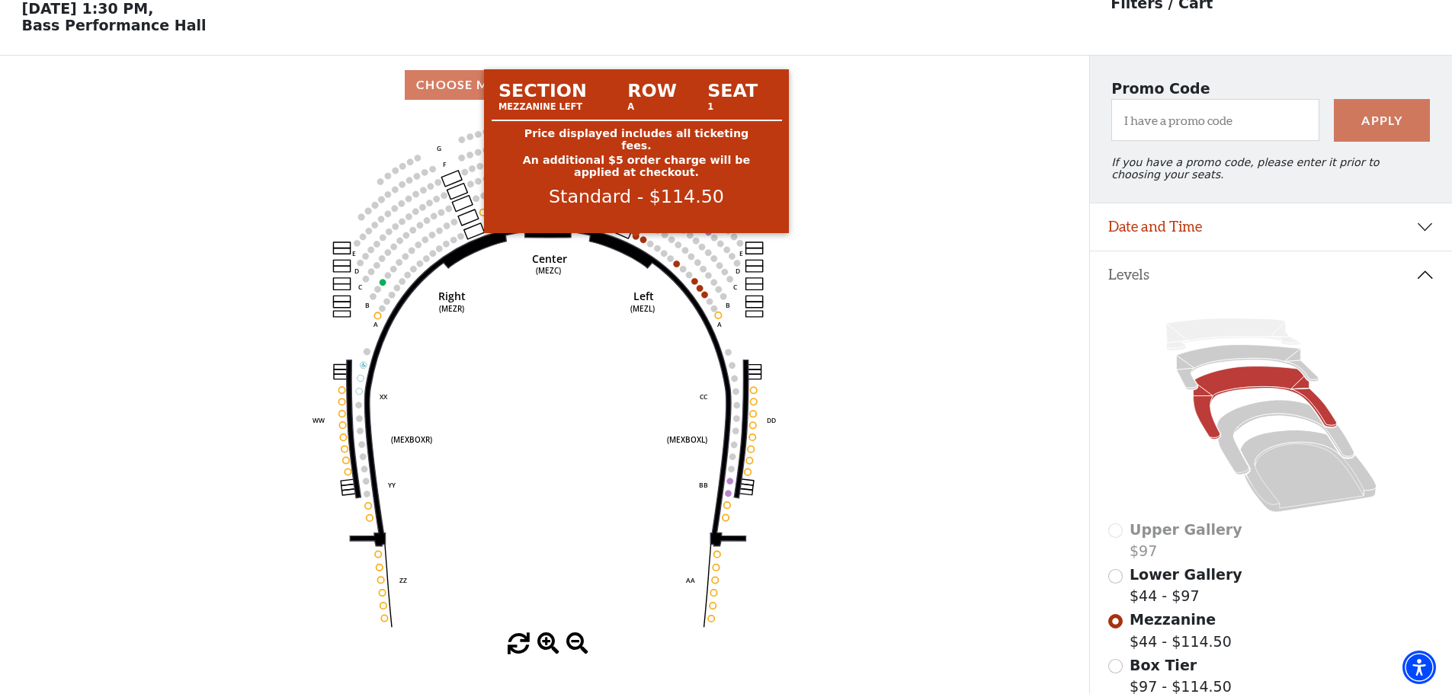
click at [635, 239] on circle at bounding box center [635, 236] width 6 height 6
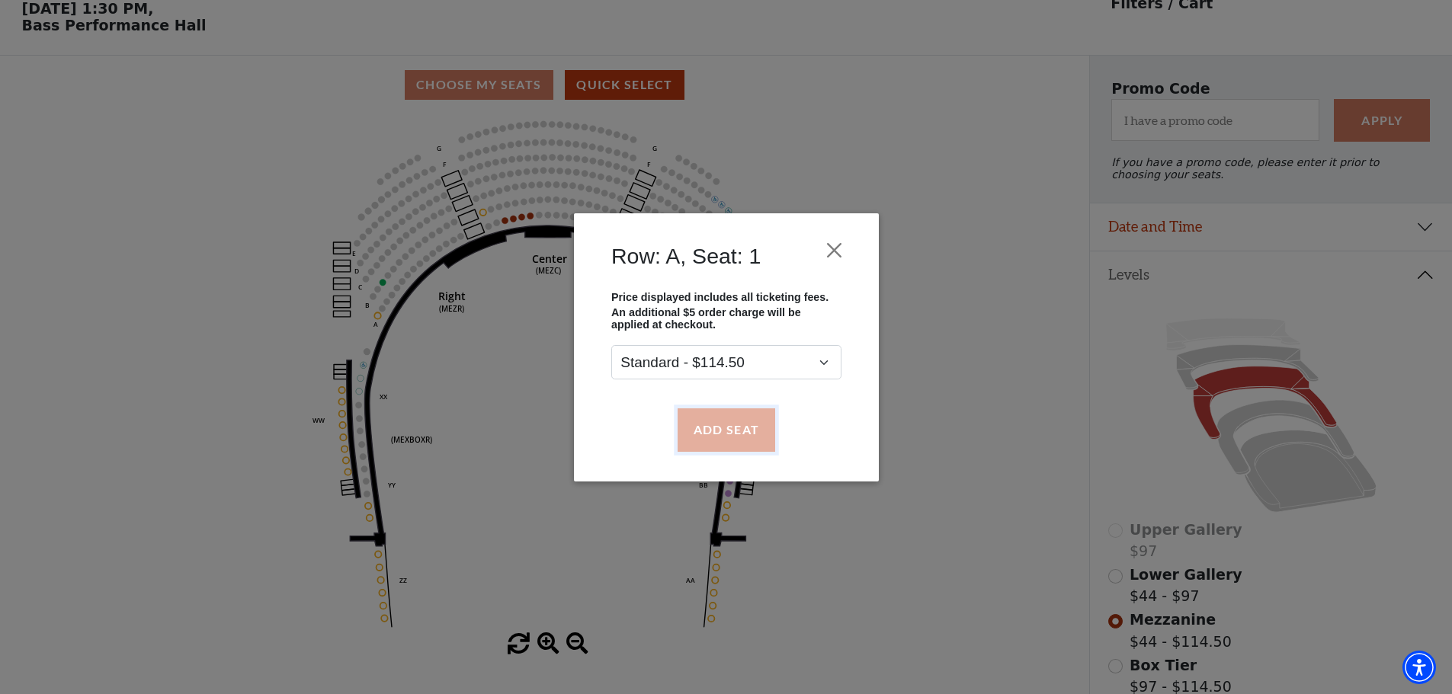
click at [729, 424] on button "Add Seat" at bounding box center [726, 429] width 98 height 43
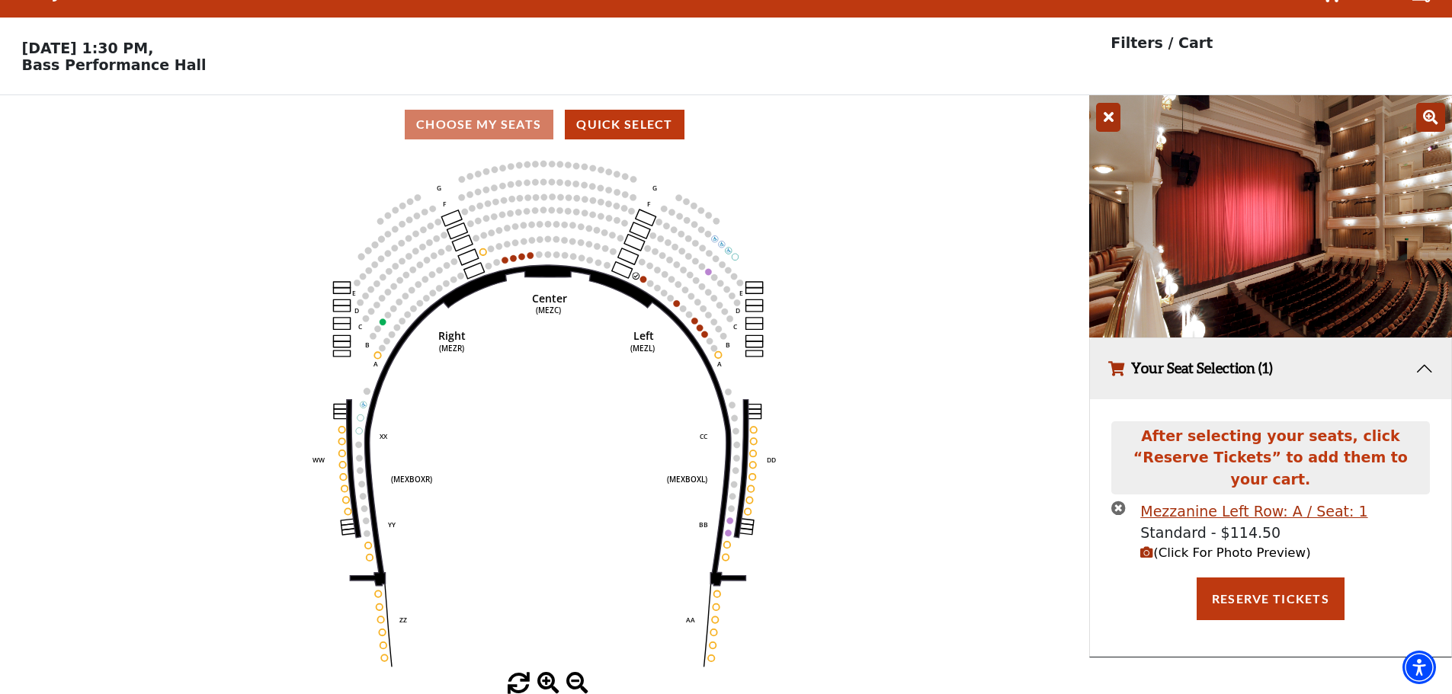
scroll to position [0, 0]
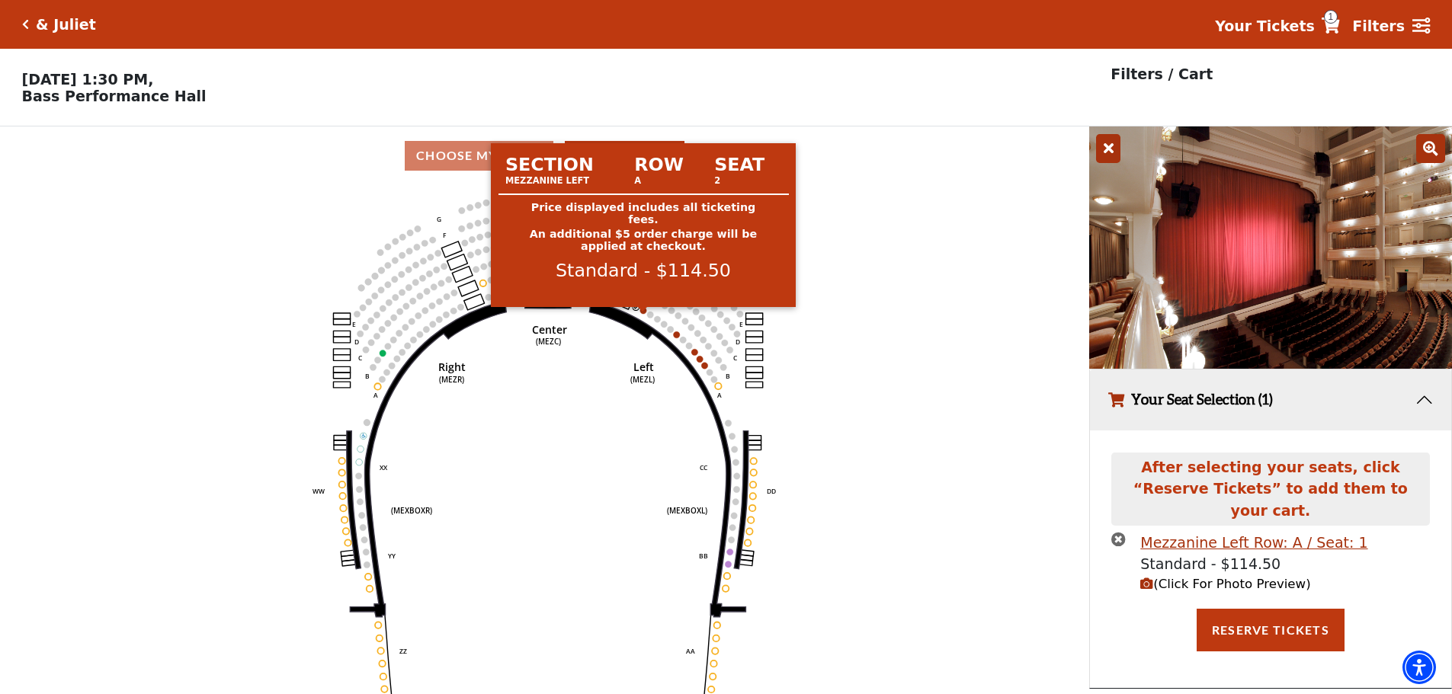
click at [643, 313] on circle at bounding box center [643, 310] width 6 height 6
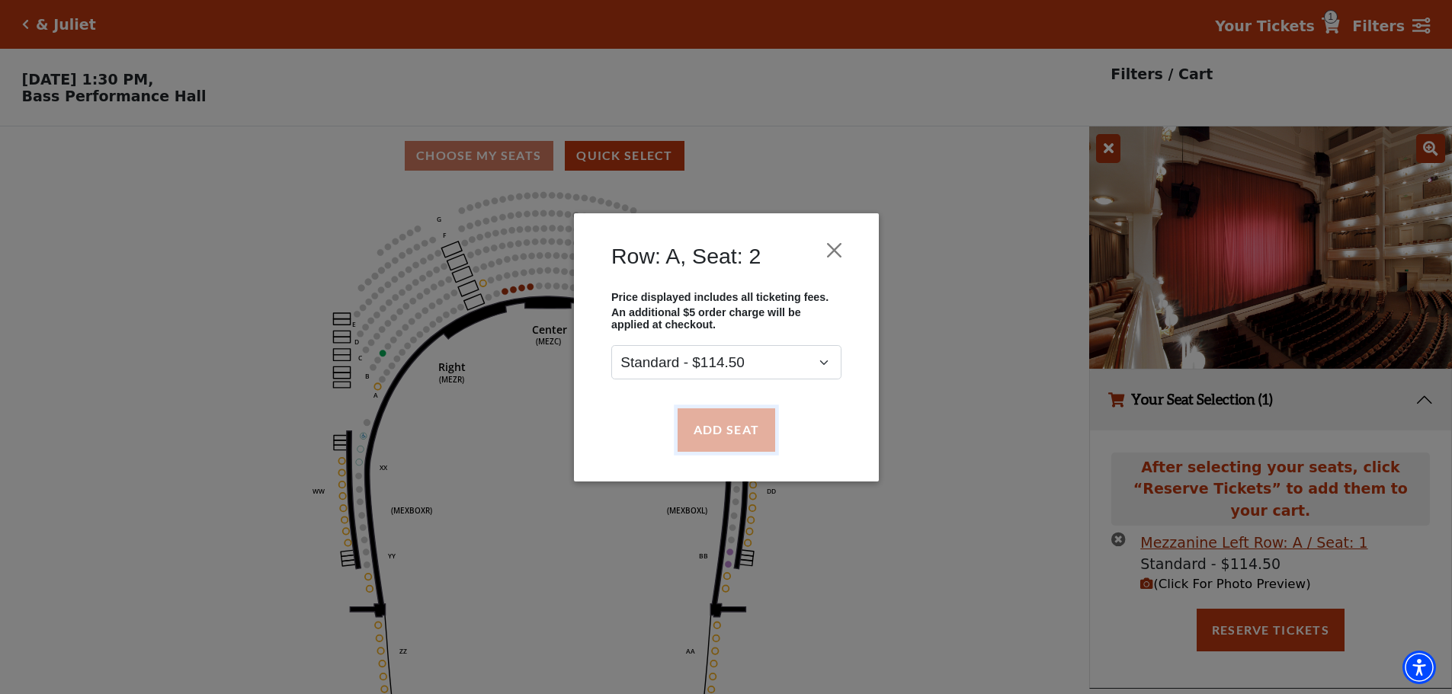
click at [725, 427] on button "Add Seat" at bounding box center [726, 429] width 98 height 43
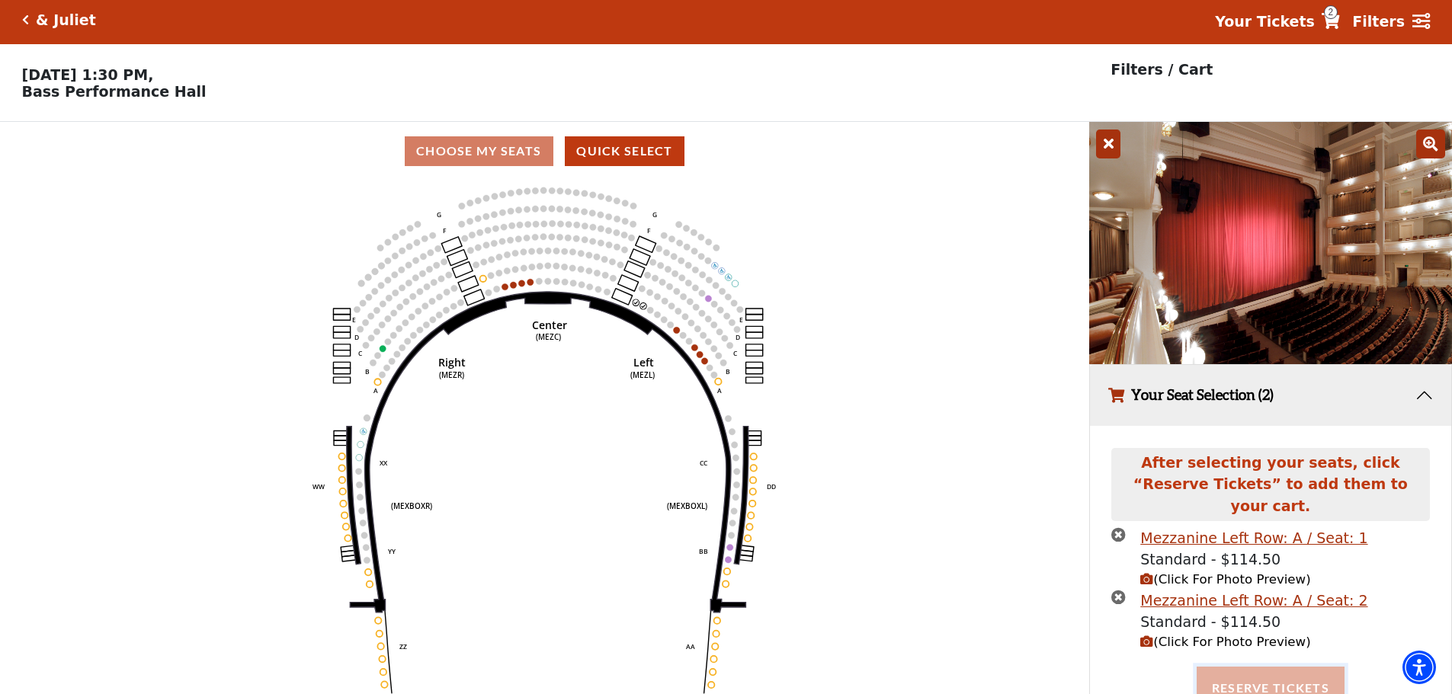
click at [1254, 668] on button "Reserve Tickets" at bounding box center [1270, 688] width 148 height 43
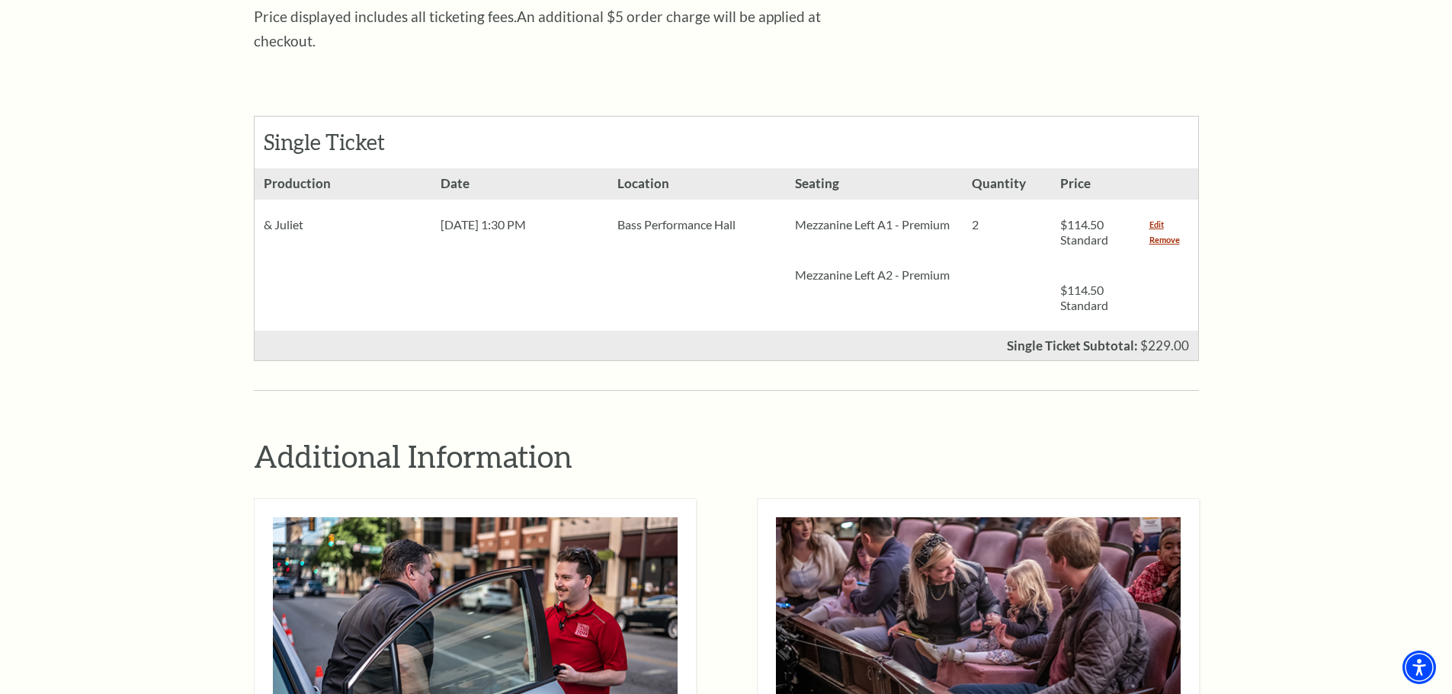
scroll to position [305, 0]
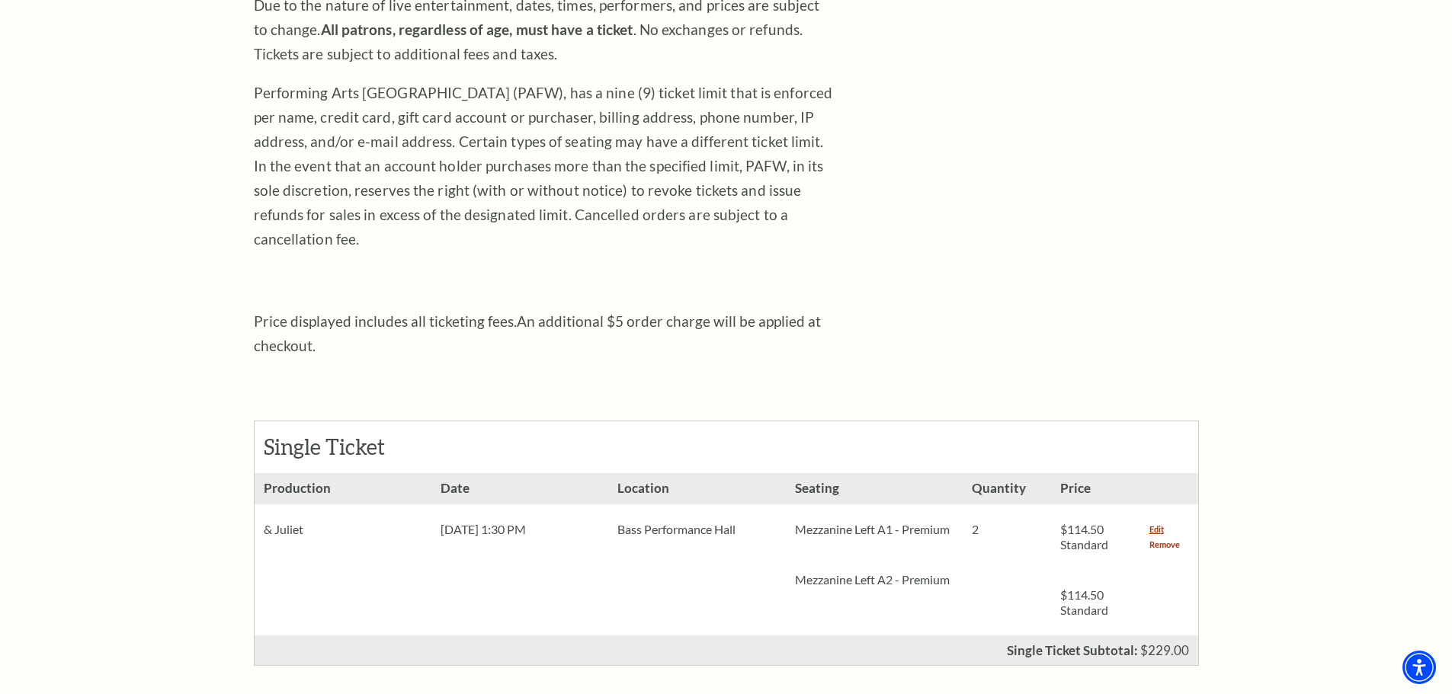
click at [1174, 537] on link "Remove" at bounding box center [1164, 544] width 30 height 15
click at [1154, 522] on link "Edit" at bounding box center [1156, 529] width 14 height 15
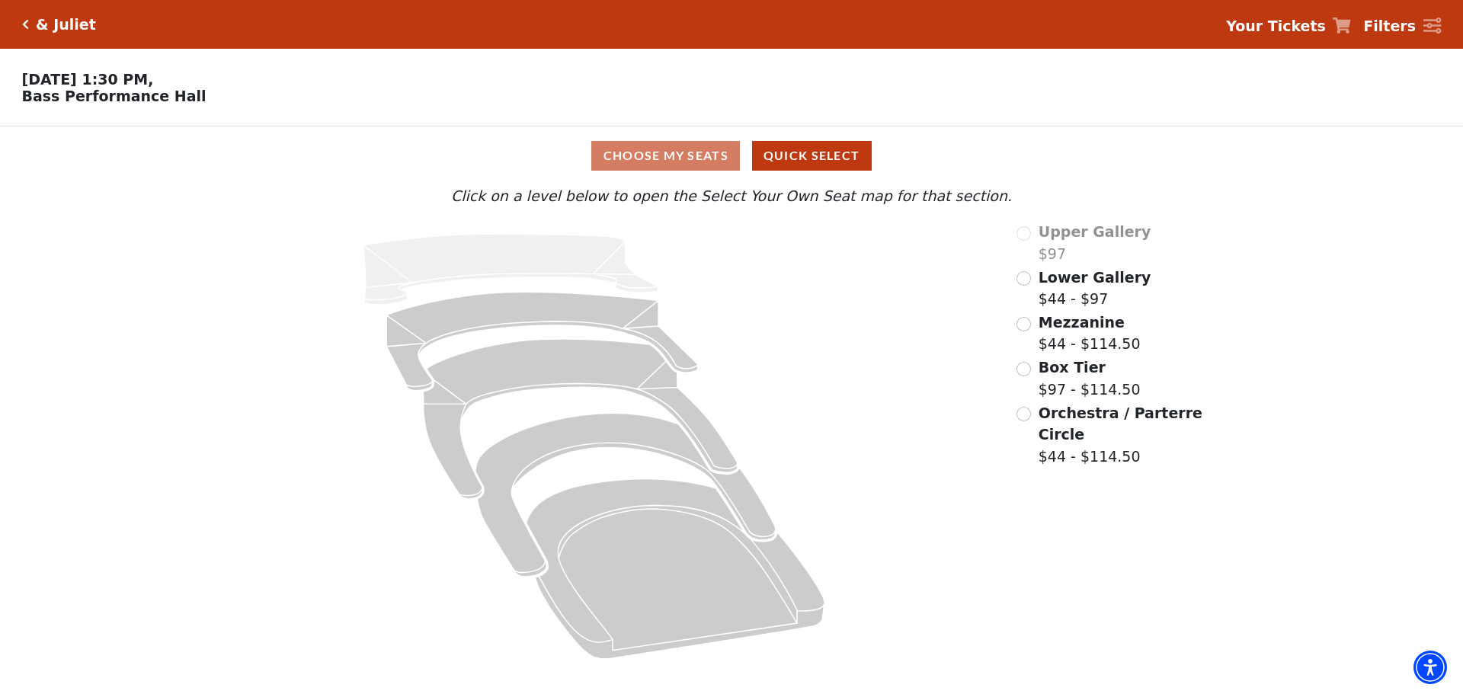
click at [27, 20] on icon "Click here to go back to filters" at bounding box center [25, 24] width 7 height 11
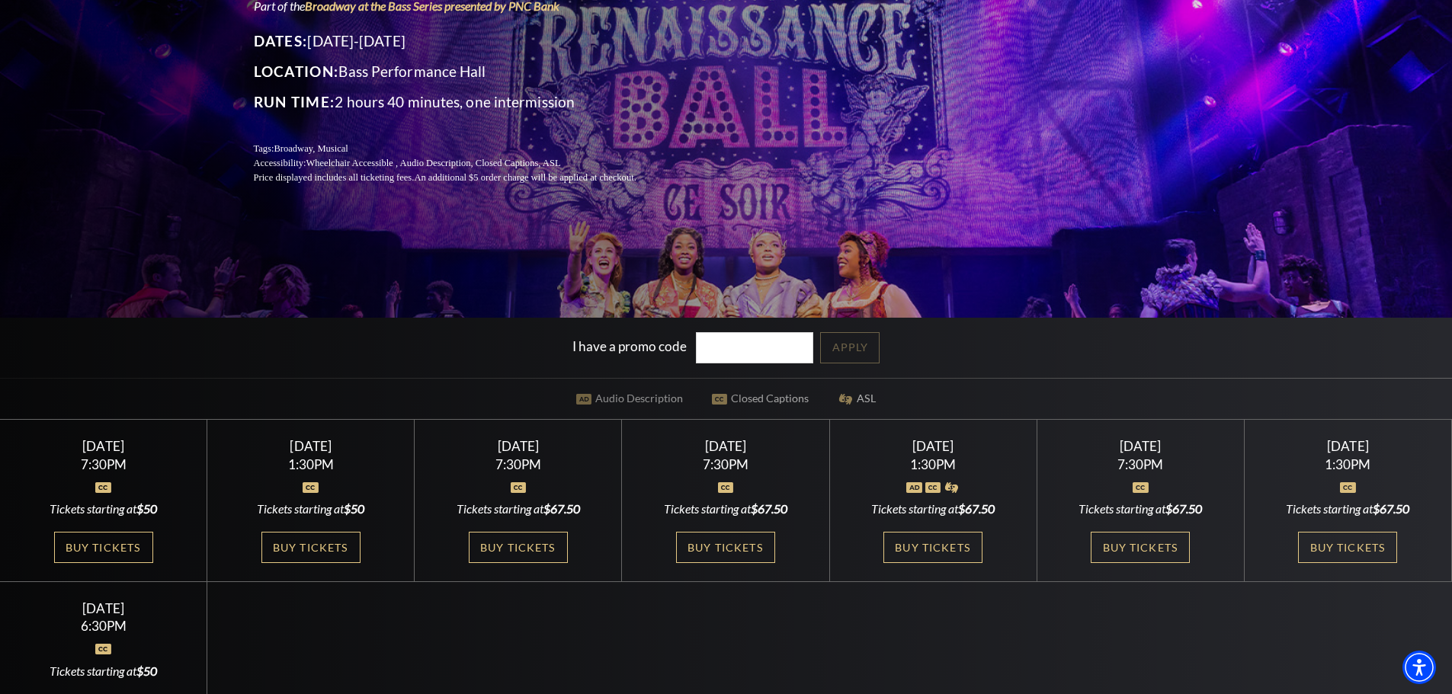
scroll to position [381, 0]
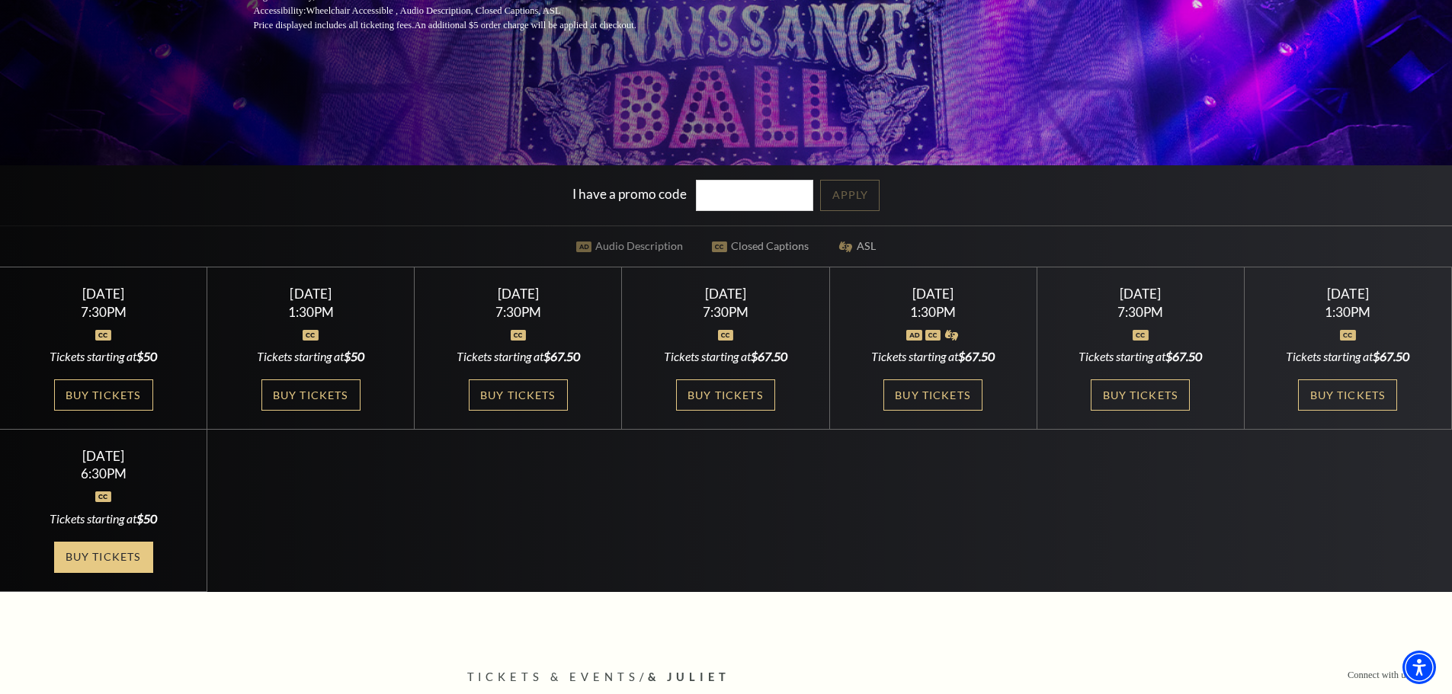
click at [108, 563] on link "Buy Tickets" at bounding box center [103, 557] width 99 height 31
click at [1340, 403] on link "Buy Tickets" at bounding box center [1347, 394] width 99 height 31
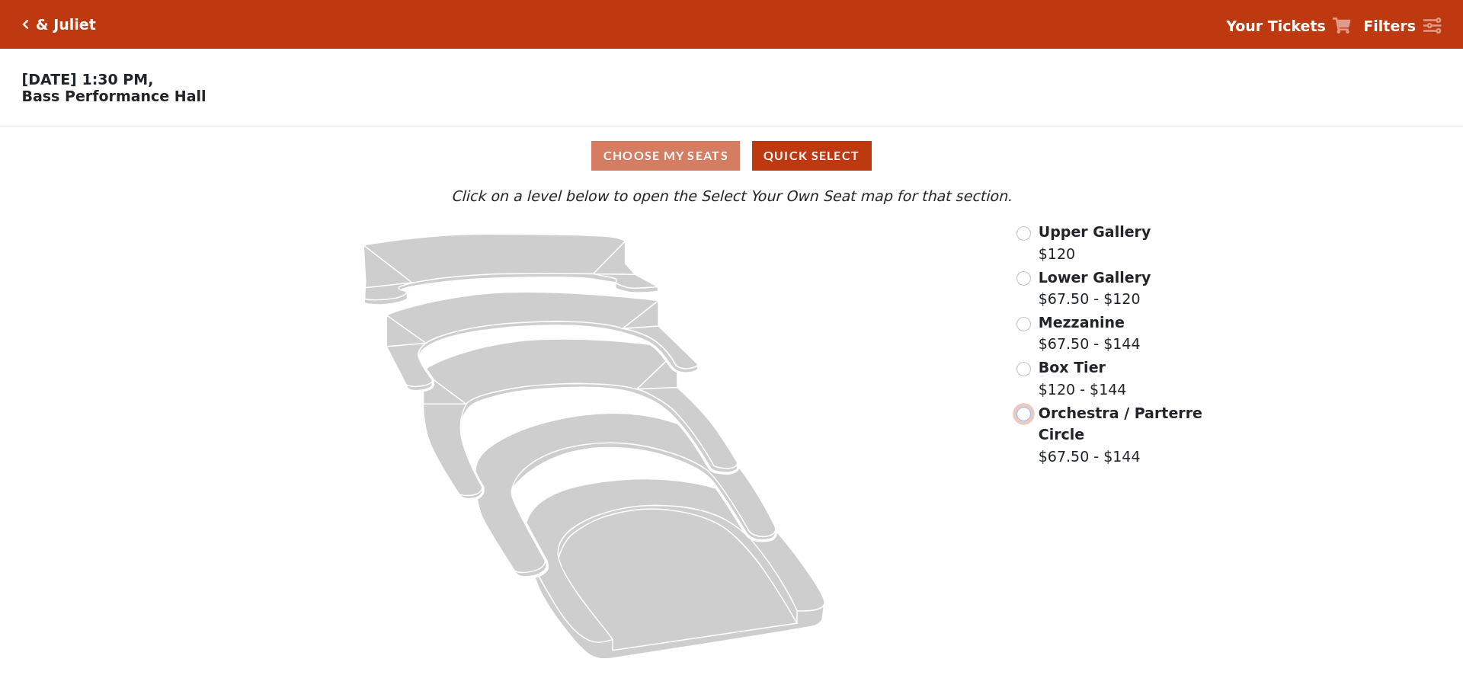
click at [1020, 421] on input "radio" at bounding box center [1023, 414] width 14 height 14
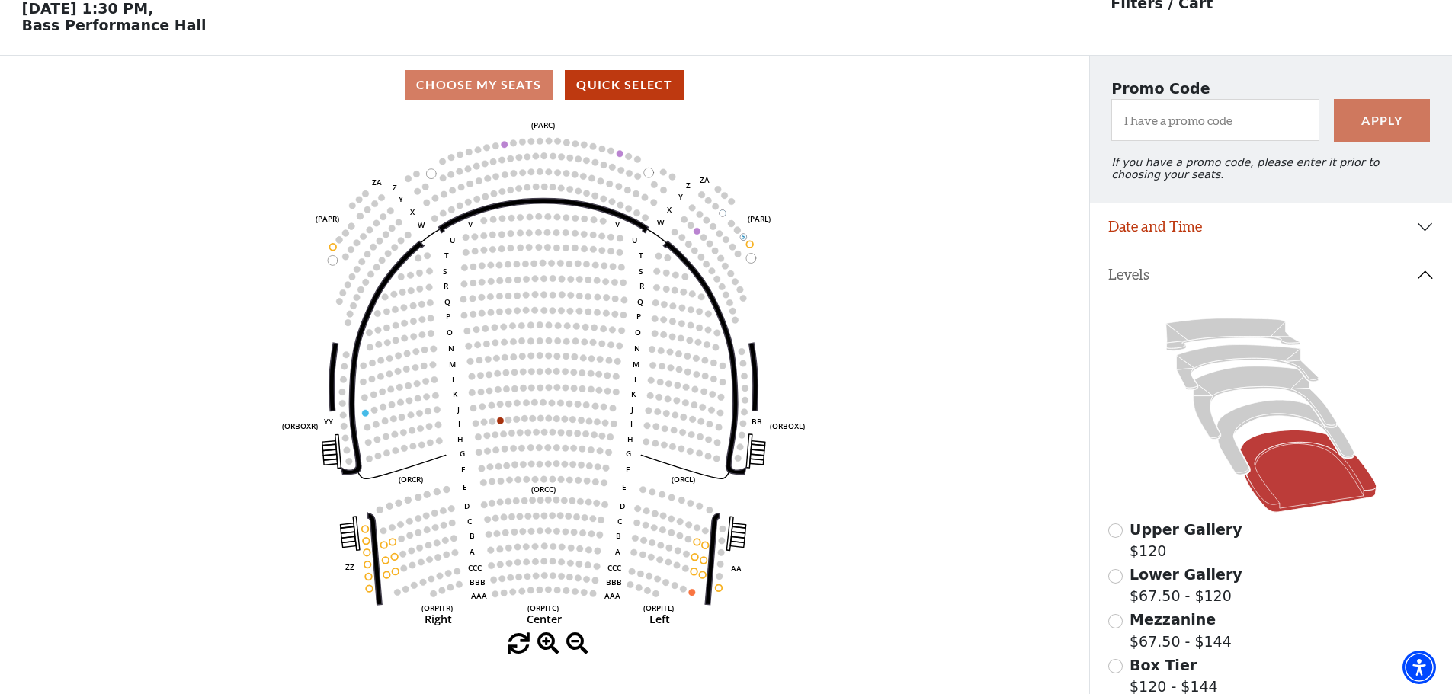
scroll to position [223, 0]
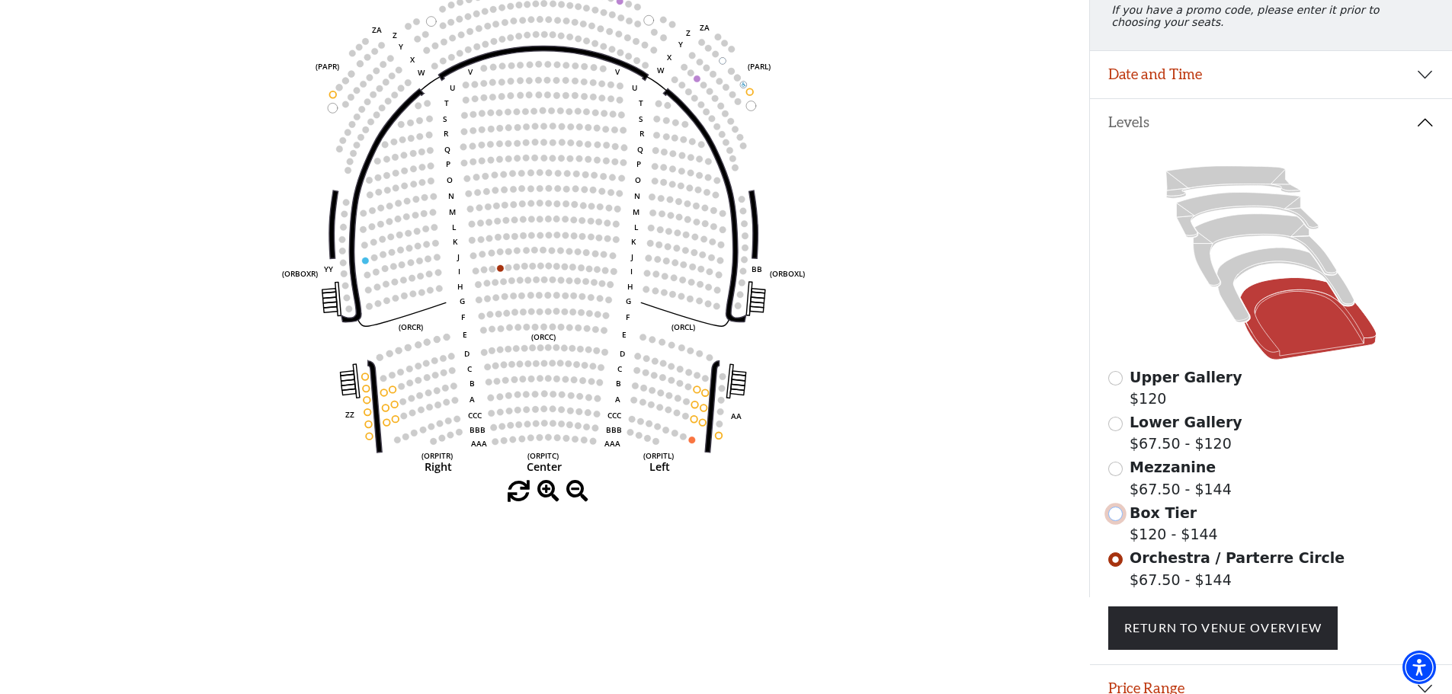
click at [1114, 521] on input "Box Tier$120 - $144\a" at bounding box center [1115, 514] width 14 height 14
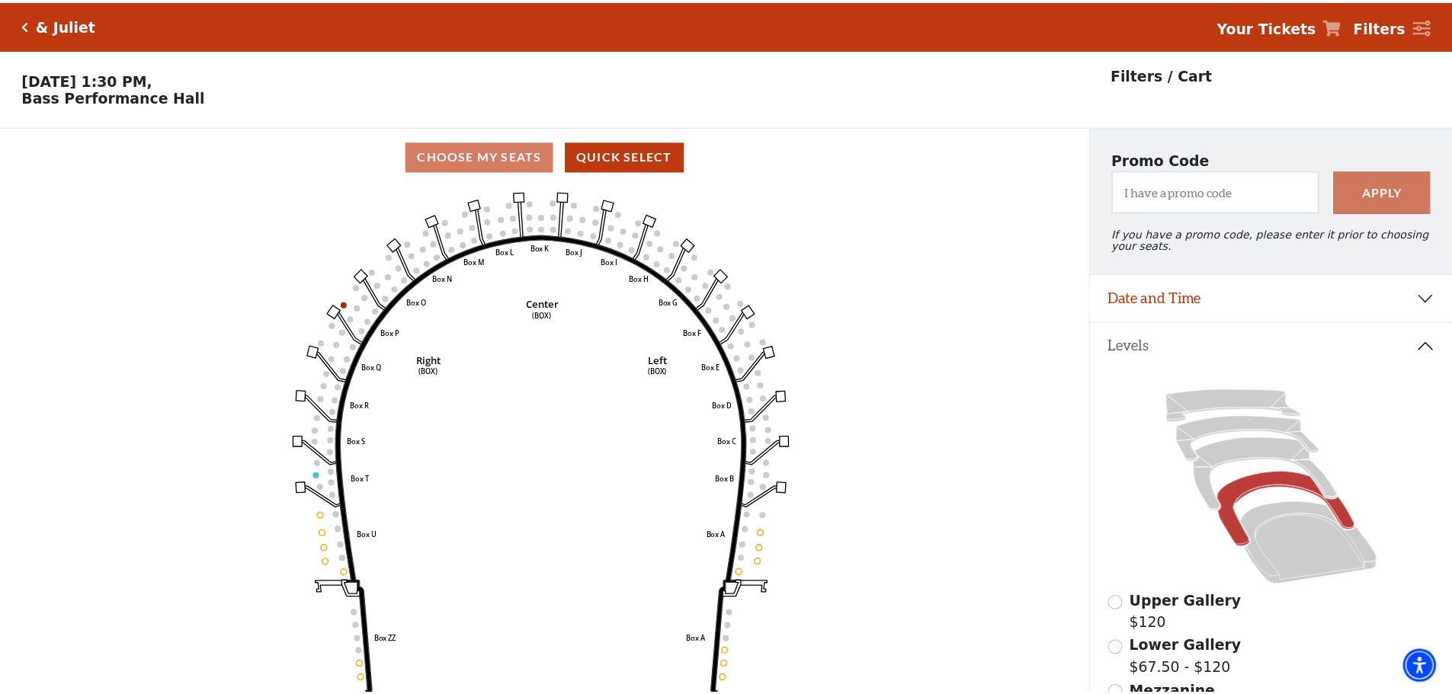
scroll to position [71, 0]
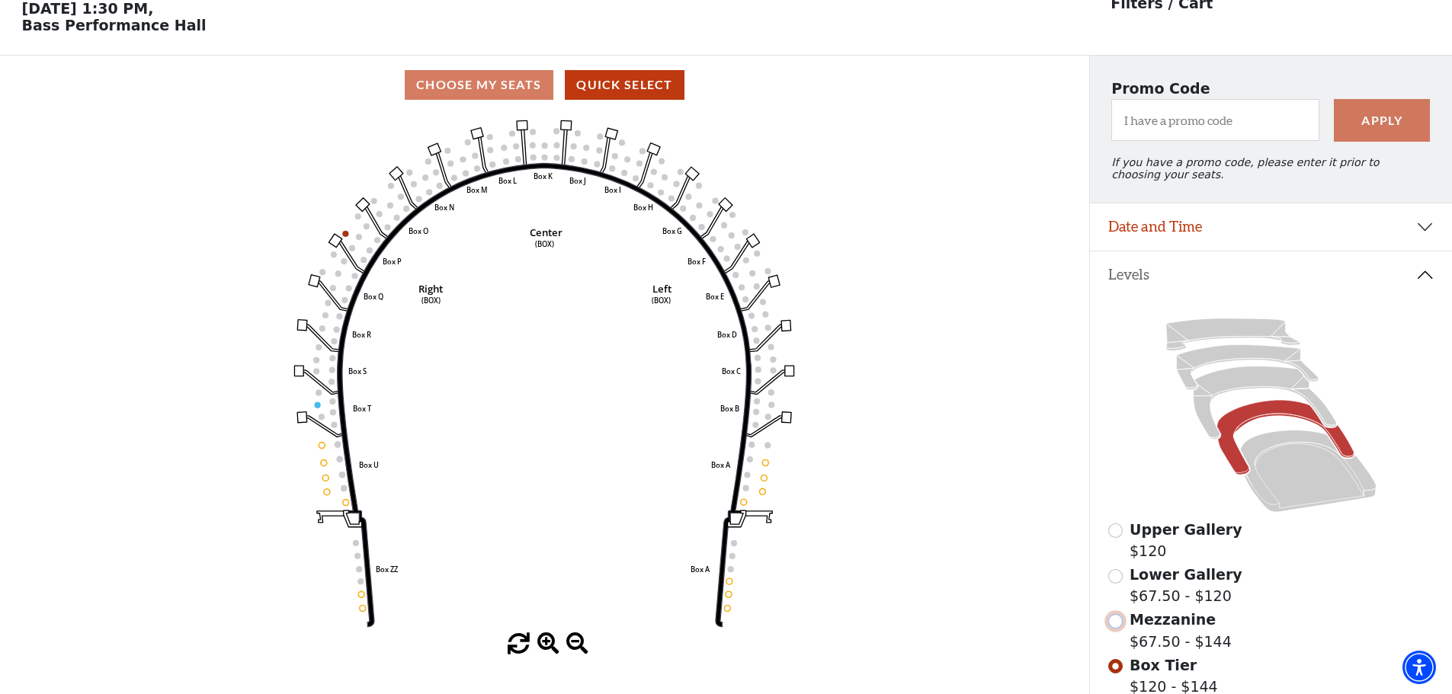
click at [1117, 629] on input "Mezzanine$67.50 - $144\a" at bounding box center [1115, 621] width 14 height 14
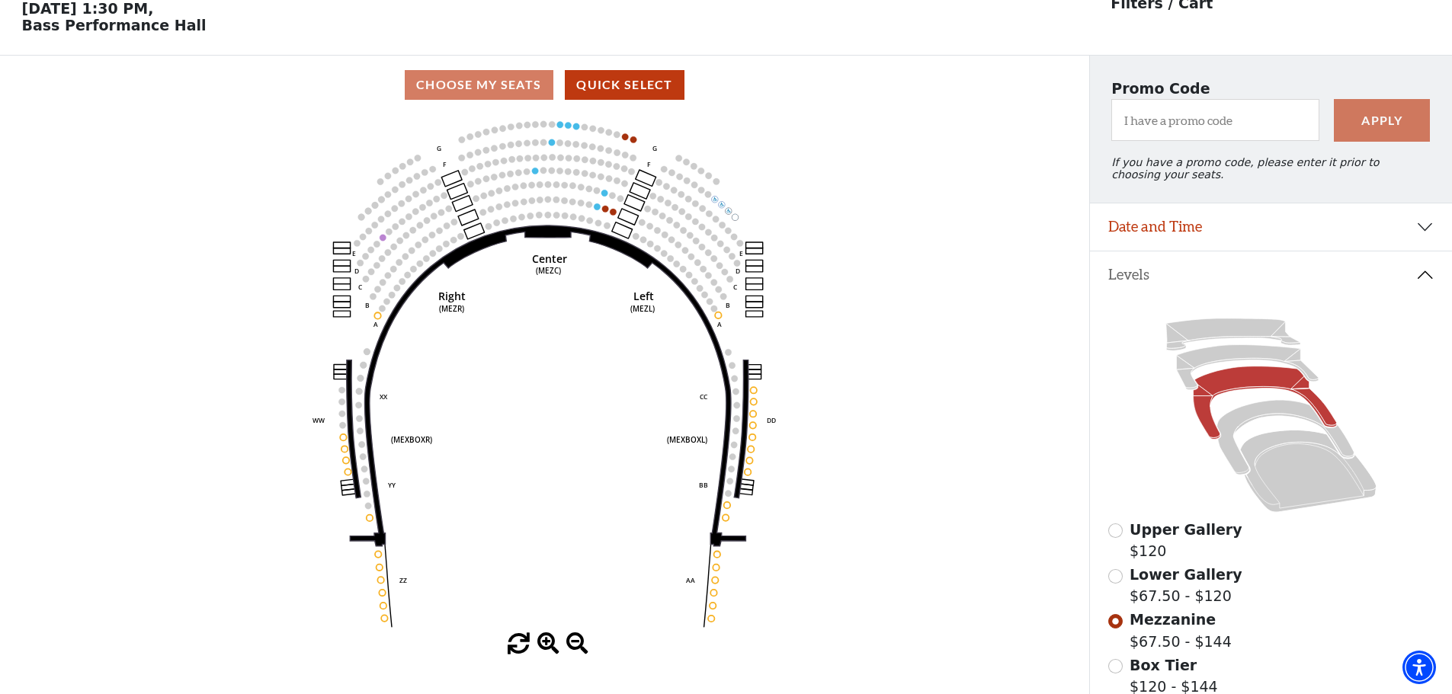
scroll to position [0, 0]
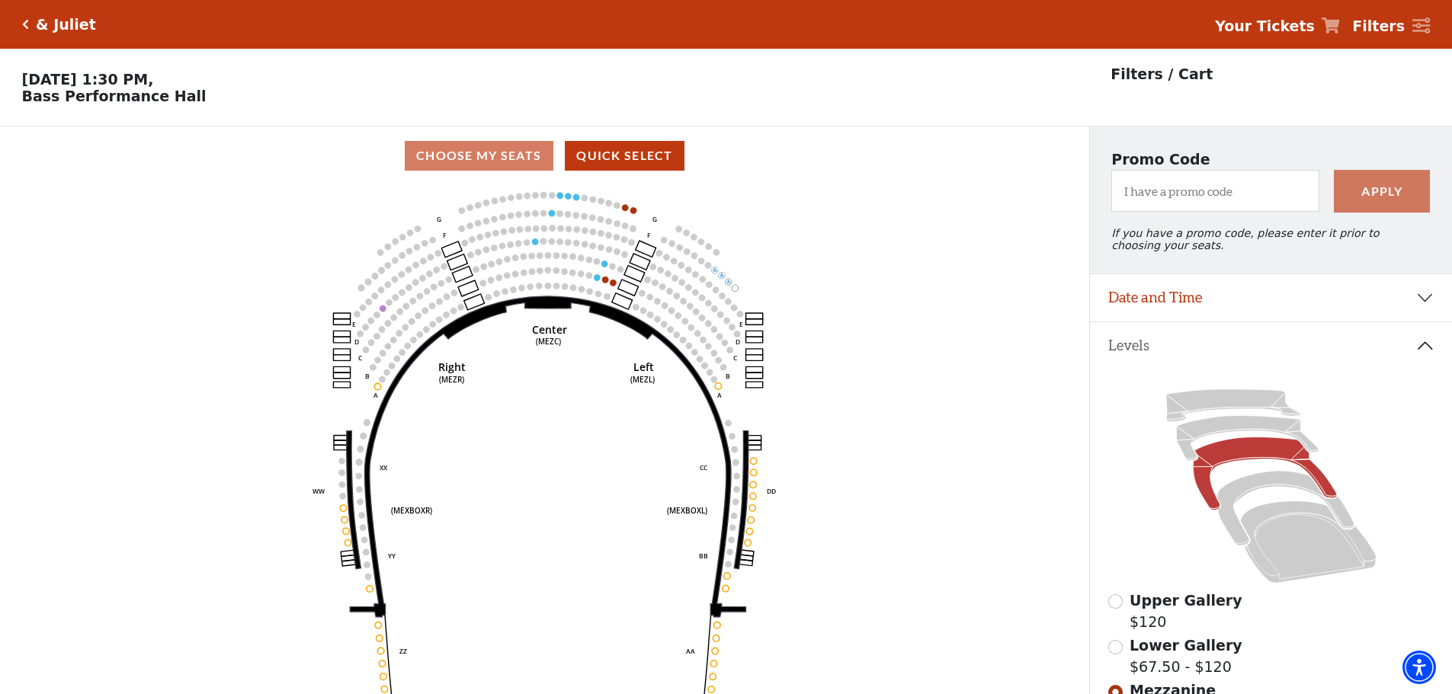
drag, startPoint x: 29, startPoint y: 19, endPoint x: 23, endPoint y: 25, distance: 8.6
click at [27, 19] on div "& Juliet" at bounding box center [59, 25] width 74 height 18
click at [23, 26] on icon "Click here to go back to filters" at bounding box center [25, 24] width 7 height 11
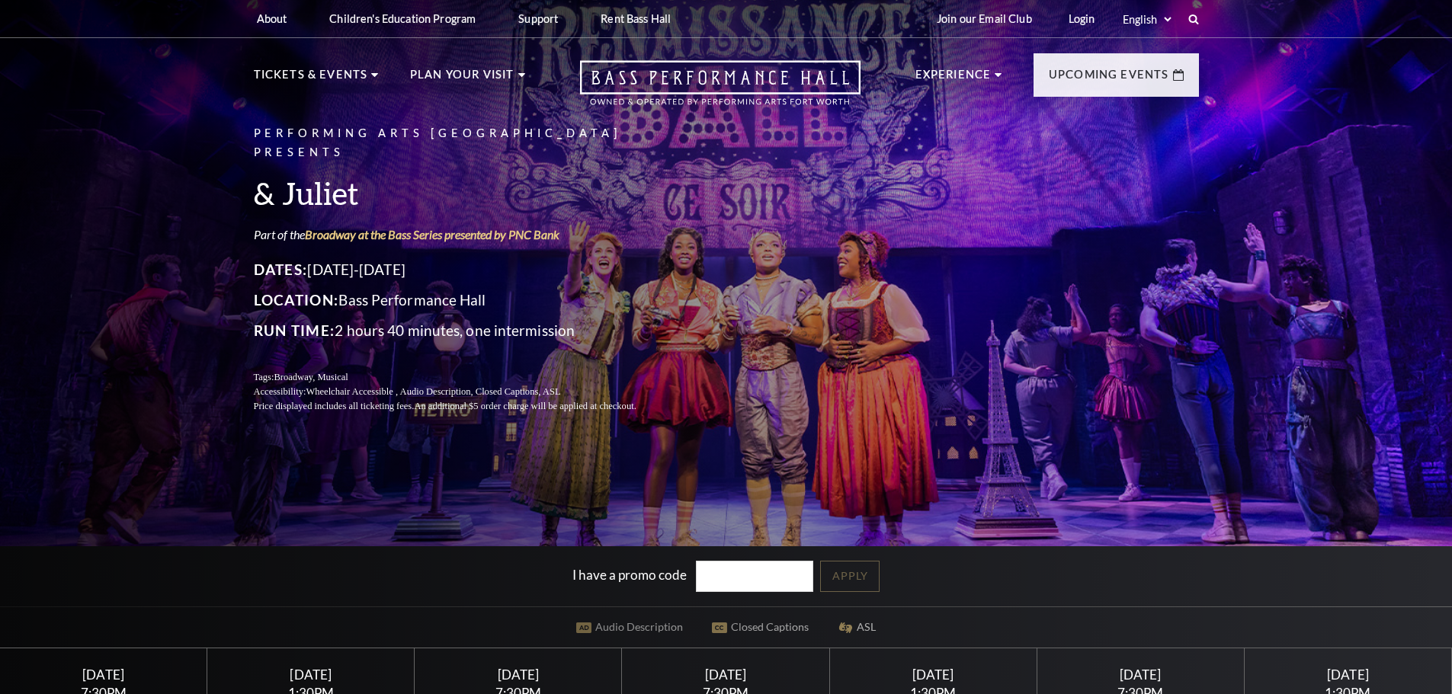
scroll to position [305, 0]
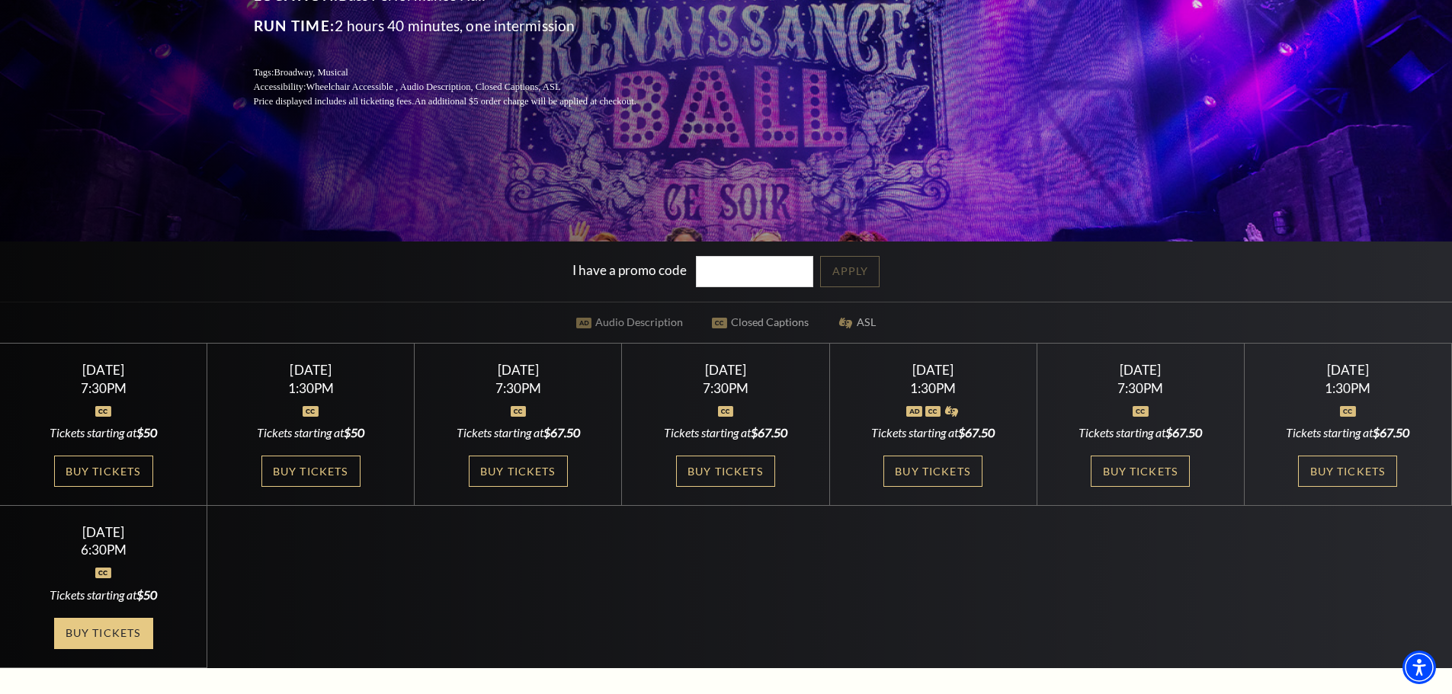
click at [104, 629] on link "Buy Tickets" at bounding box center [103, 633] width 99 height 31
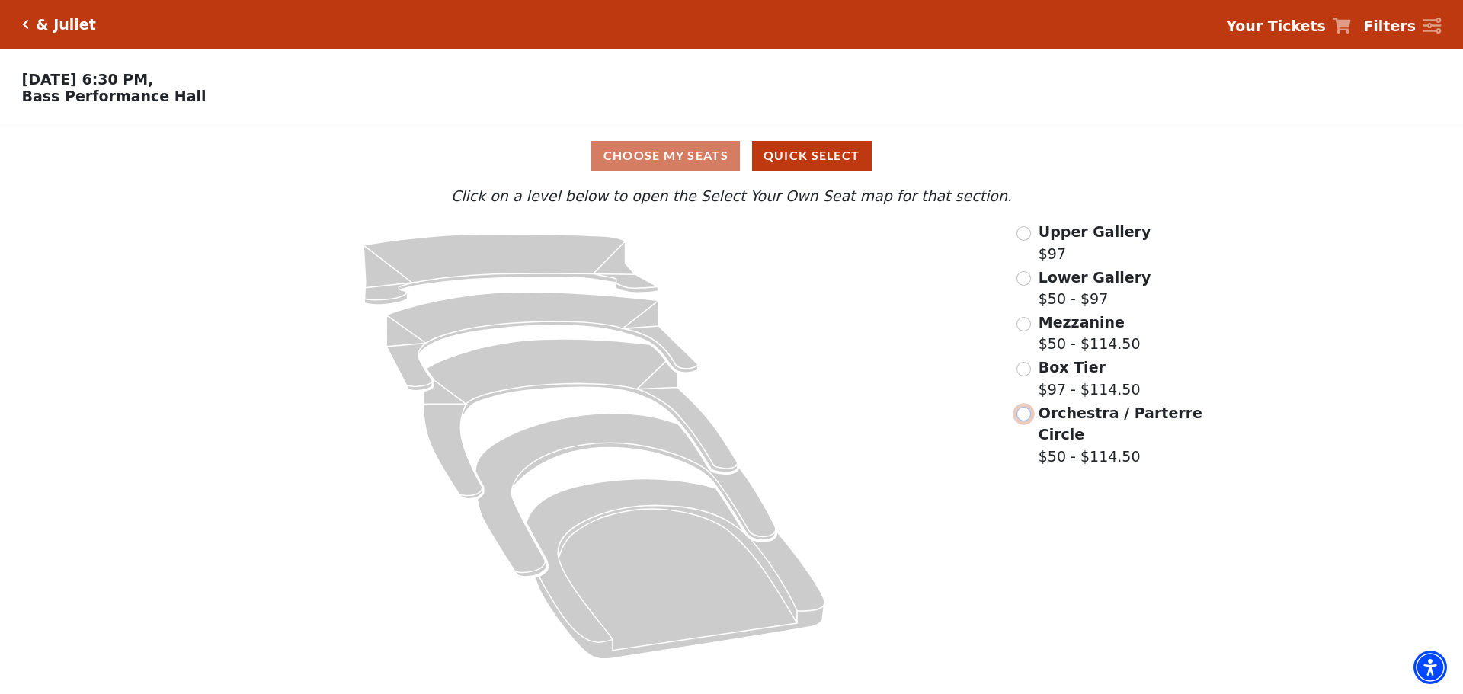
click at [1025, 415] on input "Orchestra / Parterre Circle$50 - $114.50\a" at bounding box center [1023, 414] width 14 height 14
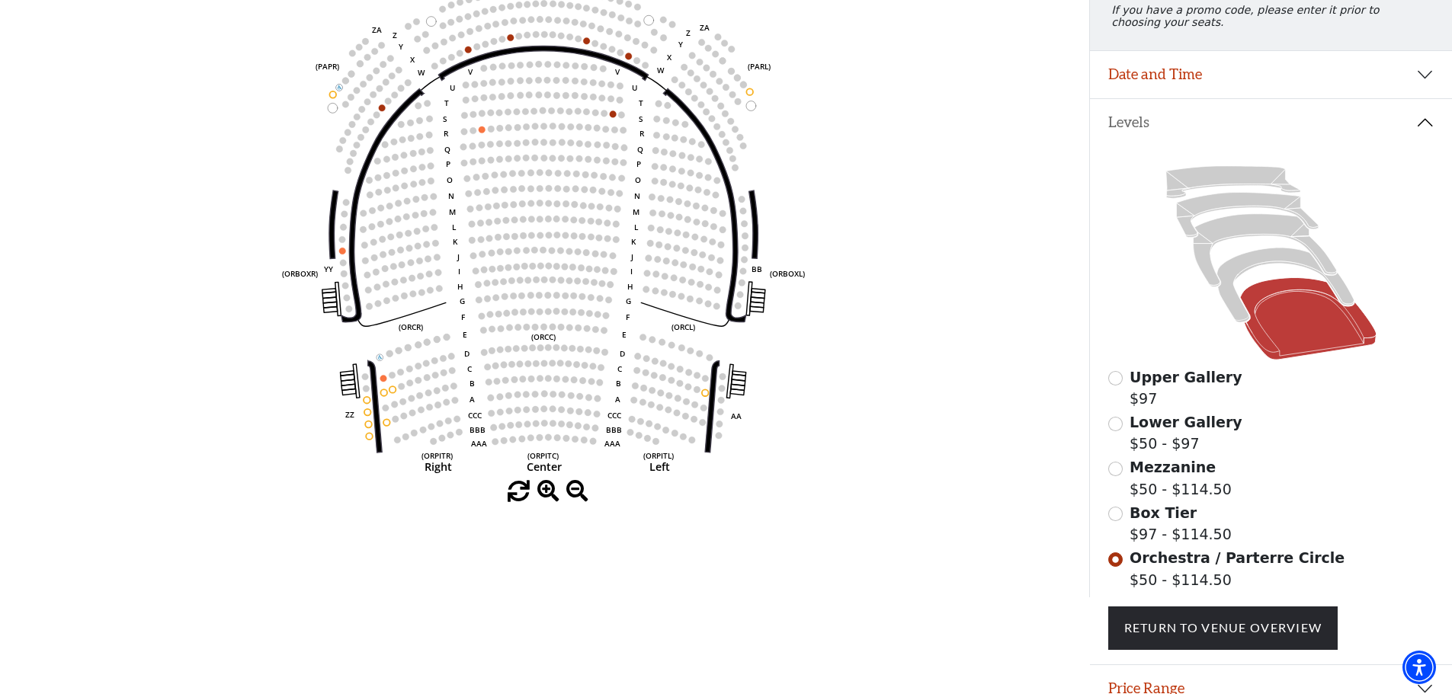
scroll to position [299, 0]
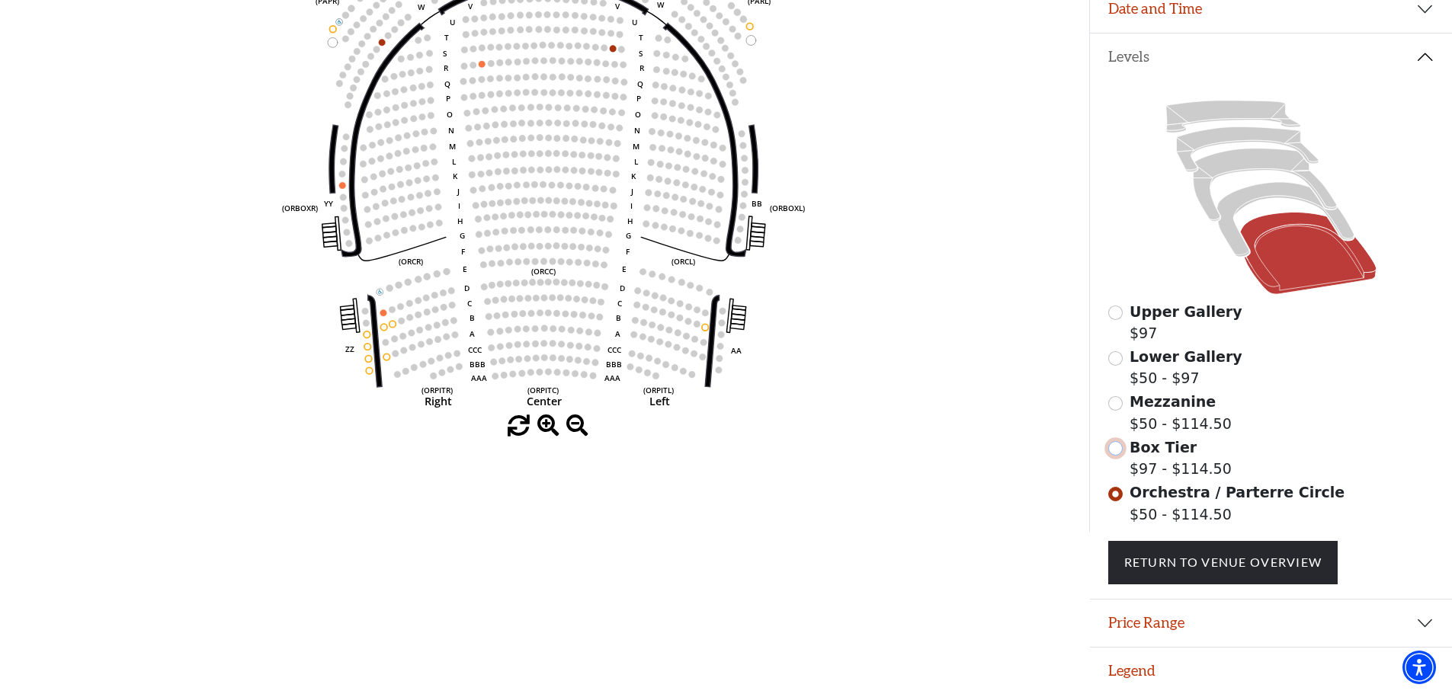
click at [1117, 447] on input "Box Tier$97 - $114.50\a" at bounding box center [1115, 448] width 14 height 14
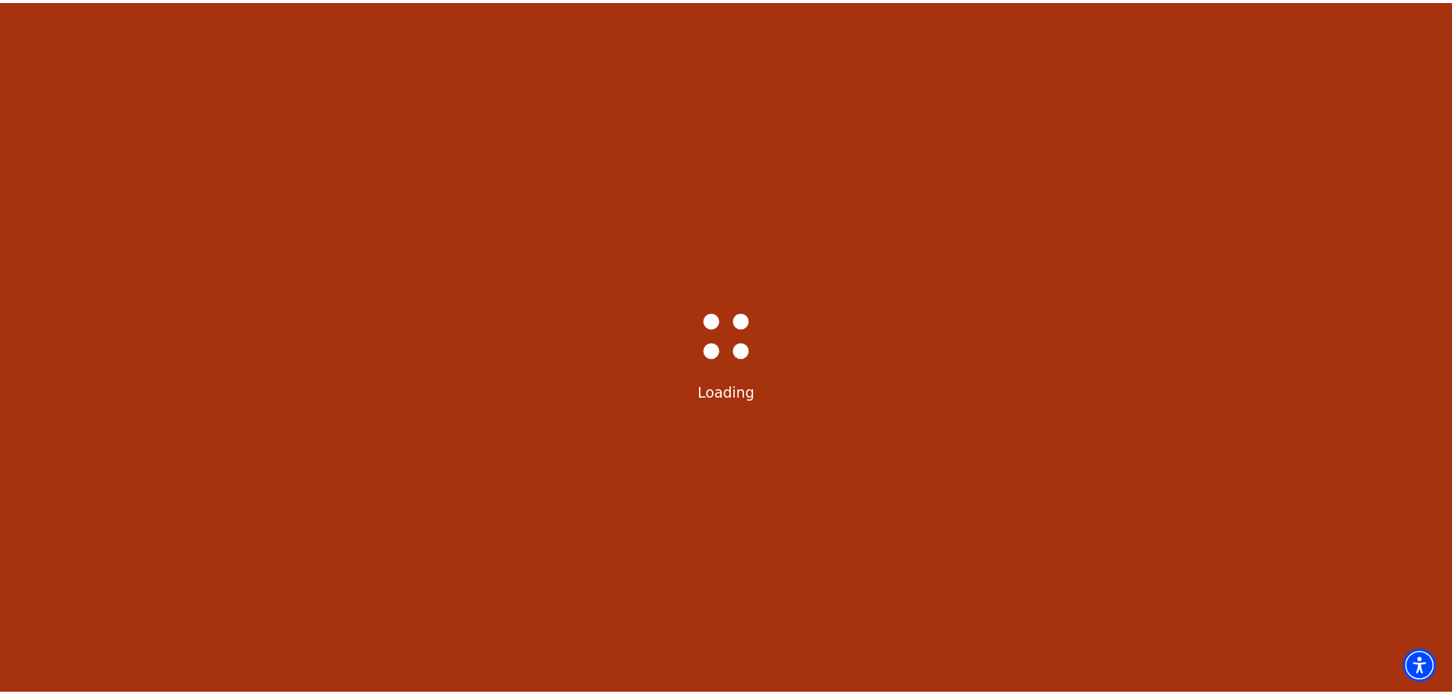
scroll to position [71, 0]
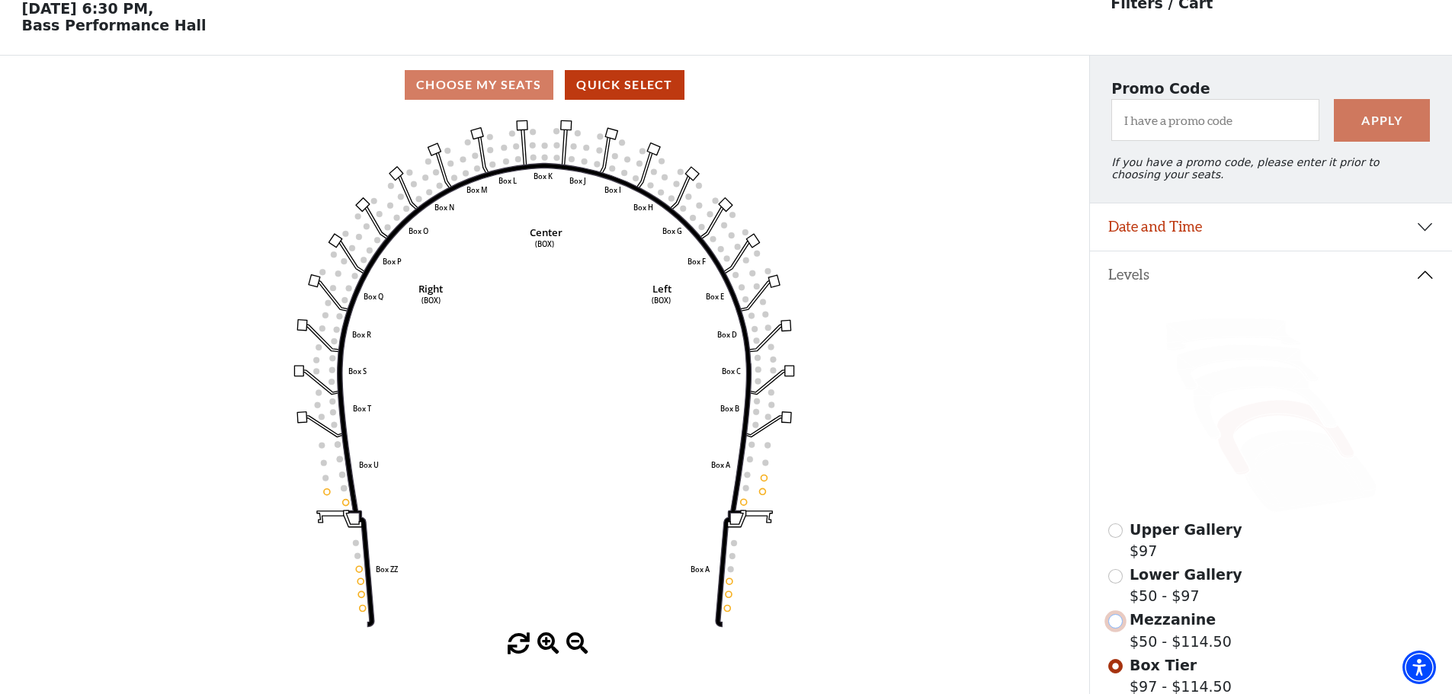
click at [1121, 629] on input "Mezzanine$50 - $114.50\a" at bounding box center [1115, 621] width 14 height 14
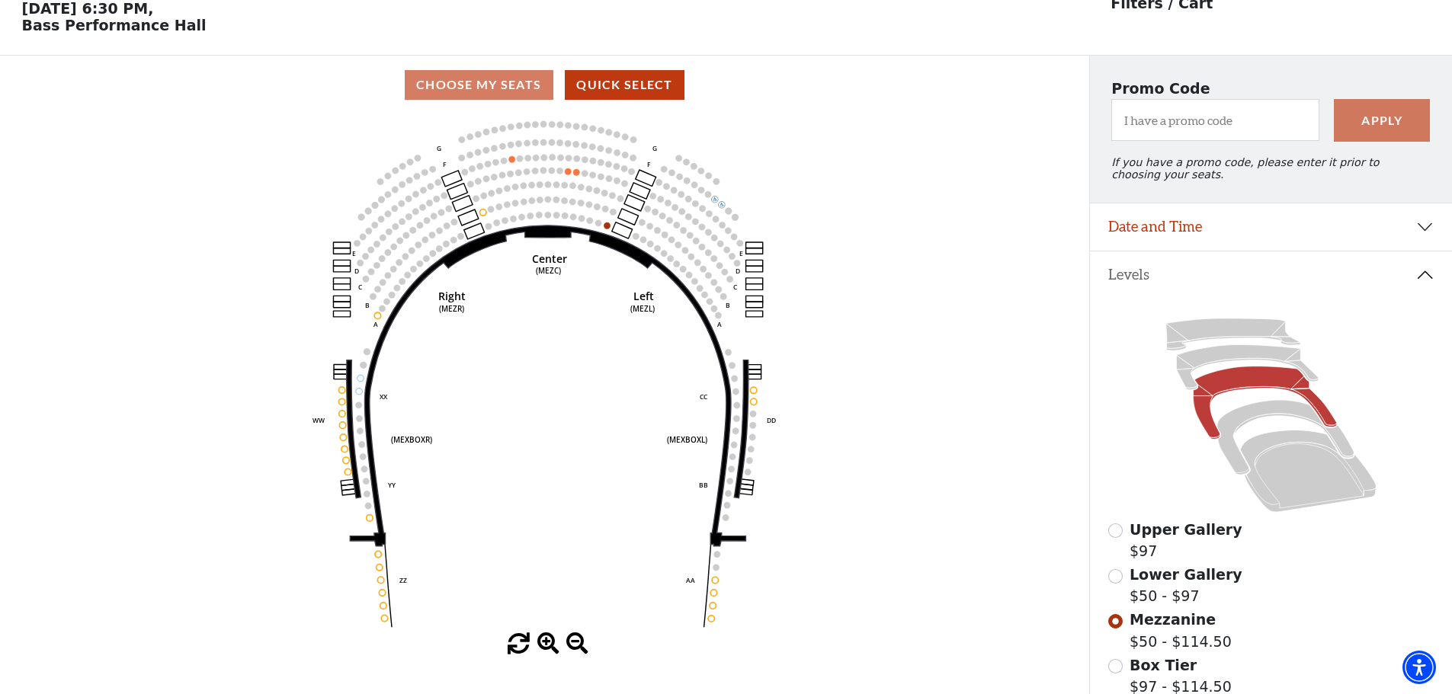
scroll to position [0, 0]
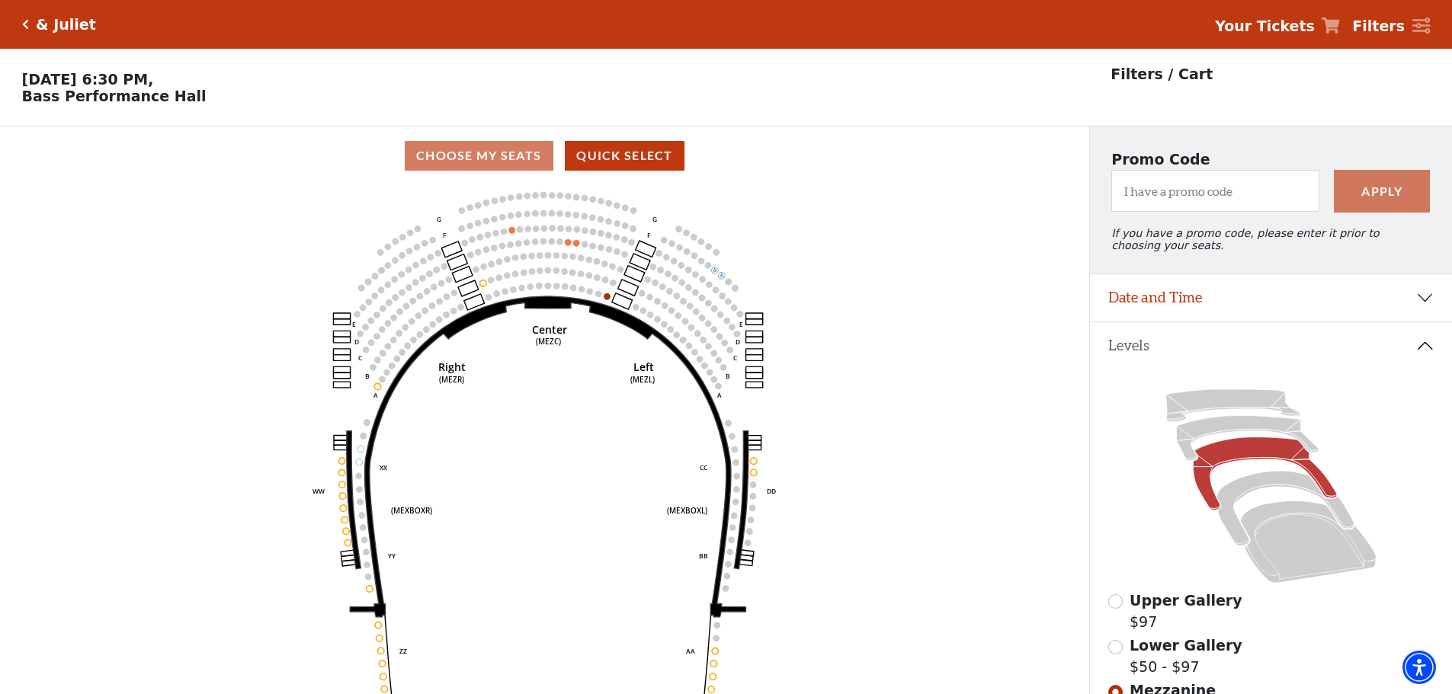
click at [24, 20] on icon "Click here to go back to filters" at bounding box center [25, 24] width 7 height 11
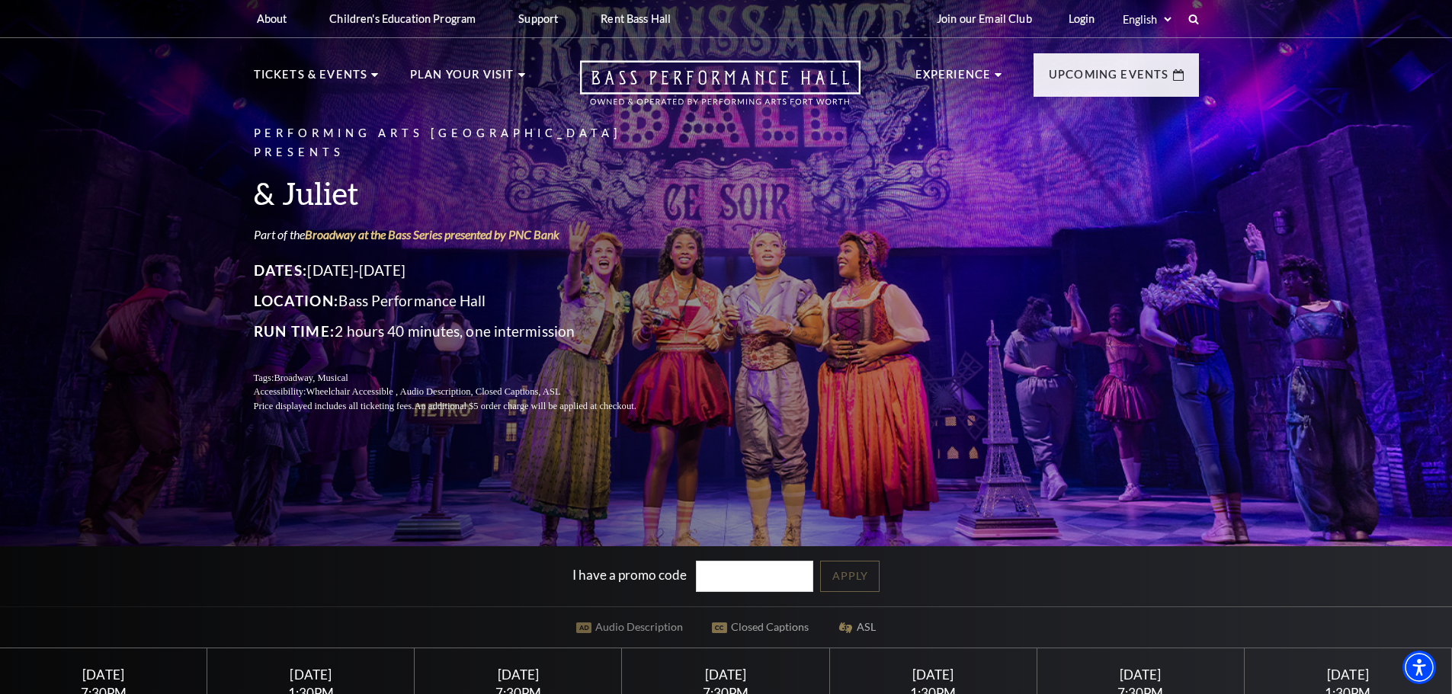
scroll to position [229, 0]
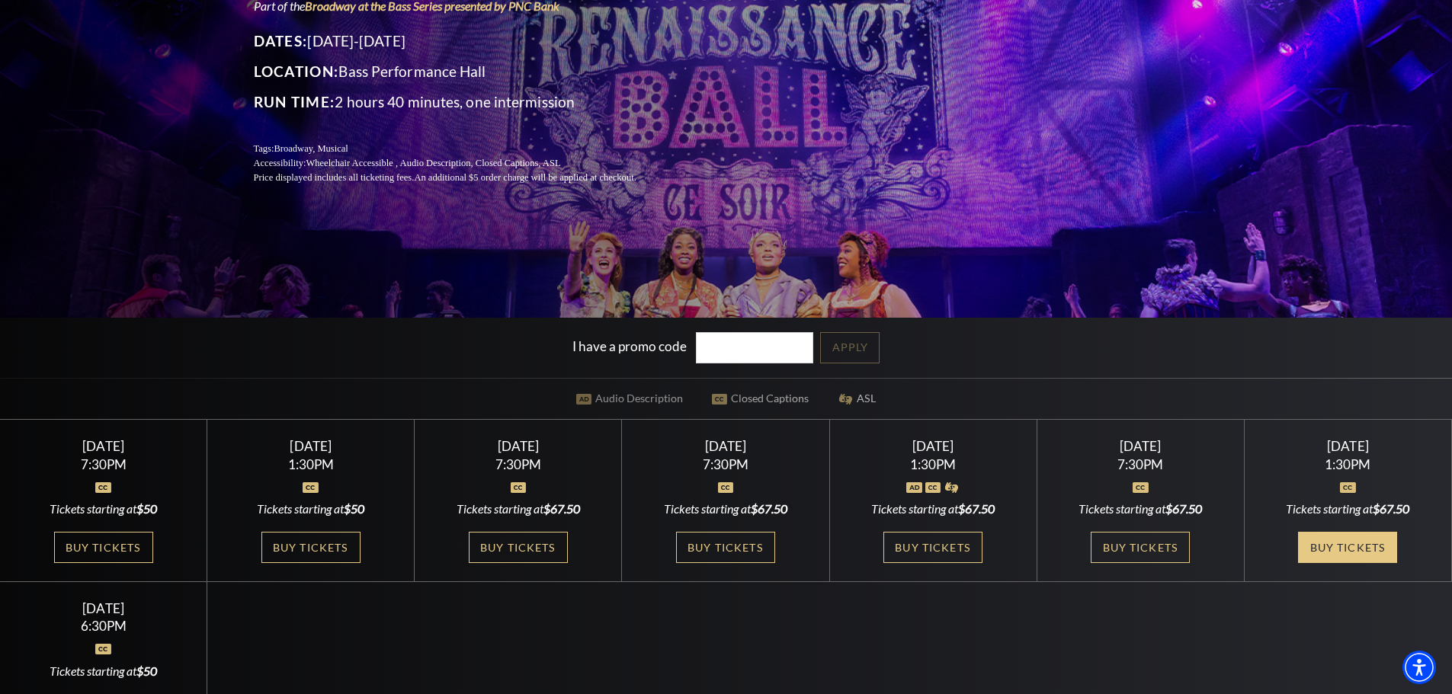
click at [1321, 561] on link "Buy Tickets" at bounding box center [1347, 547] width 99 height 31
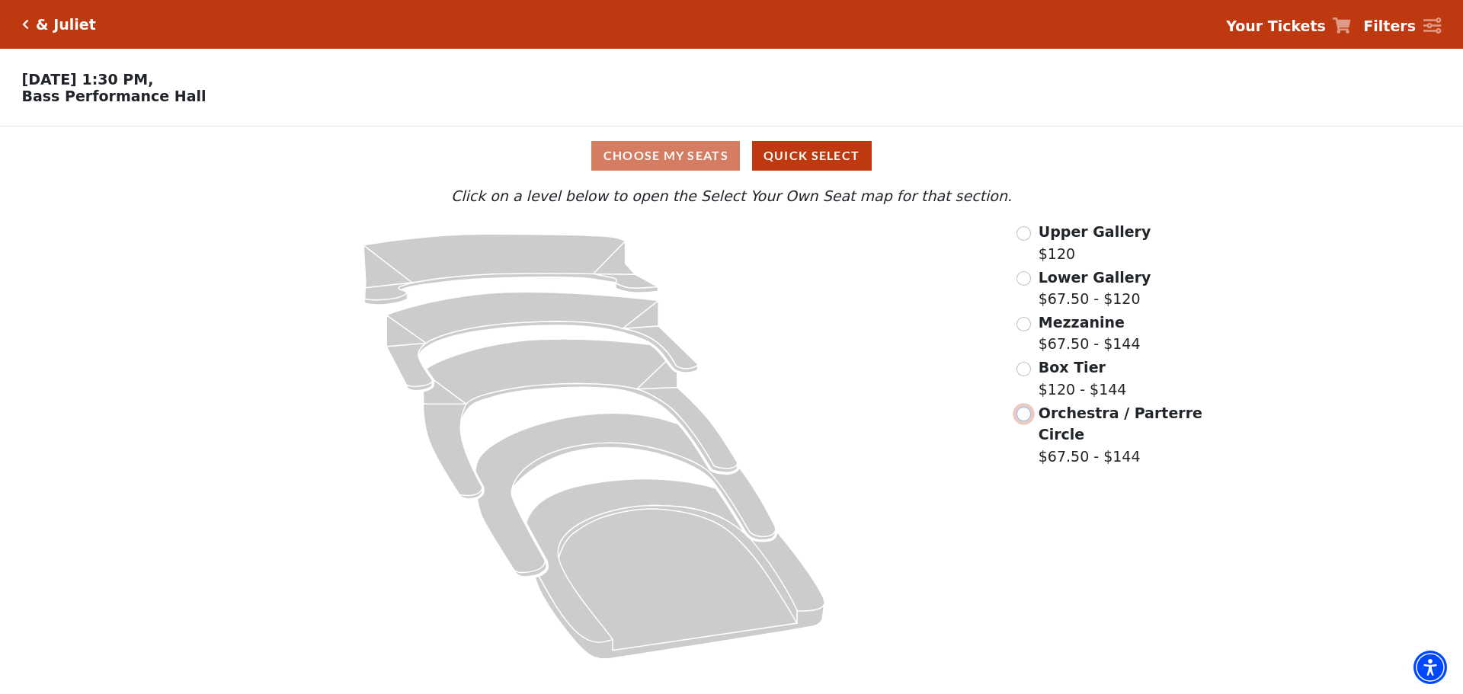
click at [1024, 421] on input "Orchestra / Parterre Circle$67.50 - $144\a" at bounding box center [1023, 414] width 14 height 14
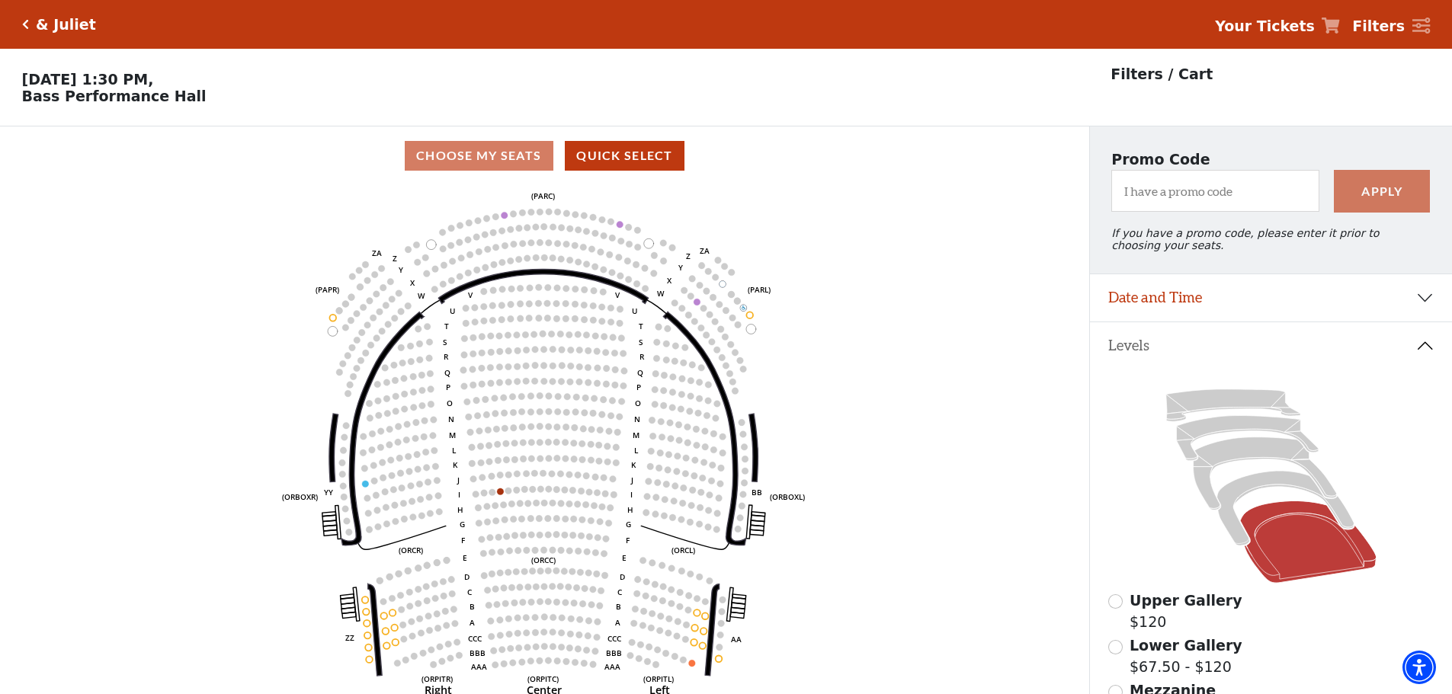
scroll to position [229, 0]
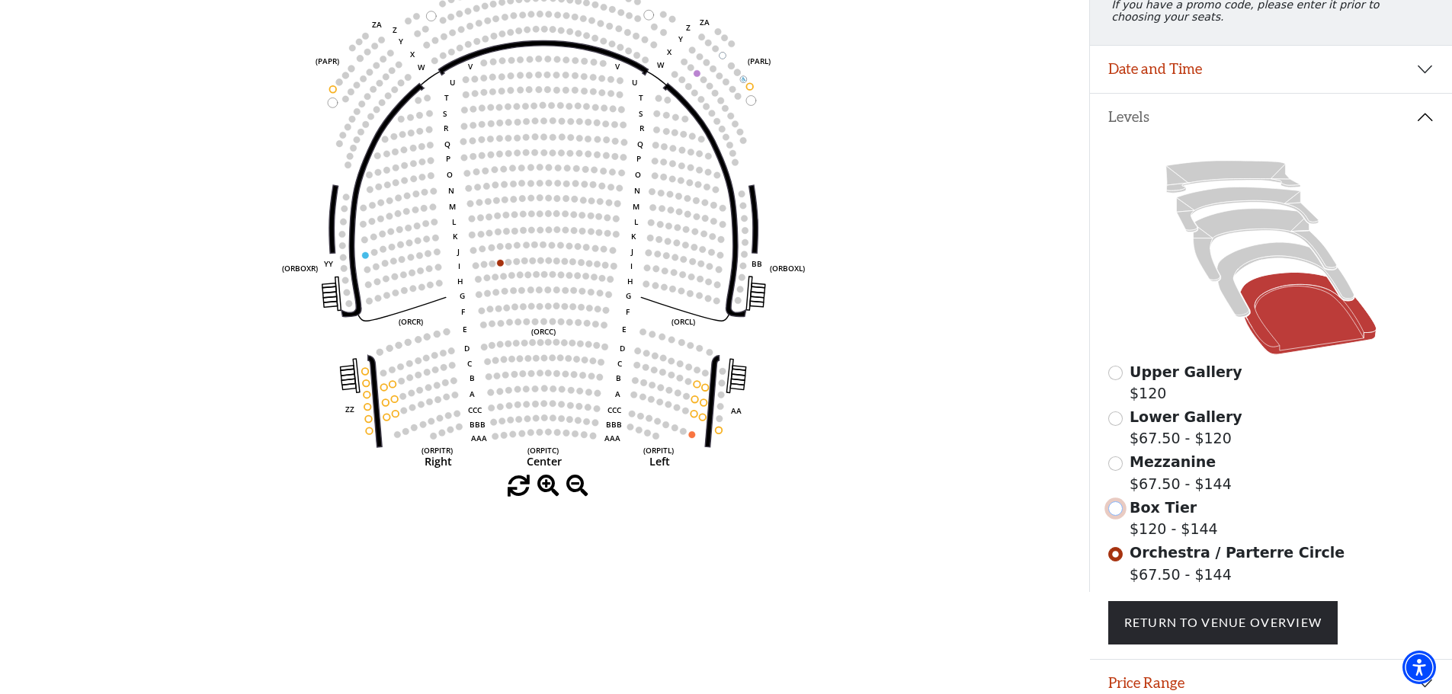
click at [1116, 516] on input "Box Tier$120 - $144\a" at bounding box center [1115, 508] width 14 height 14
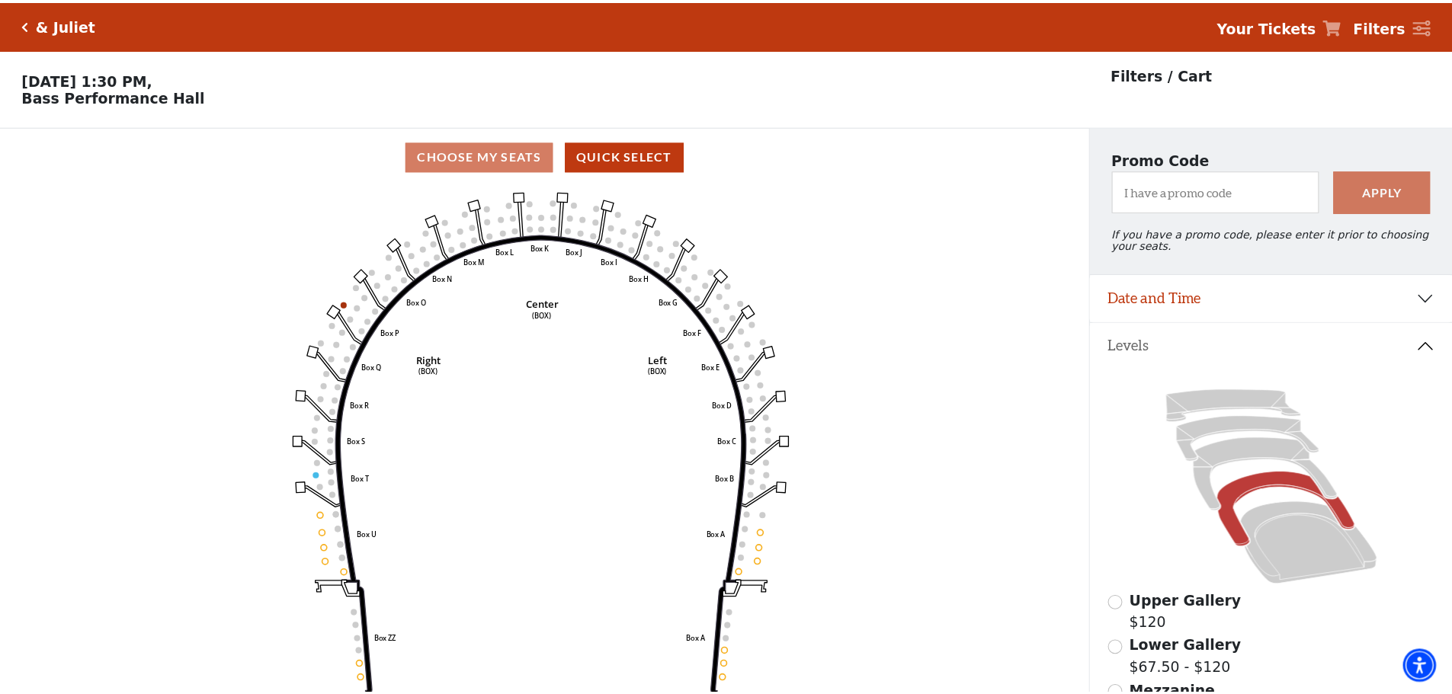
scroll to position [71, 0]
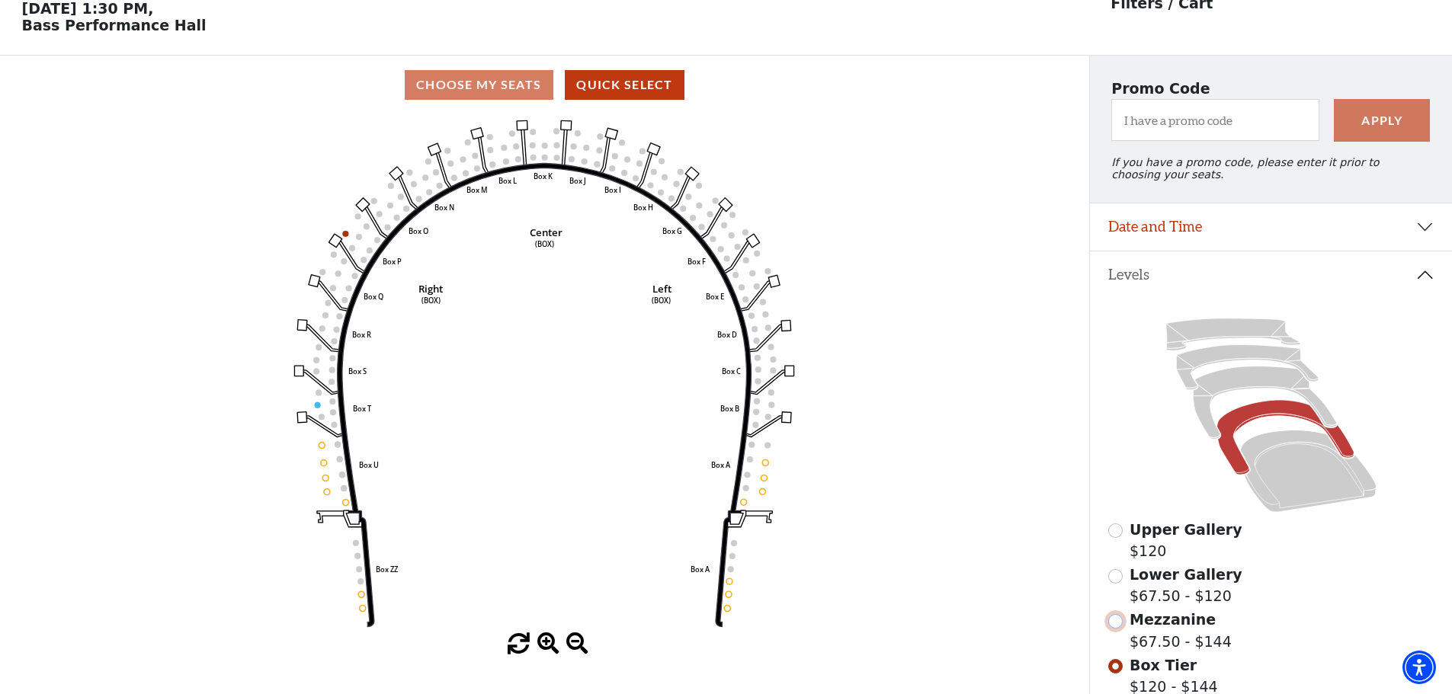
click at [1118, 629] on input "Mezzanine$67.50 - $144\a" at bounding box center [1115, 621] width 14 height 14
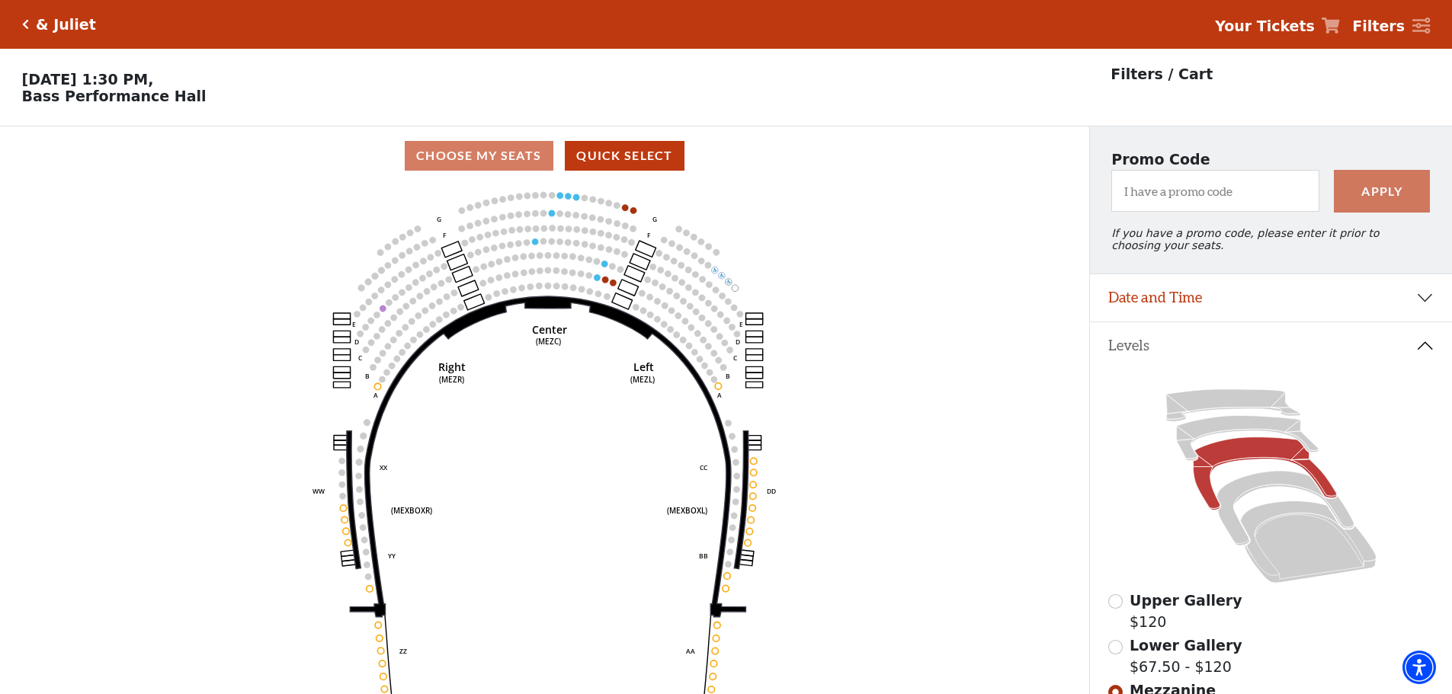
scroll to position [76, 0]
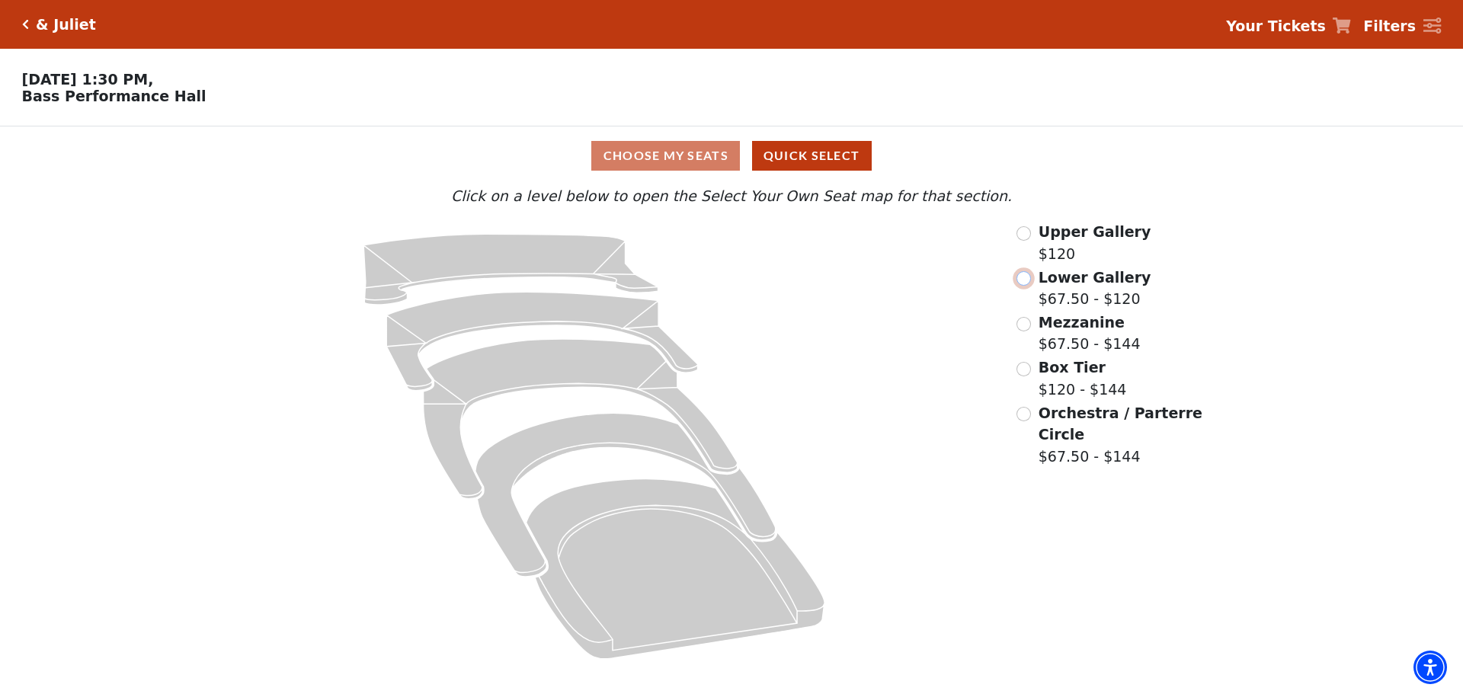
click at [1027, 283] on input "Lower Gallery$67.50 - $120\a" at bounding box center [1023, 278] width 14 height 14
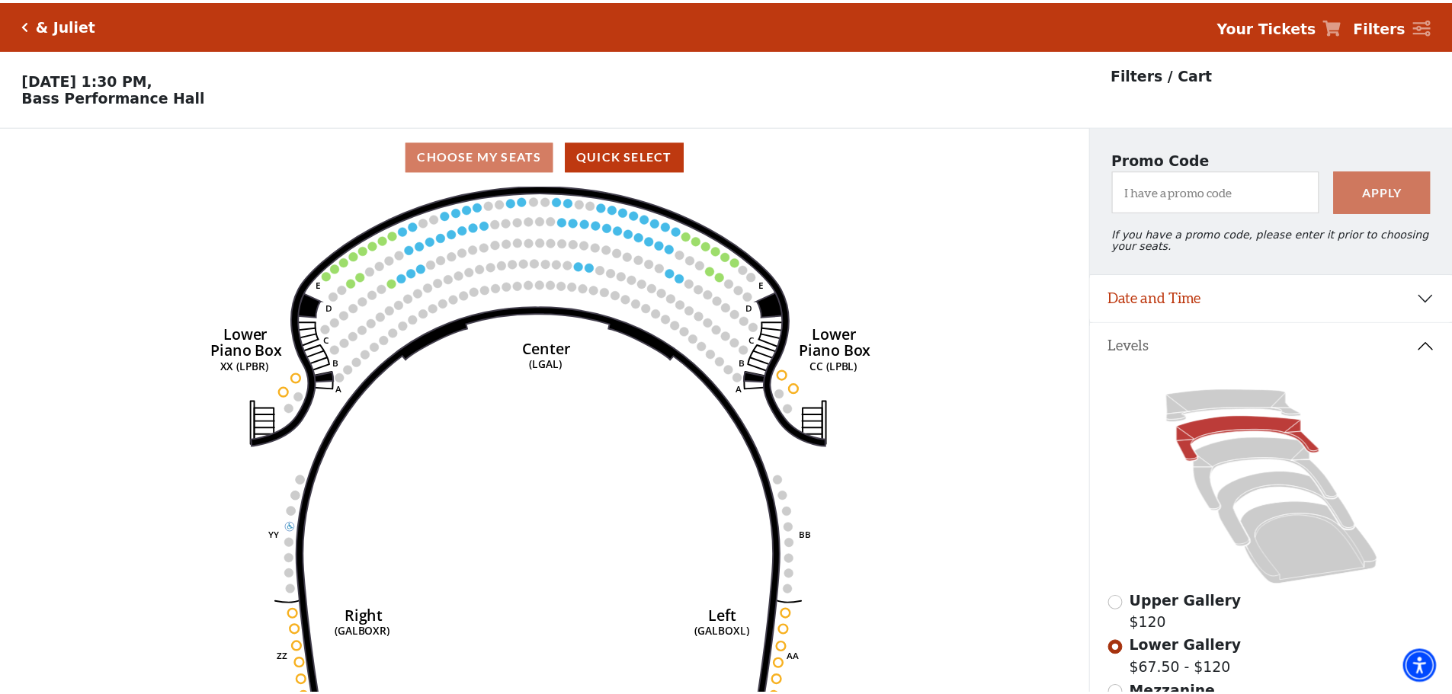
scroll to position [71, 0]
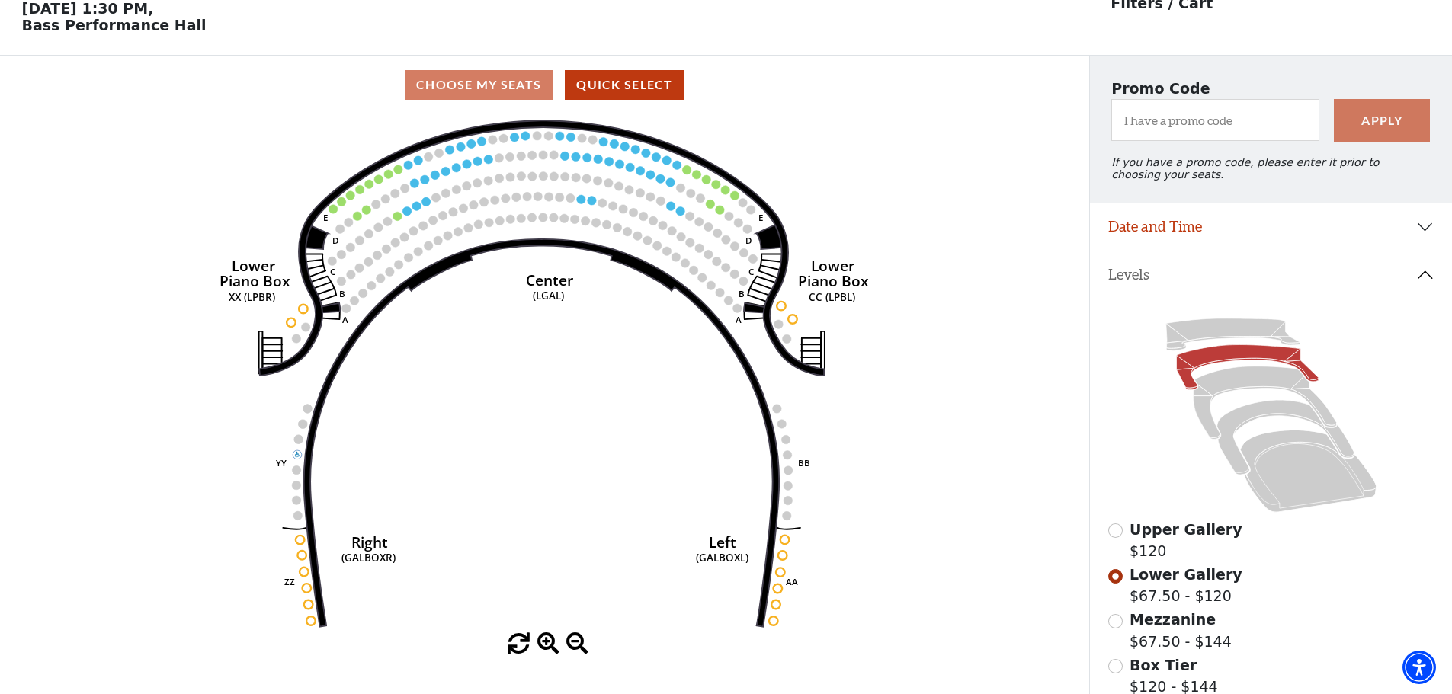
click at [587, 205] on icon "Right (GALBOXR) E D C B A E D C B A YY ZZ Left (GALBOXL) BB AA Center Lower Pia…" at bounding box center [544, 373] width 980 height 519
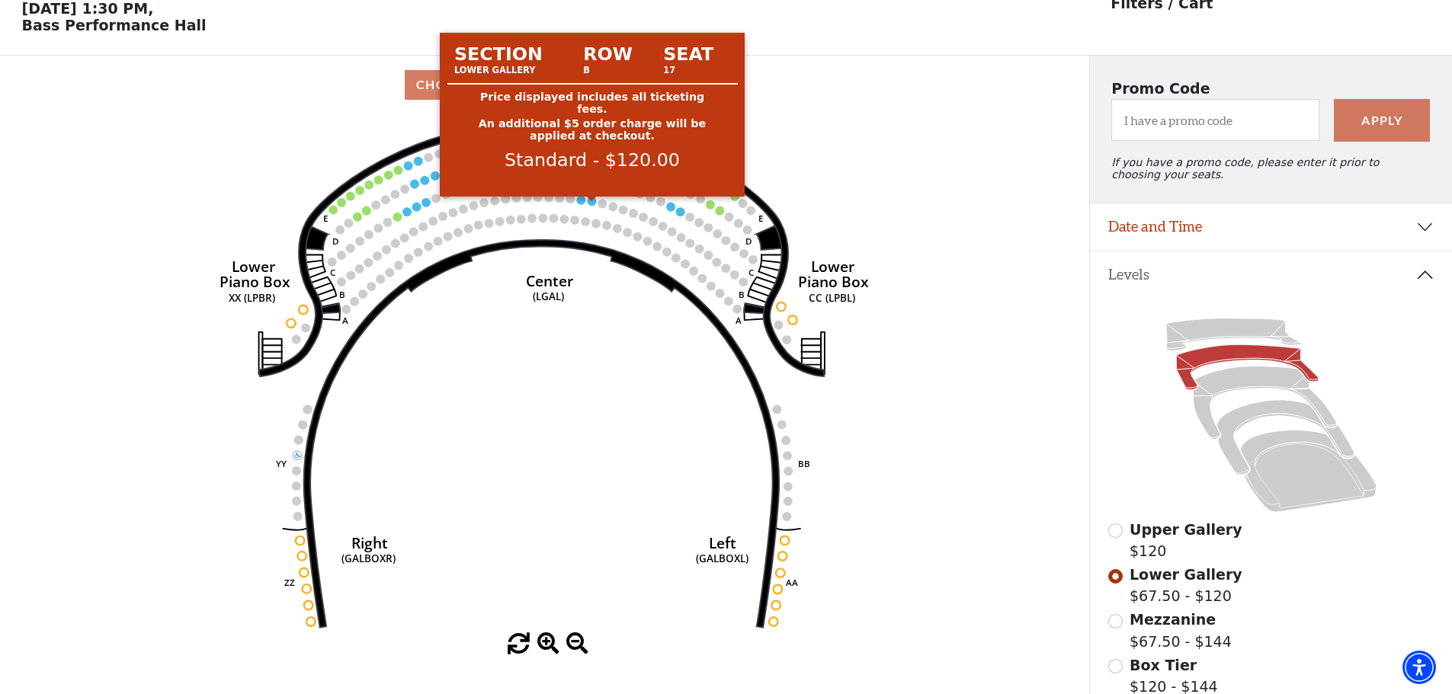
click at [590, 206] on circle at bounding box center [591, 201] width 9 height 9
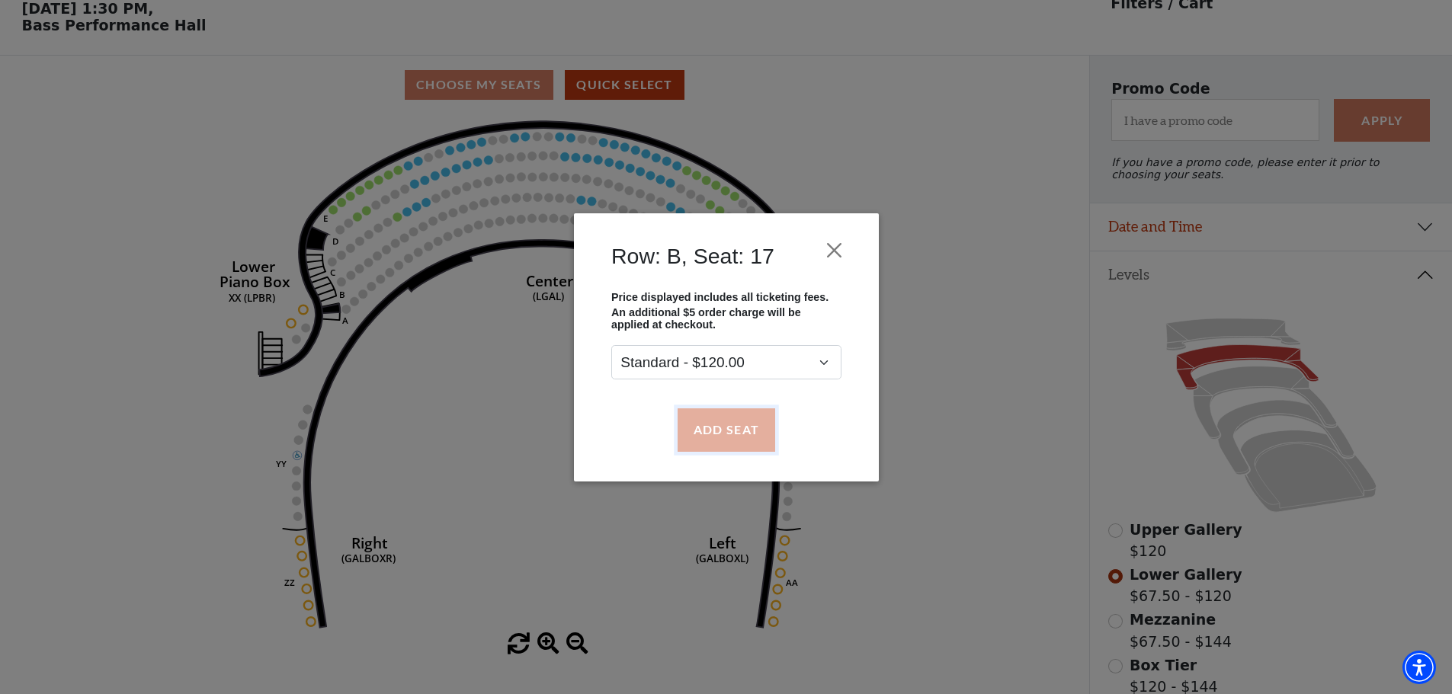
click at [698, 424] on button "Add Seat" at bounding box center [726, 429] width 98 height 43
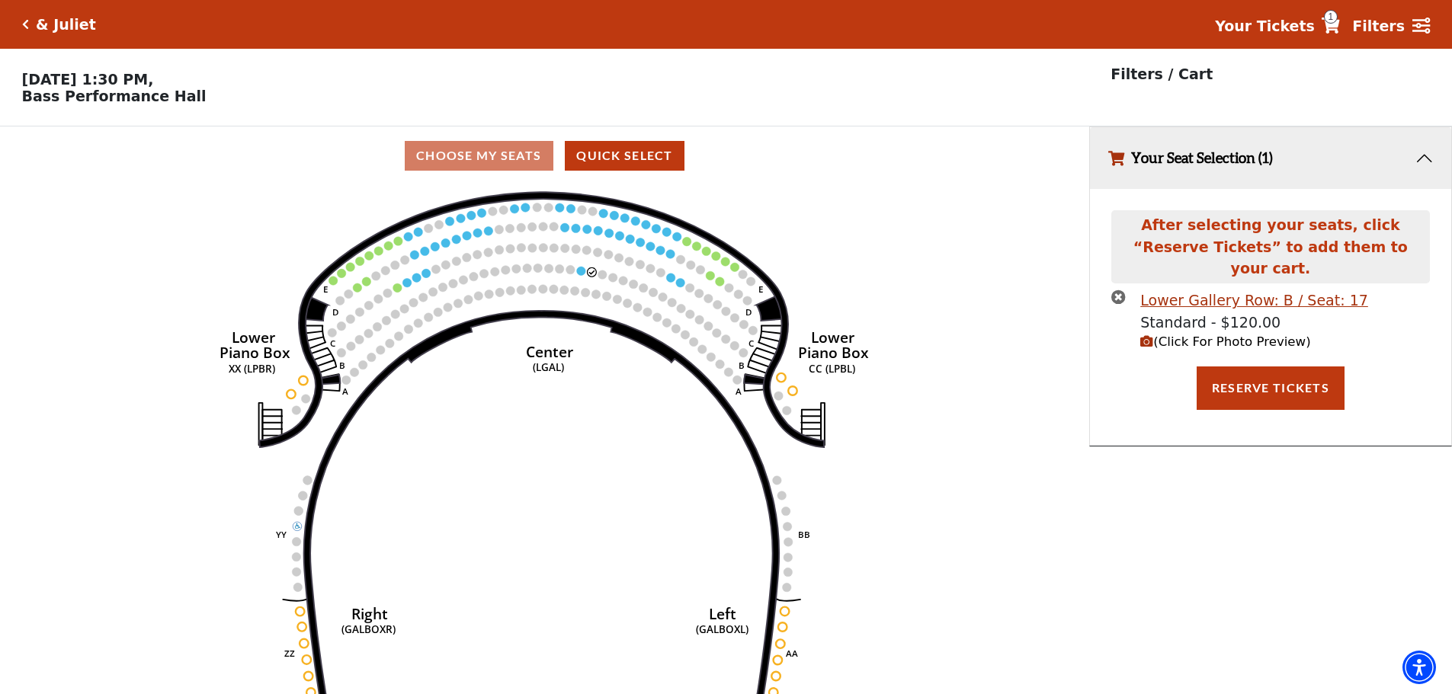
click at [1200, 335] on span "(Click For Photo Preview)" at bounding box center [1225, 342] width 170 height 14
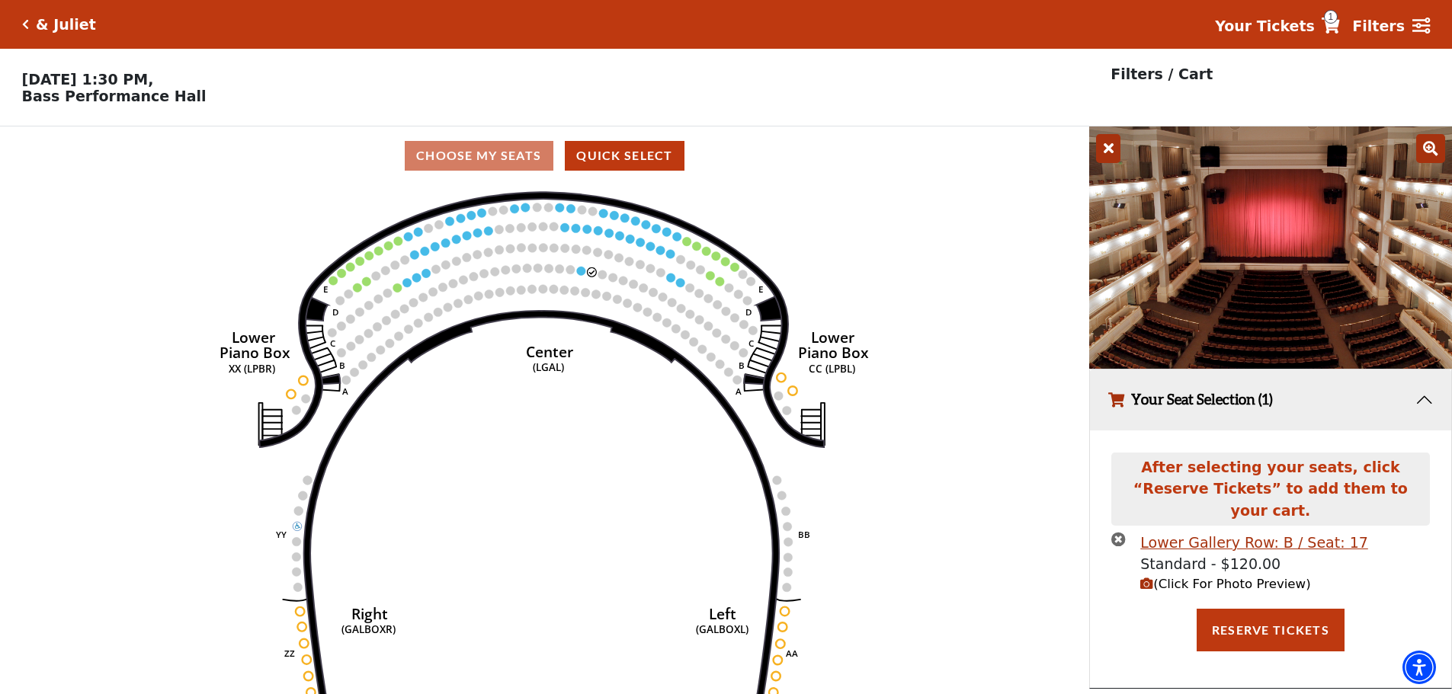
scroll to position [37, 0]
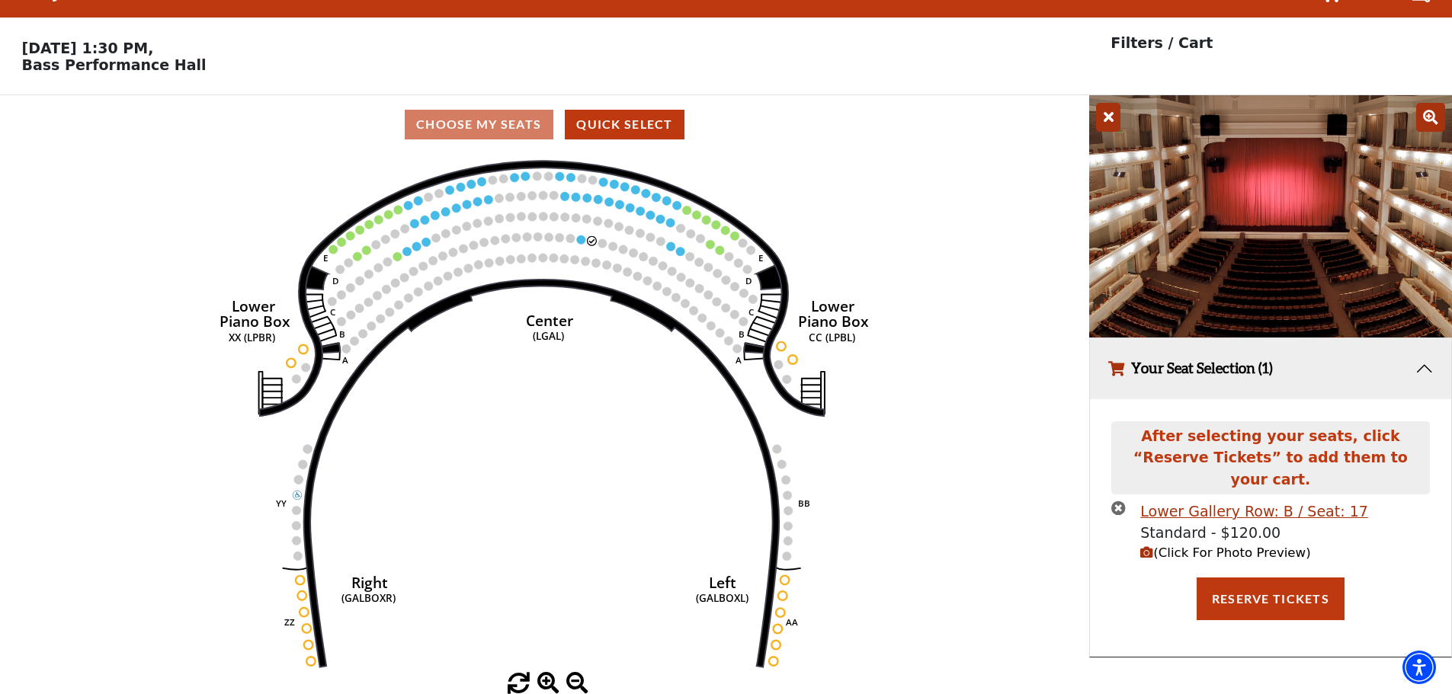
click at [1120, 501] on icon "times-circle" at bounding box center [1118, 508] width 14 height 14
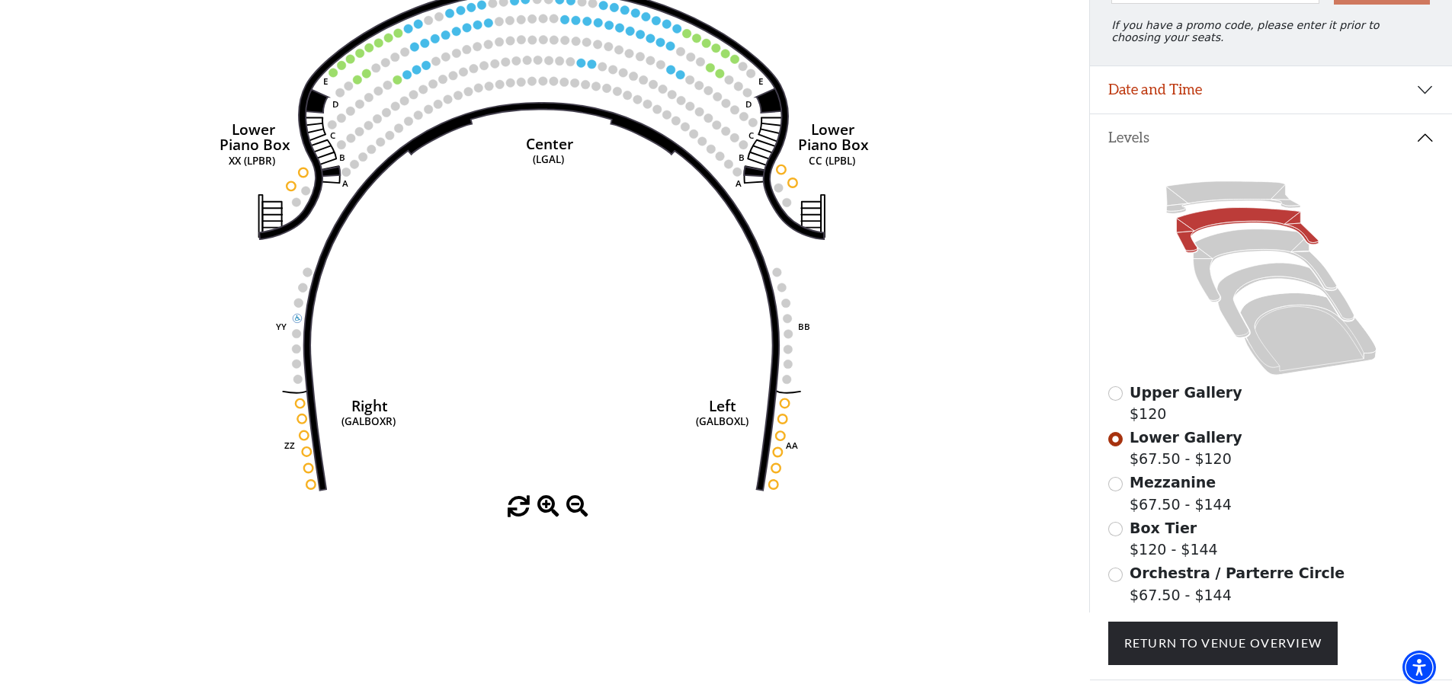
scroll to position [132, 0]
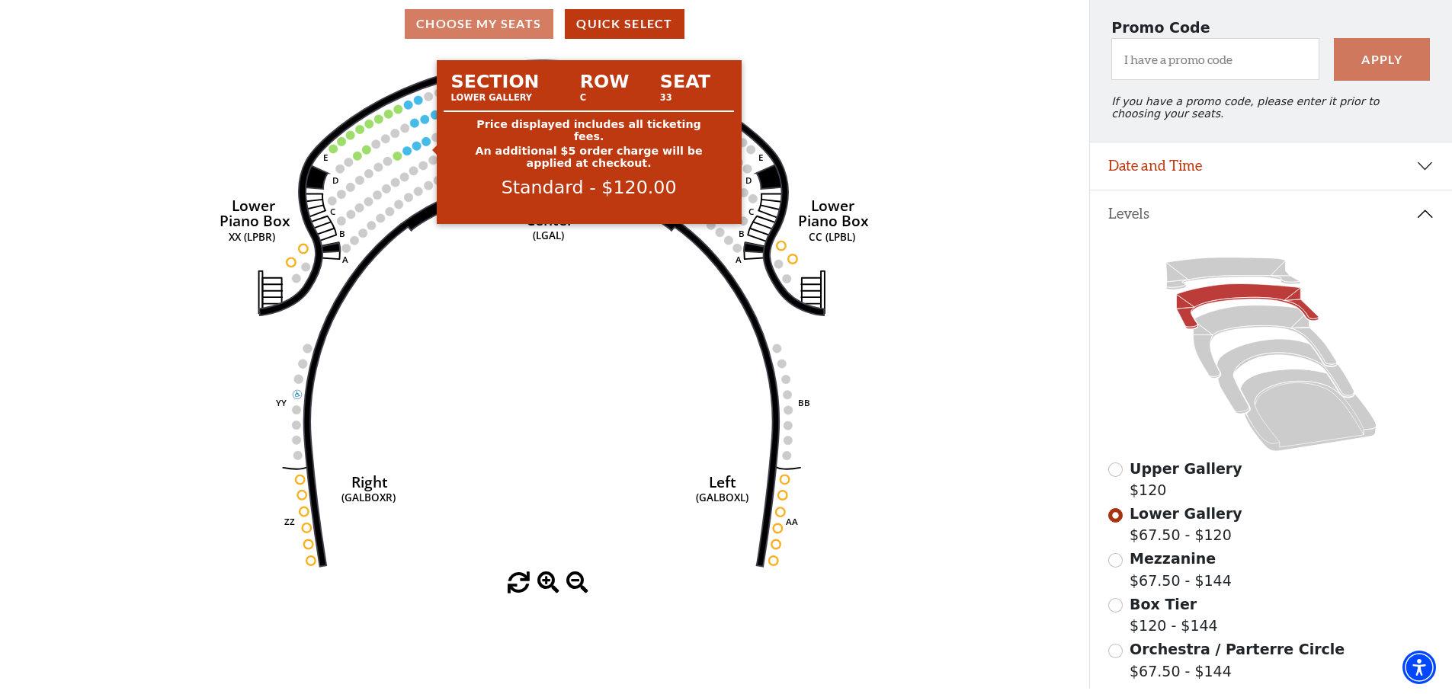
click at [424, 146] on circle at bounding box center [426, 141] width 9 height 9
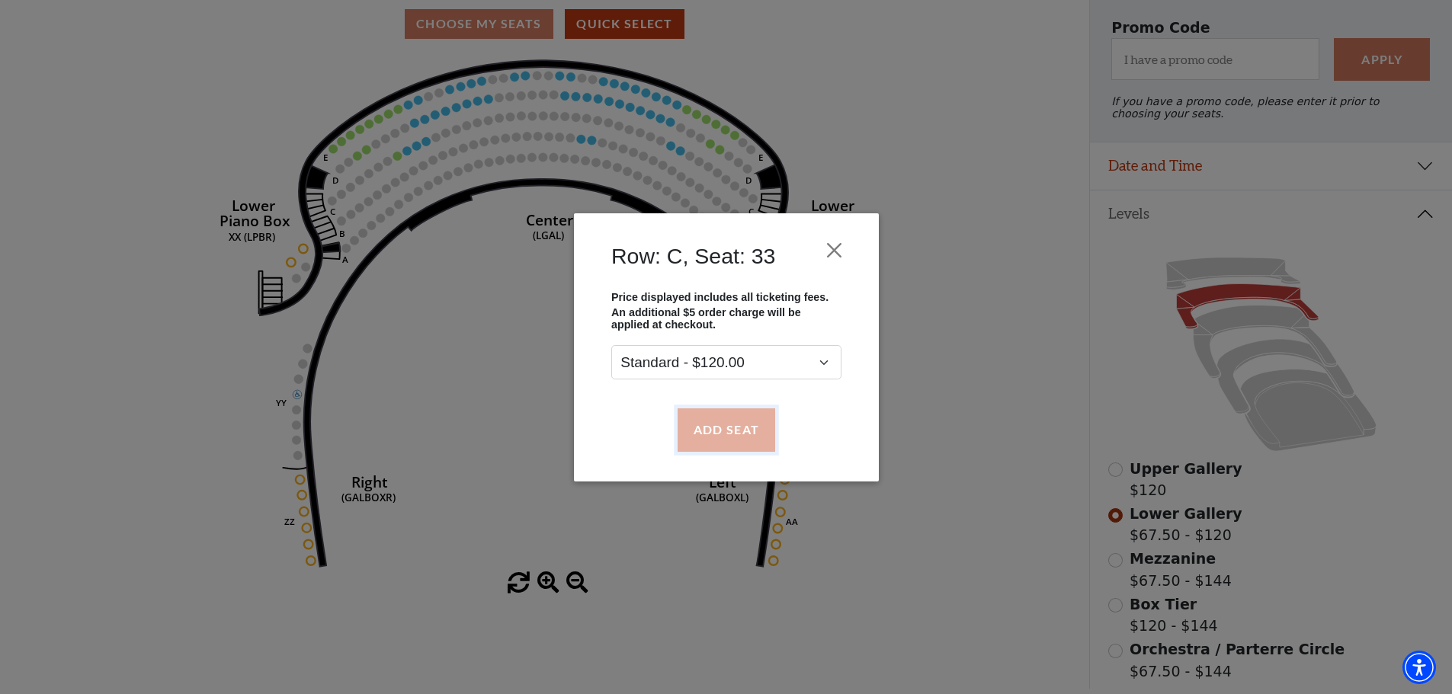
click at [702, 427] on button "Add Seat" at bounding box center [726, 429] width 98 height 43
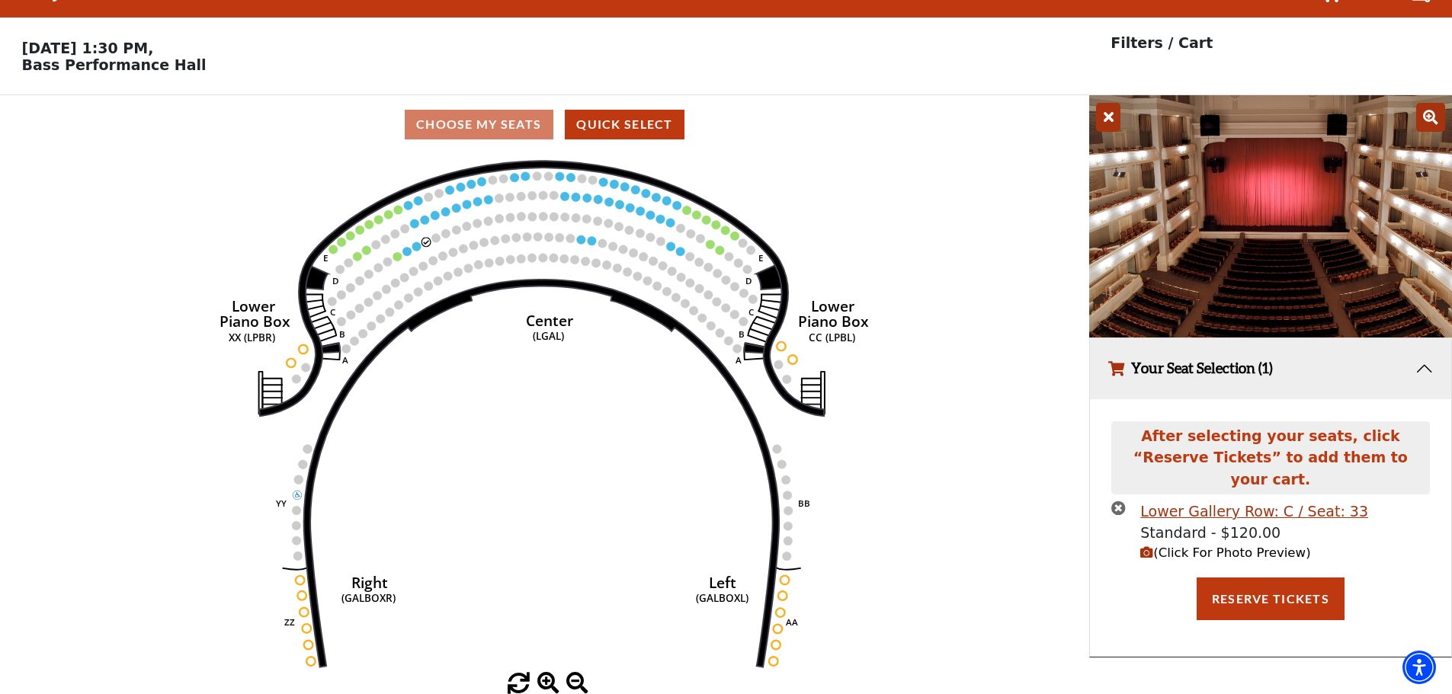
scroll to position [0, 0]
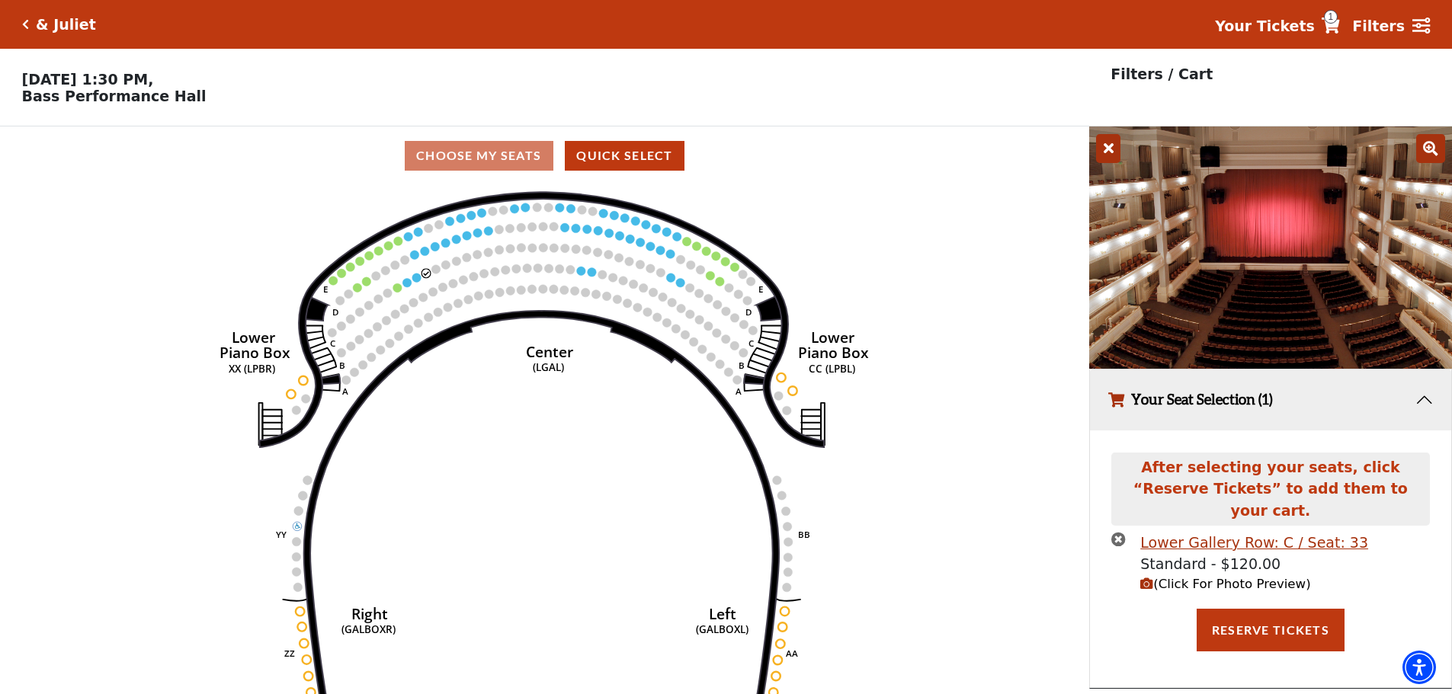
click at [1199, 577] on span "(Click For Photo Preview)" at bounding box center [1225, 584] width 170 height 14
click at [1187, 577] on span "(Click For Photo Preview)" at bounding box center [1225, 584] width 170 height 14
click at [1113, 159] on icon at bounding box center [1108, 148] width 24 height 29
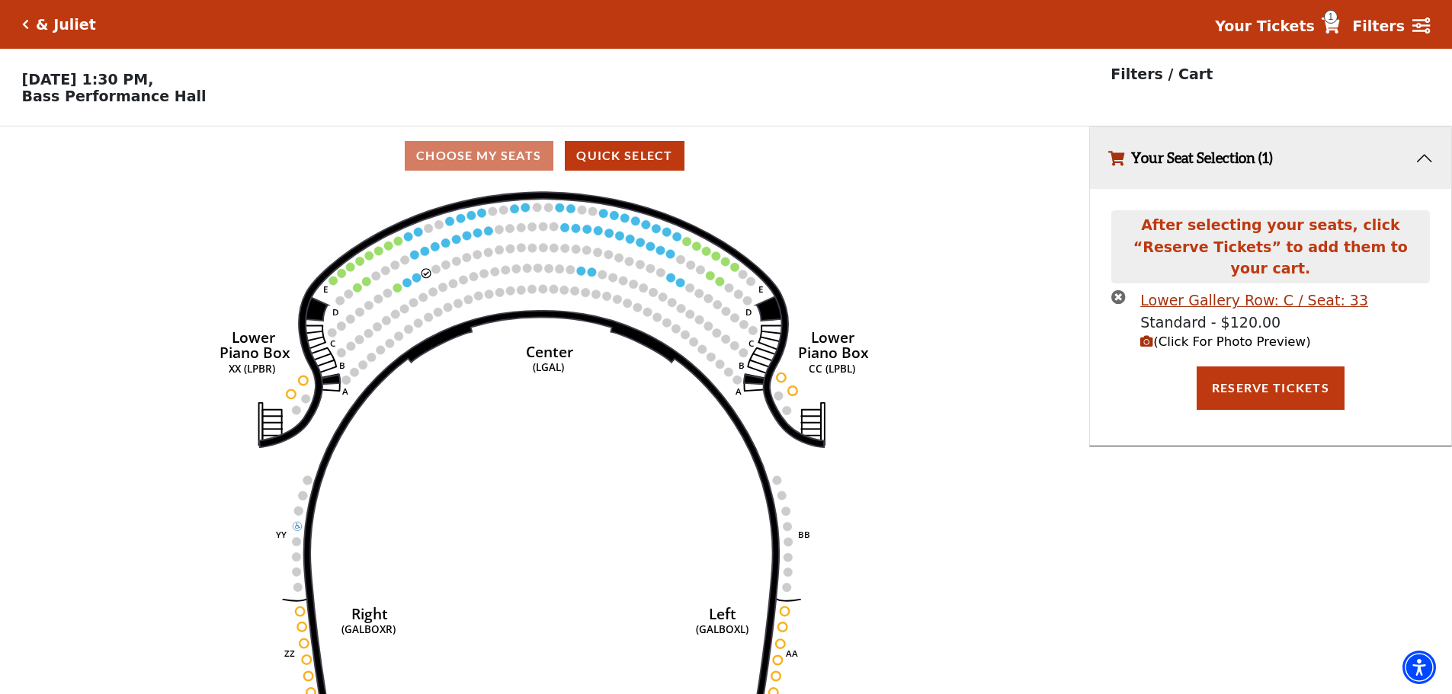
click at [1113, 290] on icon "times-circle" at bounding box center [1118, 297] width 14 height 14
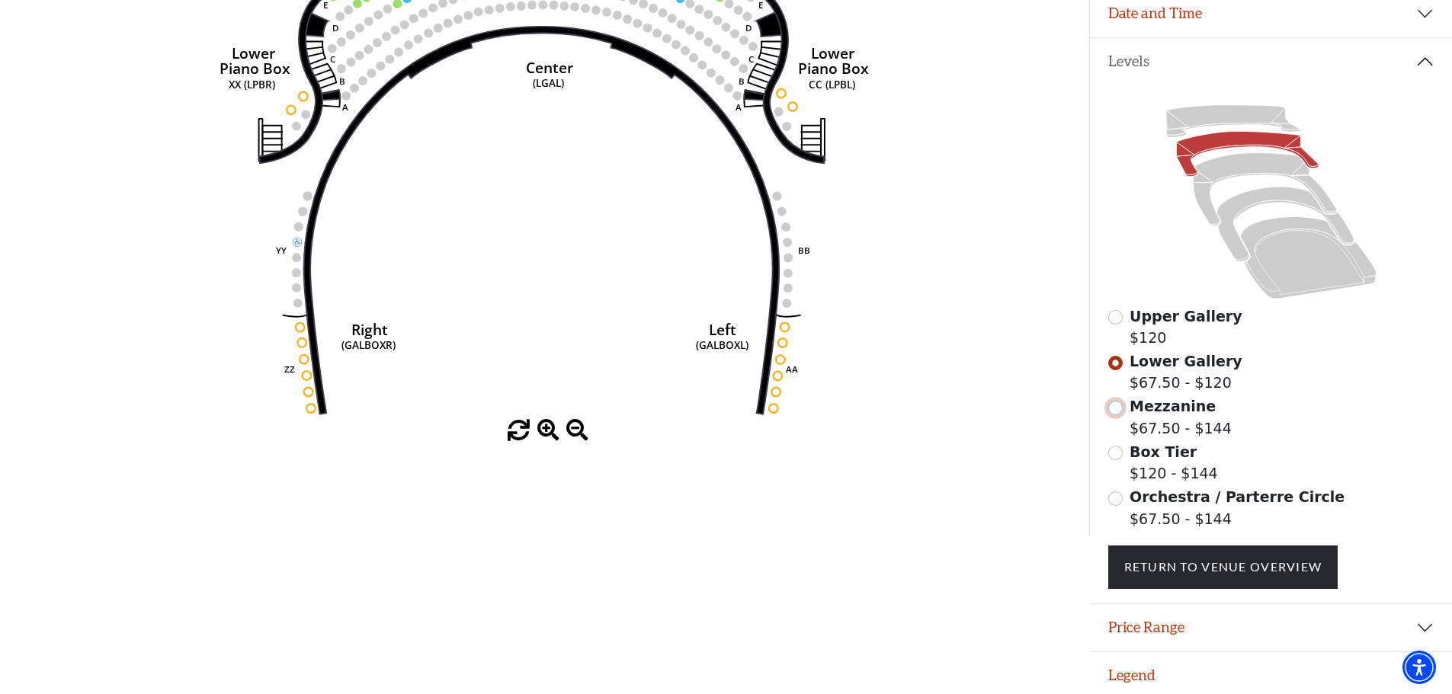
click at [1118, 415] on input "Mezzanine$67.50 - $144\a" at bounding box center [1115, 408] width 14 height 14
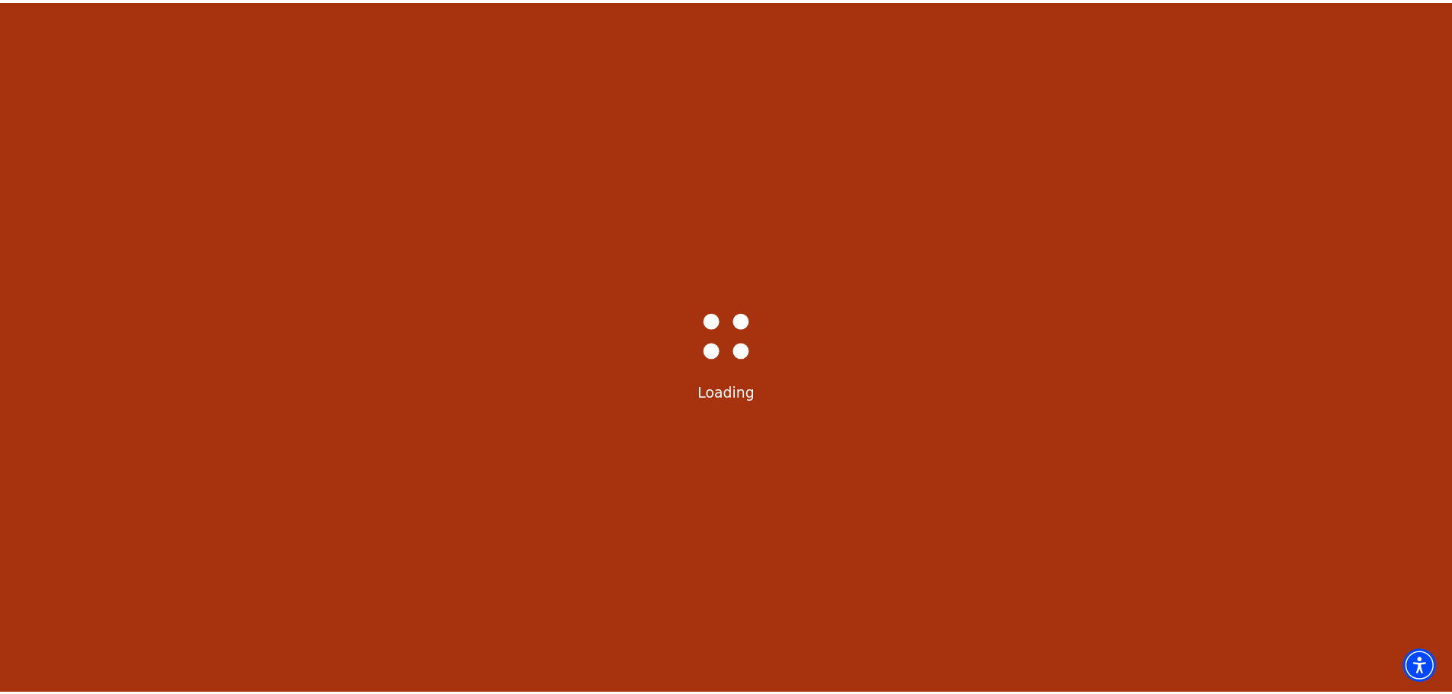
scroll to position [71, 0]
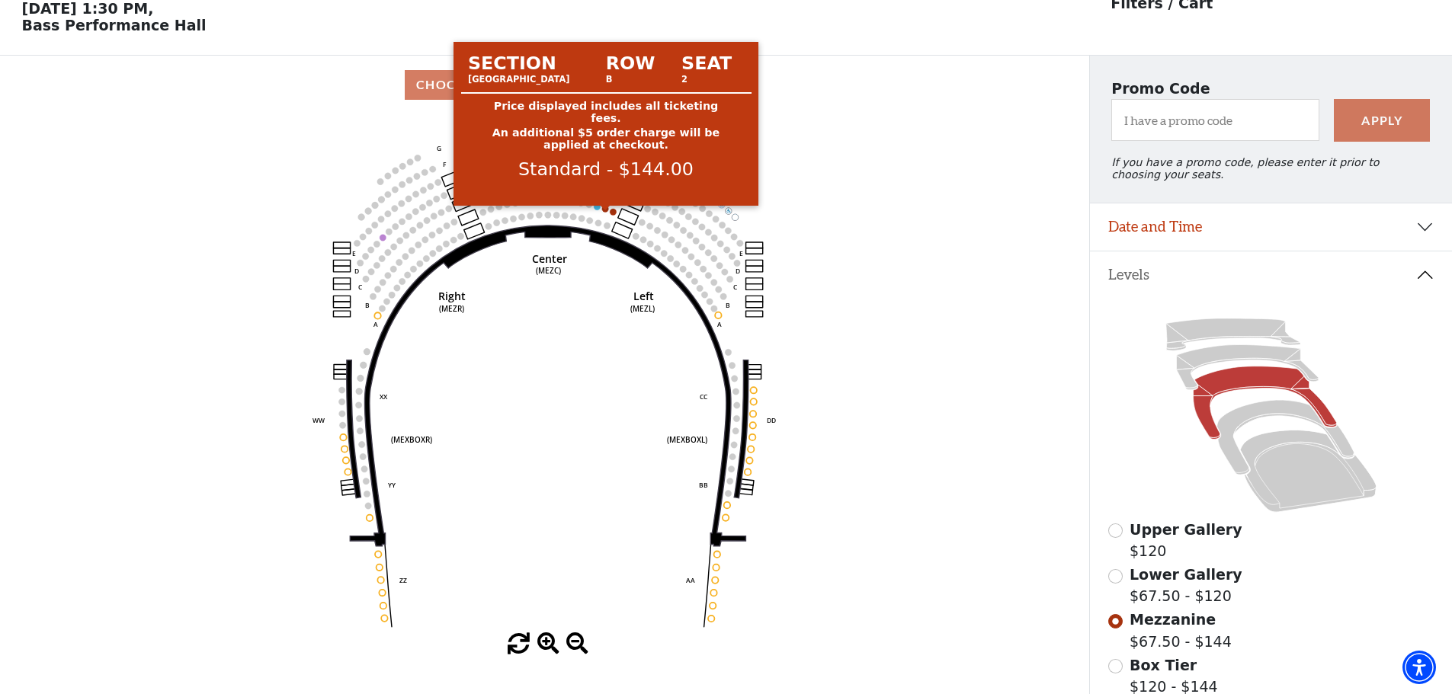
click at [606, 212] on circle at bounding box center [605, 209] width 6 height 6
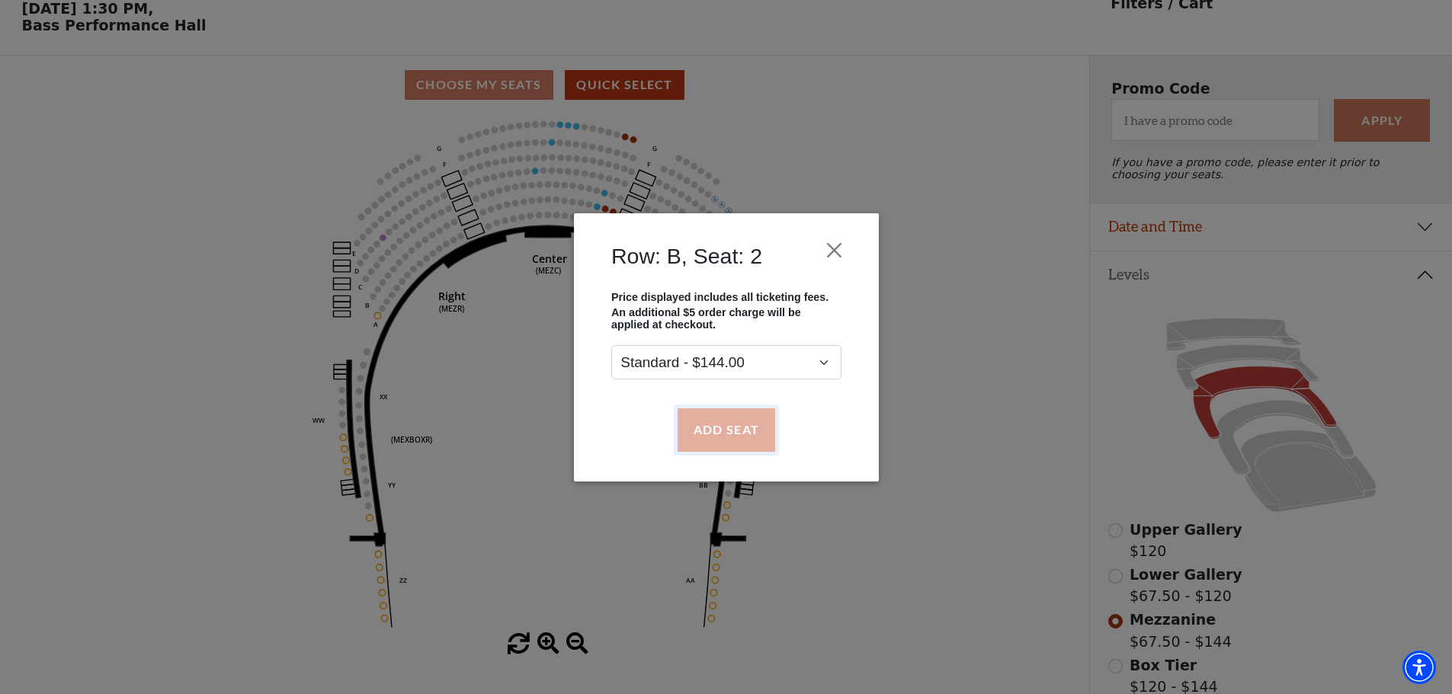
click at [725, 437] on button "Add Seat" at bounding box center [726, 429] width 98 height 43
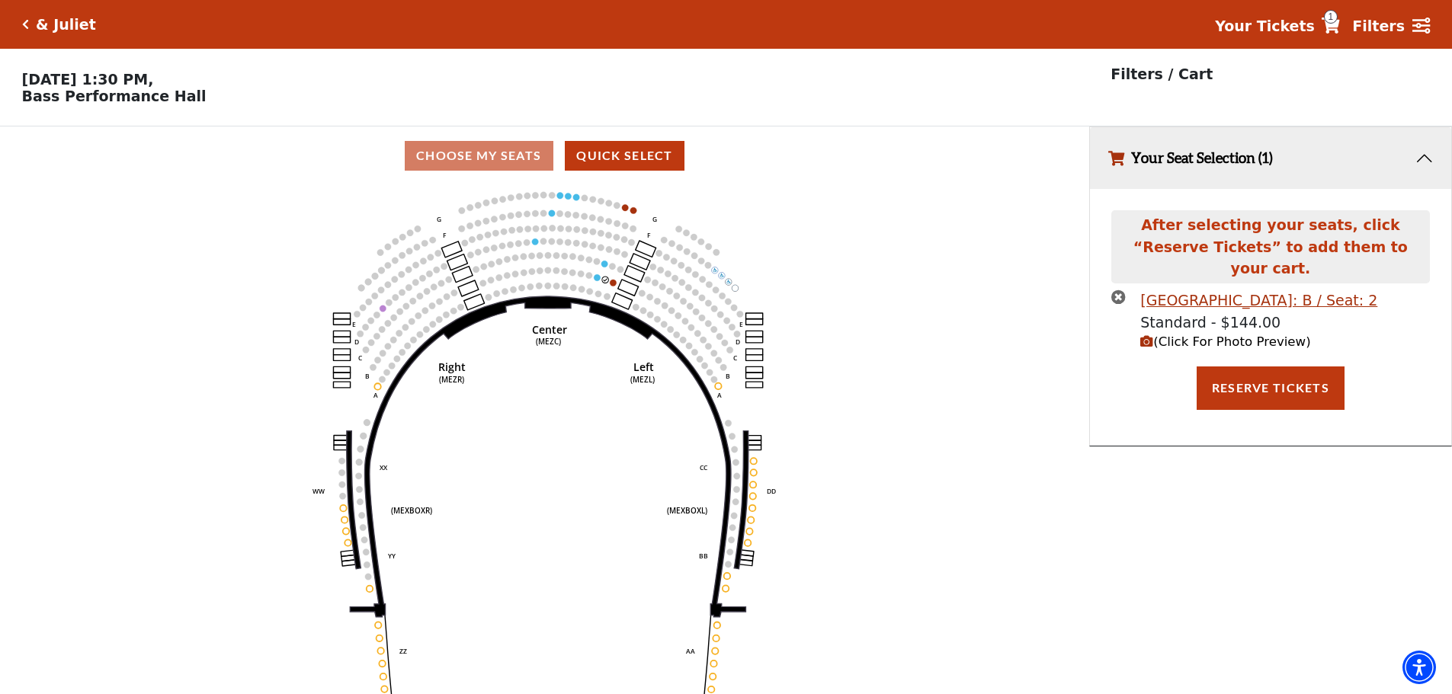
click at [1196, 335] on span "(Click For Photo Preview)" at bounding box center [1225, 342] width 170 height 14
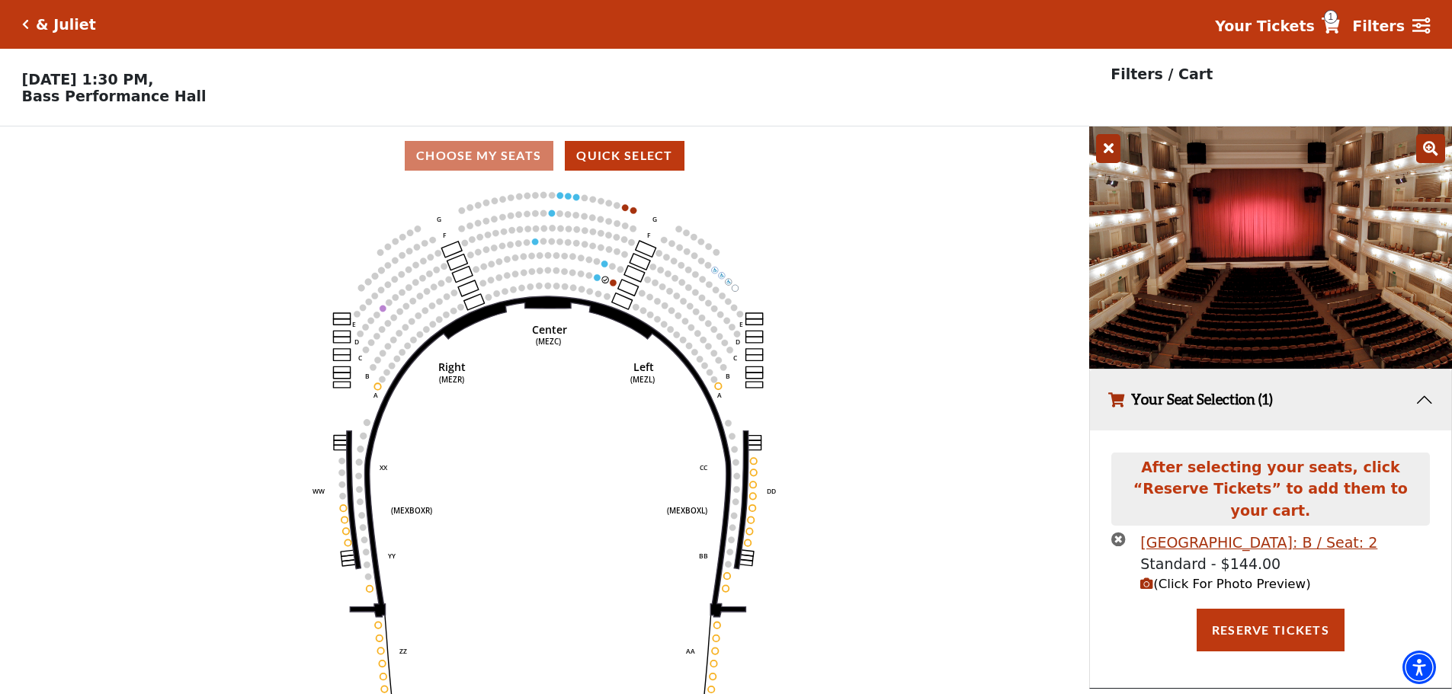
click at [26, 24] on icon "Click here to go back to filters" at bounding box center [25, 24] width 7 height 11
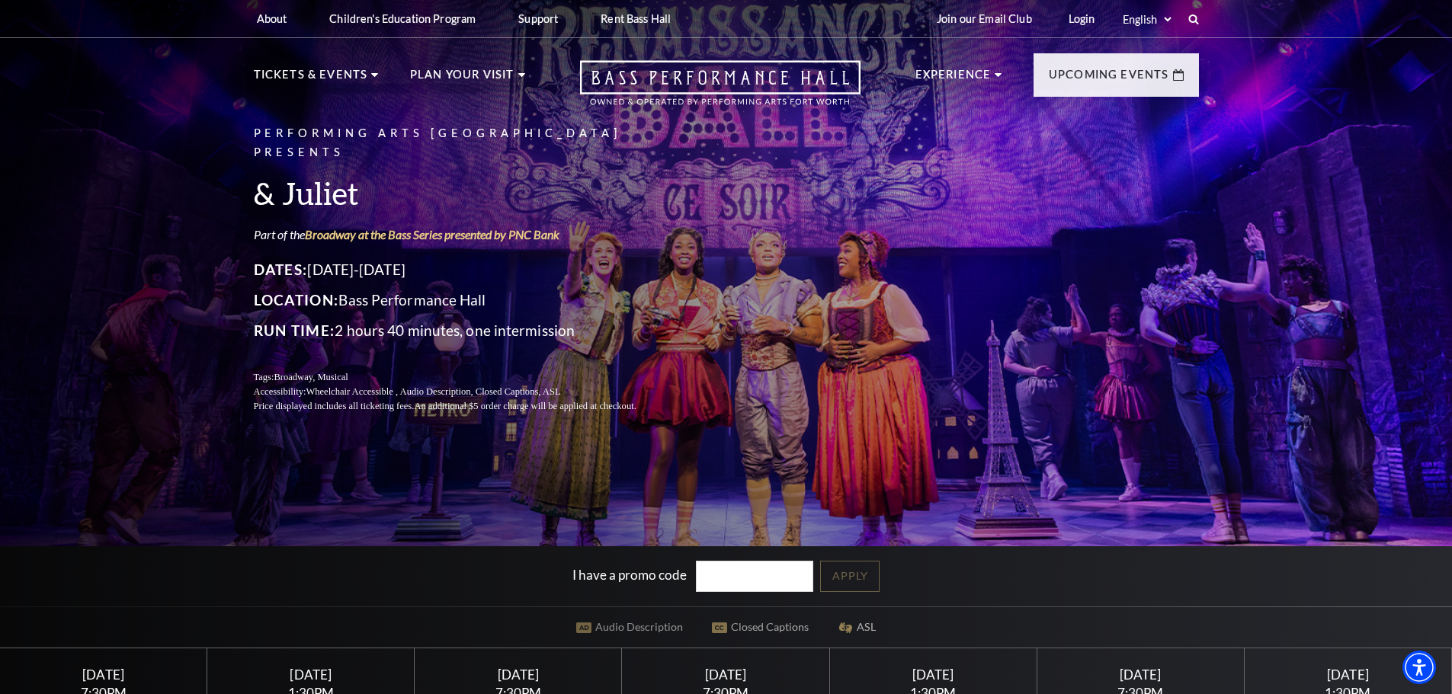
scroll to position [229, 0]
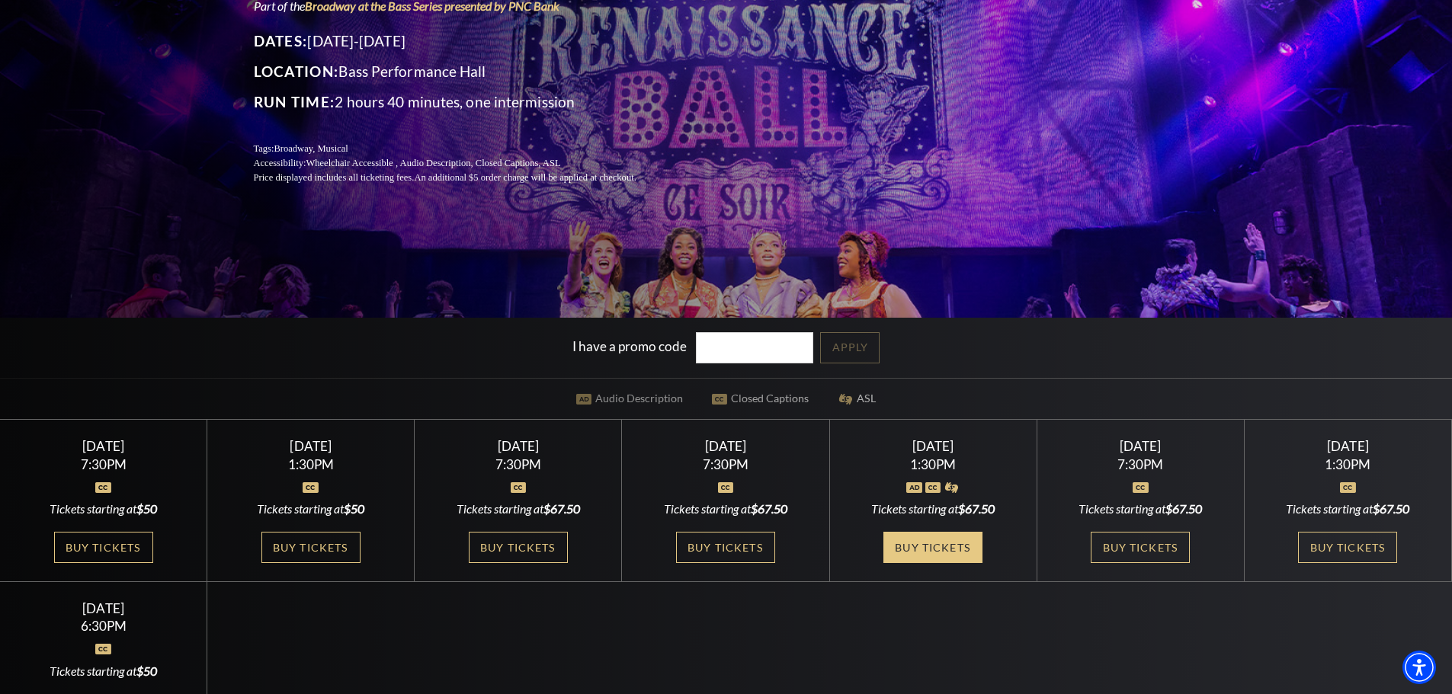
click at [916, 552] on link "Buy Tickets" at bounding box center [932, 547] width 99 height 31
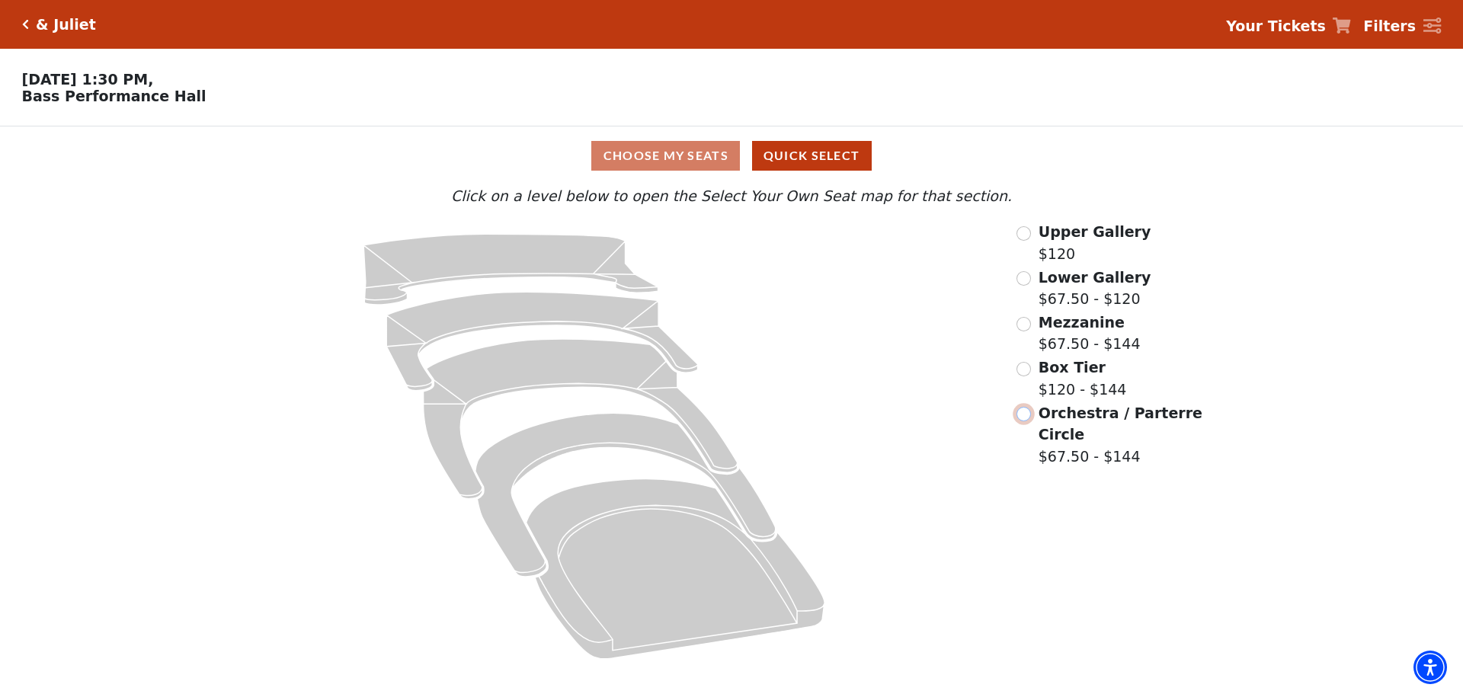
click at [1023, 421] on input "Orchestra / Parterre Circle$67.50 - $144\a" at bounding box center [1023, 414] width 14 height 14
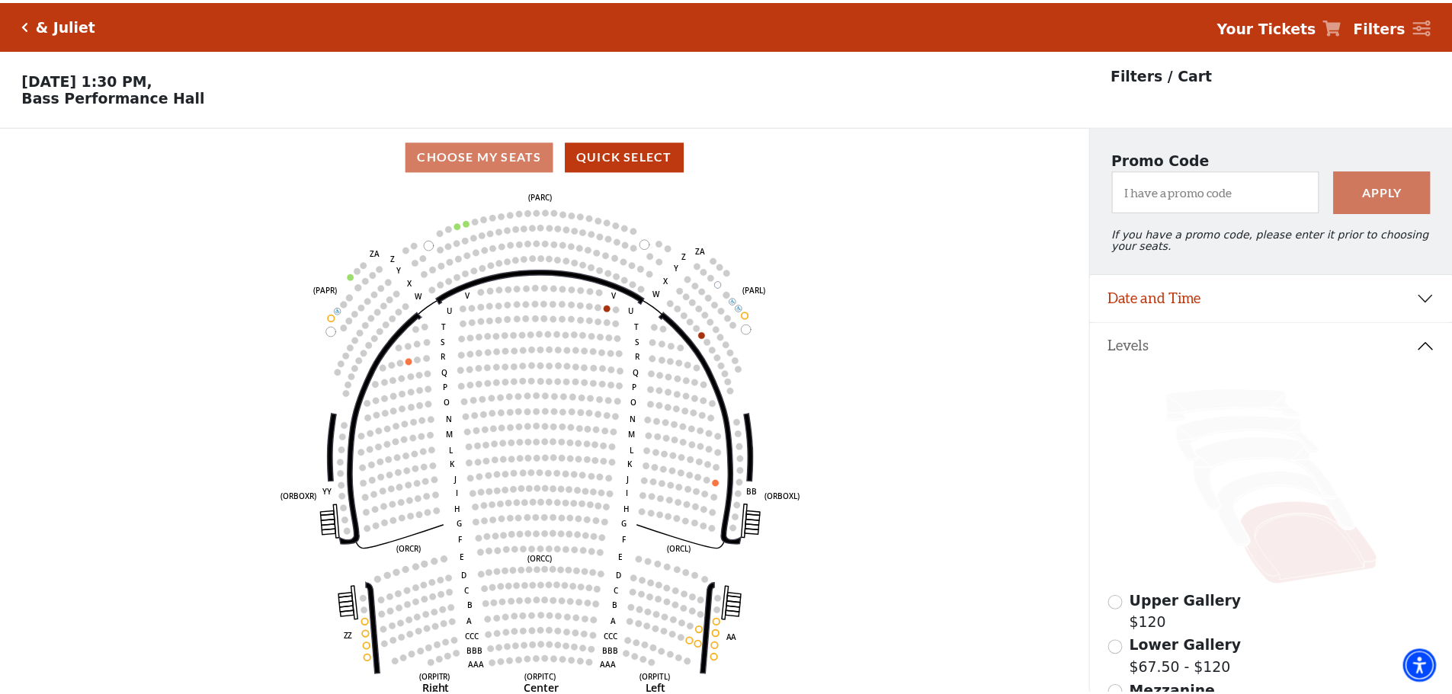
scroll to position [71, 0]
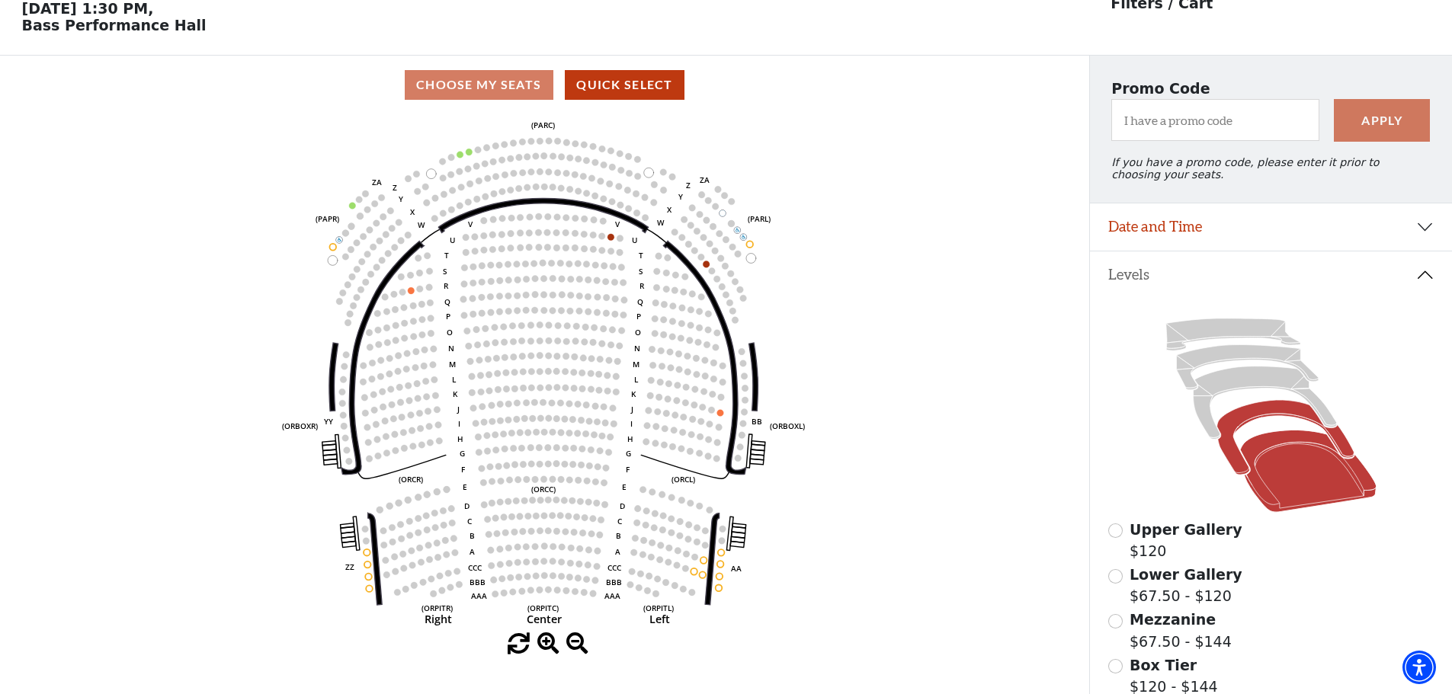
click at [1259, 415] on icon at bounding box center [1284, 438] width 137 height 75
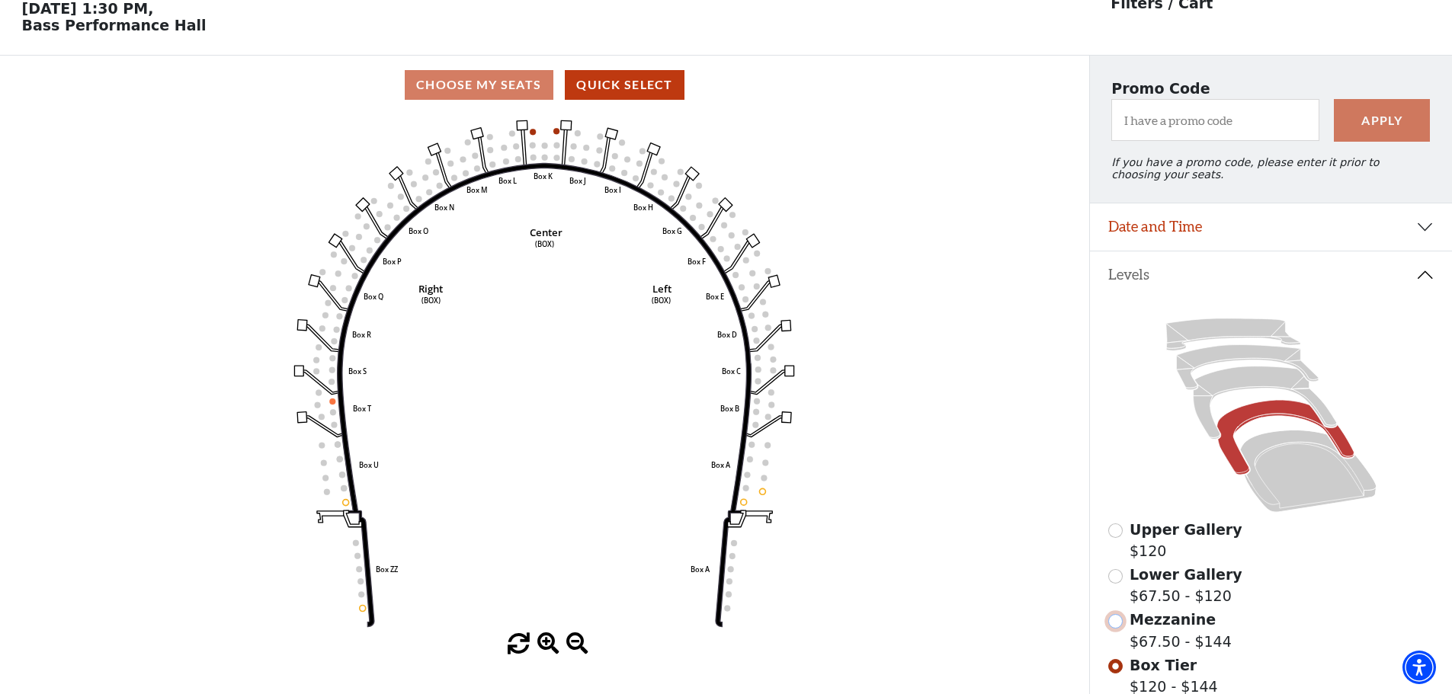
click at [1120, 629] on input "Mezzanine$67.50 - $144\a" at bounding box center [1115, 621] width 14 height 14
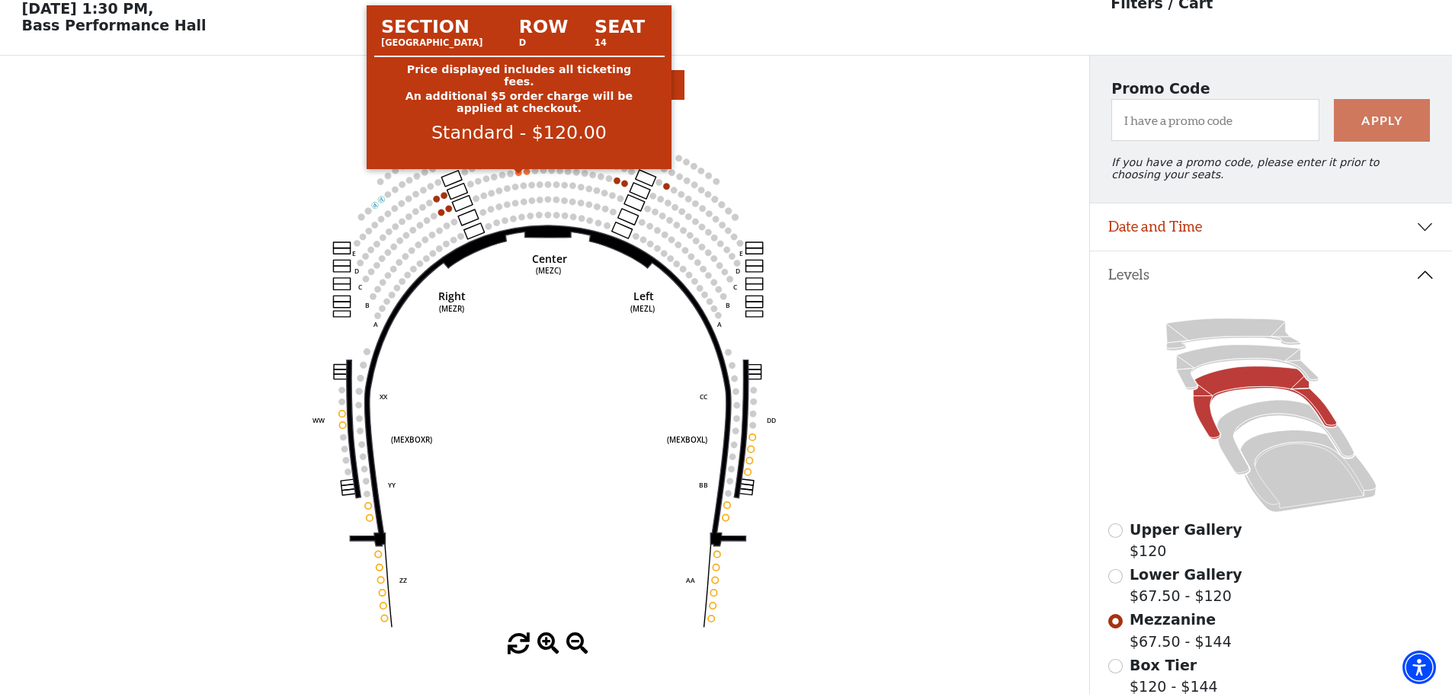
click at [519, 175] on circle at bounding box center [518, 172] width 6 height 6
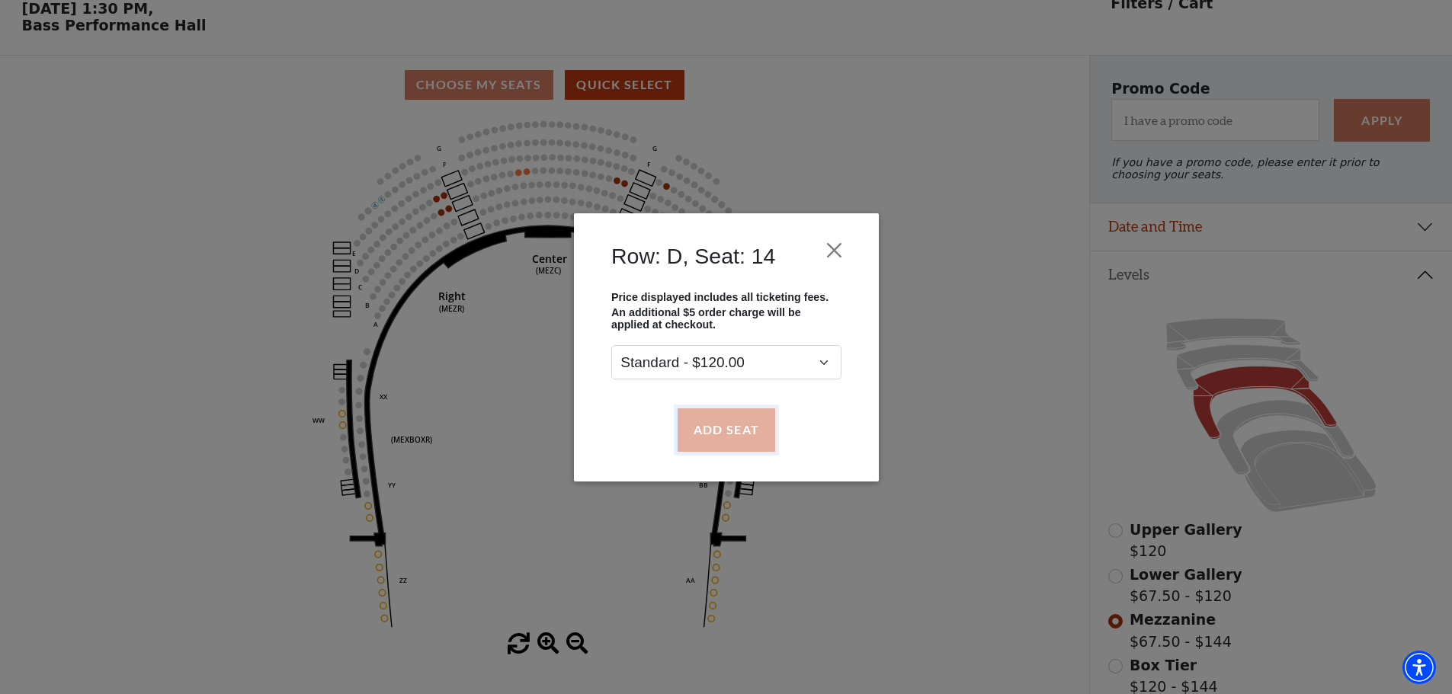
click at [703, 423] on button "Add Seat" at bounding box center [726, 429] width 98 height 43
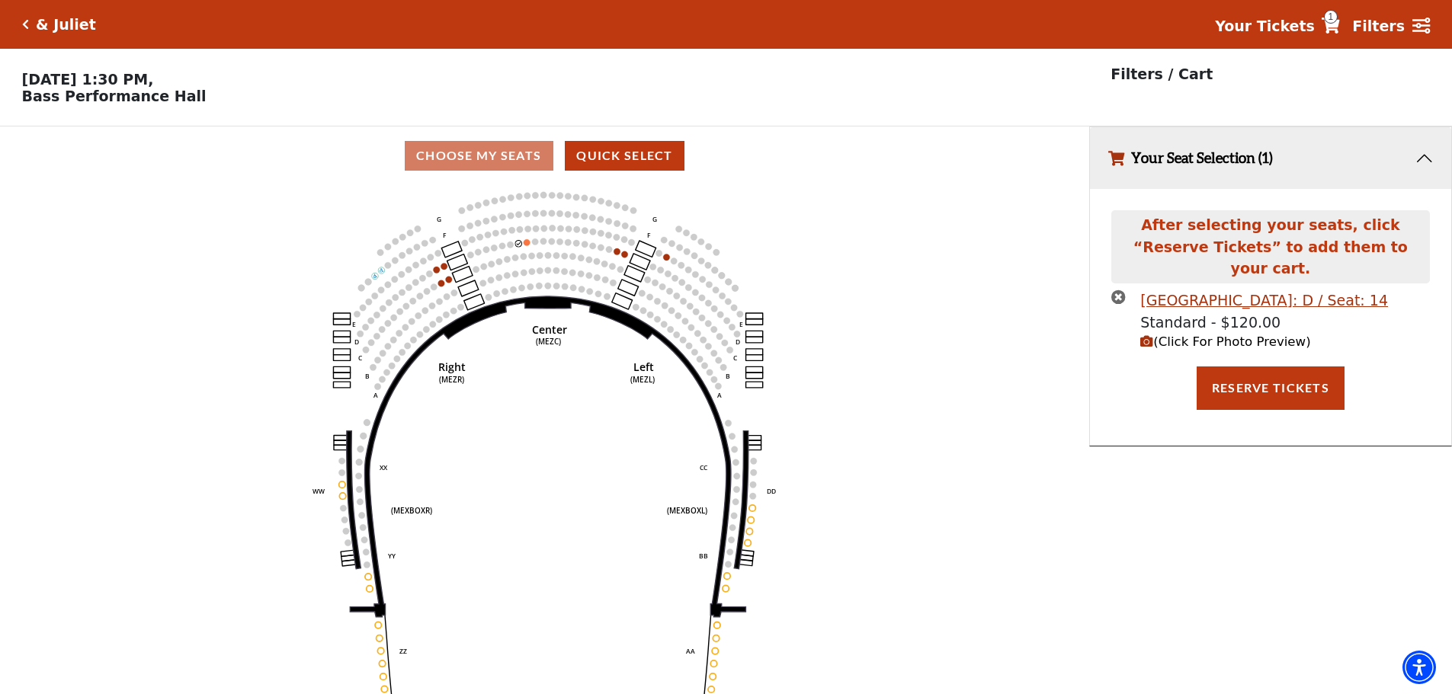
click at [1217, 335] on span "(Click For Photo Preview)" at bounding box center [1225, 342] width 170 height 14
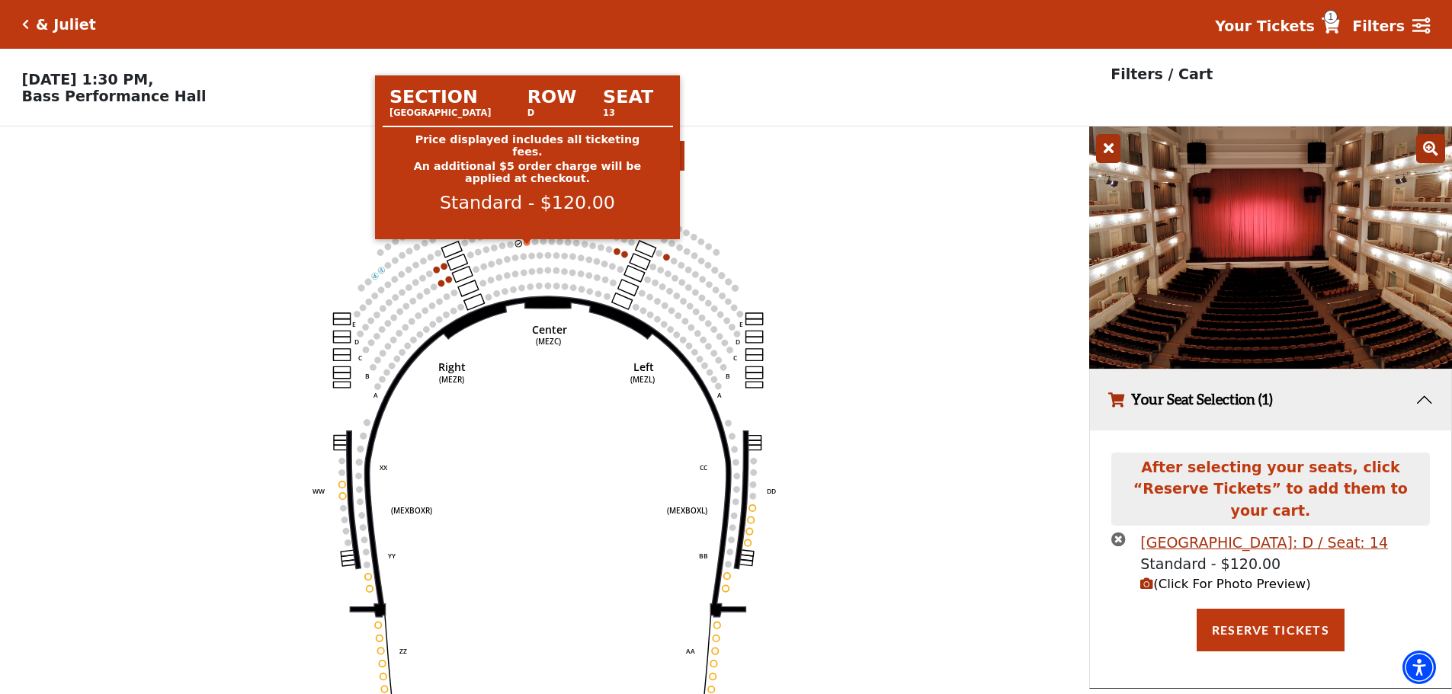
click at [528, 245] on circle at bounding box center [526, 242] width 6 height 6
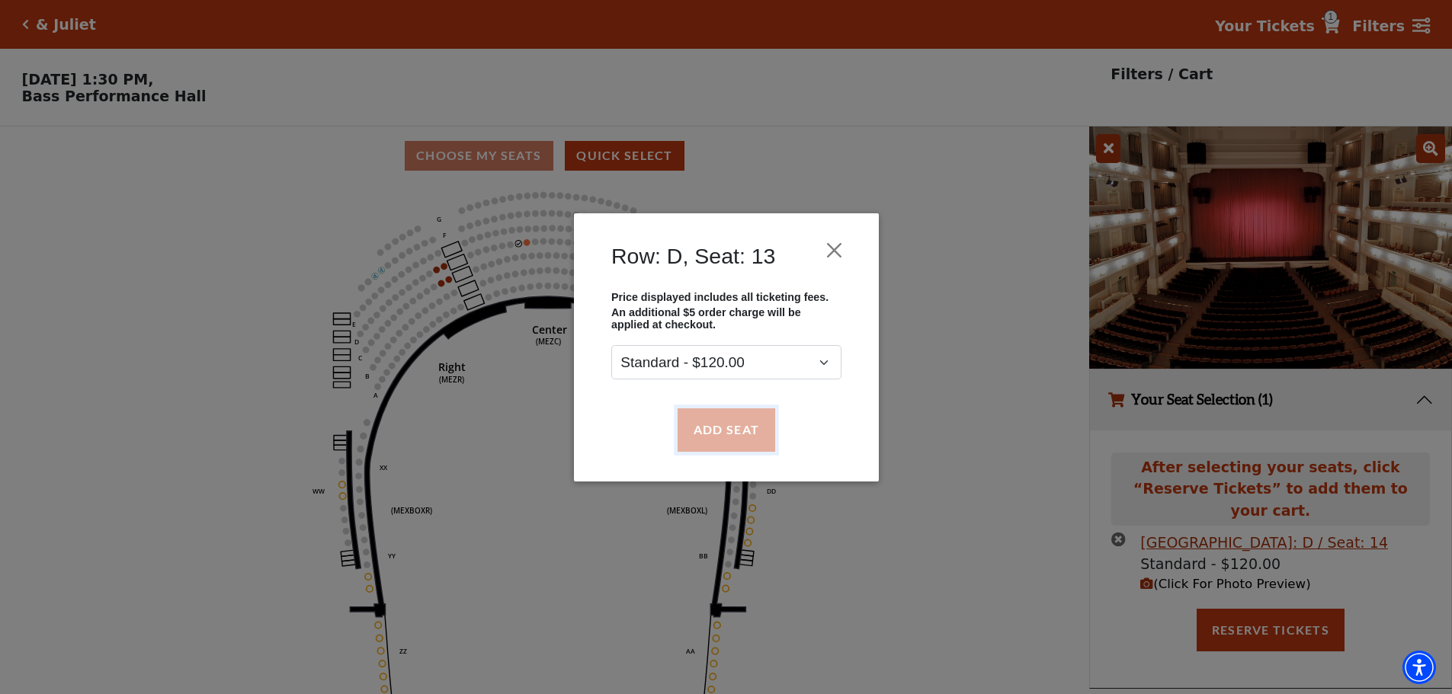
click at [711, 434] on button "Add Seat" at bounding box center [726, 429] width 98 height 43
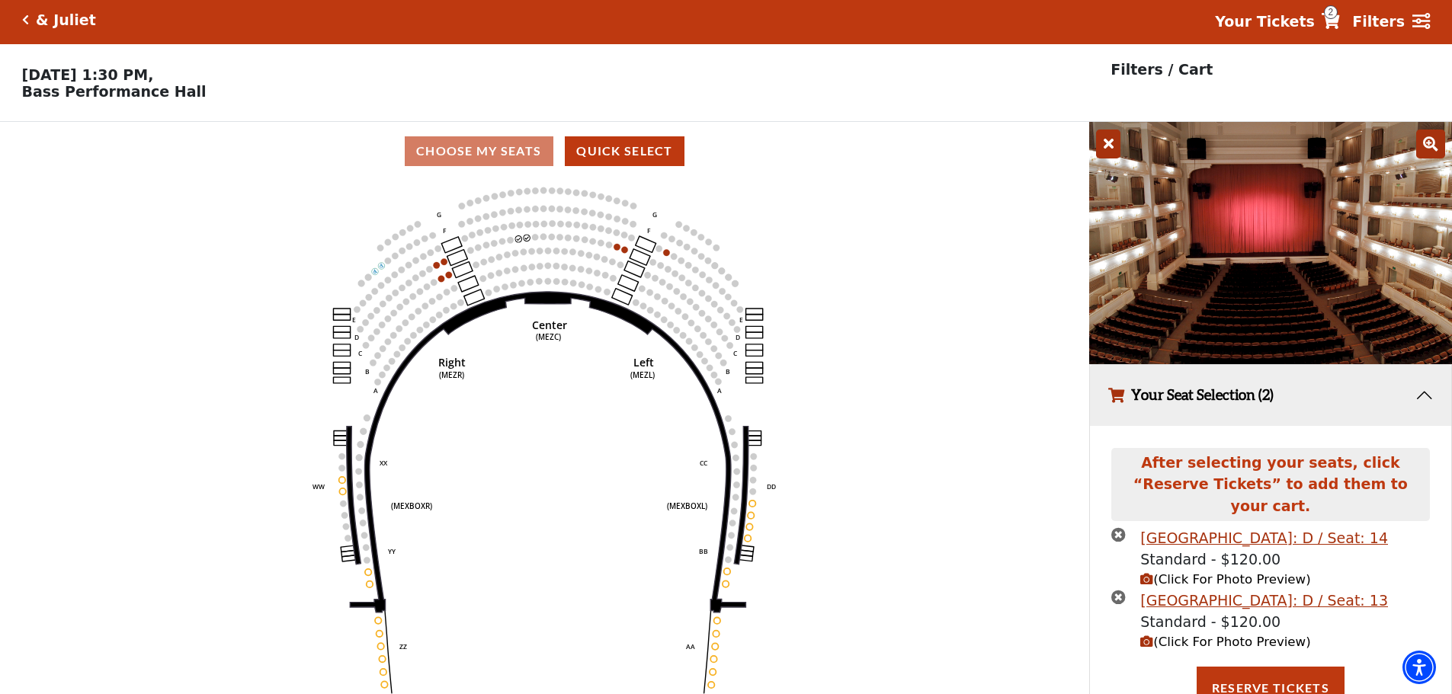
click at [1200, 635] on span "(Click For Photo Preview)" at bounding box center [1225, 642] width 170 height 14
click at [1250, 676] on button "Reserve Tickets" at bounding box center [1270, 688] width 148 height 43
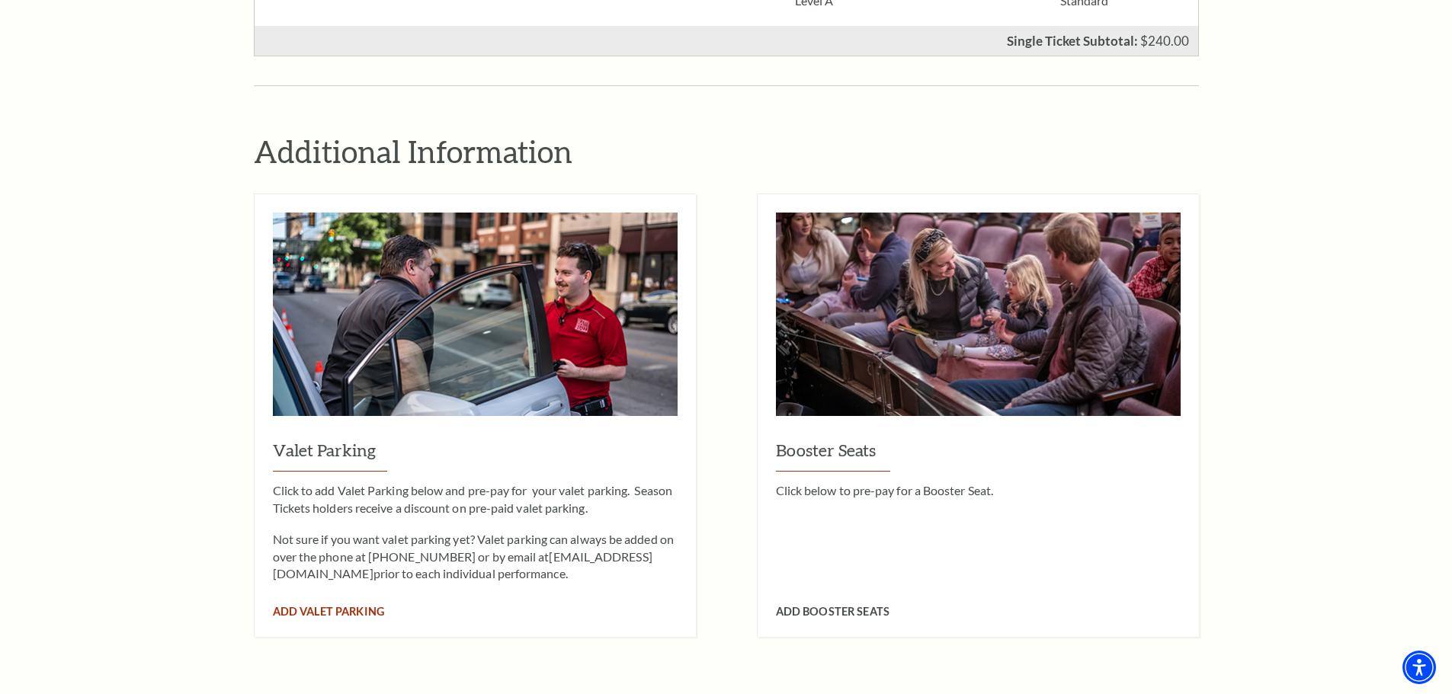
scroll to position [1143, 0]
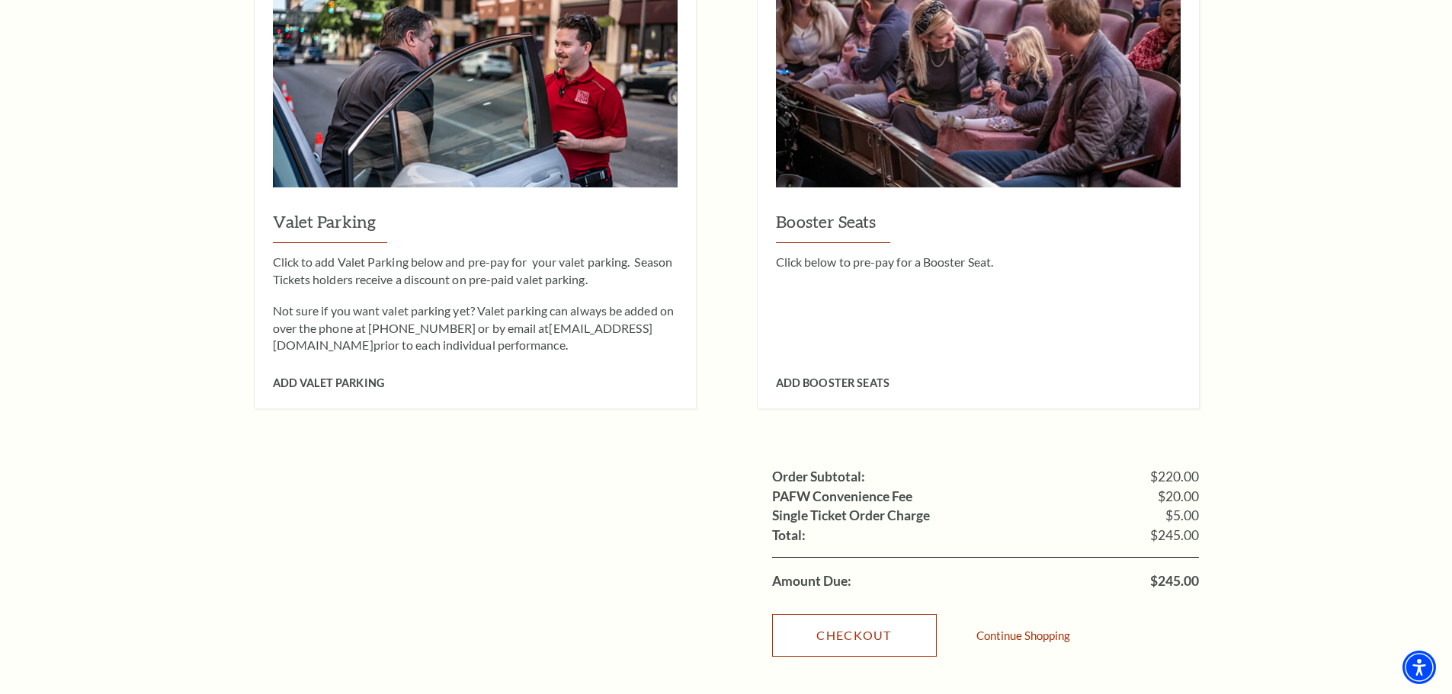
click at [874, 614] on link "Checkout" at bounding box center [854, 635] width 165 height 43
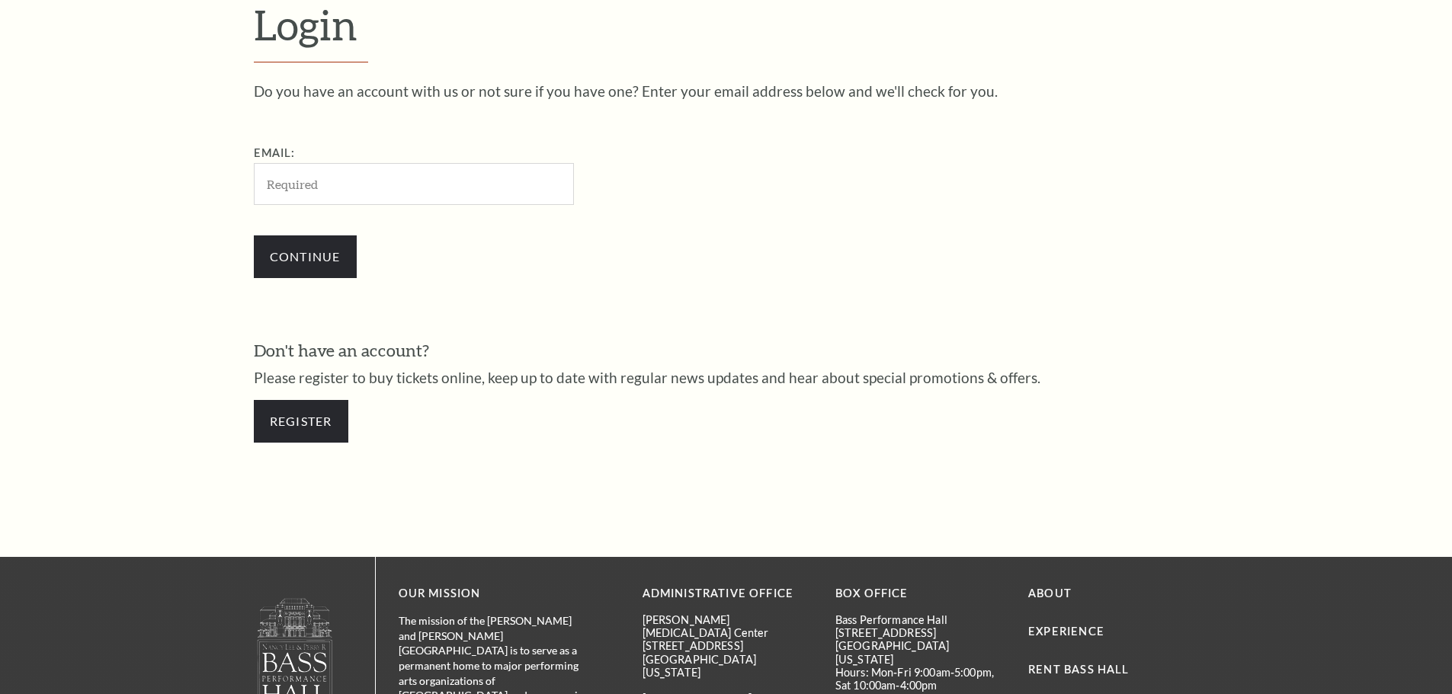
scroll to position [510, 0]
type input "[EMAIL_ADDRESS][DOMAIN_NAME]"
click at [318, 244] on input "Continue" at bounding box center [305, 256] width 103 height 43
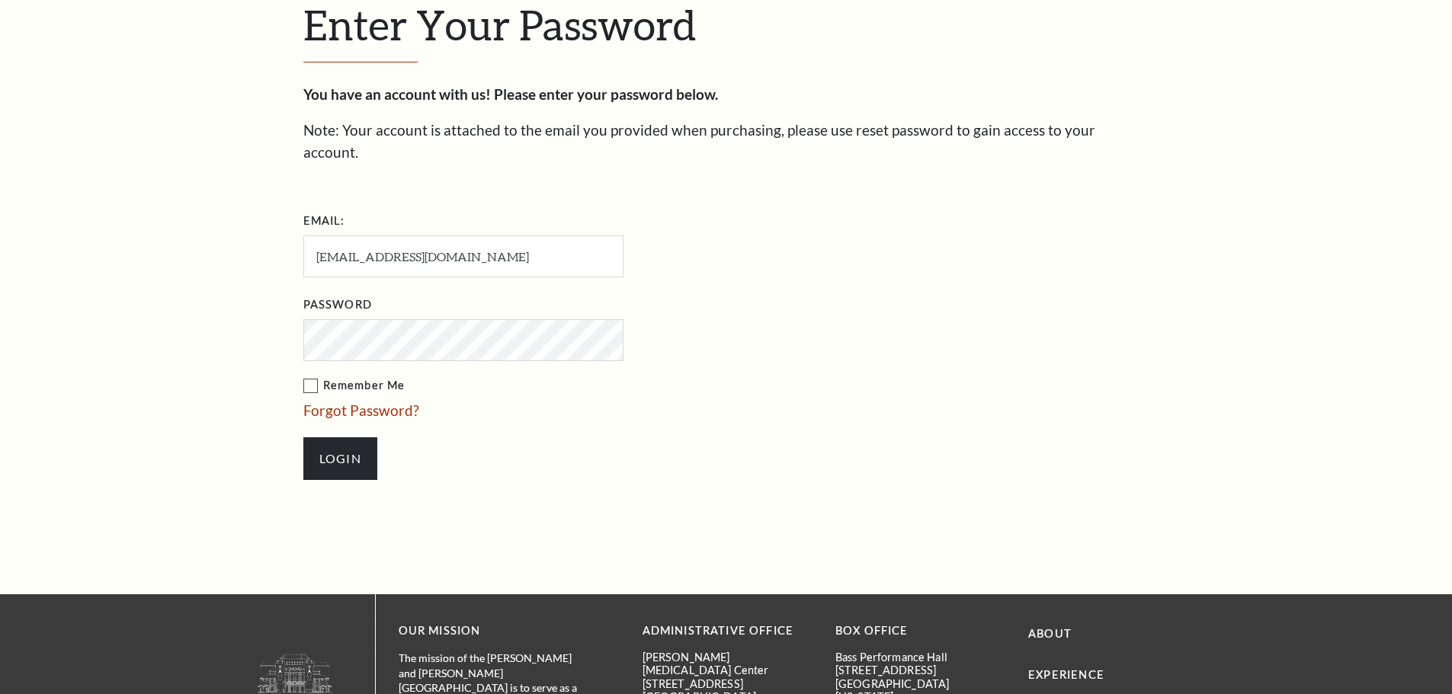
scroll to position [524, 0]
click at [307, 376] on label "Remember Me" at bounding box center [539, 385] width 472 height 19
click at [0, 0] on input "Remember Me" at bounding box center [0, 0] width 0 height 0
click at [342, 440] on input "Login" at bounding box center [340, 458] width 74 height 43
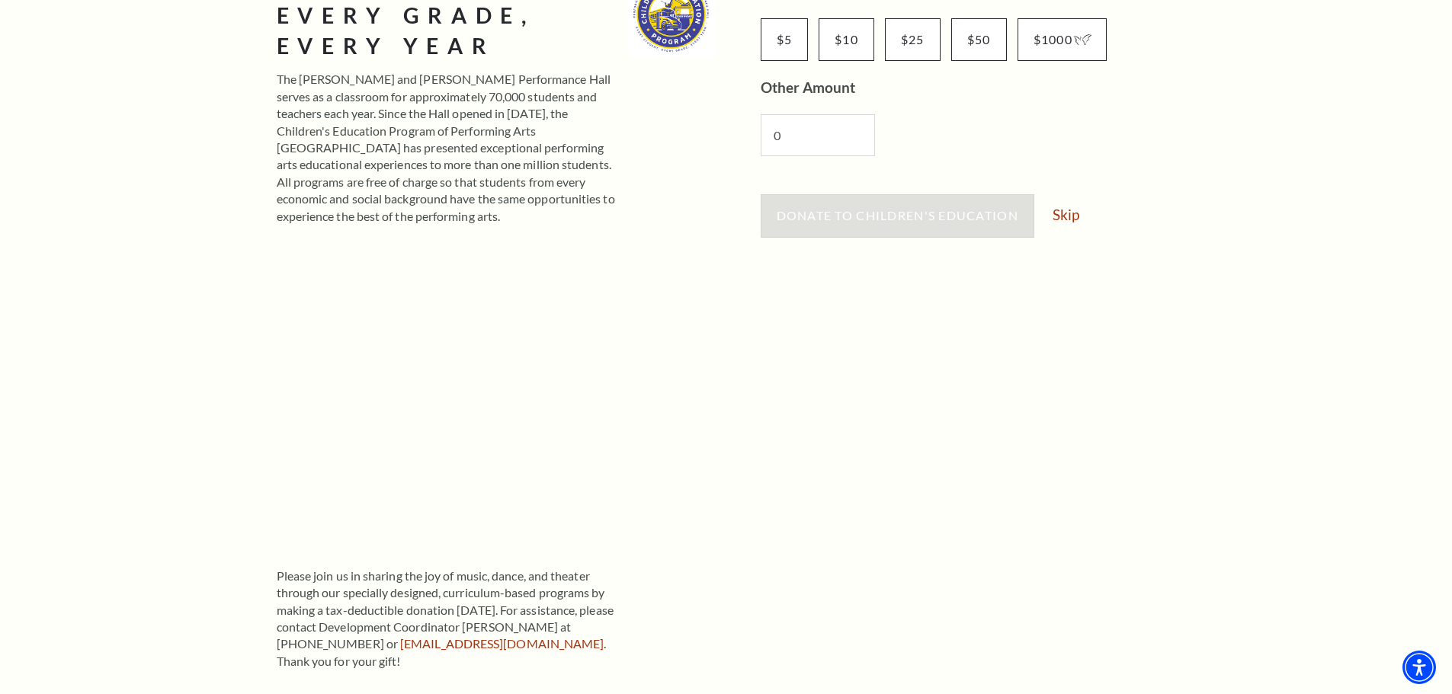
scroll to position [76, 0]
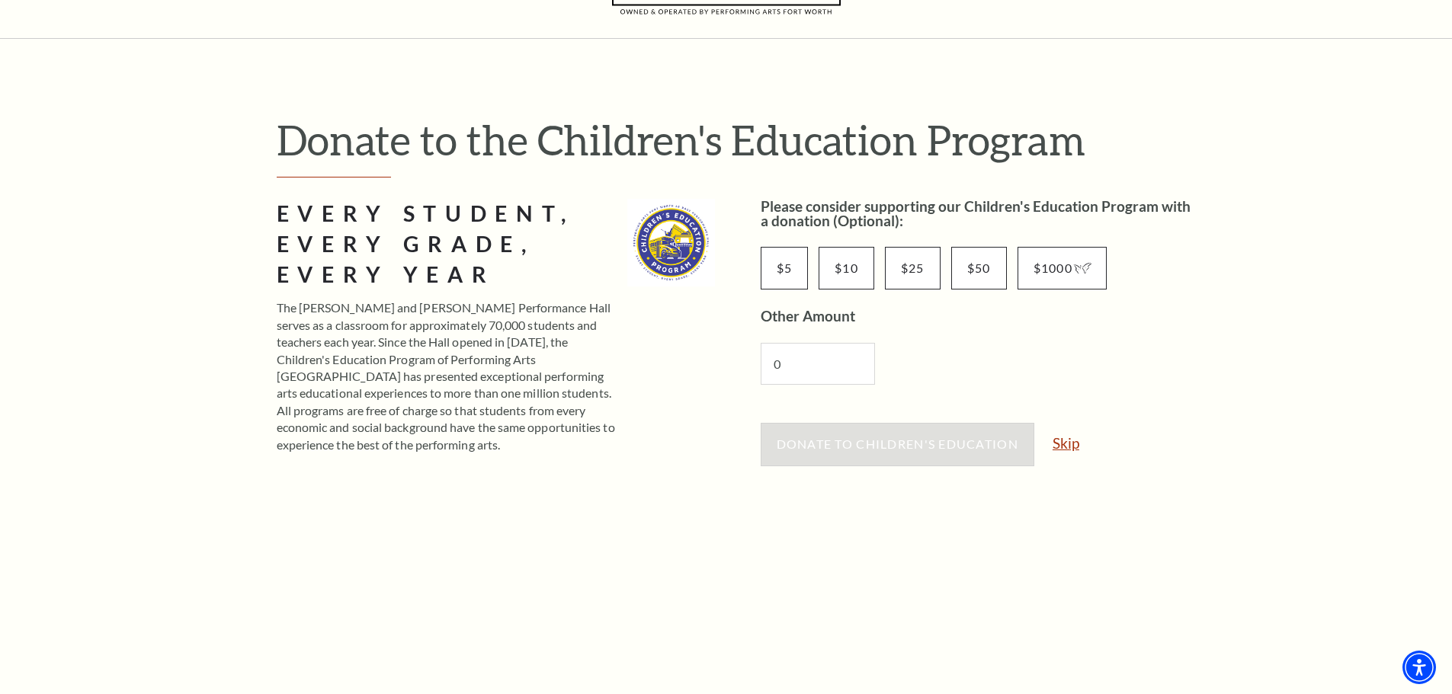
click at [1055, 448] on link "Skip" at bounding box center [1065, 443] width 27 height 14
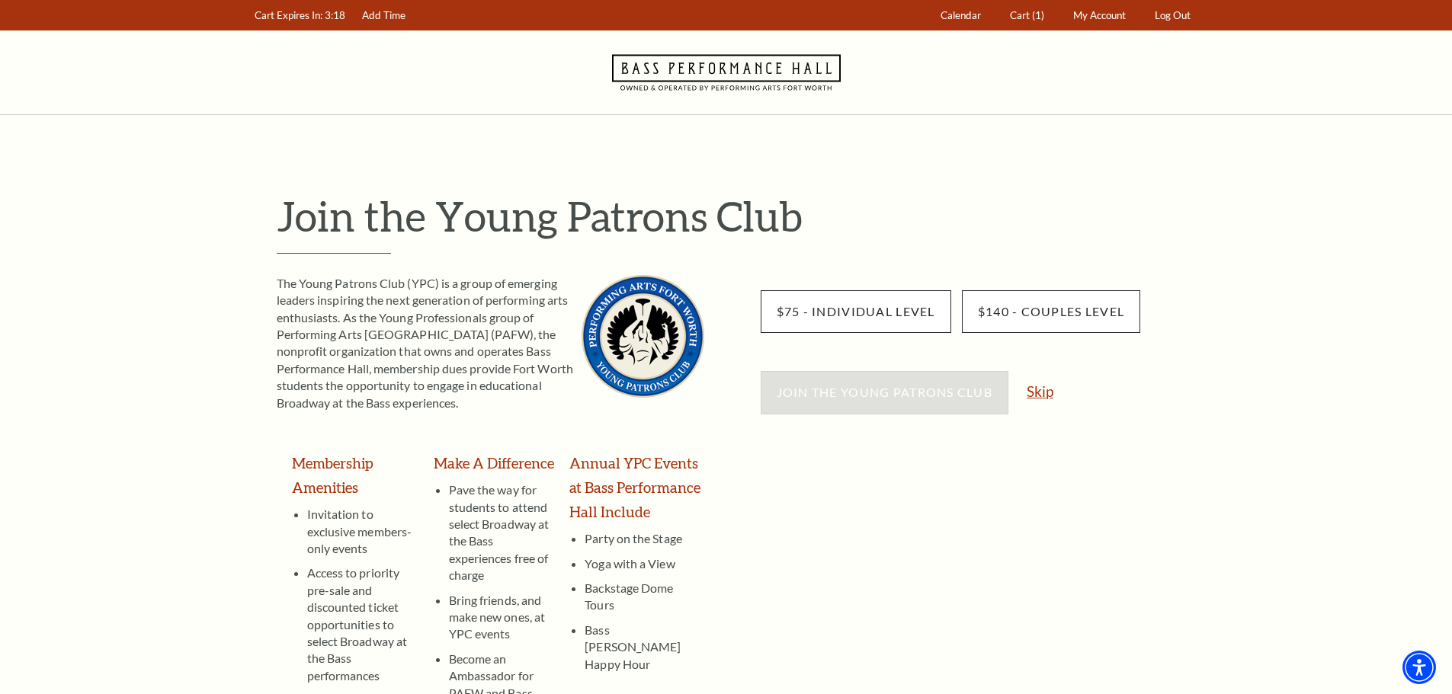
click at [1050, 394] on link "Skip" at bounding box center [1039, 391] width 27 height 14
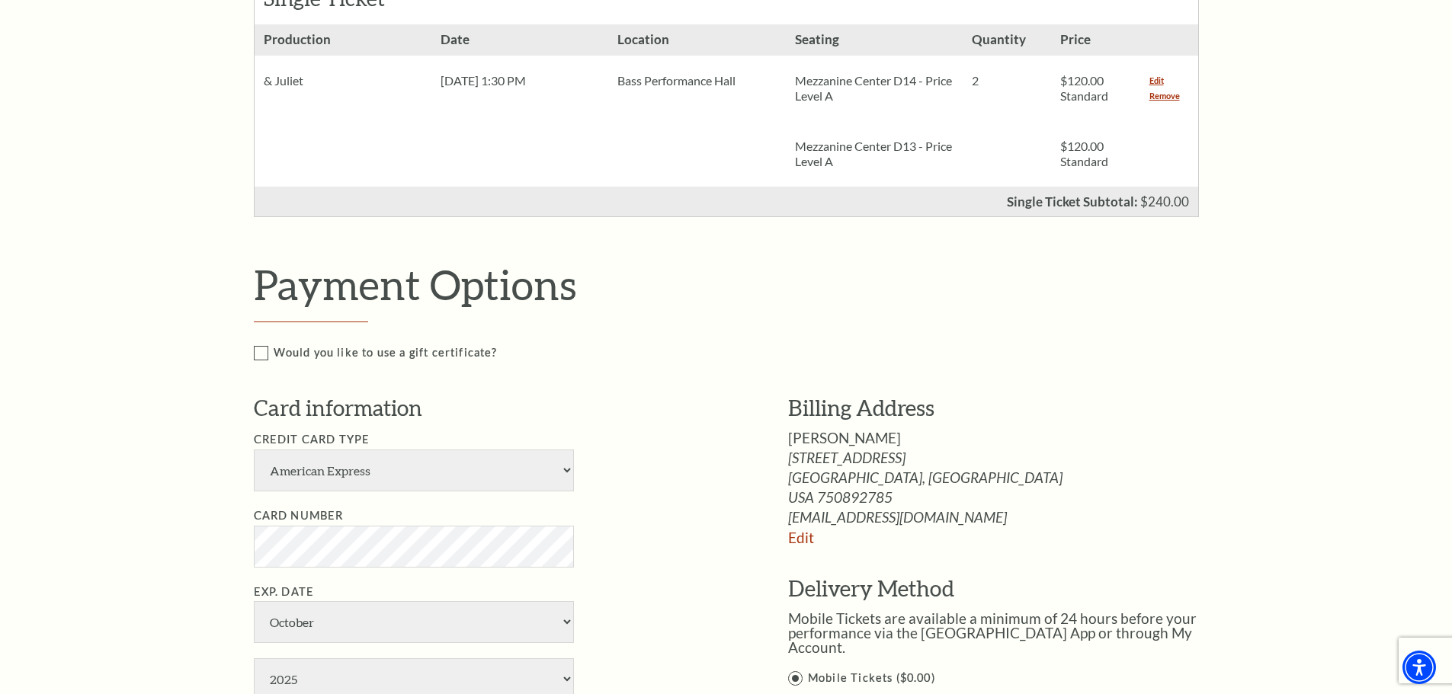
scroll to position [533, 0]
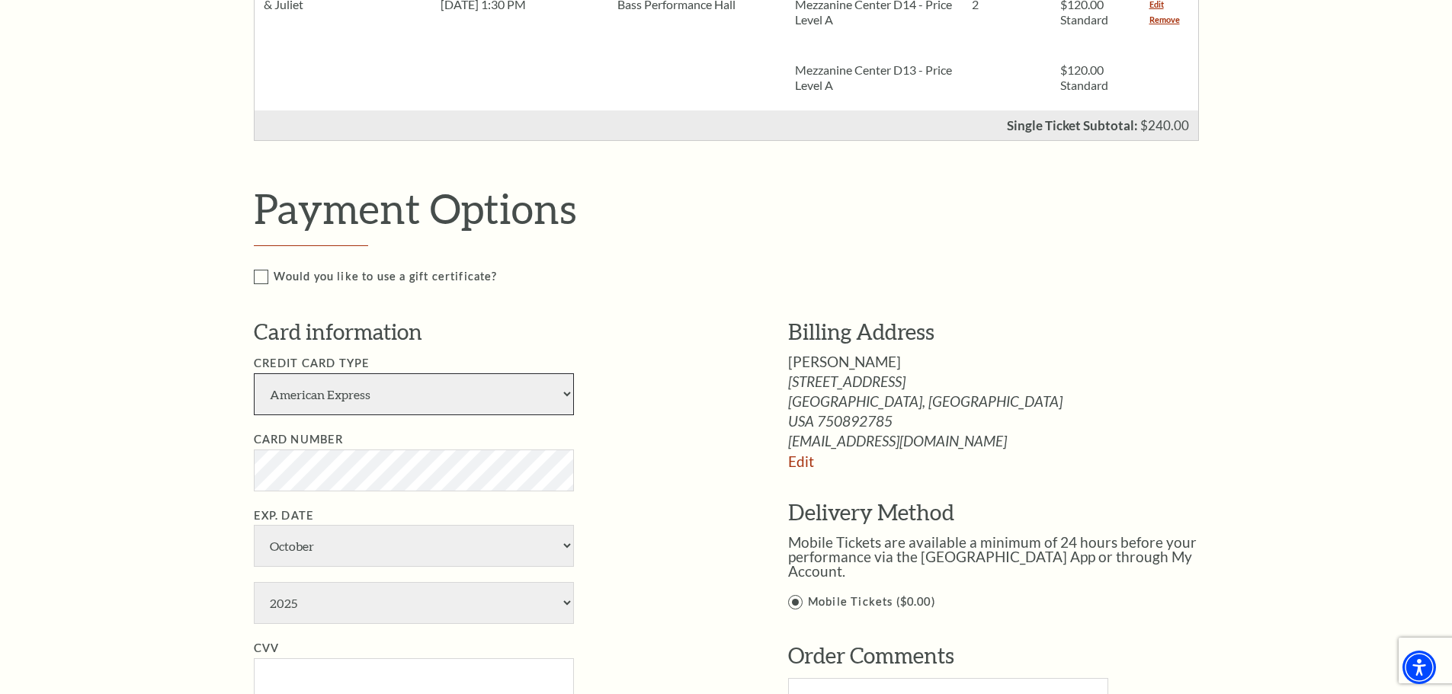
click at [367, 401] on select "American Express Visa Master Card Discover" at bounding box center [414, 394] width 320 height 42
select select "24"
click at [254, 373] on select "American Express Visa Master Card Discover" at bounding box center [414, 394] width 320 height 42
select select "8"
select select "2030"
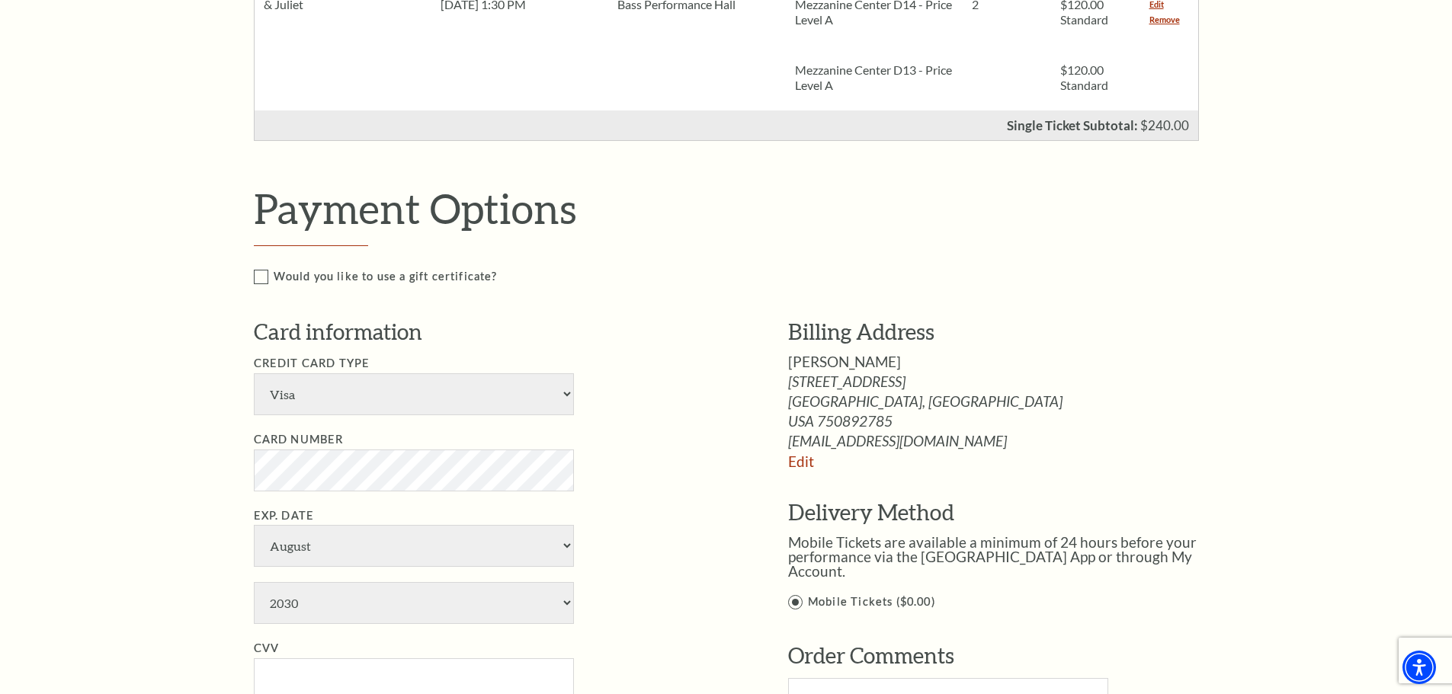
type input "764"
type input "Michelle R Thompson"
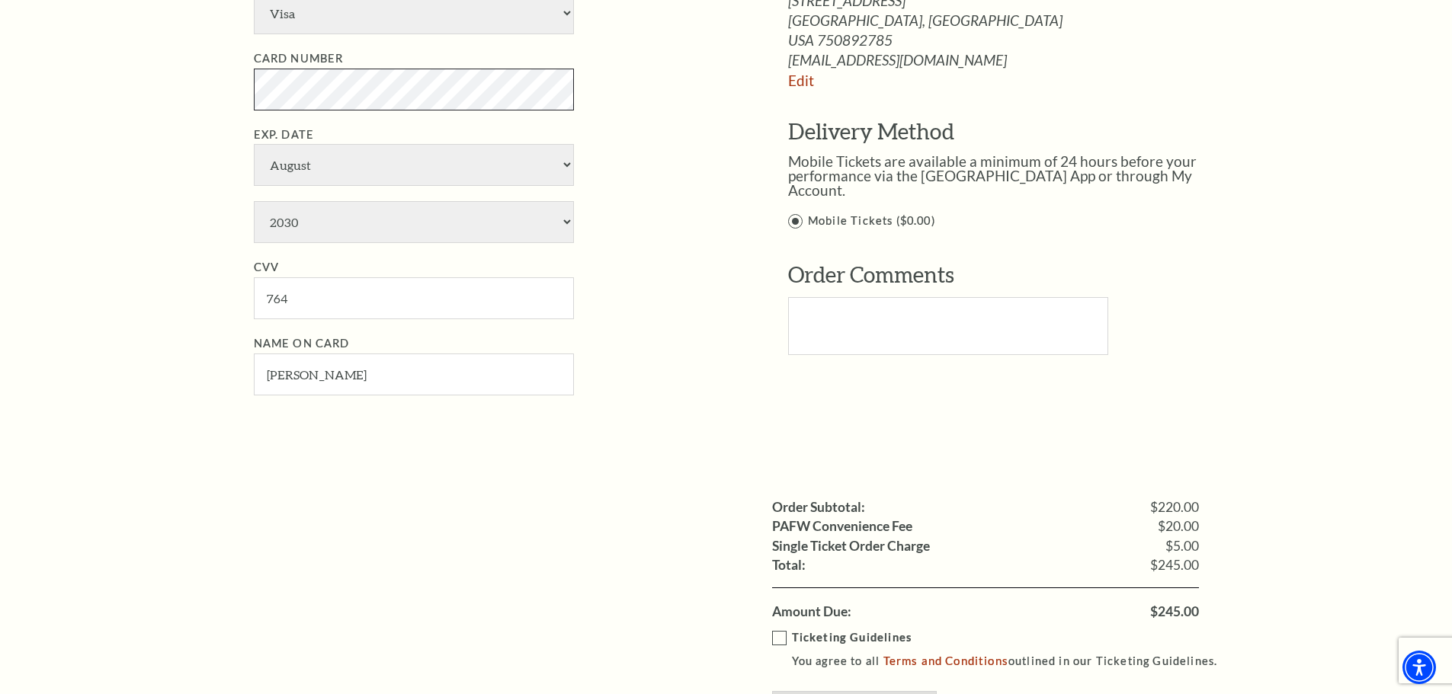
scroll to position [991, 0]
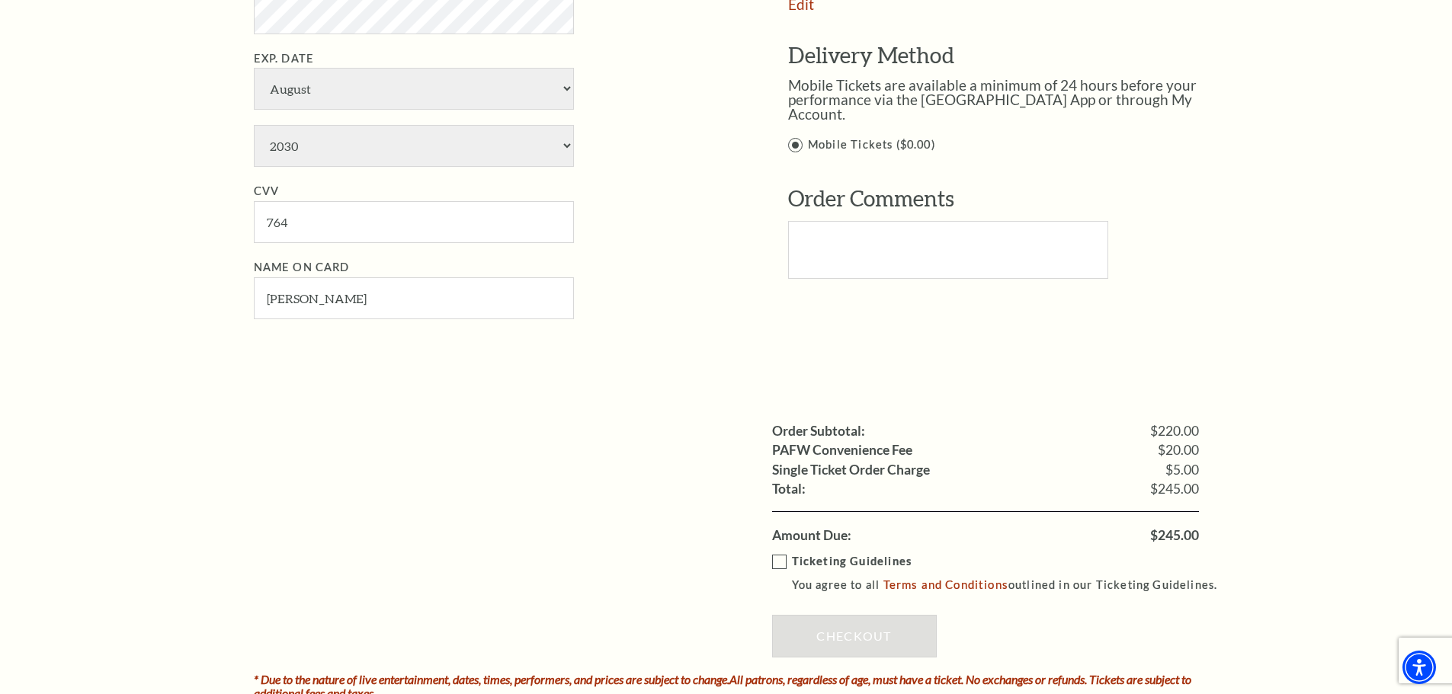
click at [779, 564] on label "Ticketing Guidelines You agree to all Terms and Conditions outlined in our Tick…" at bounding box center [1001, 573] width 459 height 42
click at [0, 0] on input "Ticketing Guidelines You agree to all Terms and Conditions outlined in our Tick…" at bounding box center [0, 0] width 0 height 0
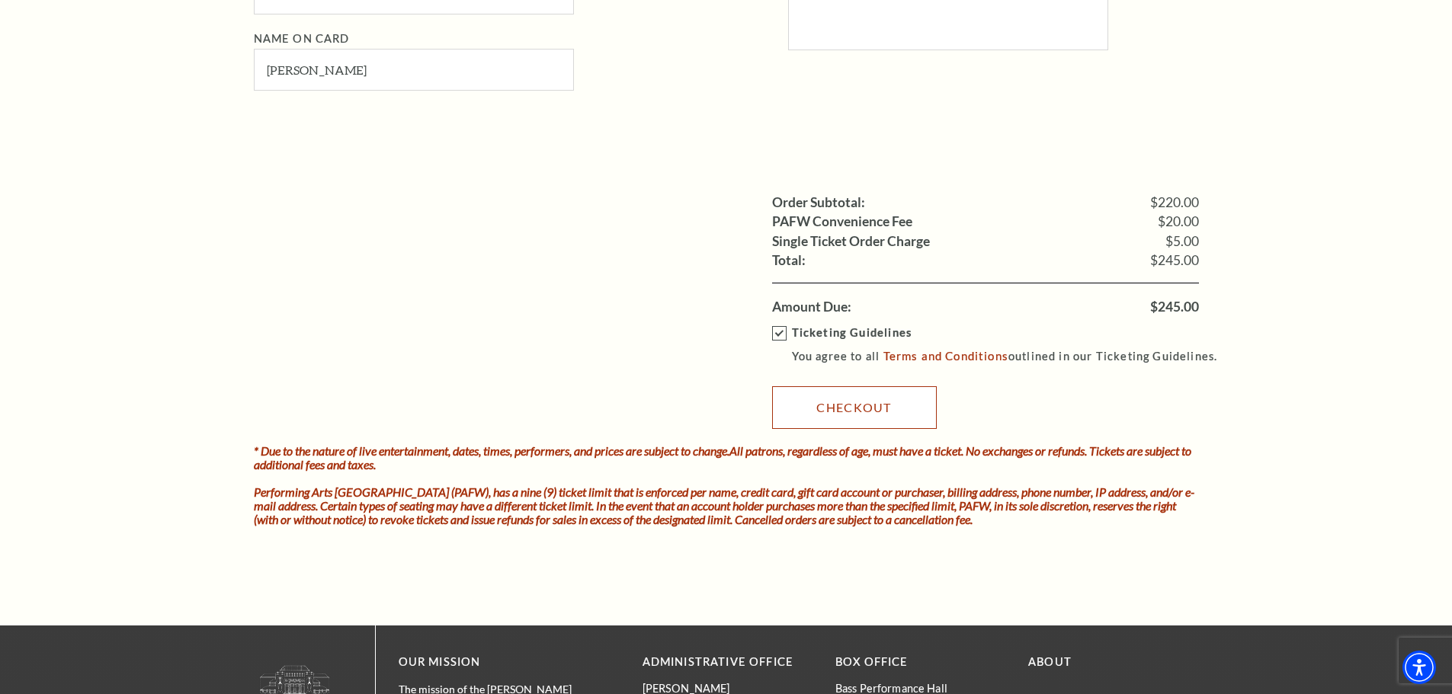
click at [844, 408] on link "Checkout" at bounding box center [854, 407] width 165 height 43
